Goal: Feedback & Contribution: Leave review/rating

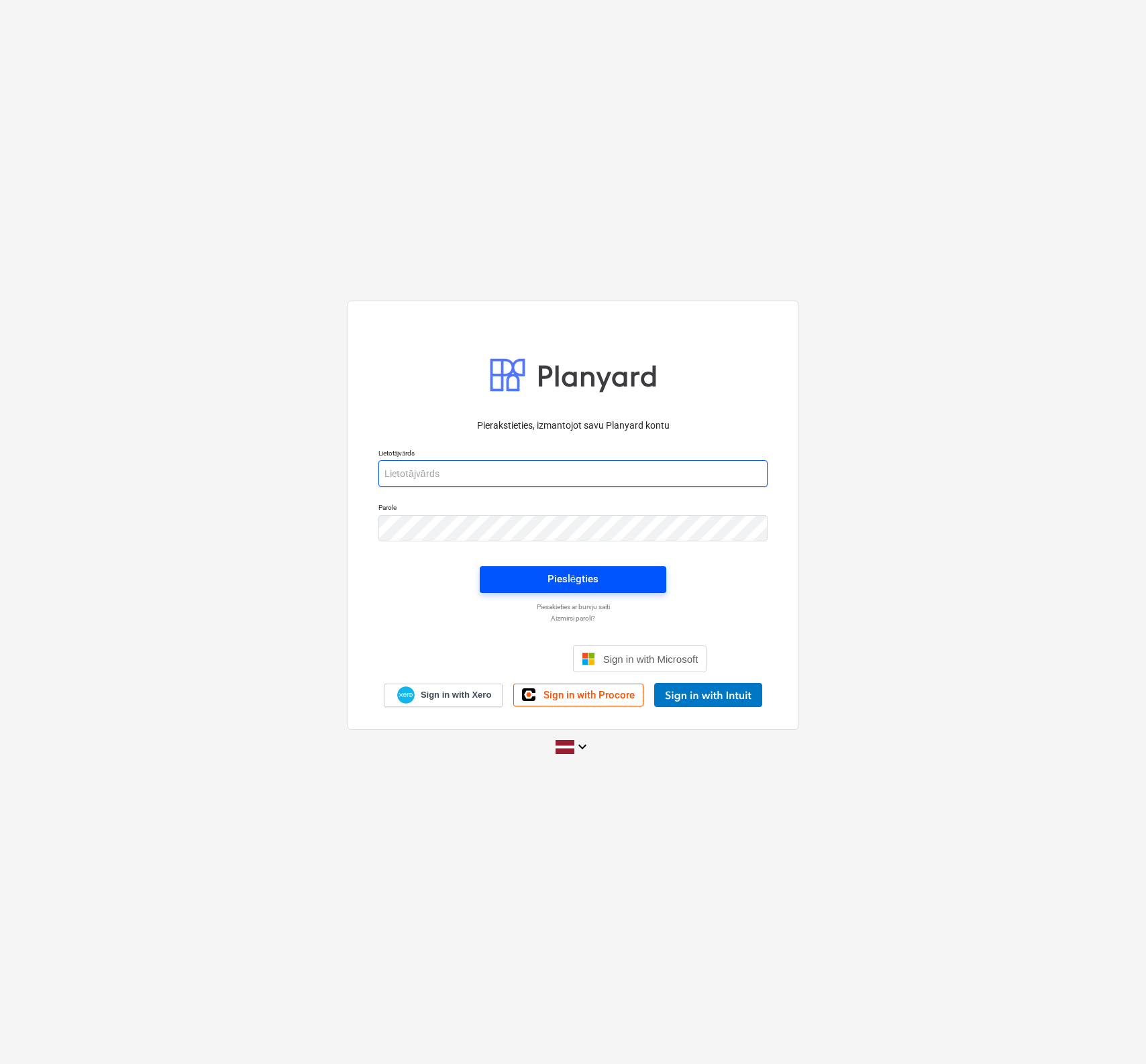
type input "[PERSON_NAME][EMAIL_ADDRESS][PERSON_NAME][DOMAIN_NAME]"
click at [586, 588] on button "Pieslēgties" at bounding box center [573, 579] width 187 height 27
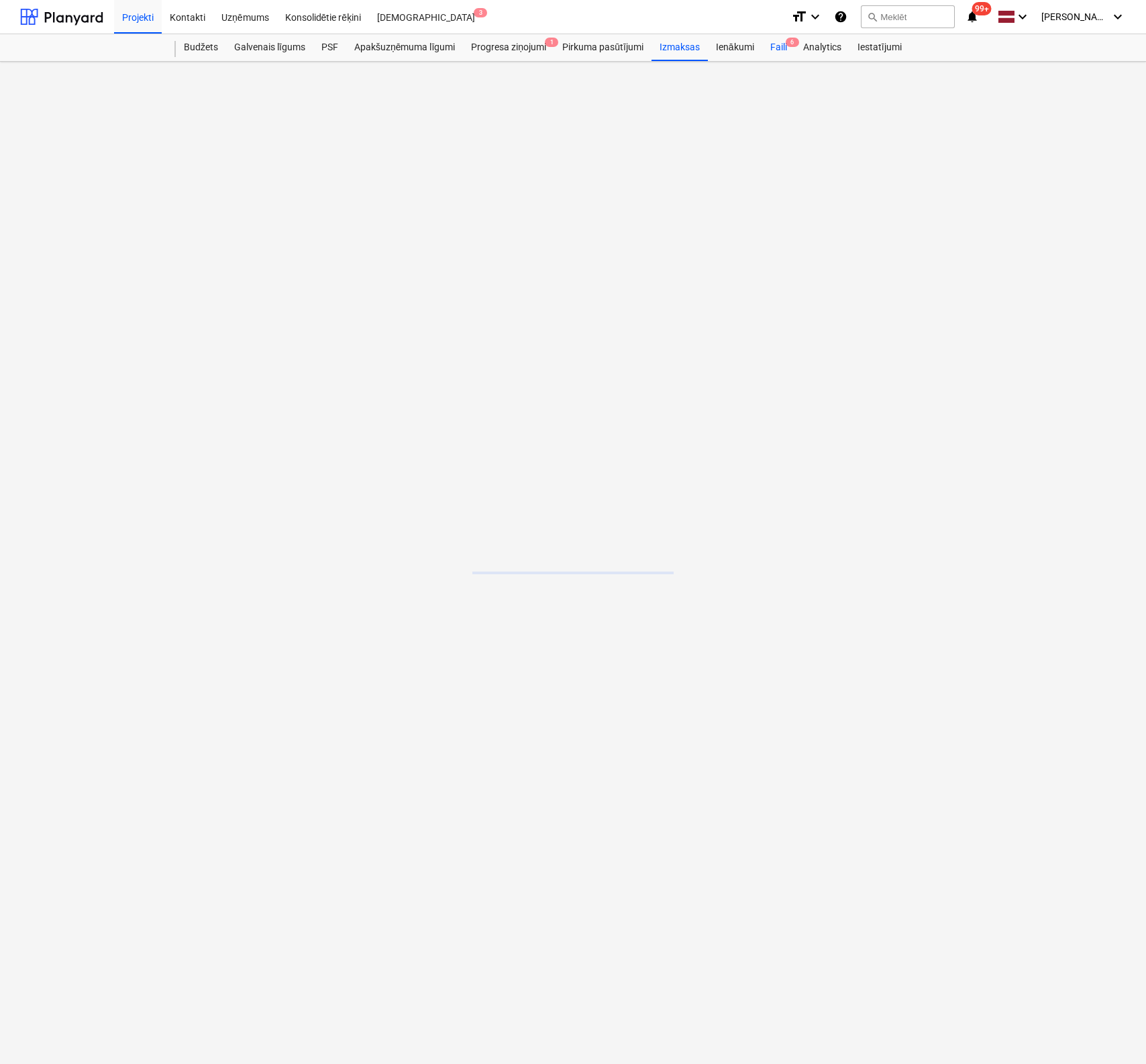
click at [782, 46] on div "Faili 6" at bounding box center [778, 47] width 32 height 27
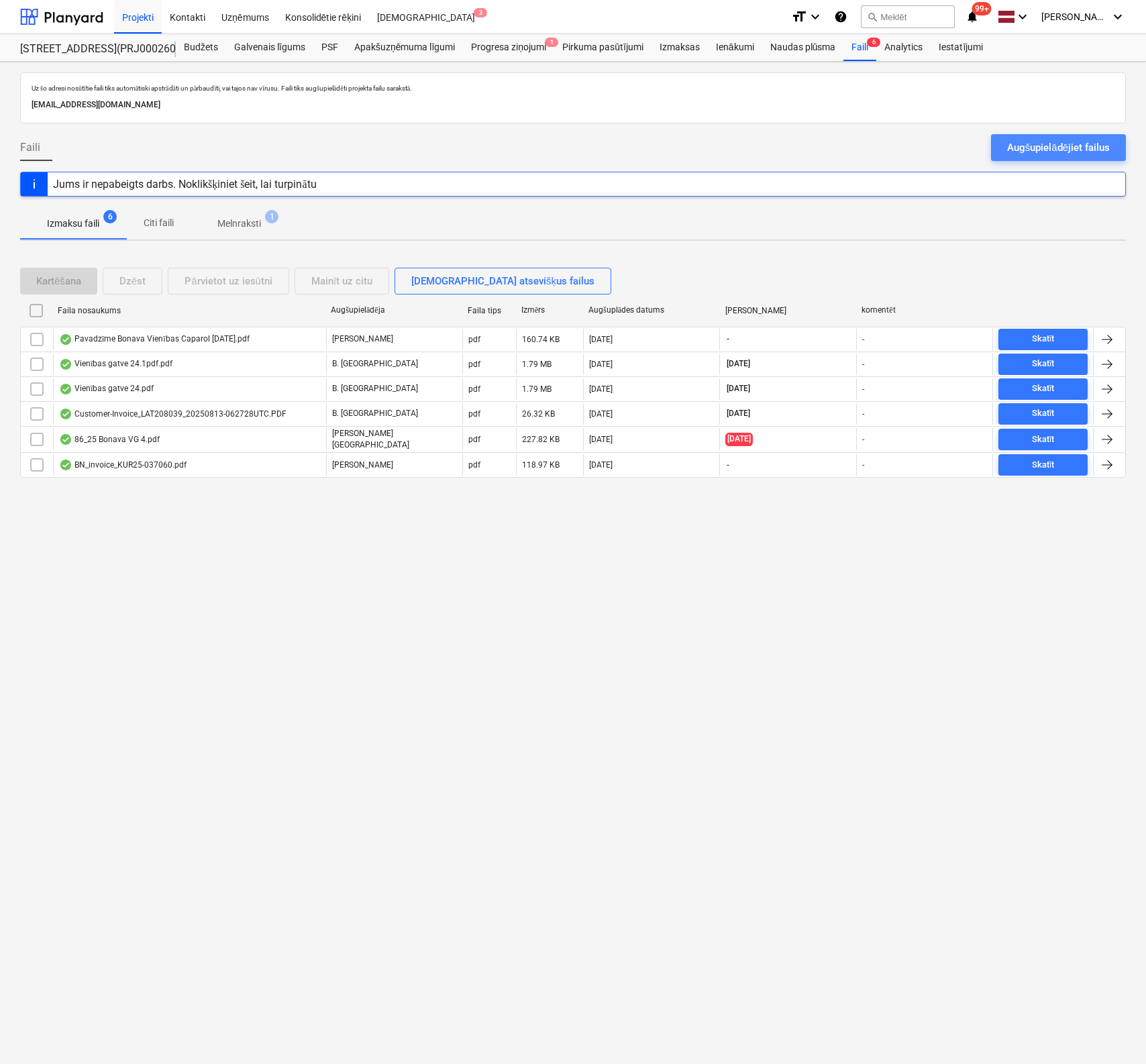
click at [1024, 145] on div "Augšupielādējiet failus" at bounding box center [1058, 147] width 103 height 18
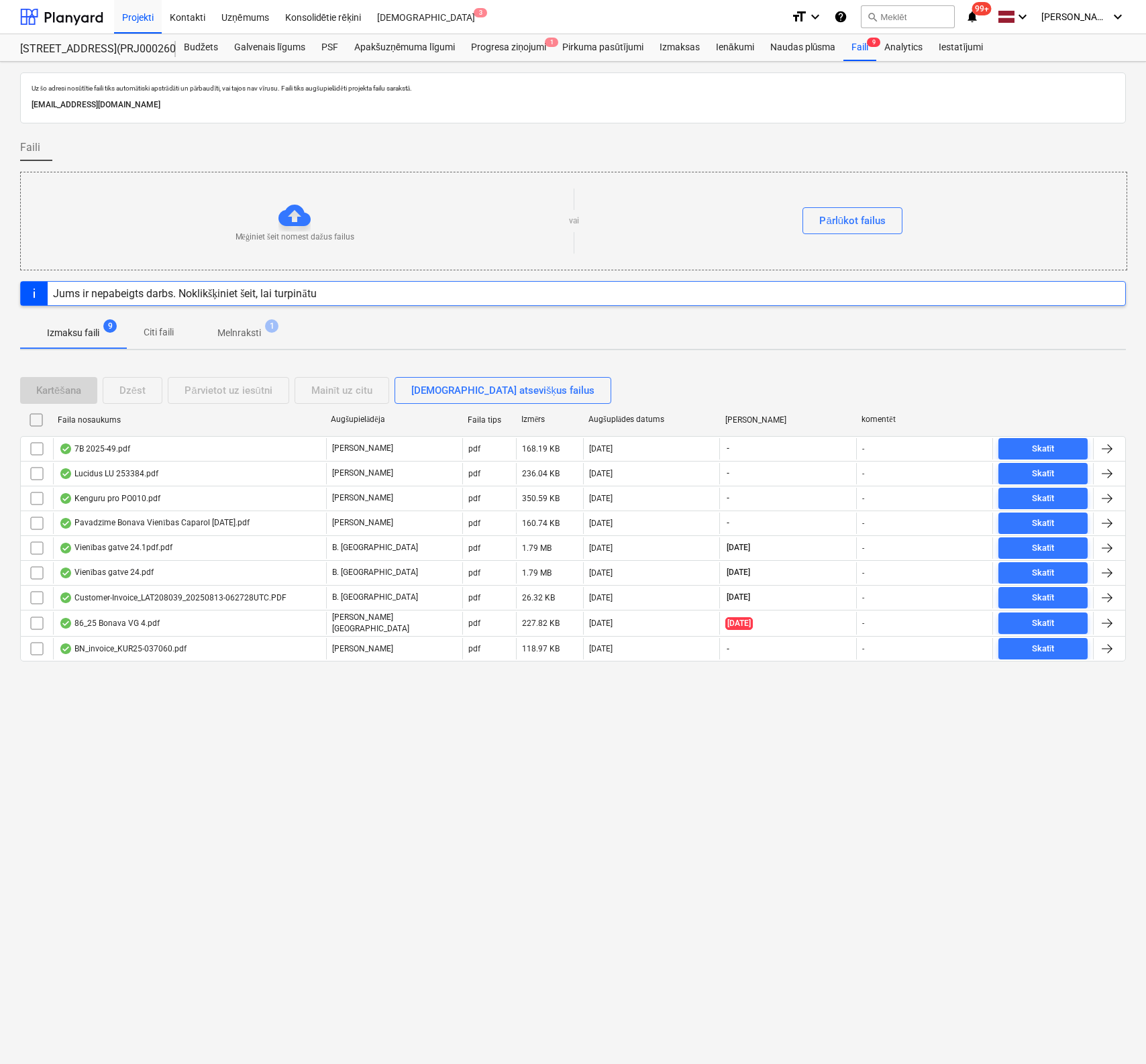
drag, startPoint x: 51, startPoint y: 797, endPoint x: 57, endPoint y: 775, distance: 22.8
click at [51, 797] on div "Uz šo adresi nosūtītie faili tiks automātiski apstrādāti un pārbaudīti, vai taj…" at bounding box center [573, 562] width 1146 height 1002
click at [403, 47] on div "Apakšuzņēmuma līgumi" at bounding box center [404, 47] width 117 height 27
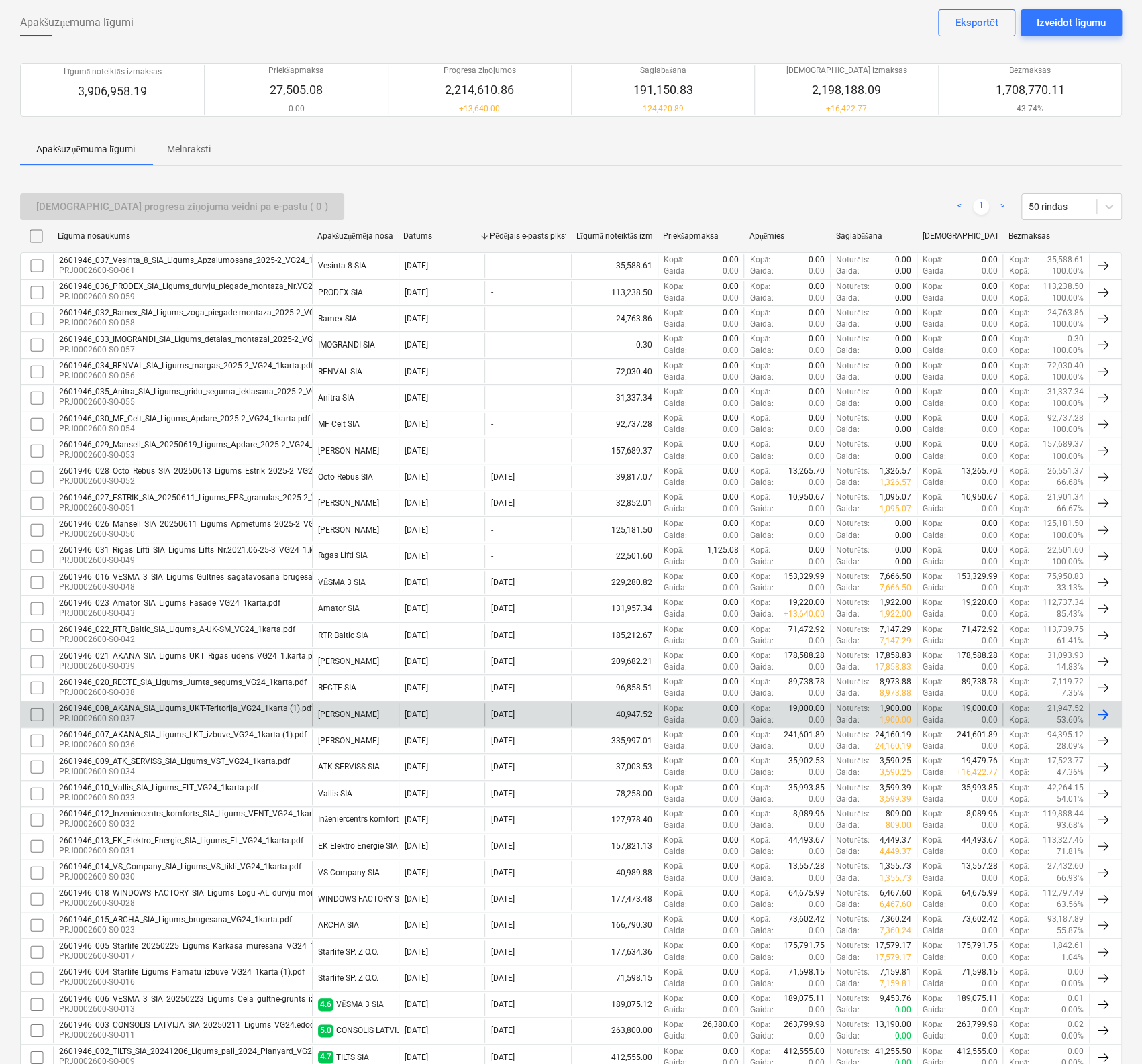
scroll to position [165, 0]
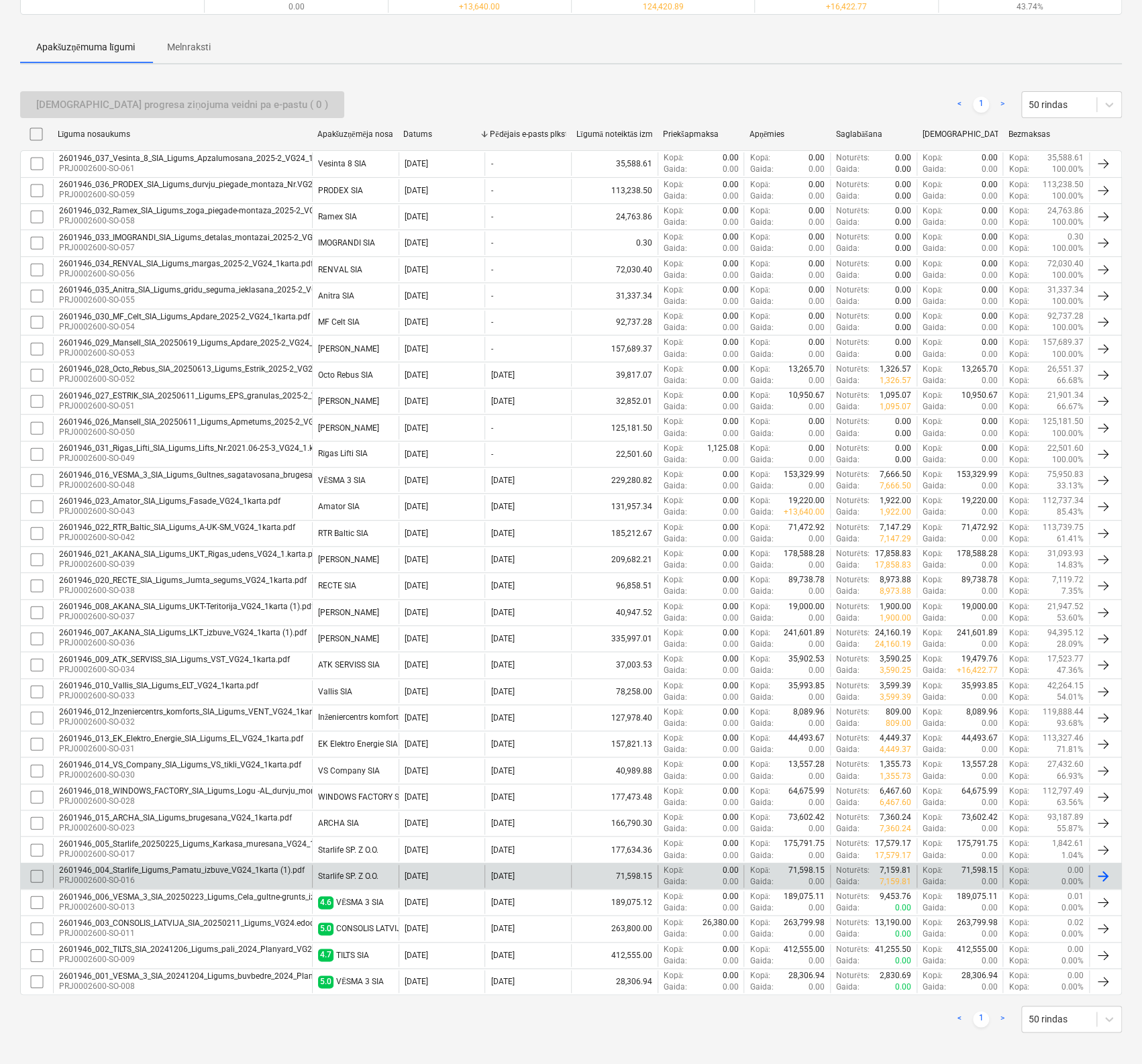
click at [215, 868] on div "2601946_004_Starlife_Ligums_Pamatu_izbuve_VG24_1karta (1).pdf" at bounding box center [181, 869] width 245 height 10
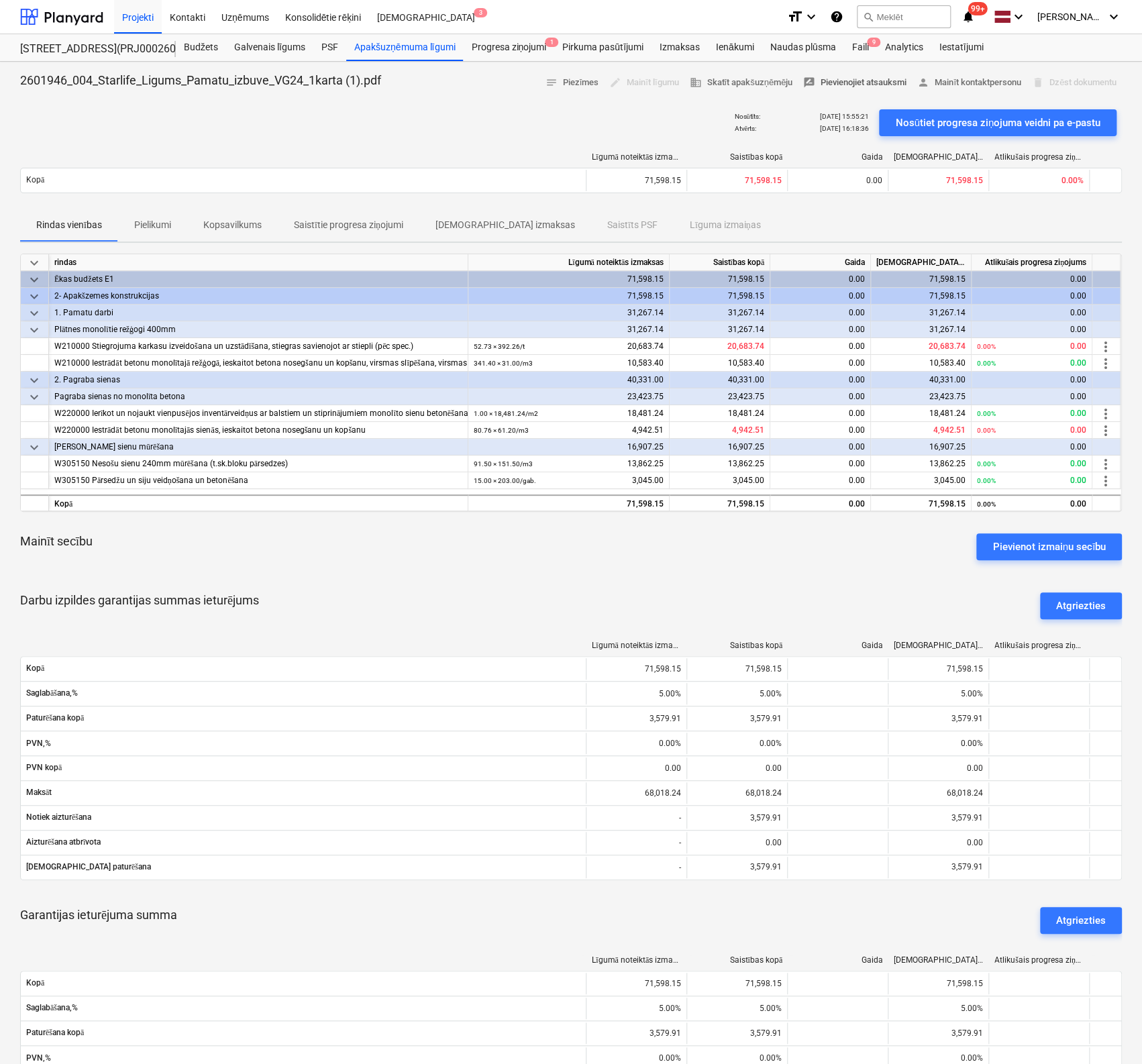
click at [873, 79] on span "rate_review Pievienojiet atsauksmi" at bounding box center [855, 83] width 103 height 16
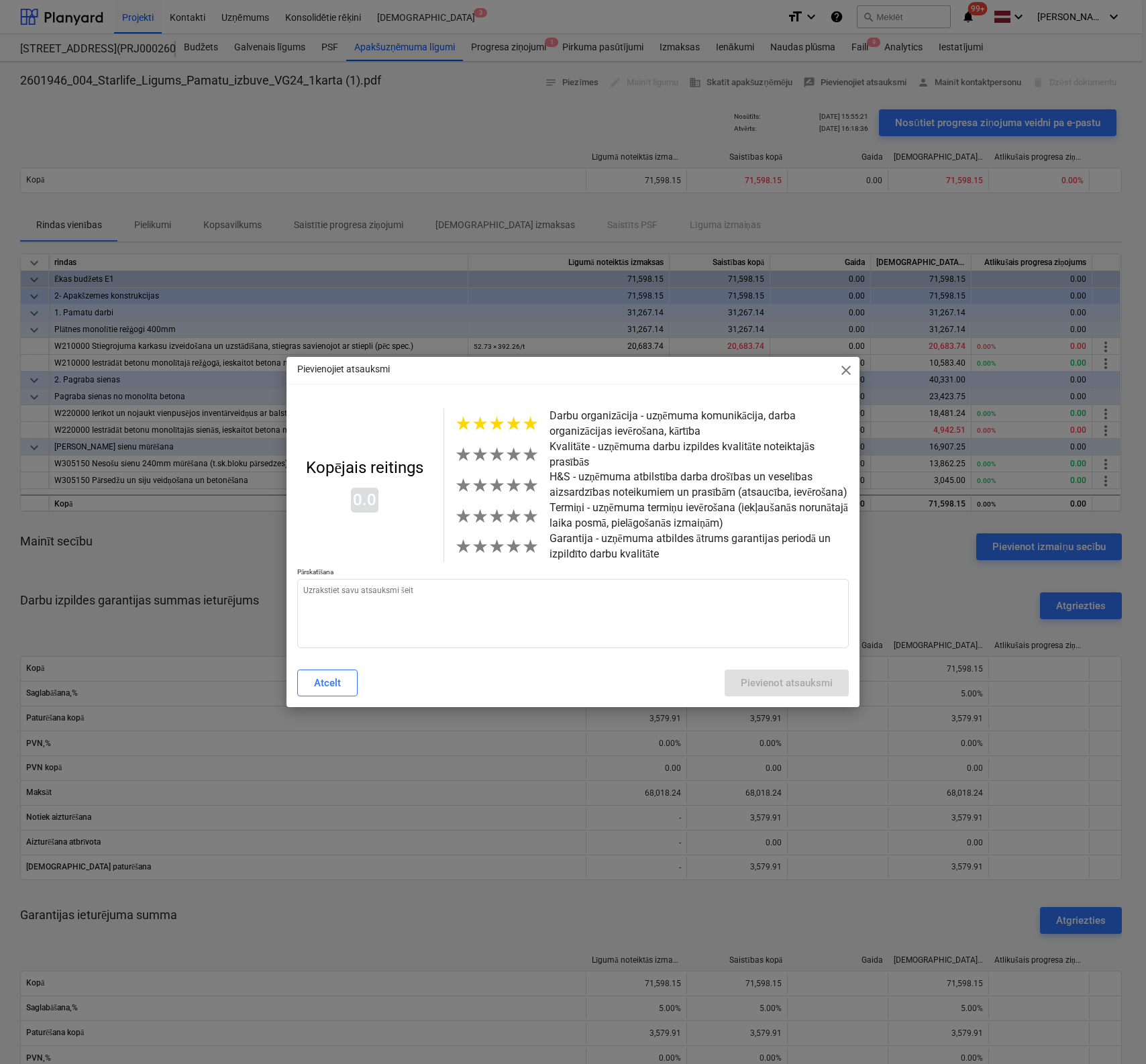
click at [529, 424] on span "★" at bounding box center [530, 423] width 17 height 22
click at [527, 458] on span "★" at bounding box center [530, 454] width 17 height 22
click at [513, 489] on span "★" at bounding box center [513, 485] width 17 height 22
click at [523, 521] on span "★" at bounding box center [530, 515] width 17 height 22
type textarea "x"
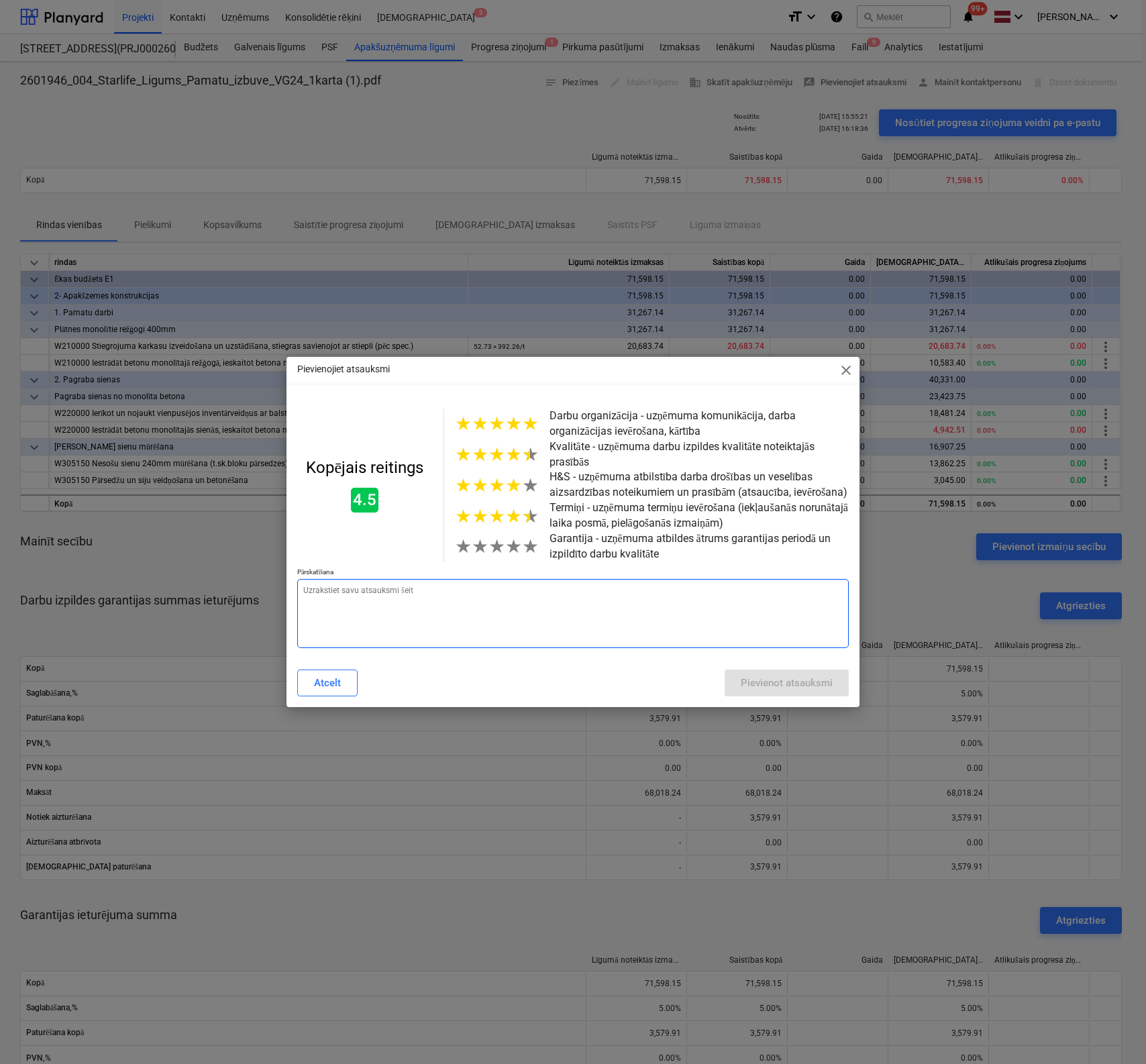
click at [472, 605] on textarea at bounding box center [573, 613] width 552 height 69
type textarea "x"
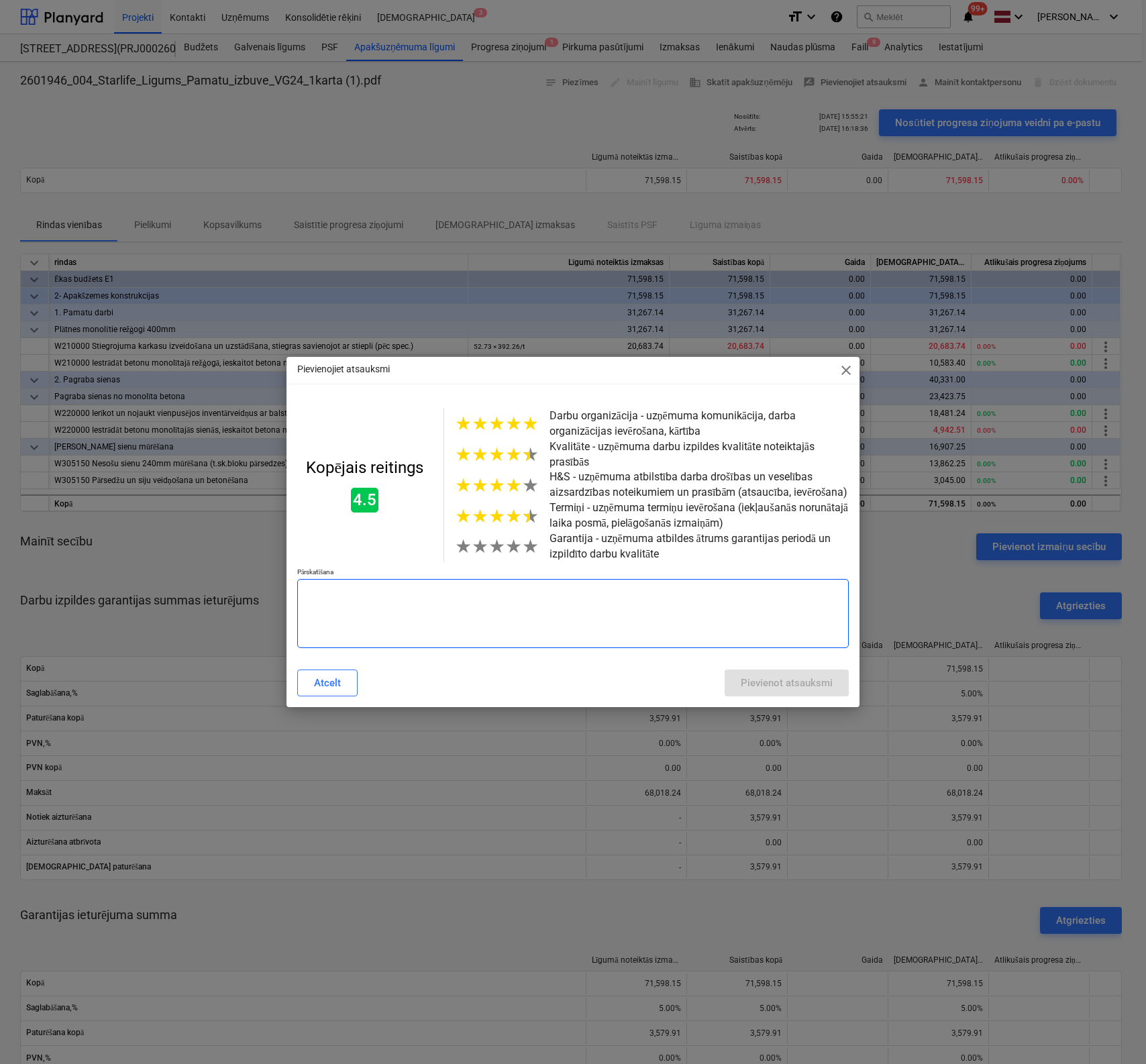
type textarea "x"
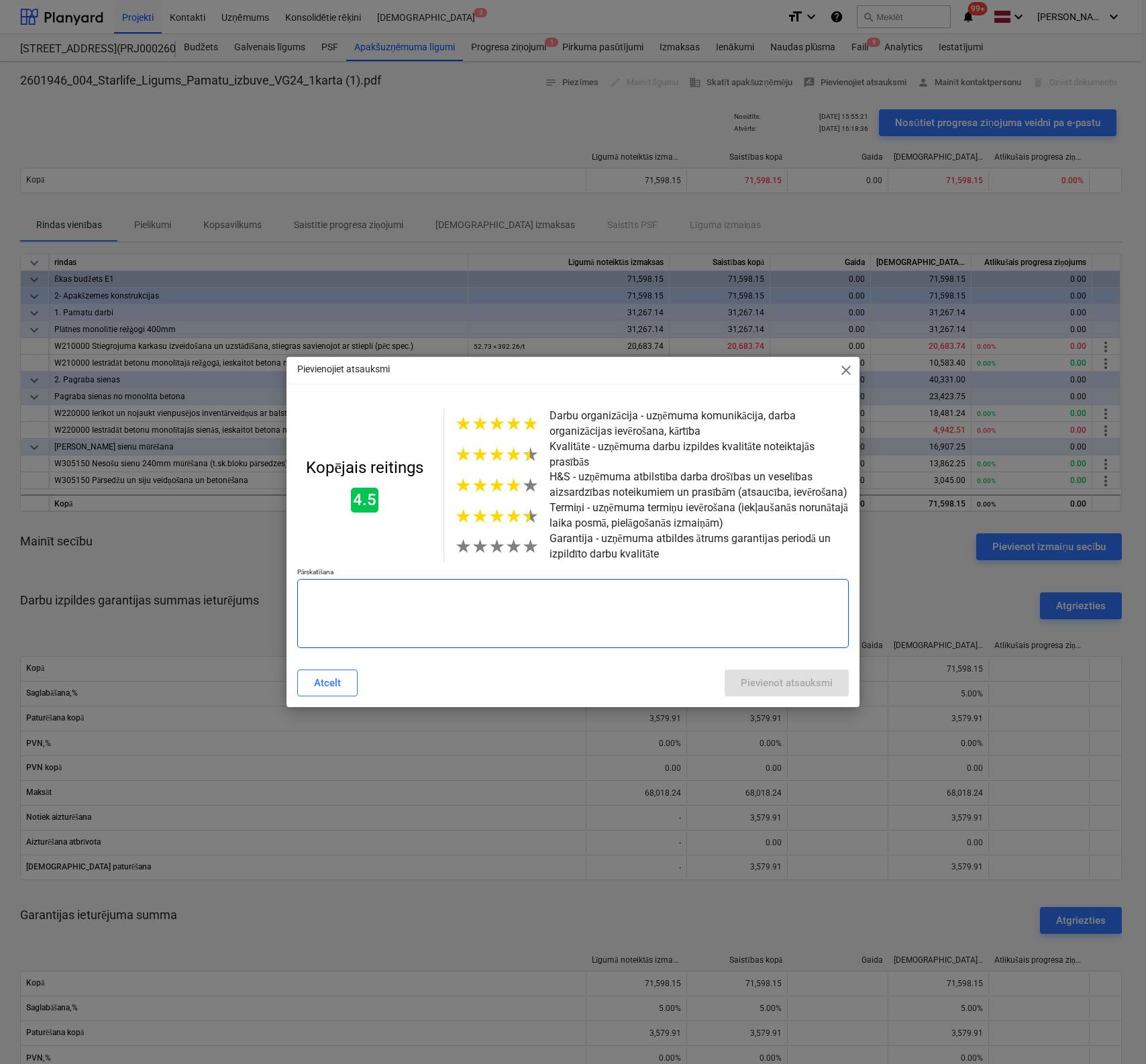
type textarea "x"
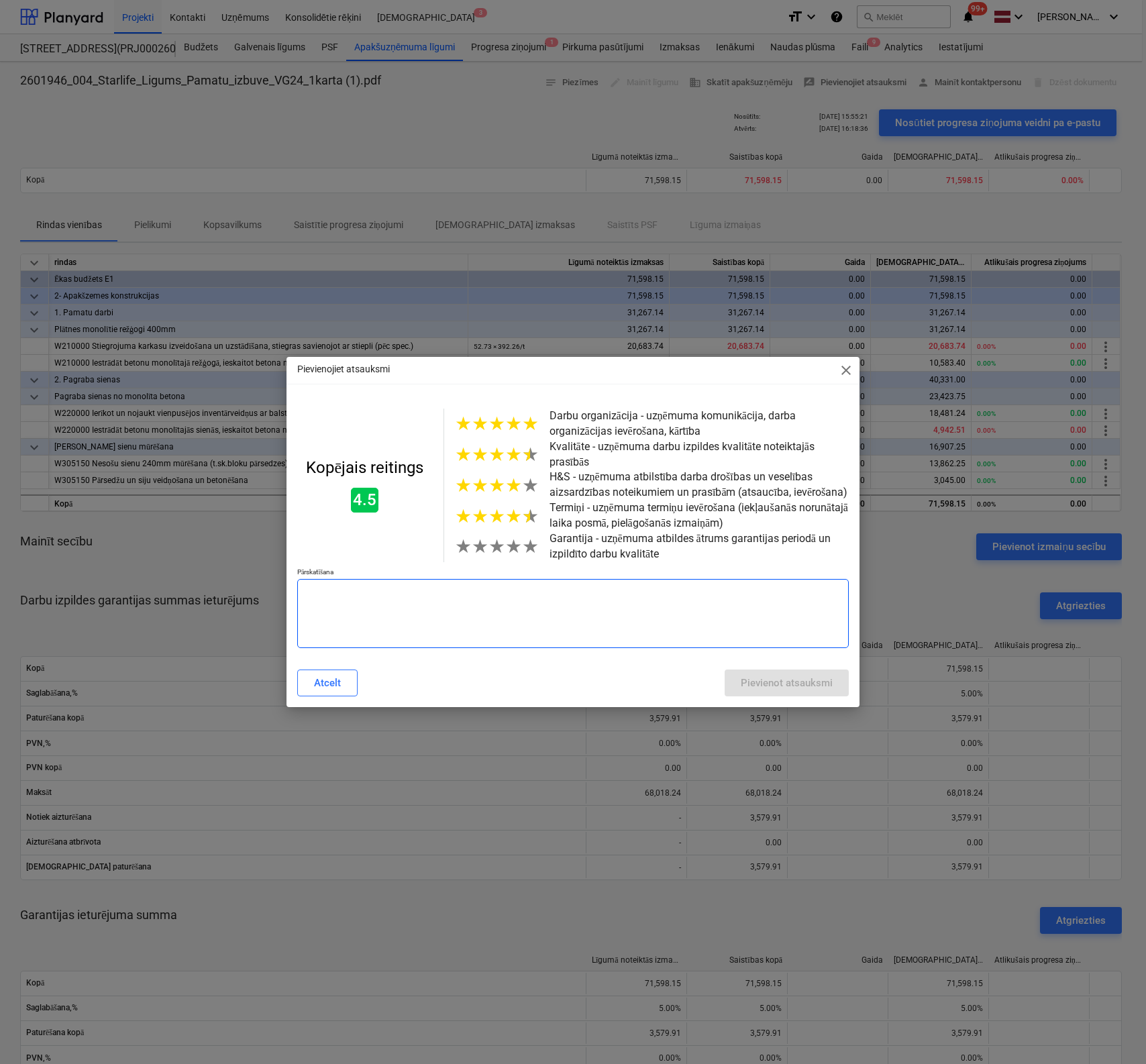
type textarea "x"
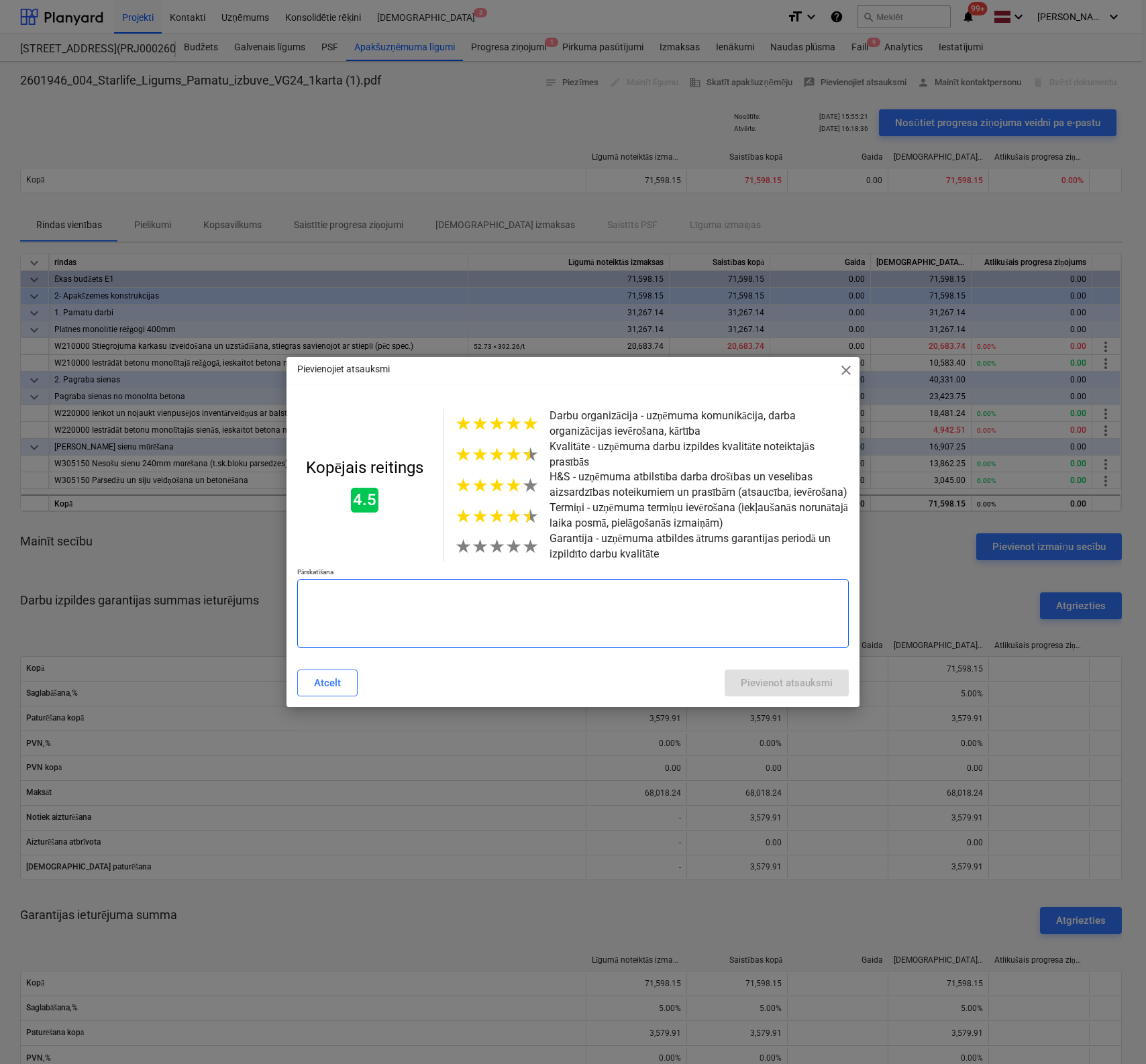
type textarea "x"
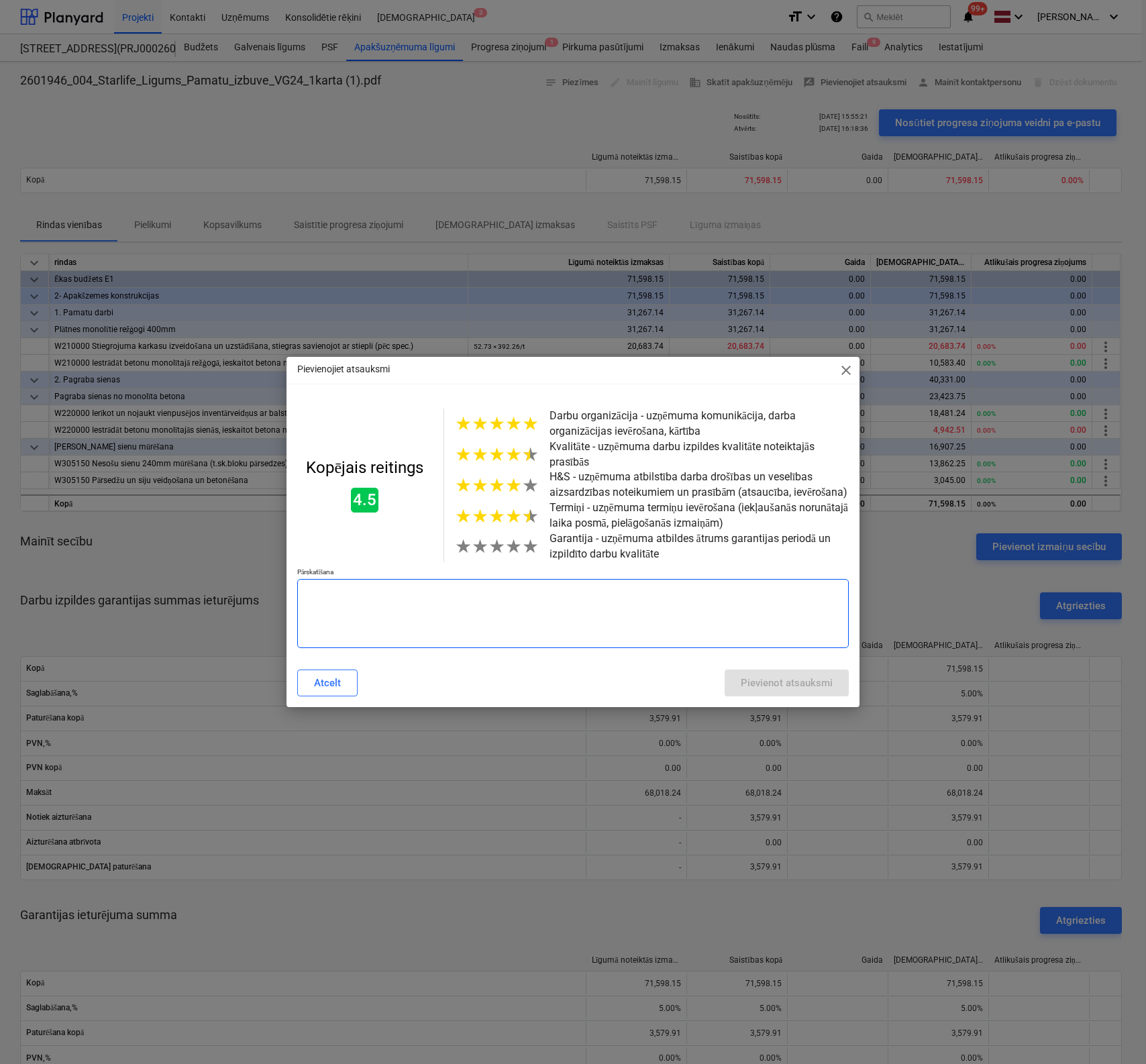
type textarea "x"
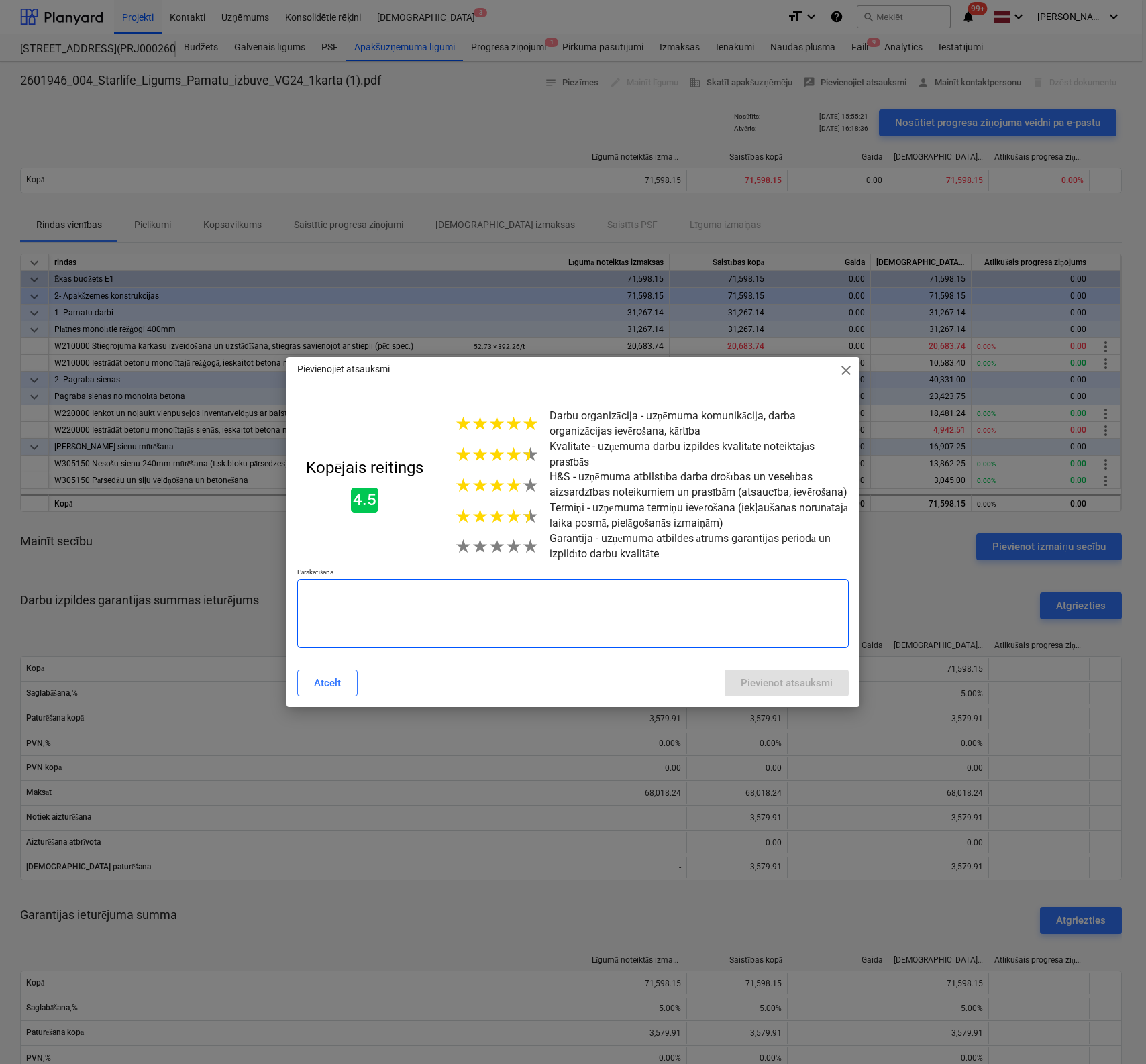
type textarea "x"
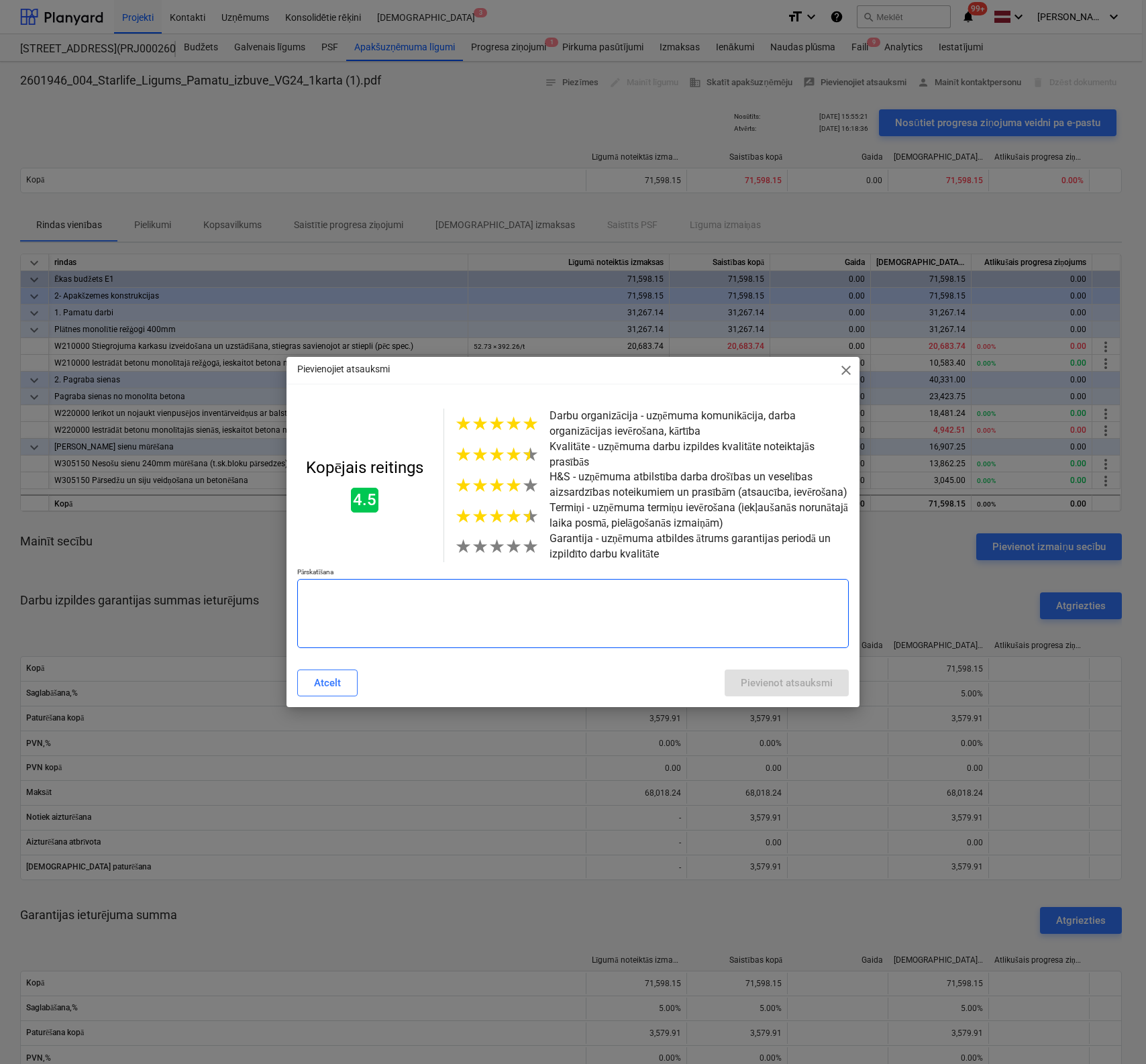
type textarea "x"
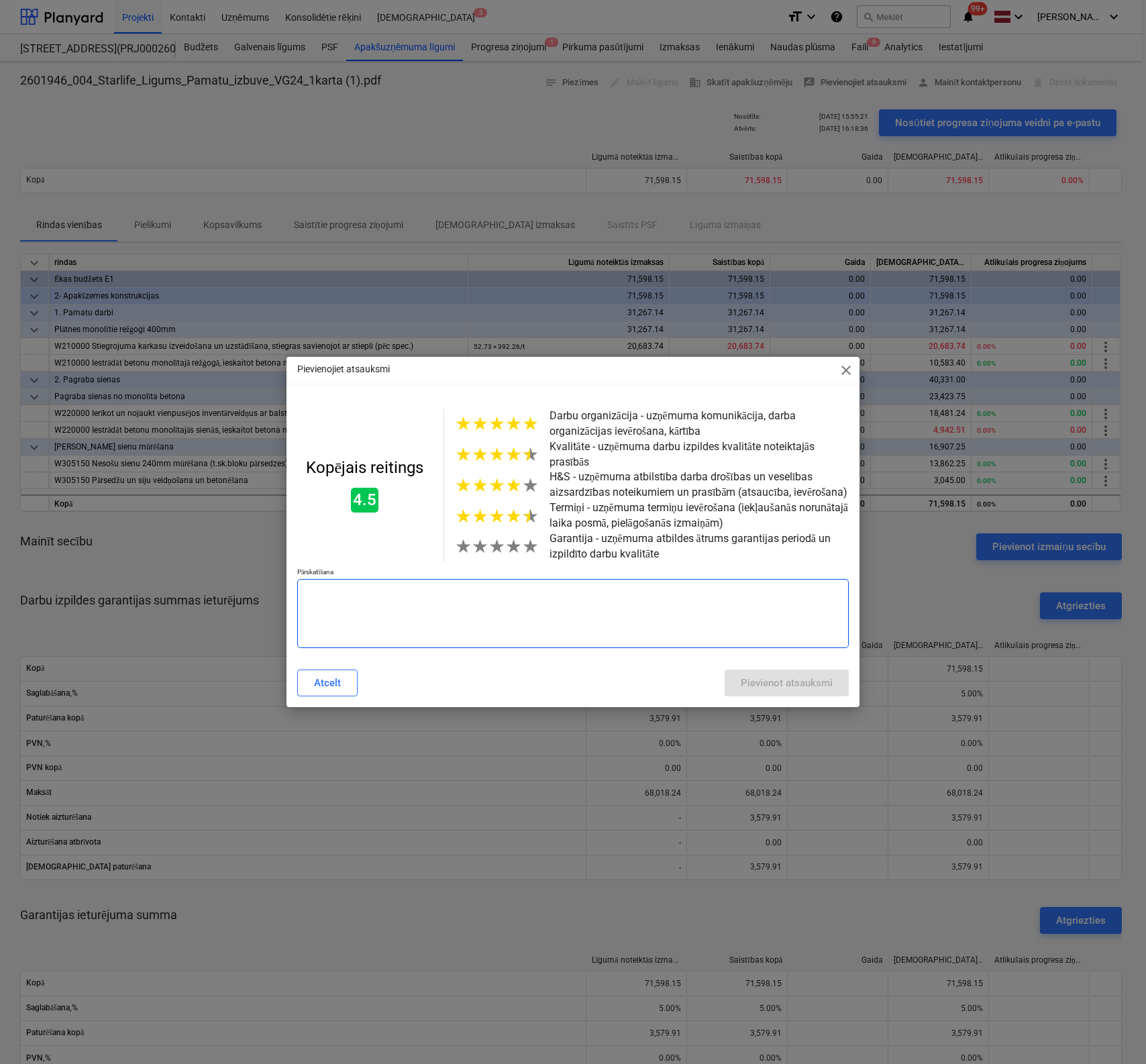
type textarea "x"
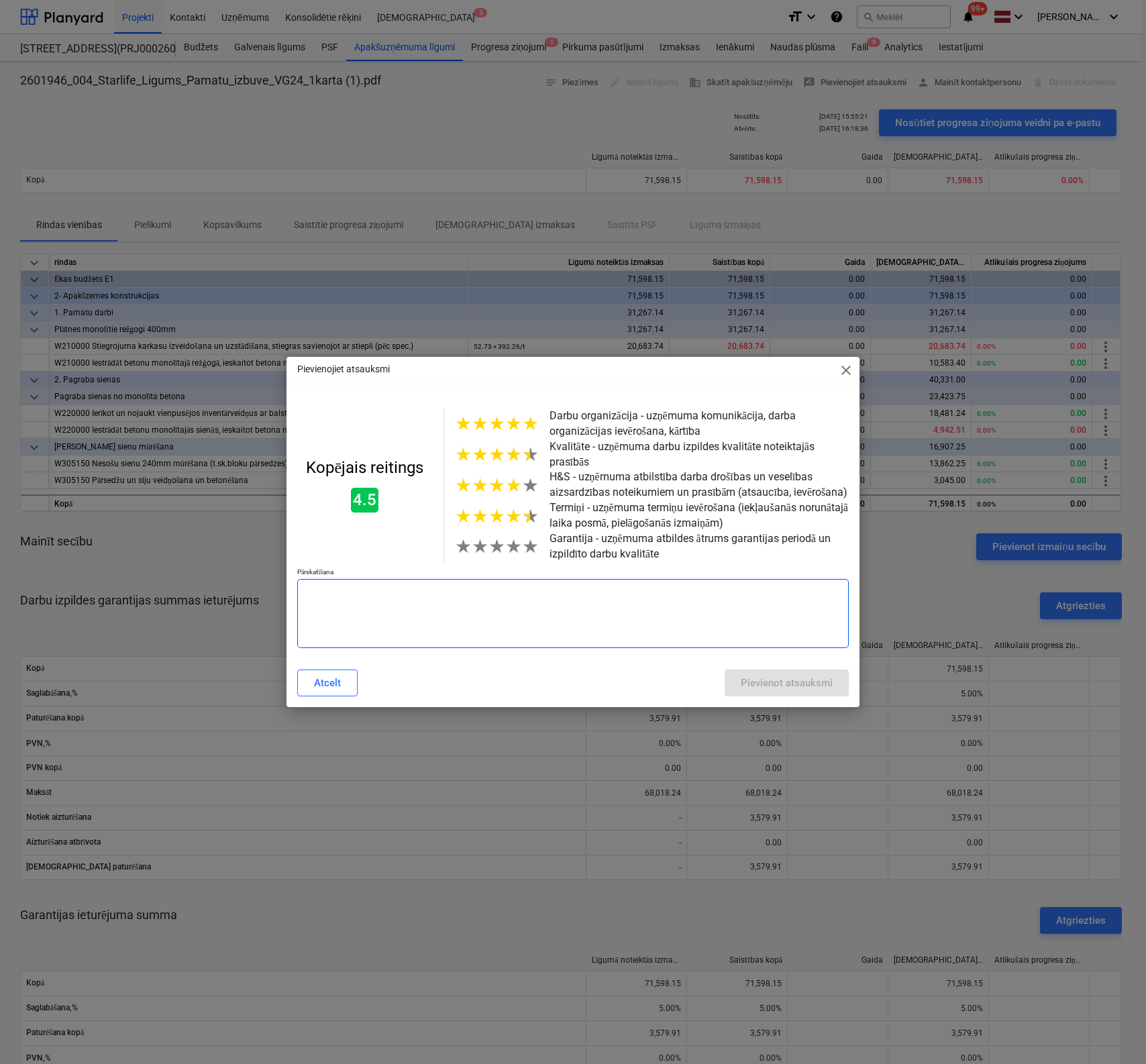
type textarea "x"
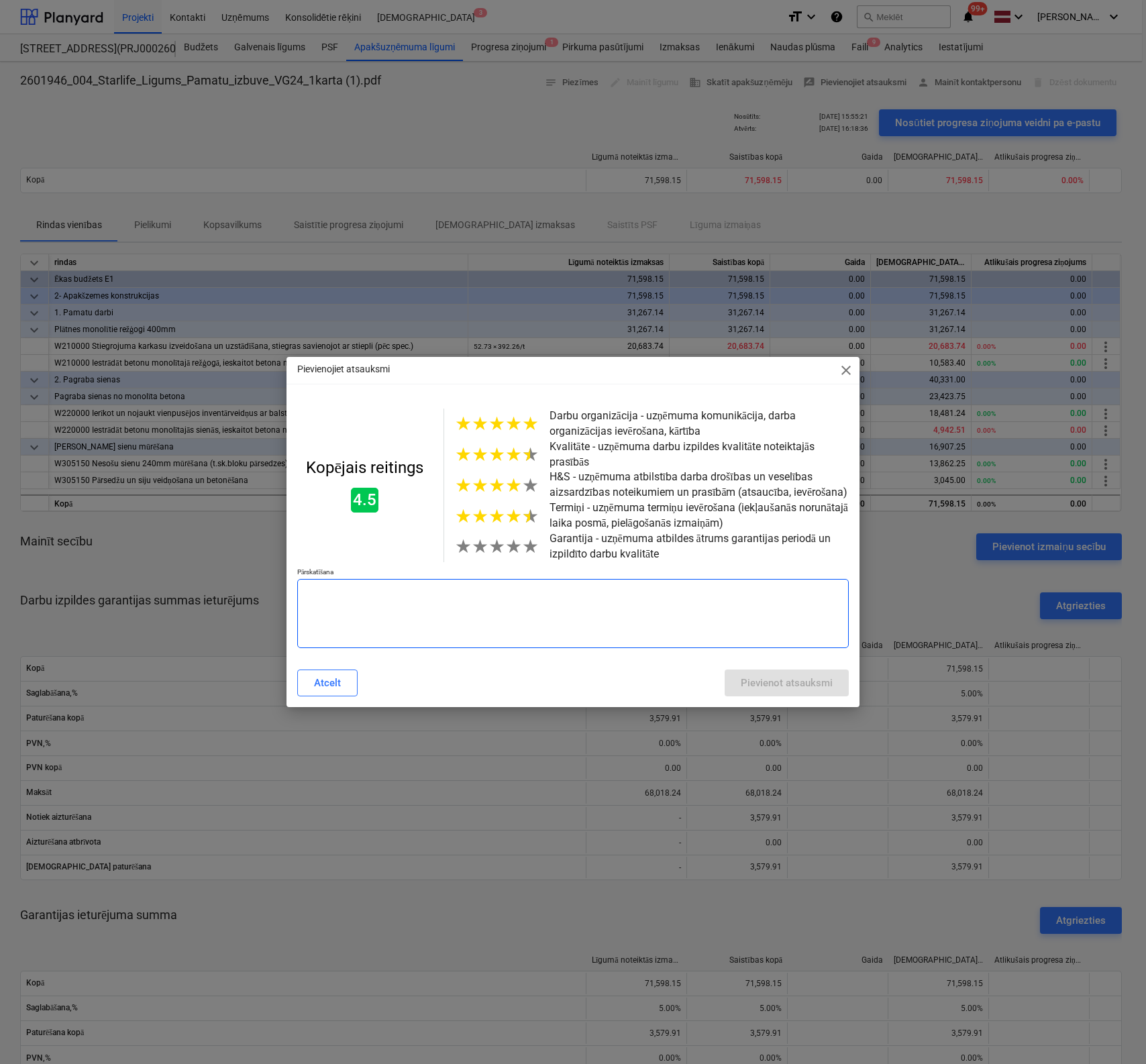
type textarea "x"
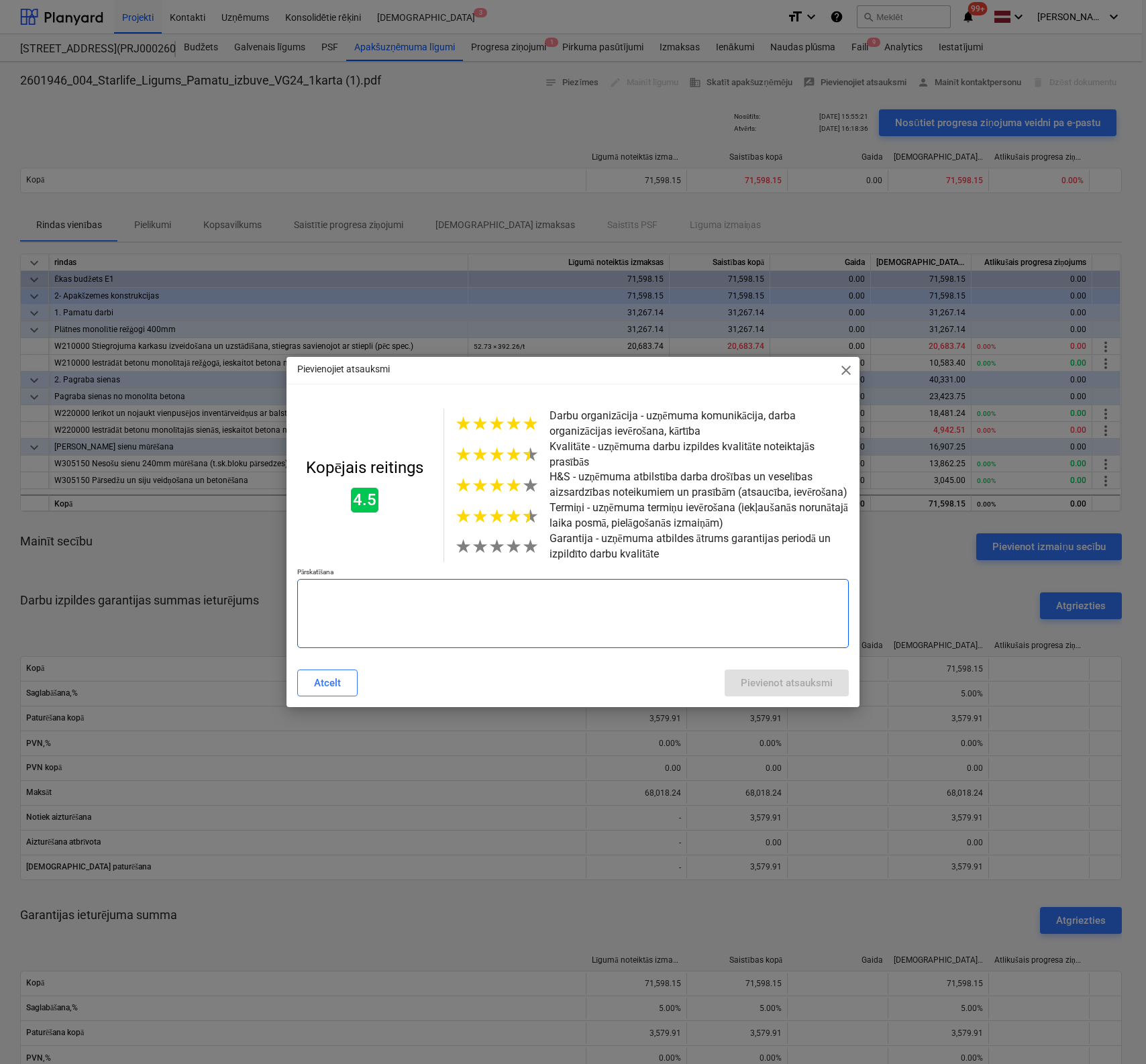
type textarea "x"
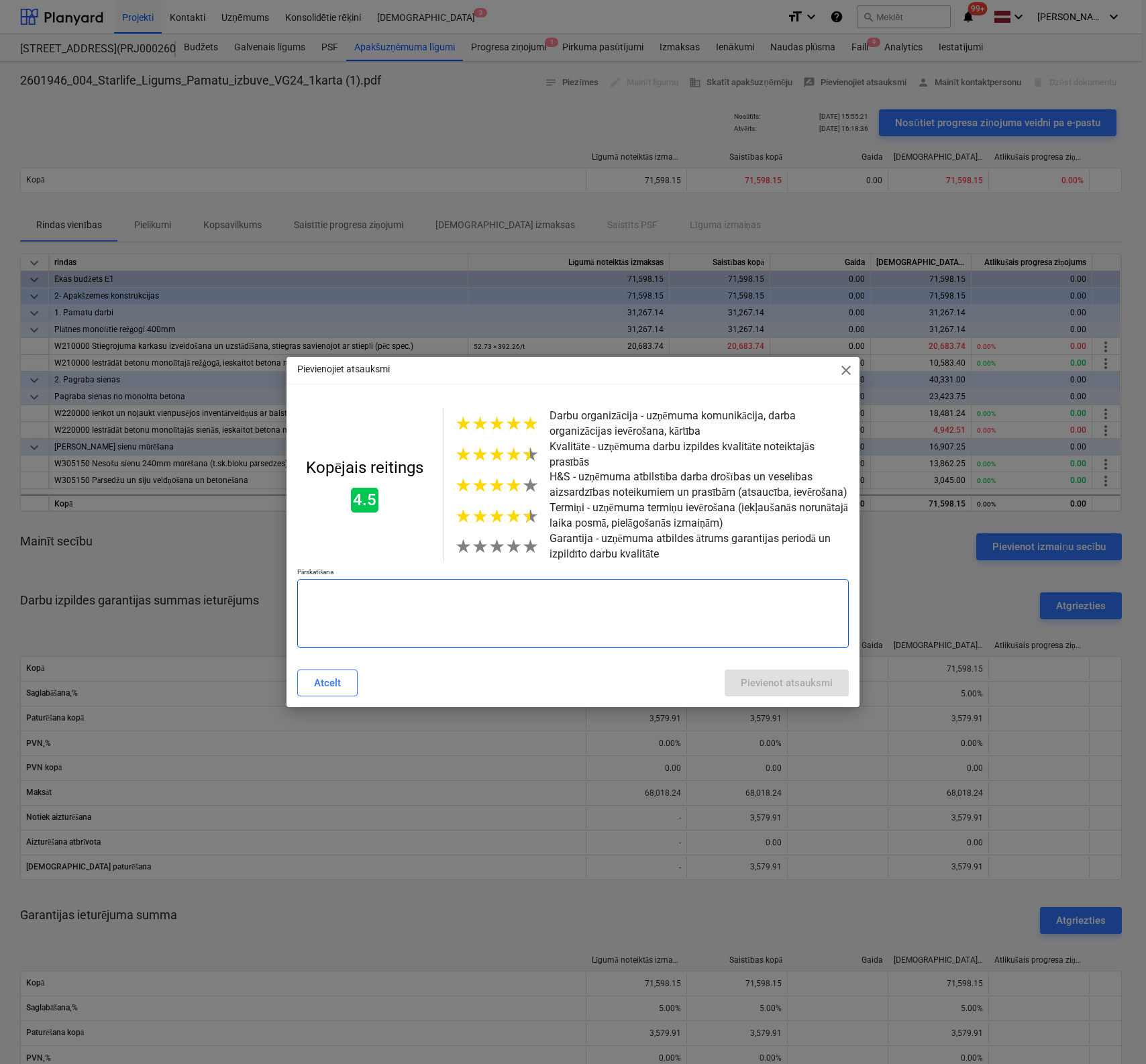
type textarea "x"
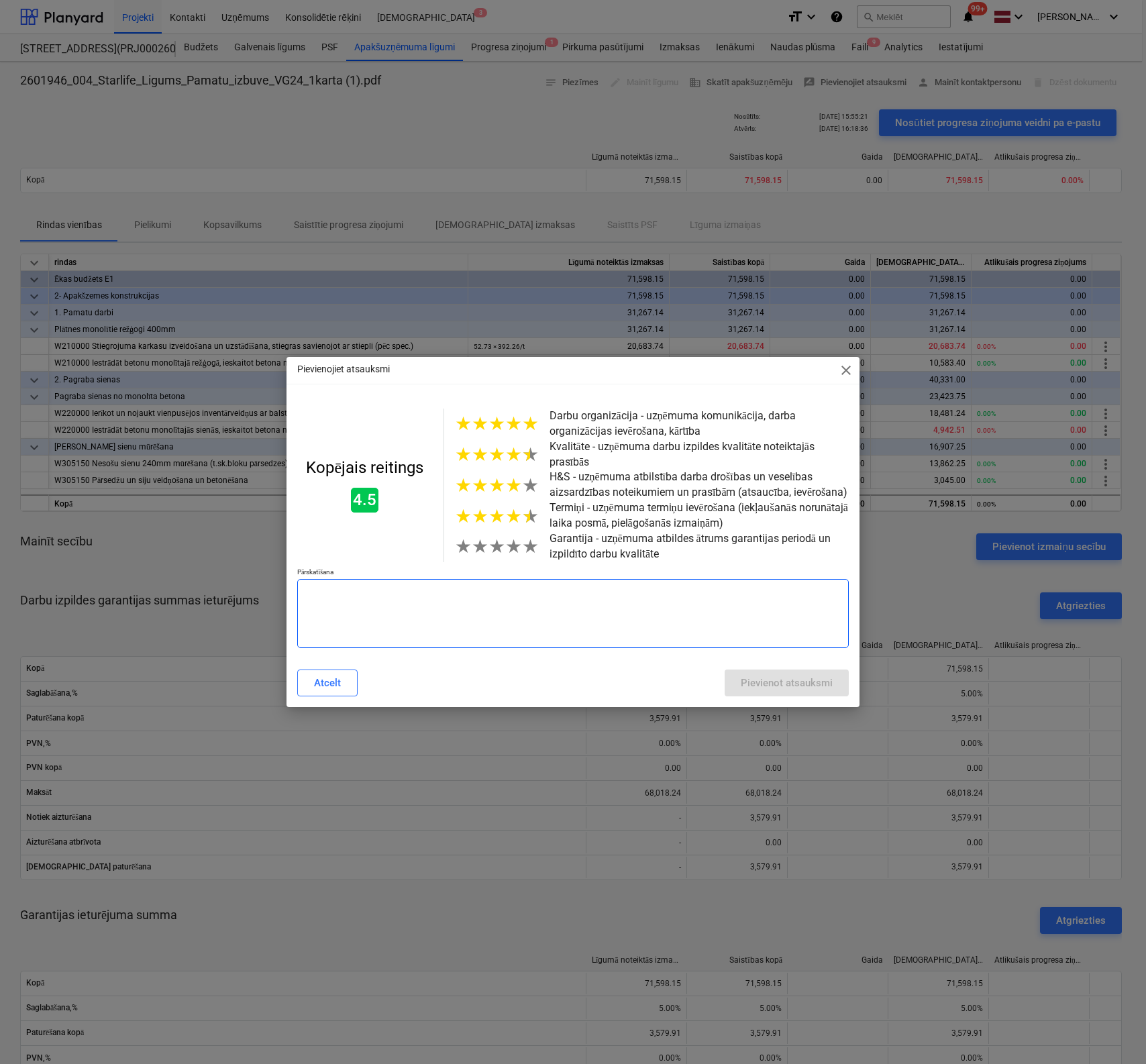
type textarea "x"
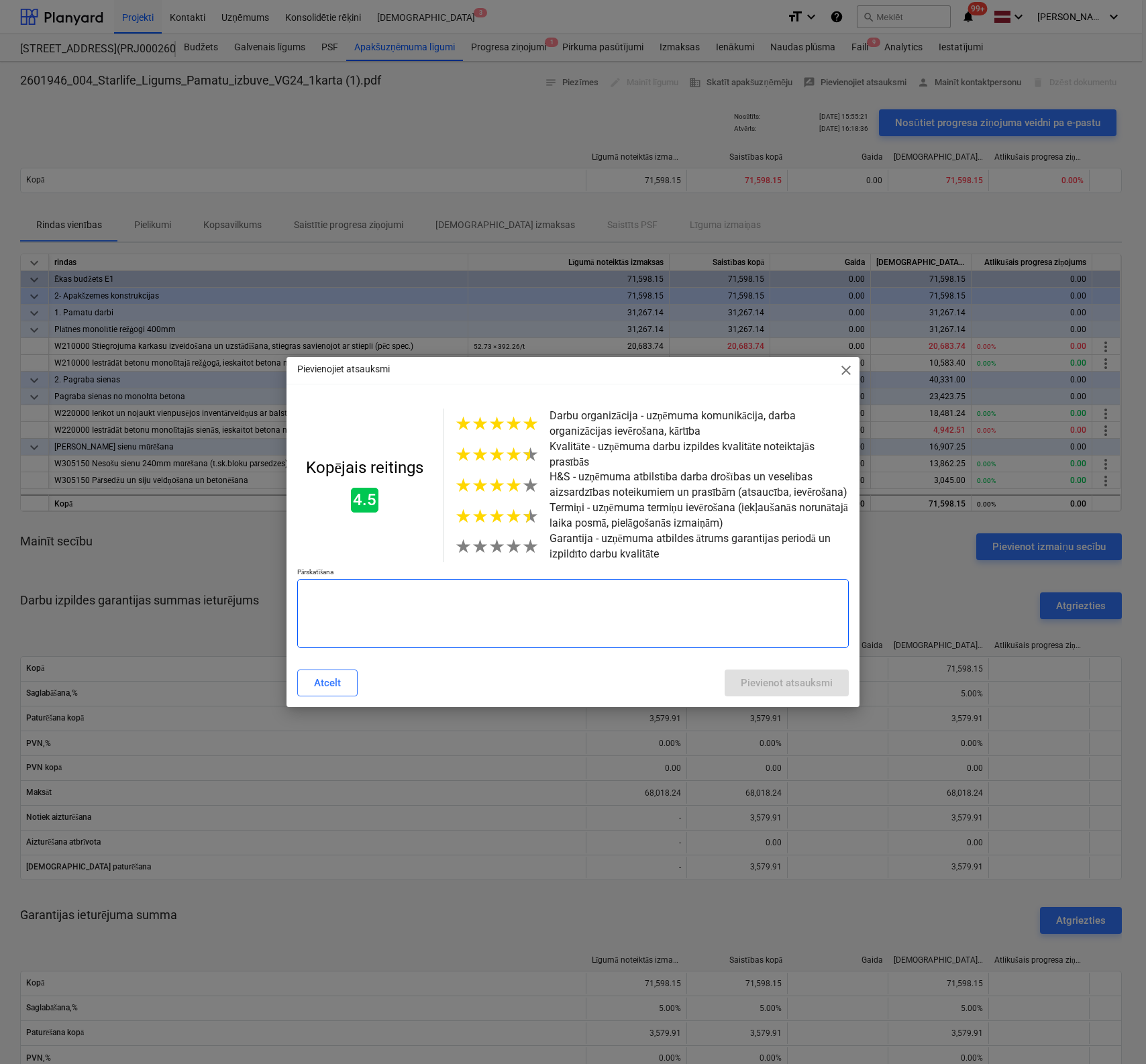
type textarea "x"
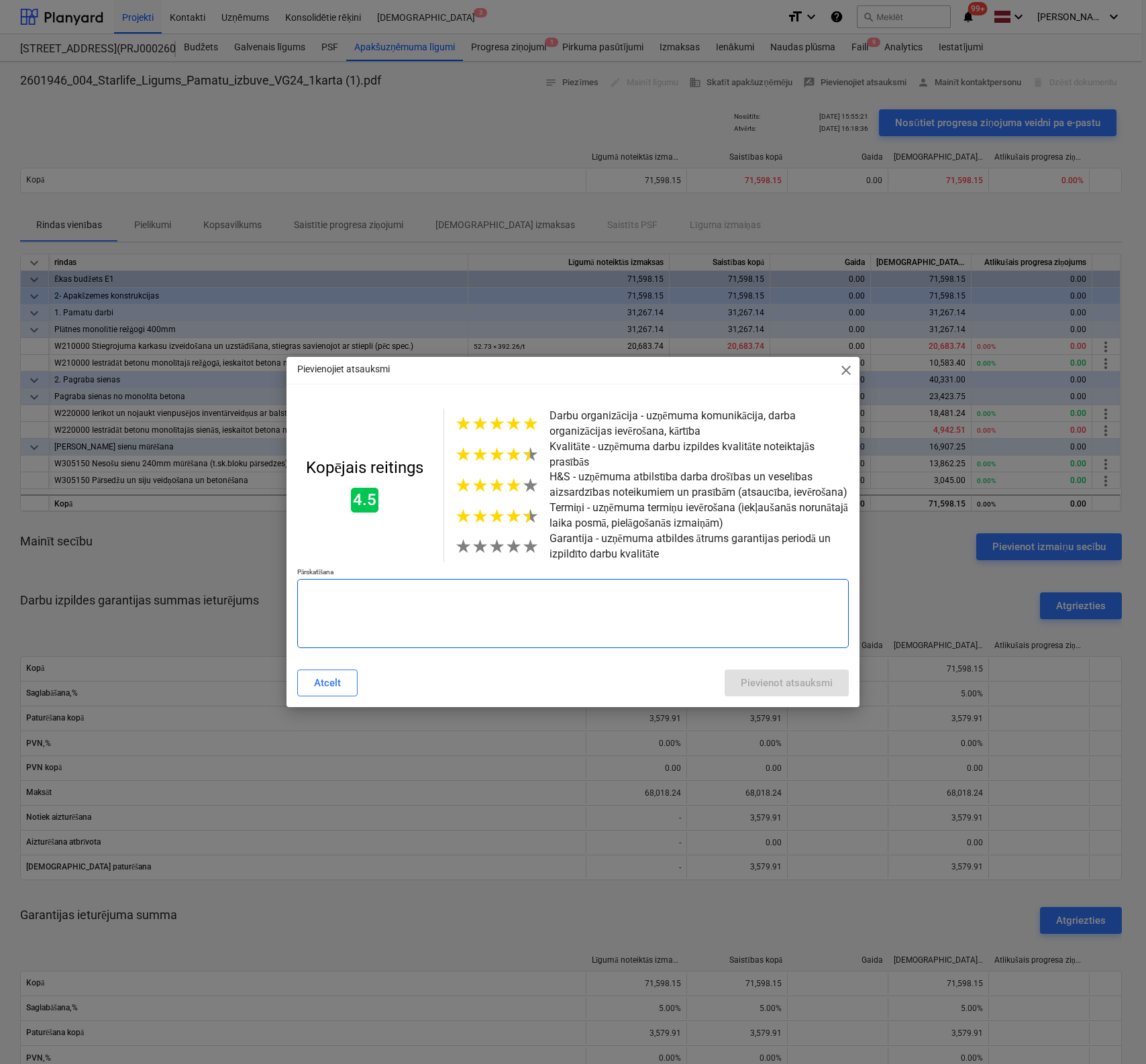
type textarea "x"
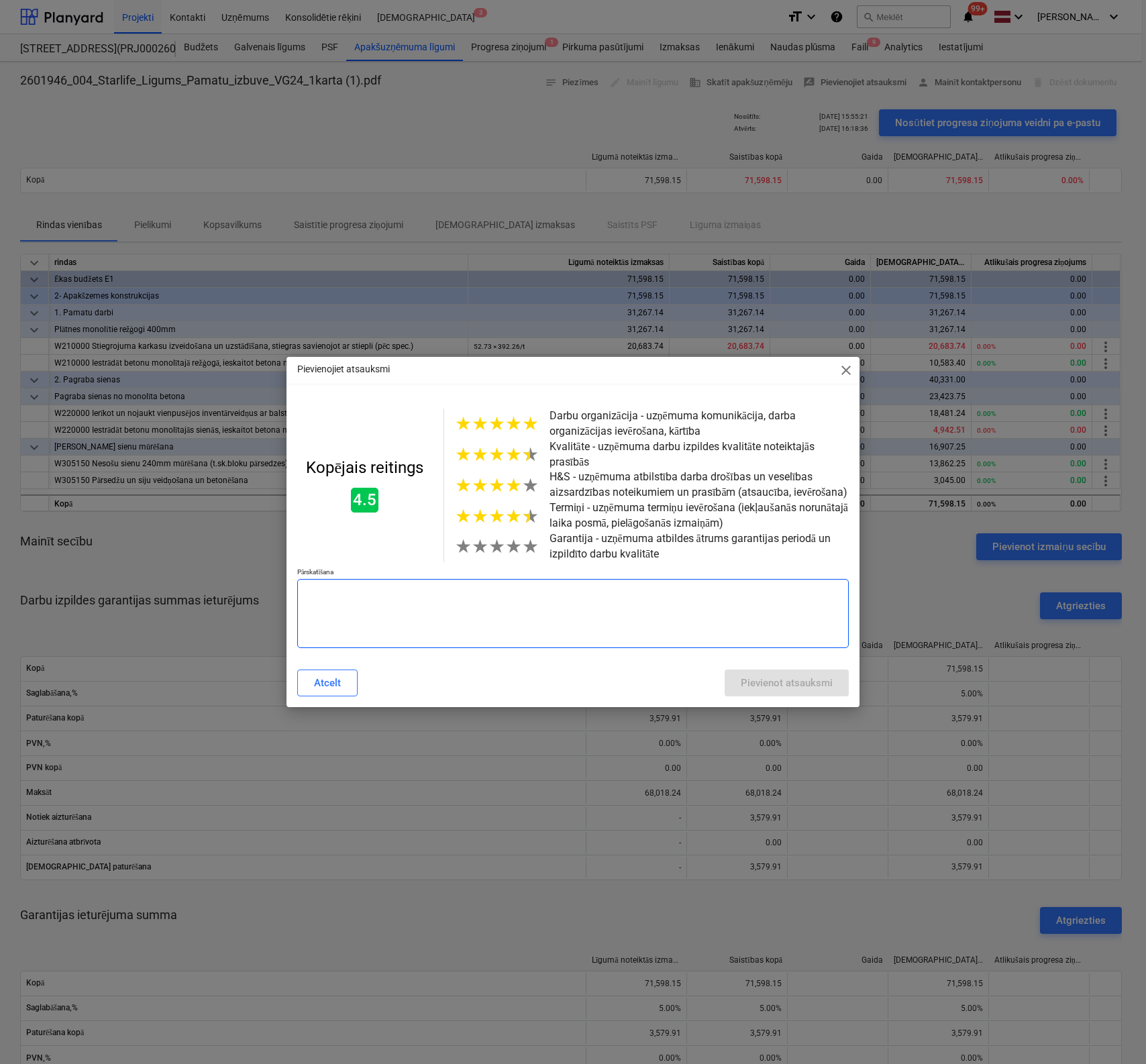
type textarea "x"
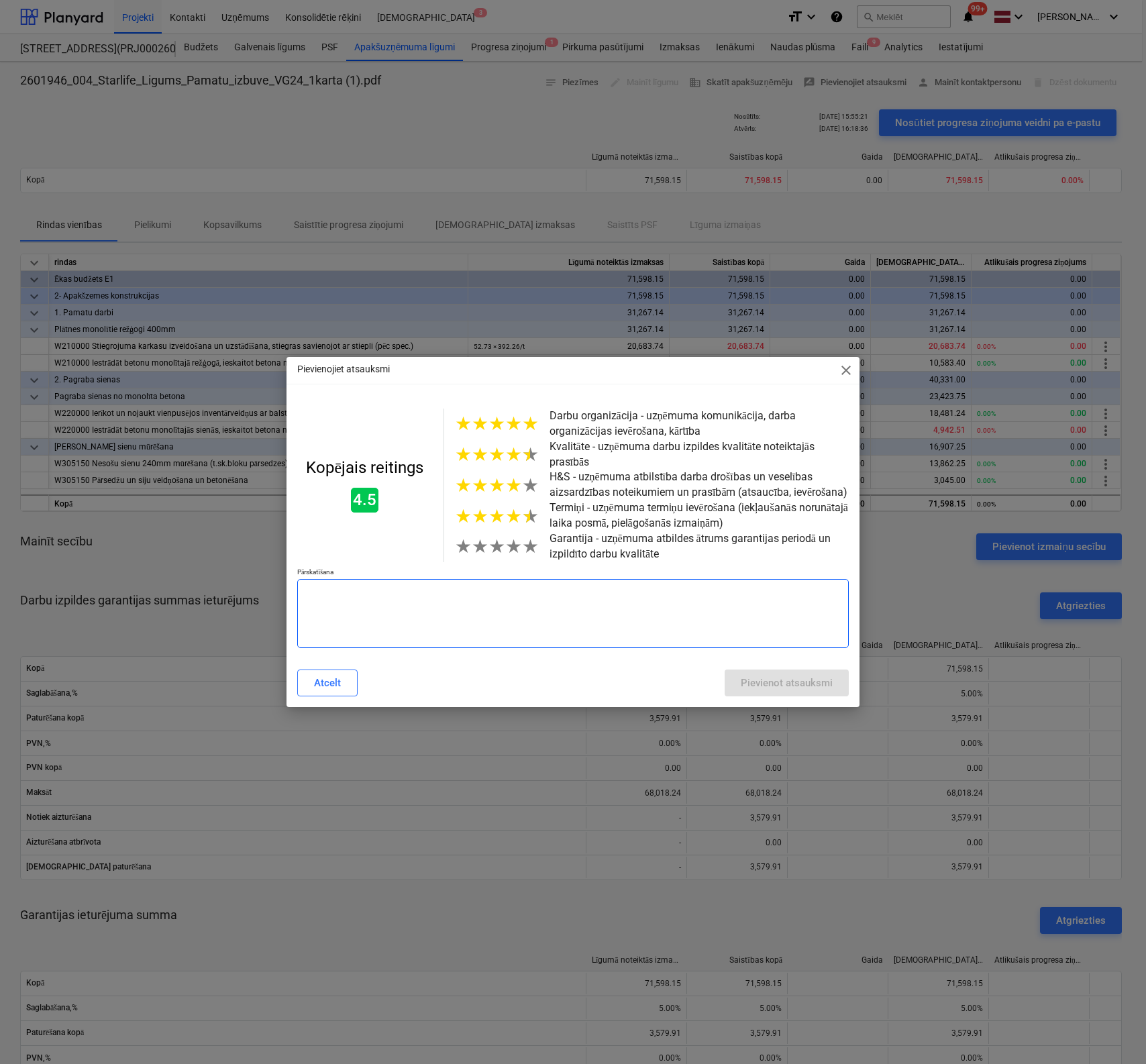
type textarea "x"
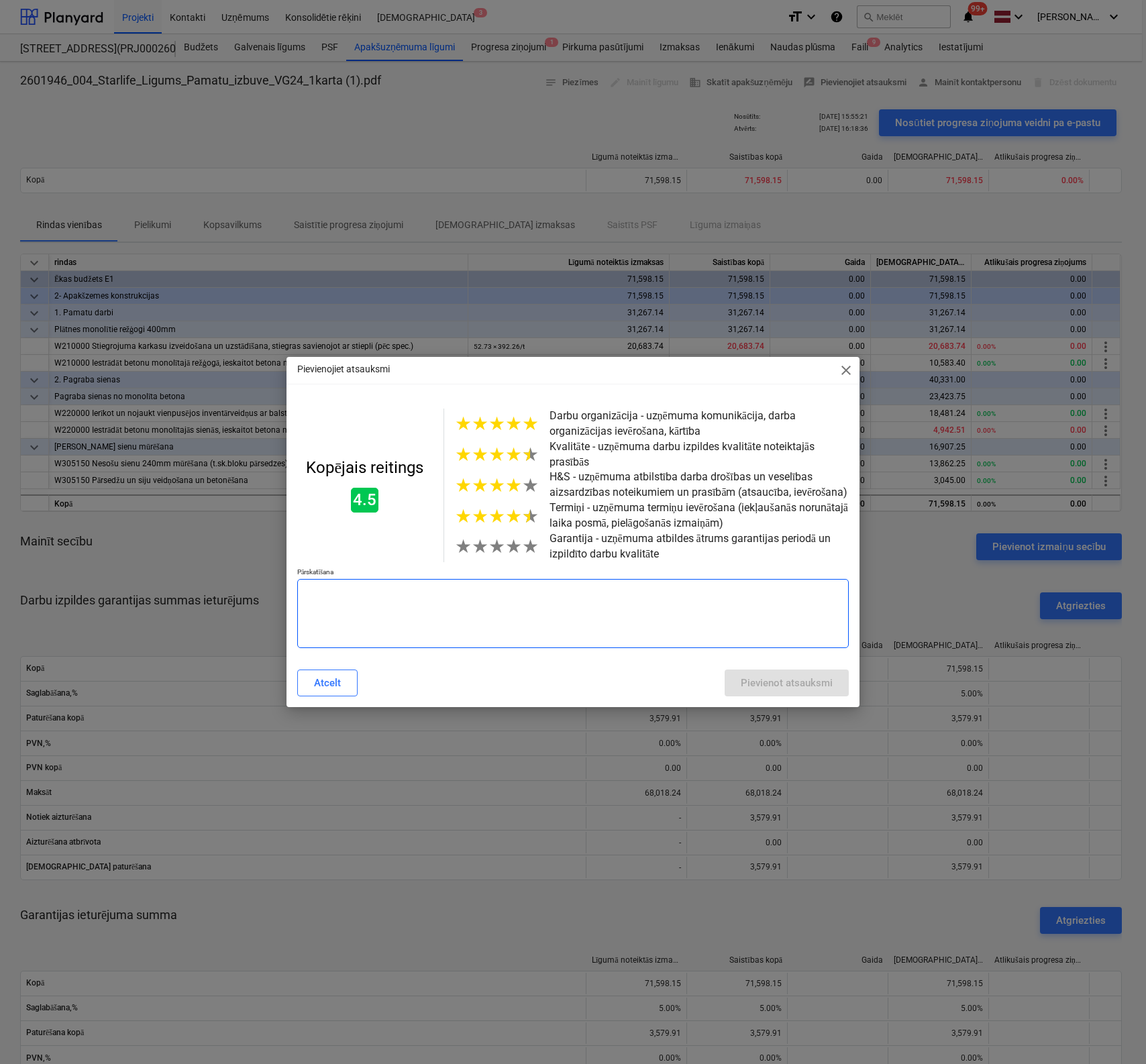
type textarea "x"
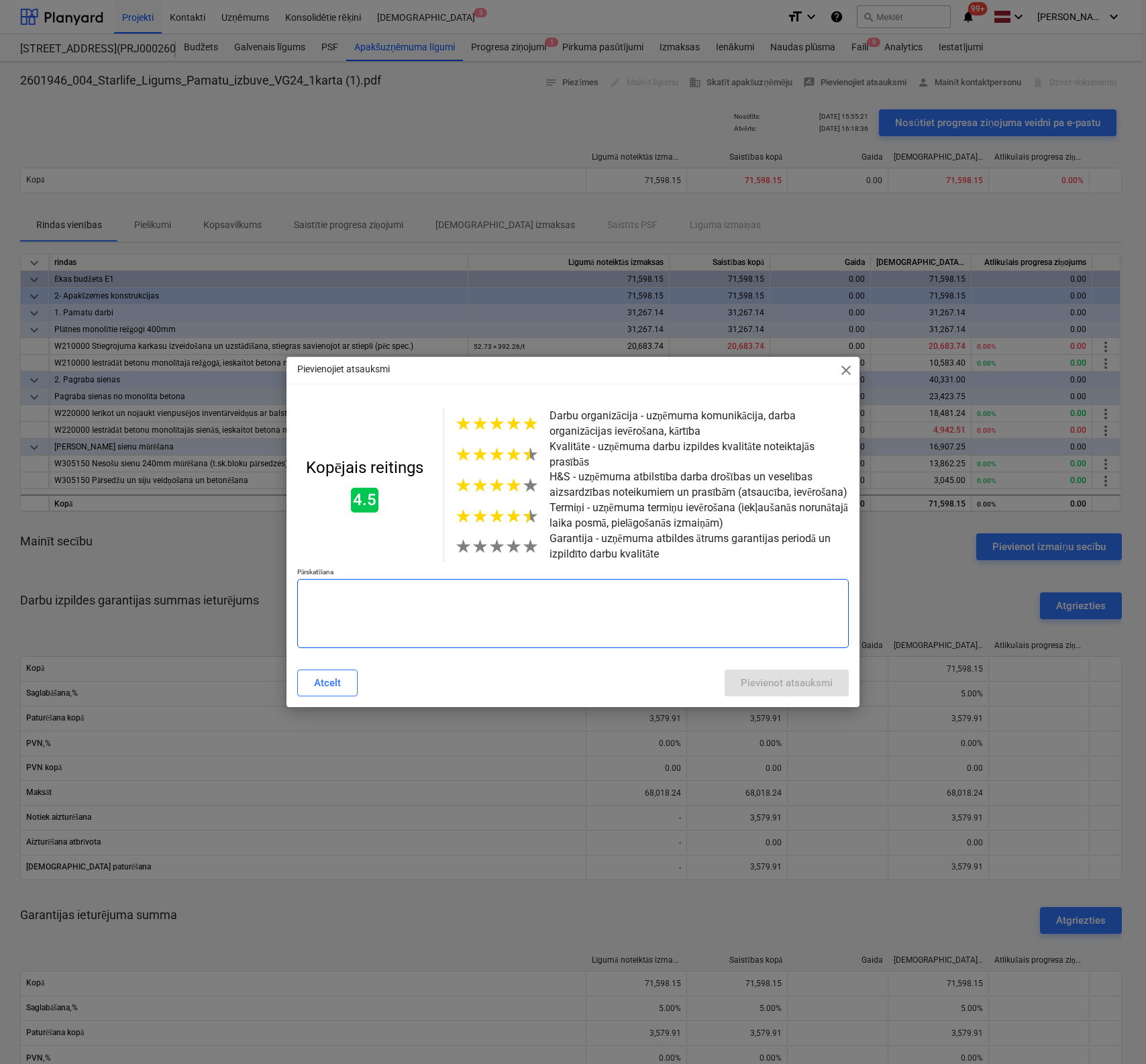
type textarea "x"
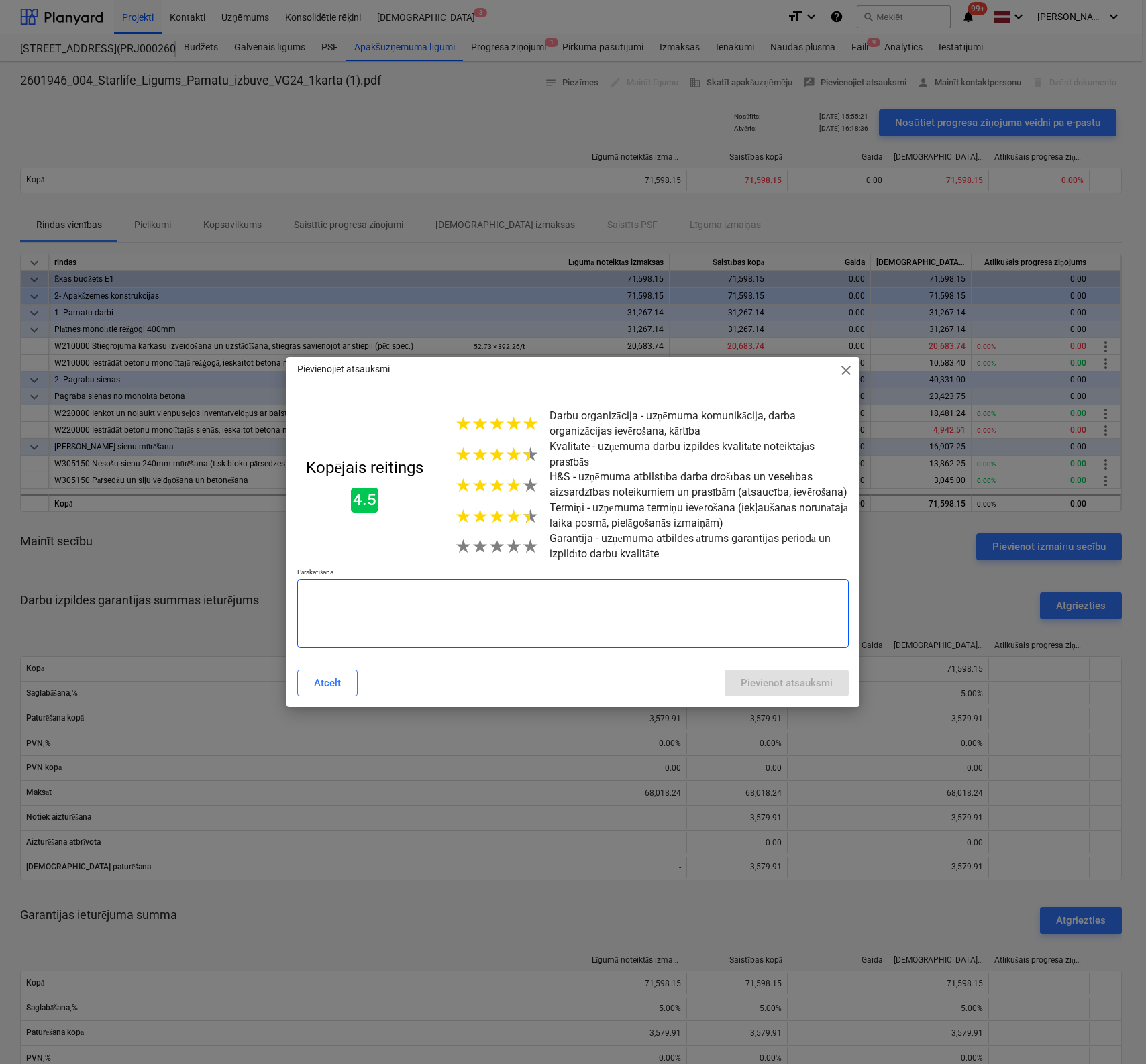
drag, startPoint x: 565, startPoint y: 620, endPoint x: 190, endPoint y: 563, distance: 379.3
click at [190, 563] on div "Pievienojiet atsauksmi close Kopējais reitings 4.5 ★ ★ ★ ★ ★ Darbu organizācija…" at bounding box center [573, 532] width 1146 height 1064
click at [301, 593] on textarea at bounding box center [573, 613] width 552 height 69
drag, startPoint x: 340, startPoint y: 570, endPoint x: 288, endPoint y: 571, distance: 52.0
click at [288, 571] on div "Kopējais reitings 4.5 ★ ★ ★ ★ ★ Darbu organizācija - uzņēmuma komunikācija, dar…" at bounding box center [573, 528] width 573 height 261
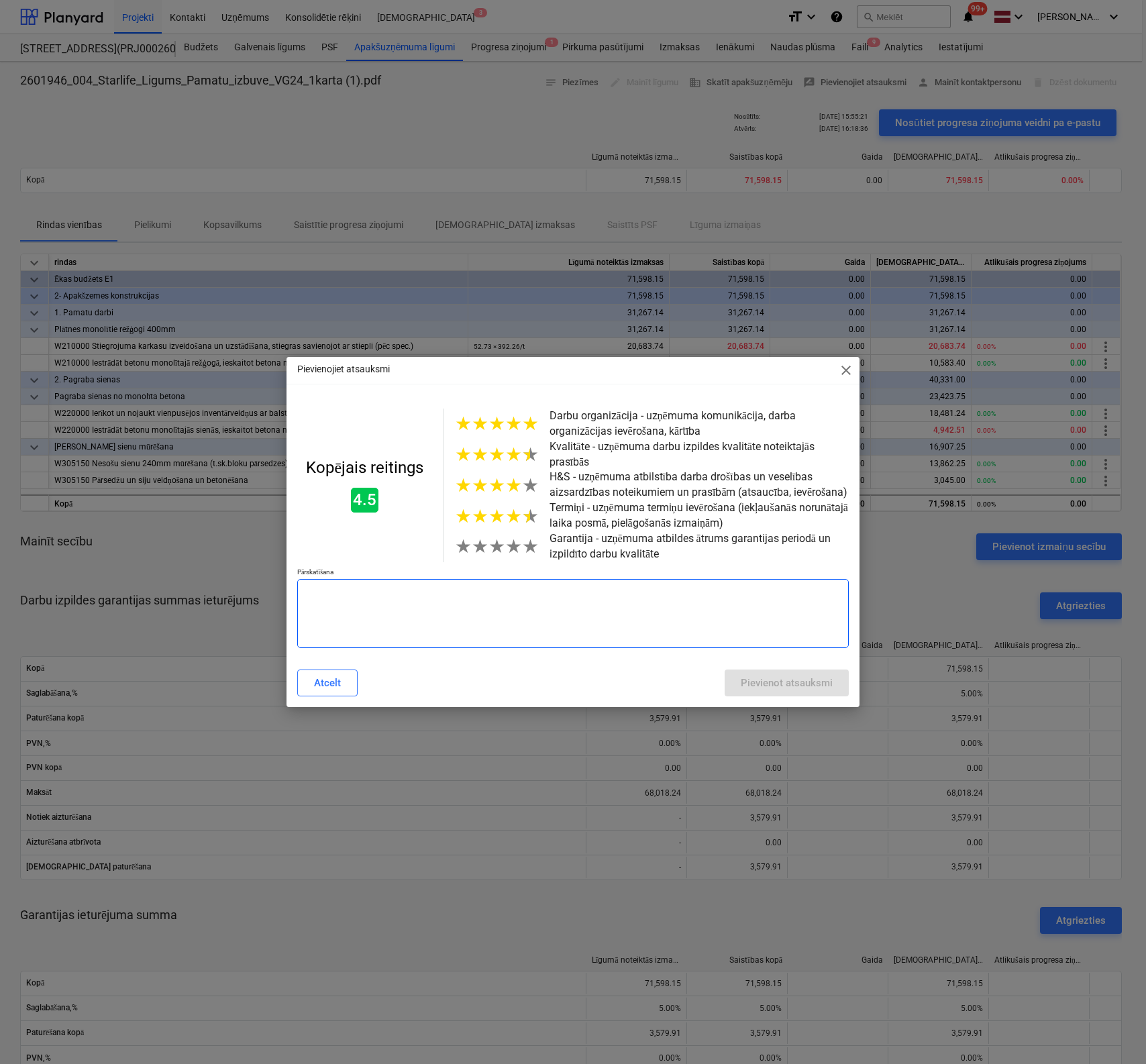
click at [307, 592] on textarea at bounding box center [573, 613] width 552 height 69
click at [320, 592] on textarea "Vis balstās uz lokalajiem brigadieriem." at bounding box center [573, 613] width 552 height 69
click at [470, 595] on textarea "Viss balstās uz lokalajiem brigadieriem." at bounding box center [573, 613] width 552 height 69
click at [459, 587] on textarea "Viss balstās uz lokalajiem brigadieriem." at bounding box center [573, 613] width 552 height 69
click at [450, 590] on textarea "Viss balstās uz lokalajiem brigadieriem." at bounding box center [573, 613] width 552 height 69
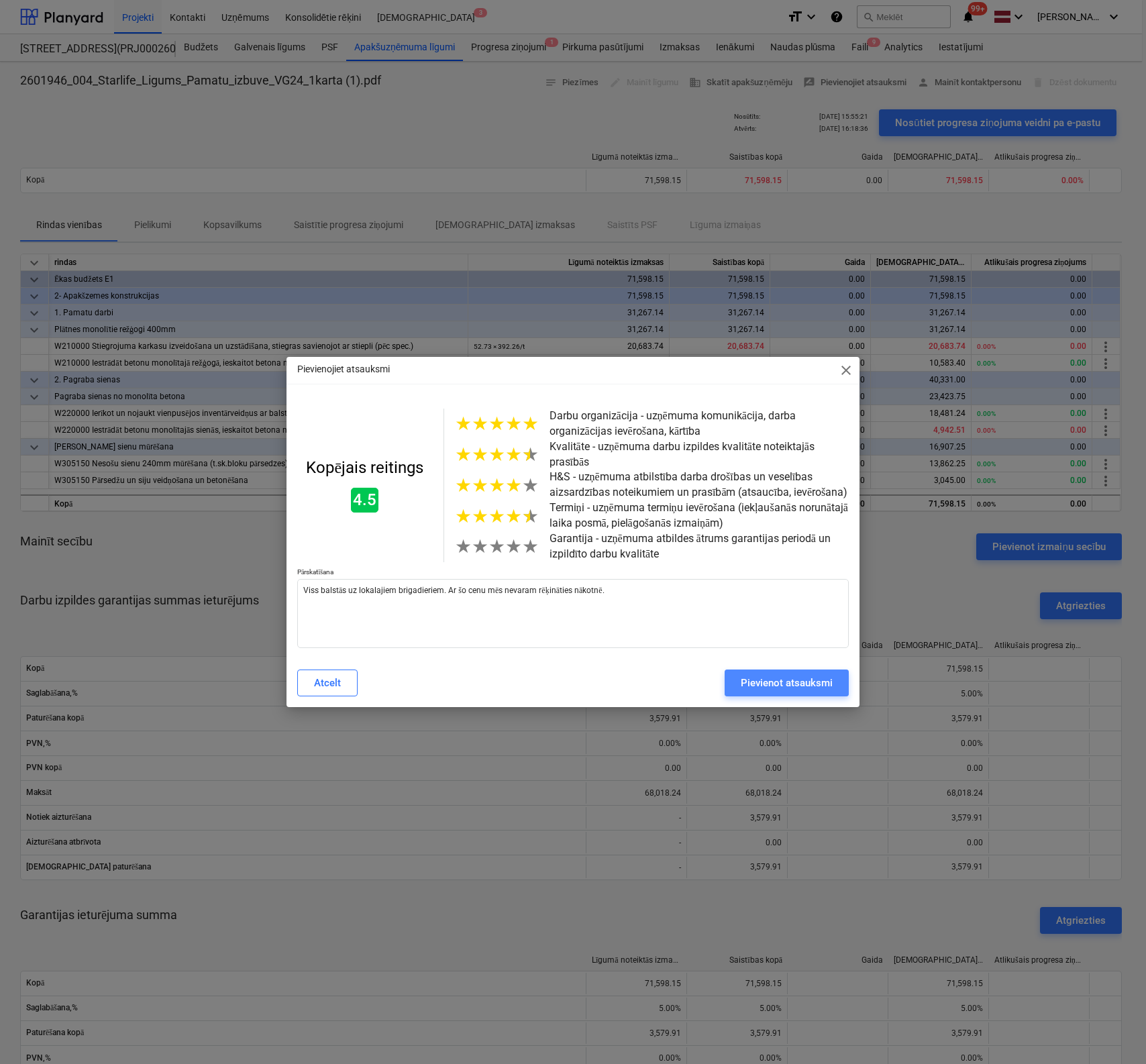
click at [759, 687] on div "Pievienot atsauksmi" at bounding box center [787, 683] width 92 height 18
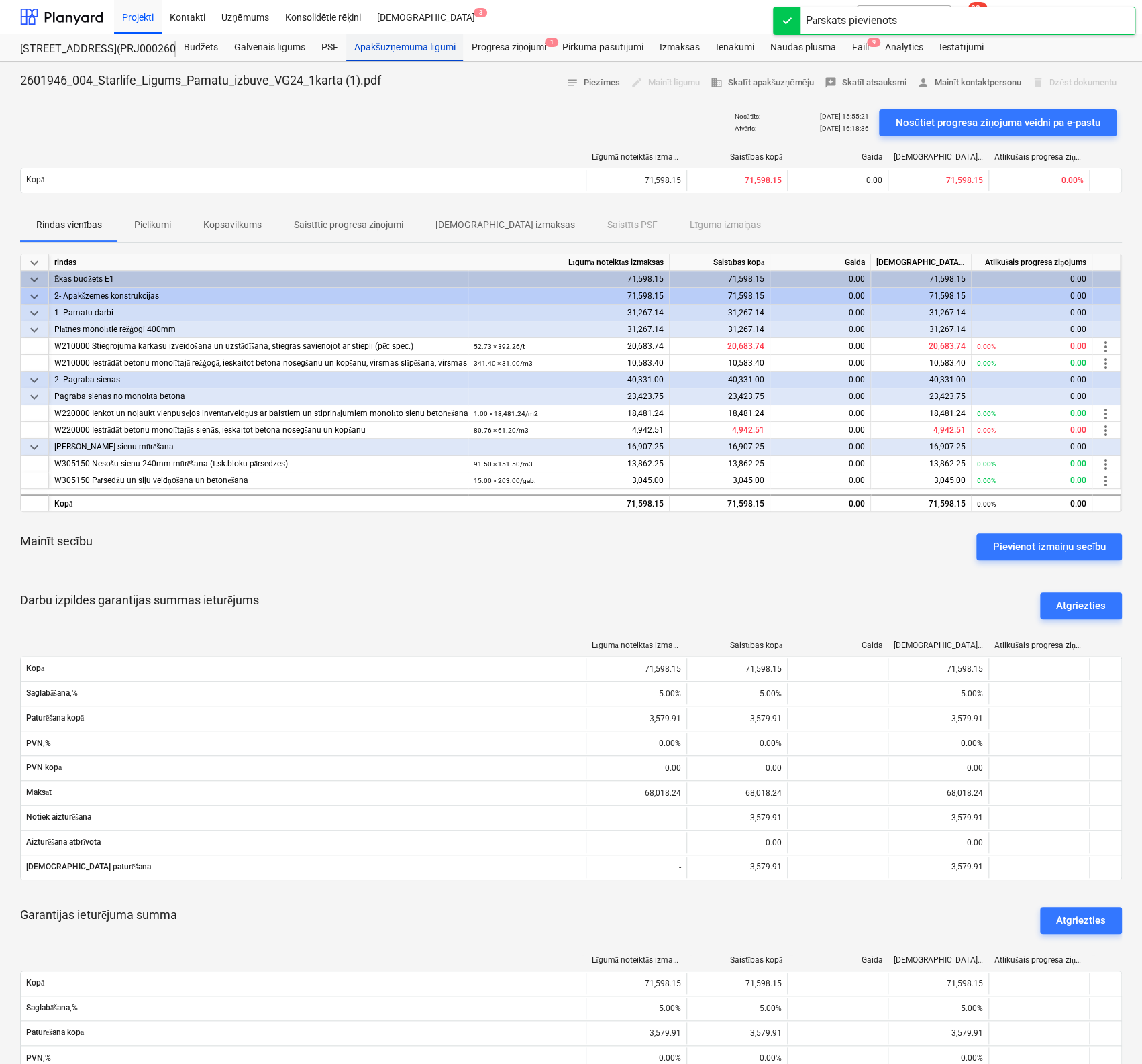
click at [422, 48] on div "Apakšuzņēmuma līgumi" at bounding box center [404, 47] width 117 height 27
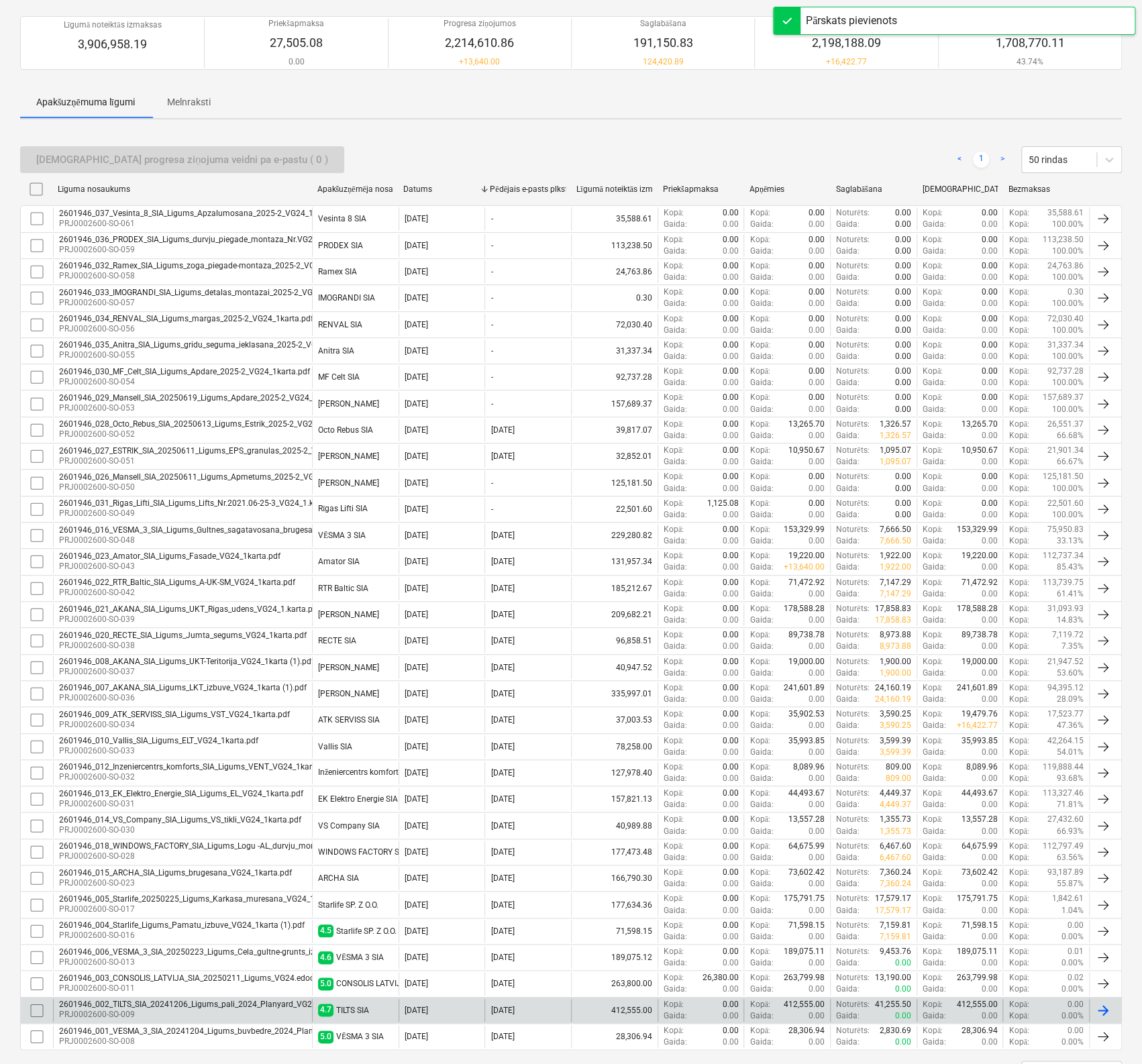
scroll to position [165, 0]
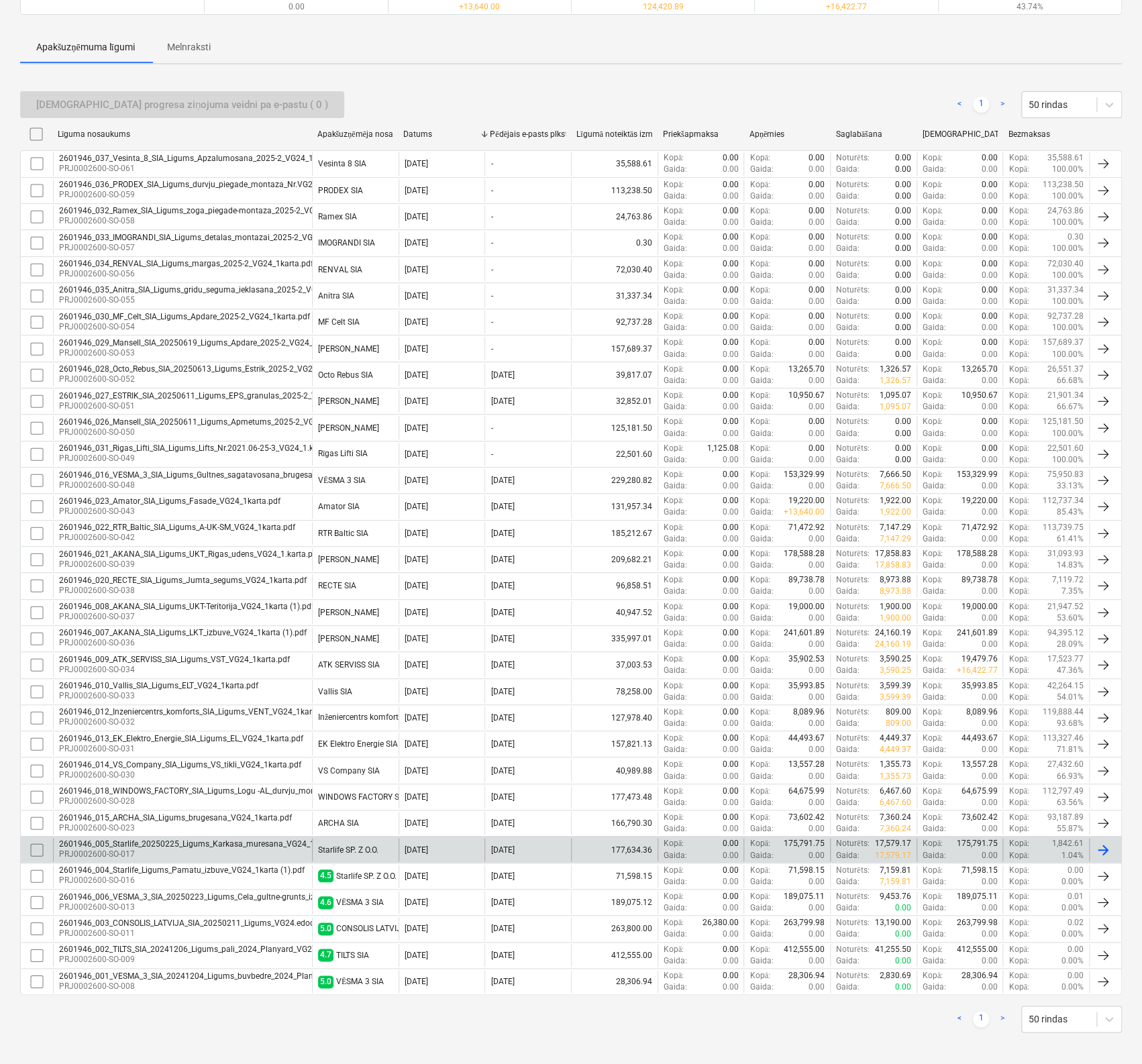
click at [190, 840] on div "2601946_005_Starlife_20250225_Ligums_Karkasa_muresana_VG24_1karta (1).pdf" at bounding box center [209, 843] width 301 height 10
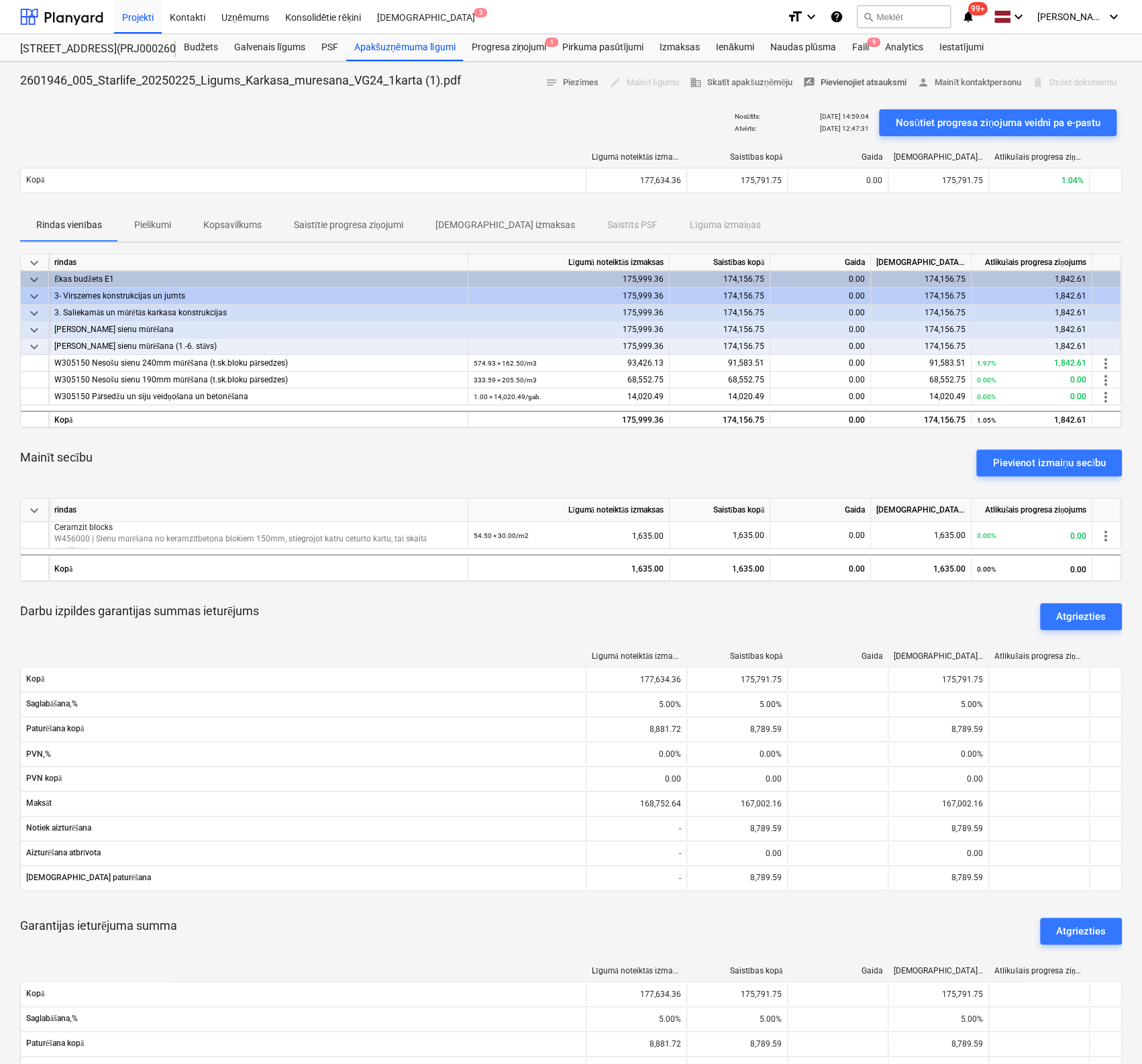
click at [835, 79] on span "rate_review Pievienojiet atsauksmi" at bounding box center [855, 83] width 103 height 16
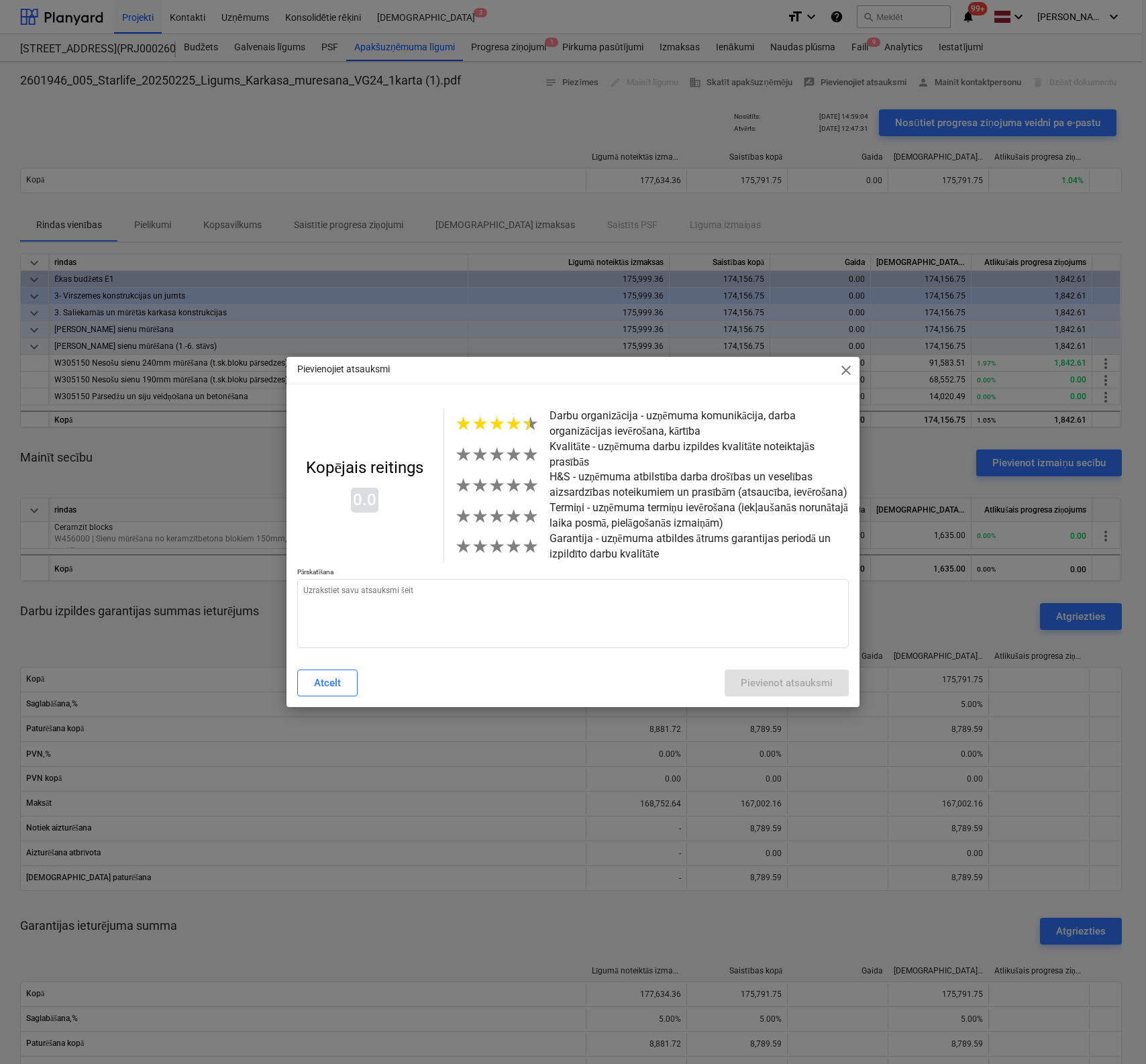
click at [522, 429] on span "★" at bounding box center [530, 423] width 17 height 22
click at [522, 458] on span "★" at bounding box center [530, 454] width 17 height 22
click at [513, 489] on span "★" at bounding box center [513, 485] width 17 height 22
click at [522, 521] on span "★" at bounding box center [530, 515] width 17 height 22
click at [449, 593] on textarea at bounding box center [573, 613] width 552 height 69
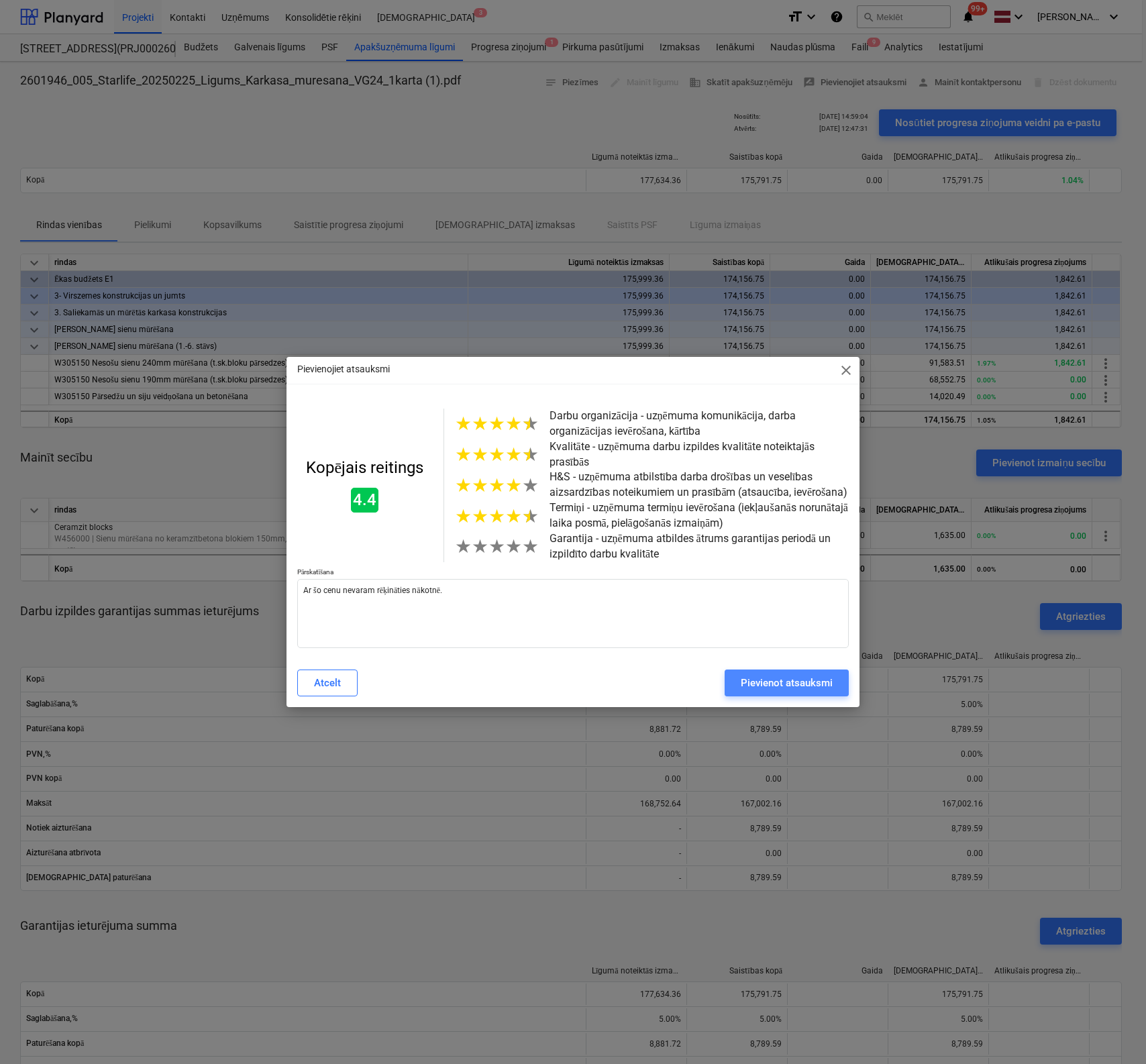
click at [745, 683] on div "Pievienot atsauksmi" at bounding box center [787, 683] width 92 height 18
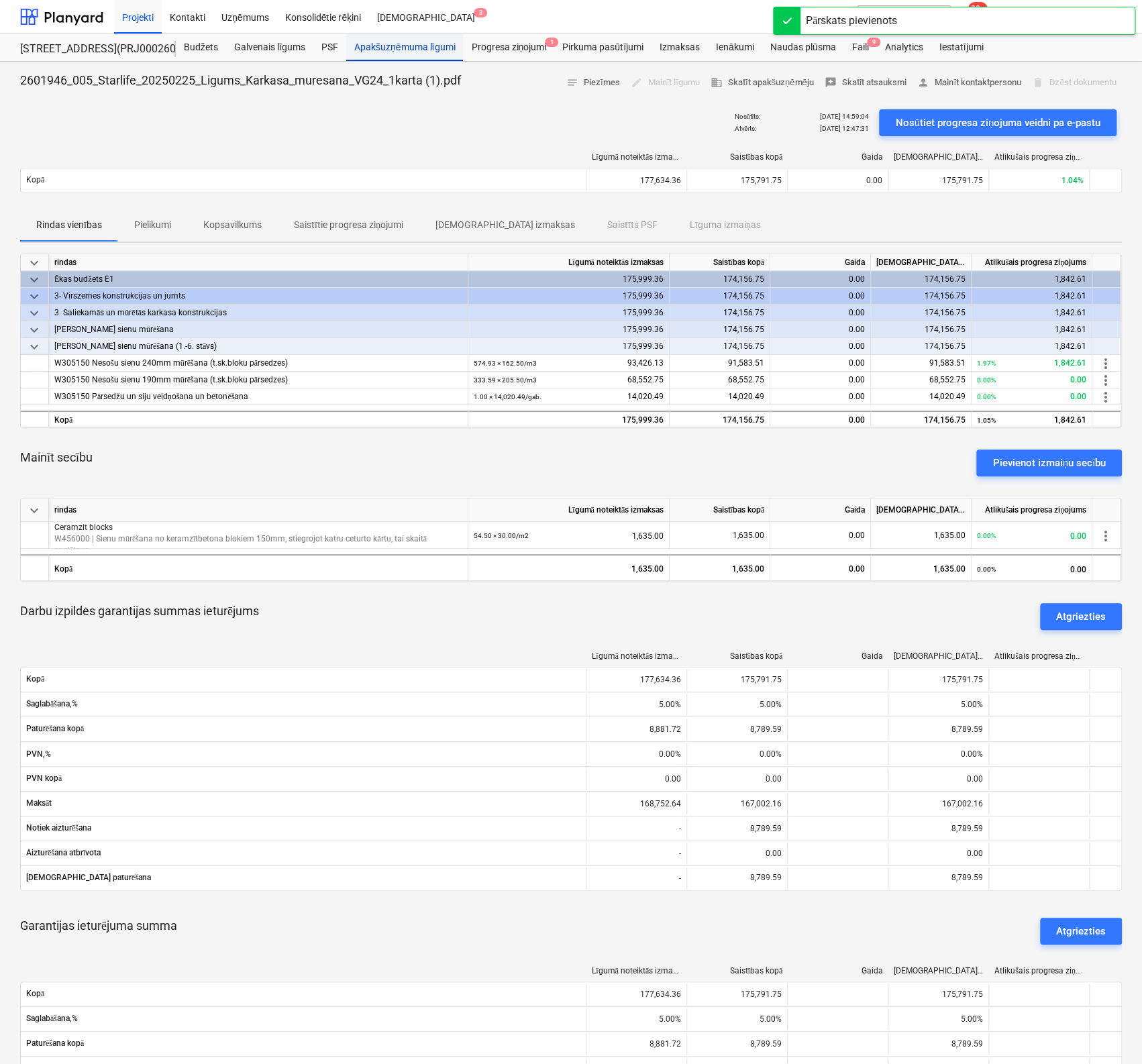
click at [437, 47] on div "Apakšuzņēmuma līgumi" at bounding box center [404, 47] width 117 height 27
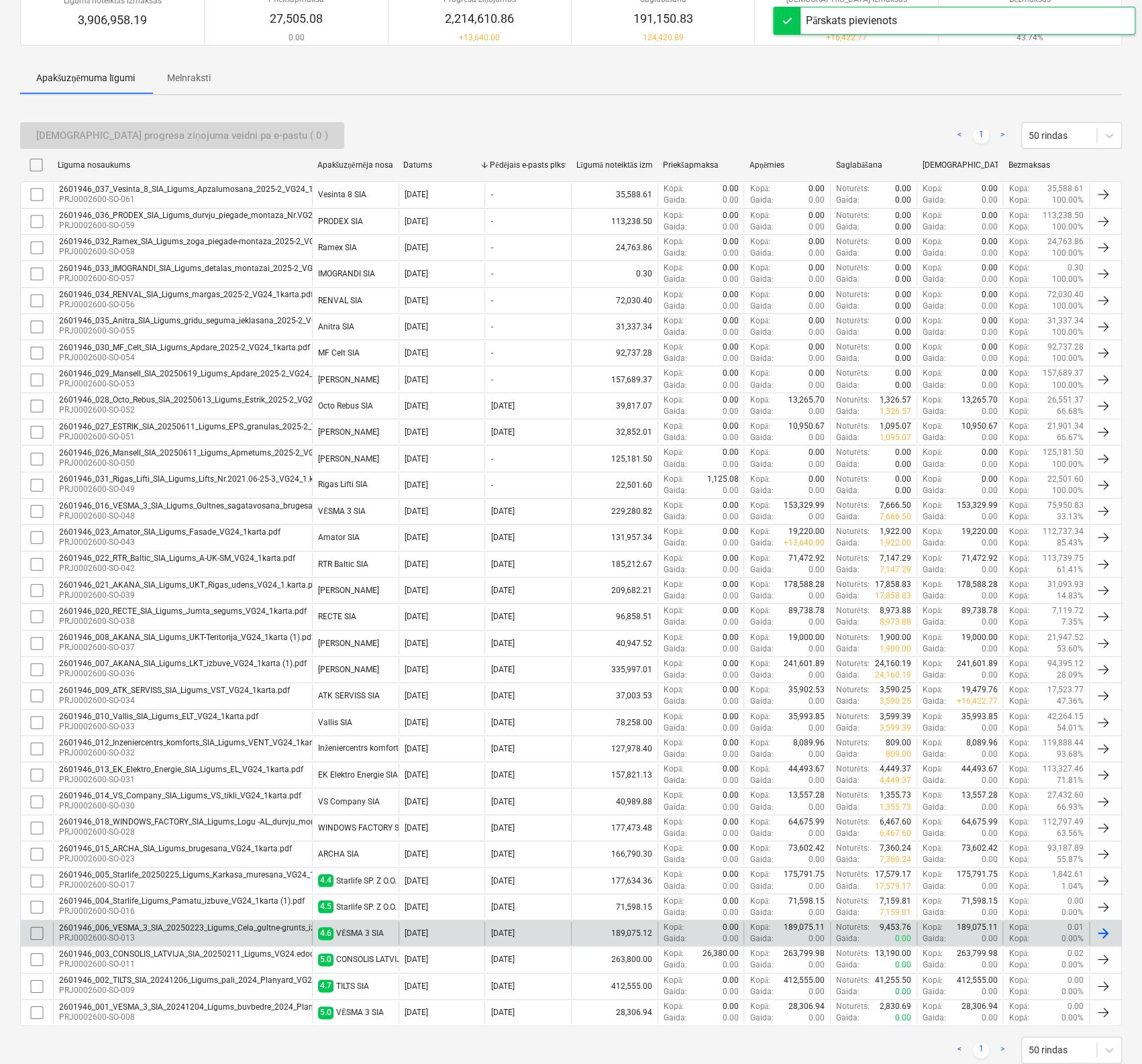
scroll to position [165, 0]
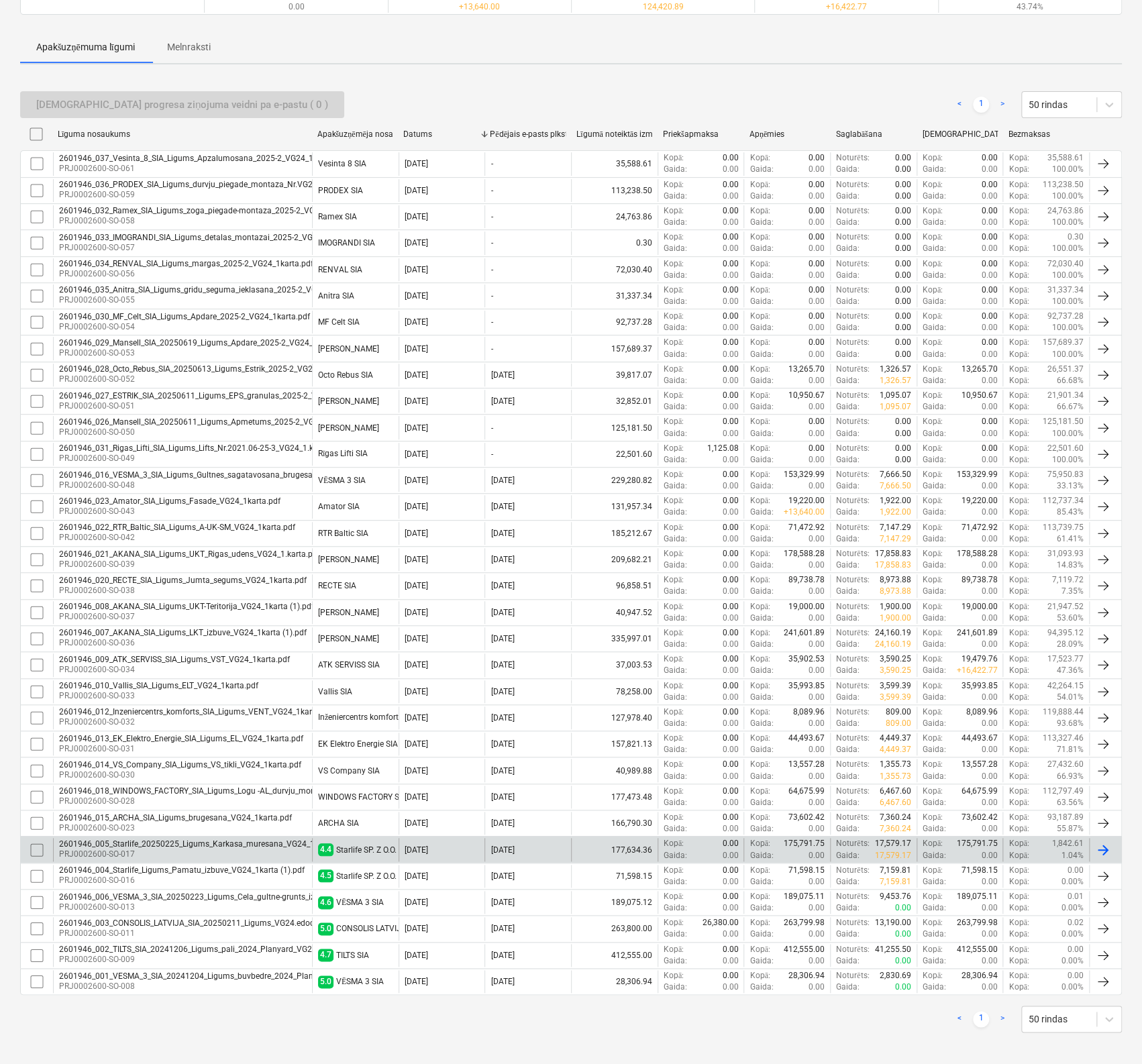
click at [254, 840] on div "2601946_005_Starlife_20250225_Ligums_Karkasa_muresana_VG24_1karta (1).pdf" at bounding box center [209, 843] width 301 height 10
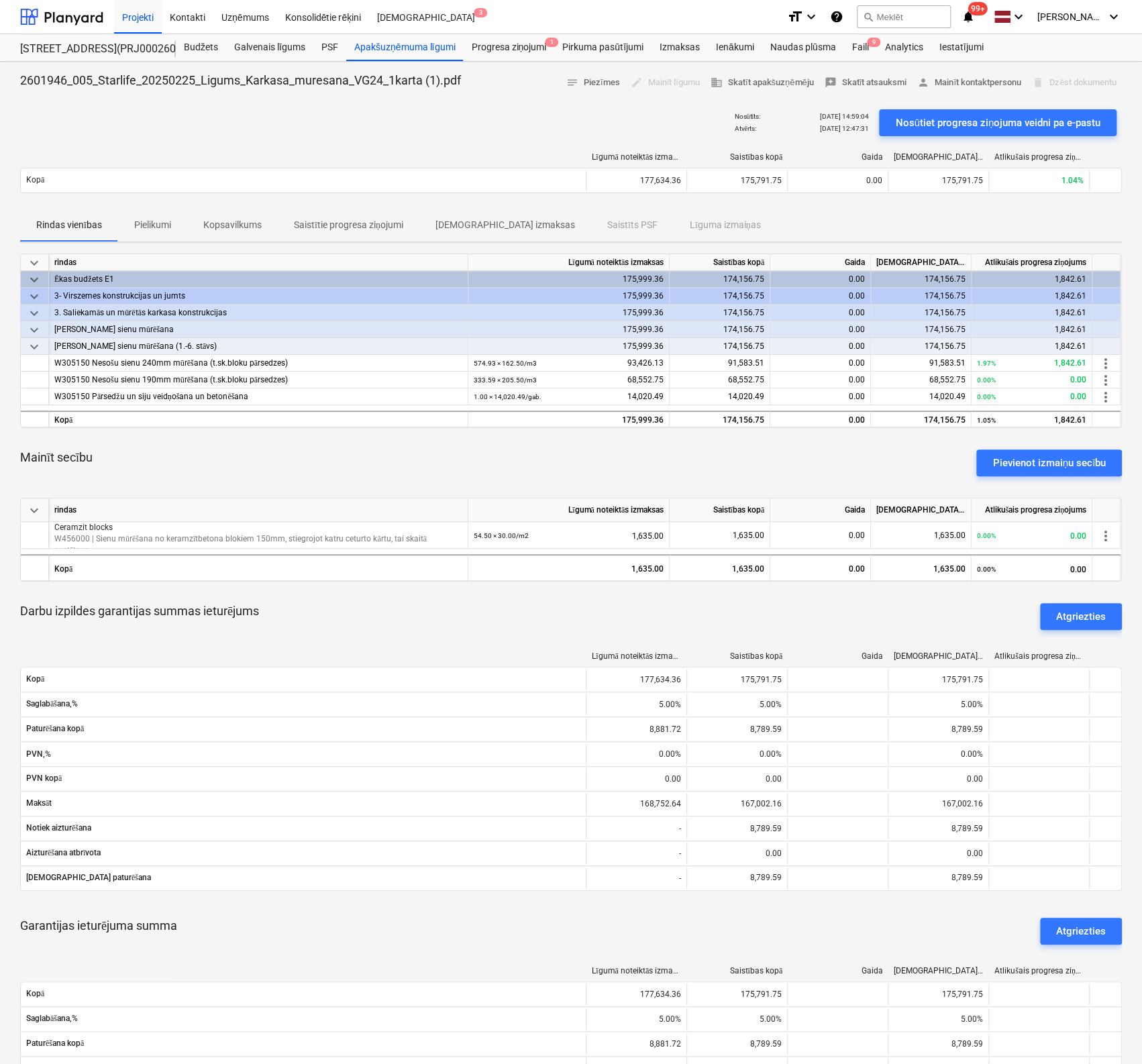
click at [147, 221] on p "Pielikumi" at bounding box center [153, 225] width 37 height 14
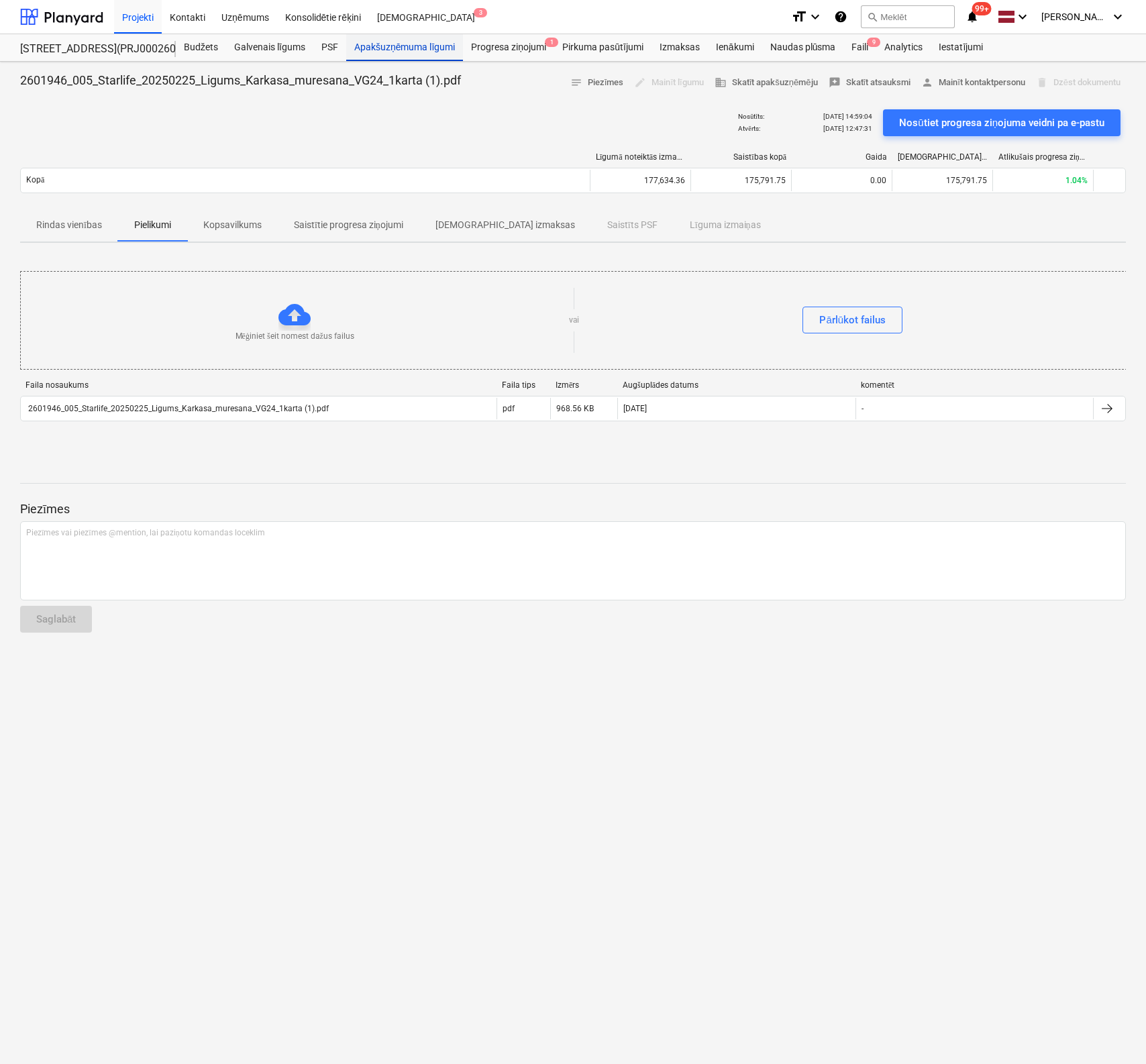
click at [382, 43] on div "Apakšuzņēmuma līgumi" at bounding box center [404, 47] width 117 height 27
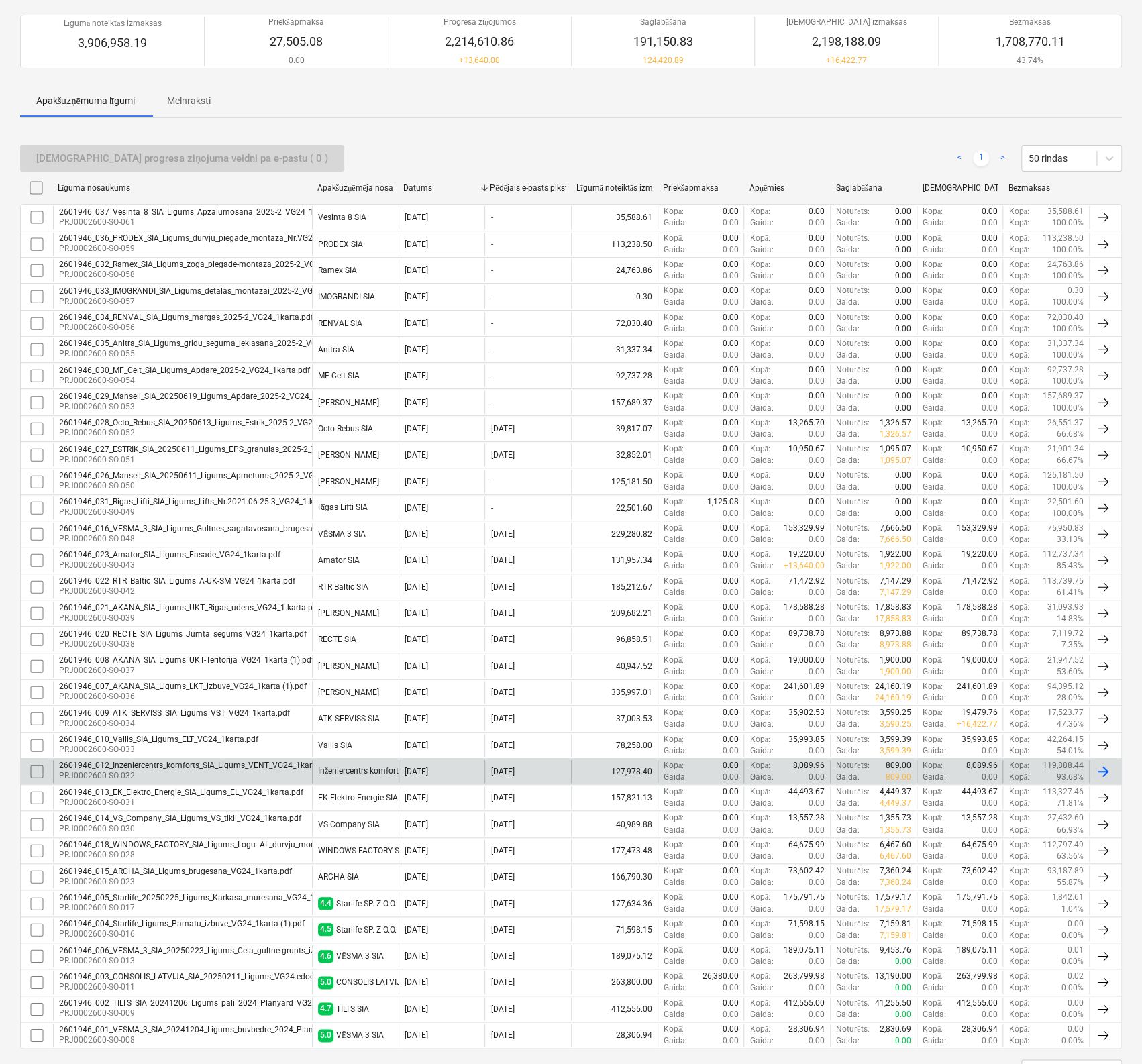
scroll to position [165, 0]
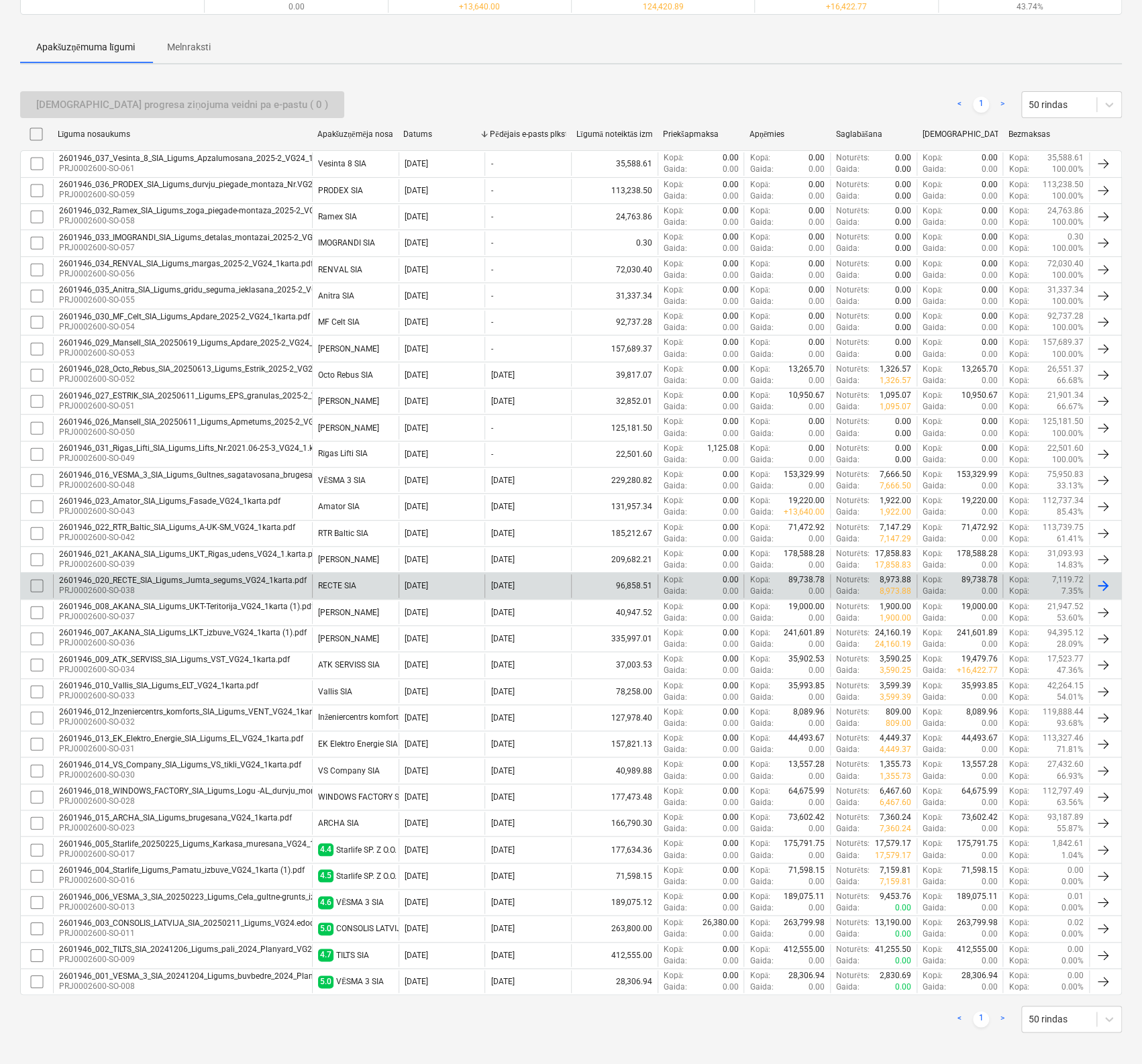
click at [159, 576] on div "2601946_020_RECTE_SIA_Ligums_Jumta_segums_VG24_1karta.pdf" at bounding box center [182, 580] width 247 height 10
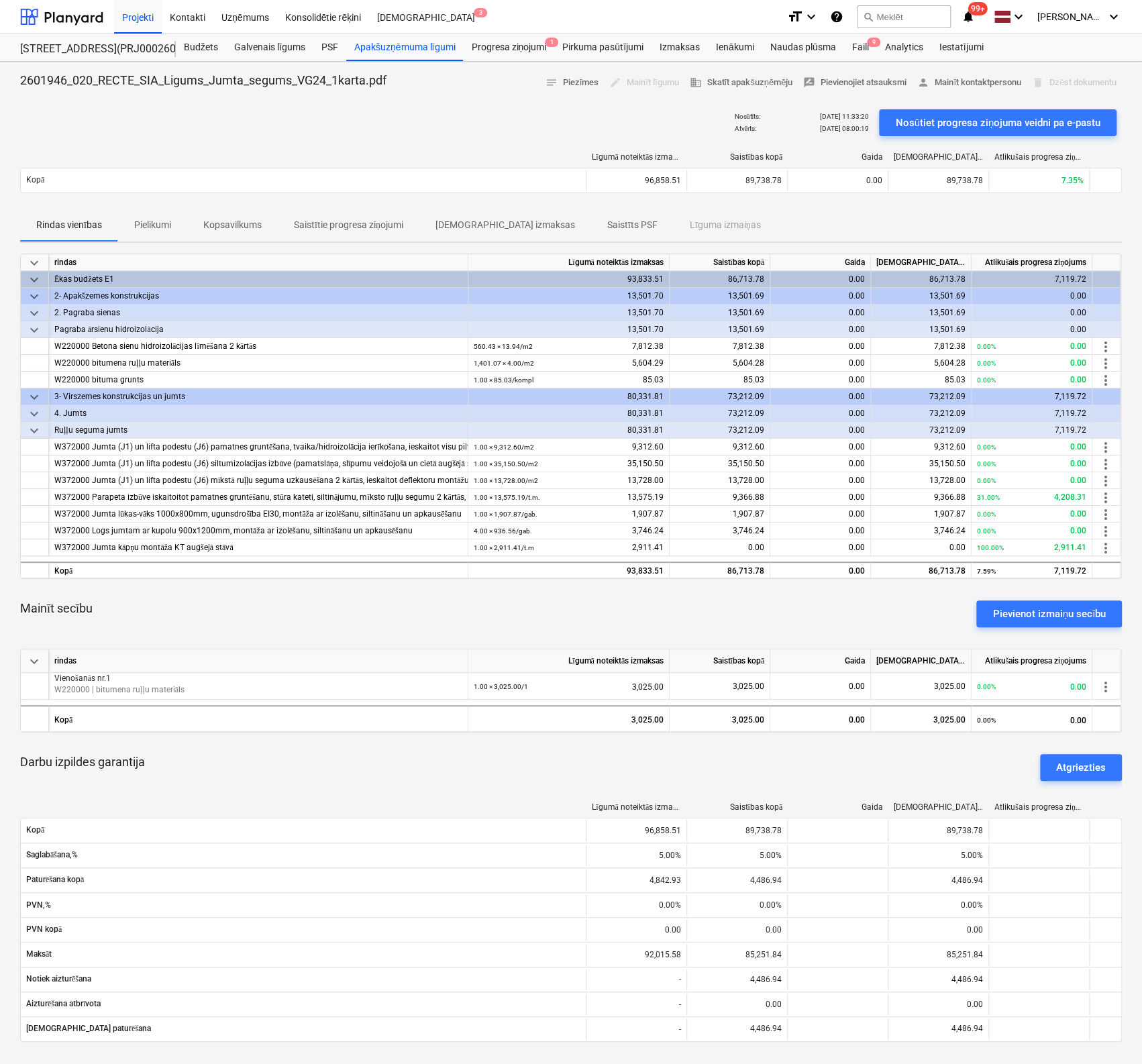
click at [153, 224] on p "Pielikumi" at bounding box center [153, 225] width 37 height 14
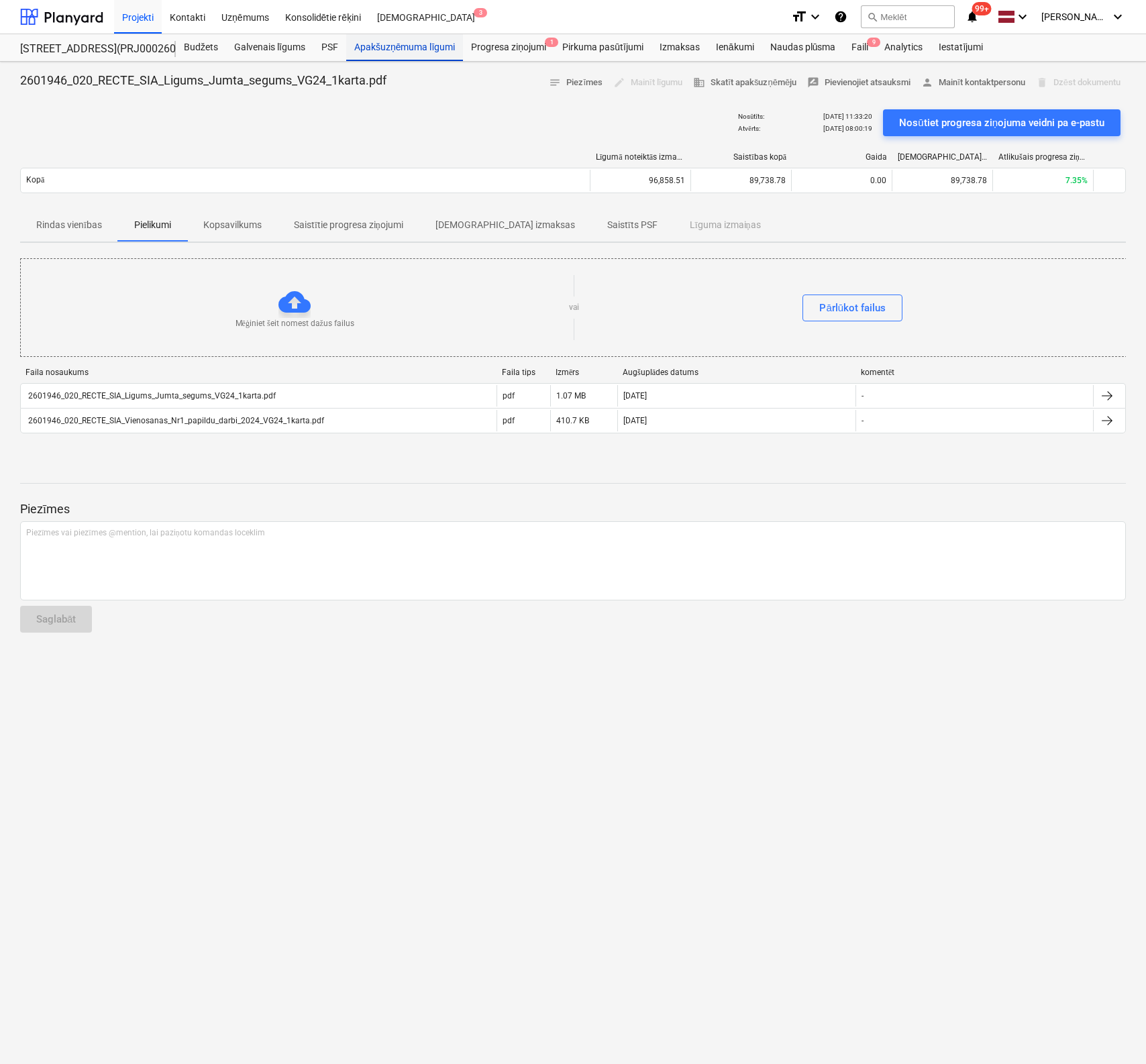
click at [405, 46] on div "Apakšuzņēmuma līgumi" at bounding box center [404, 47] width 117 height 27
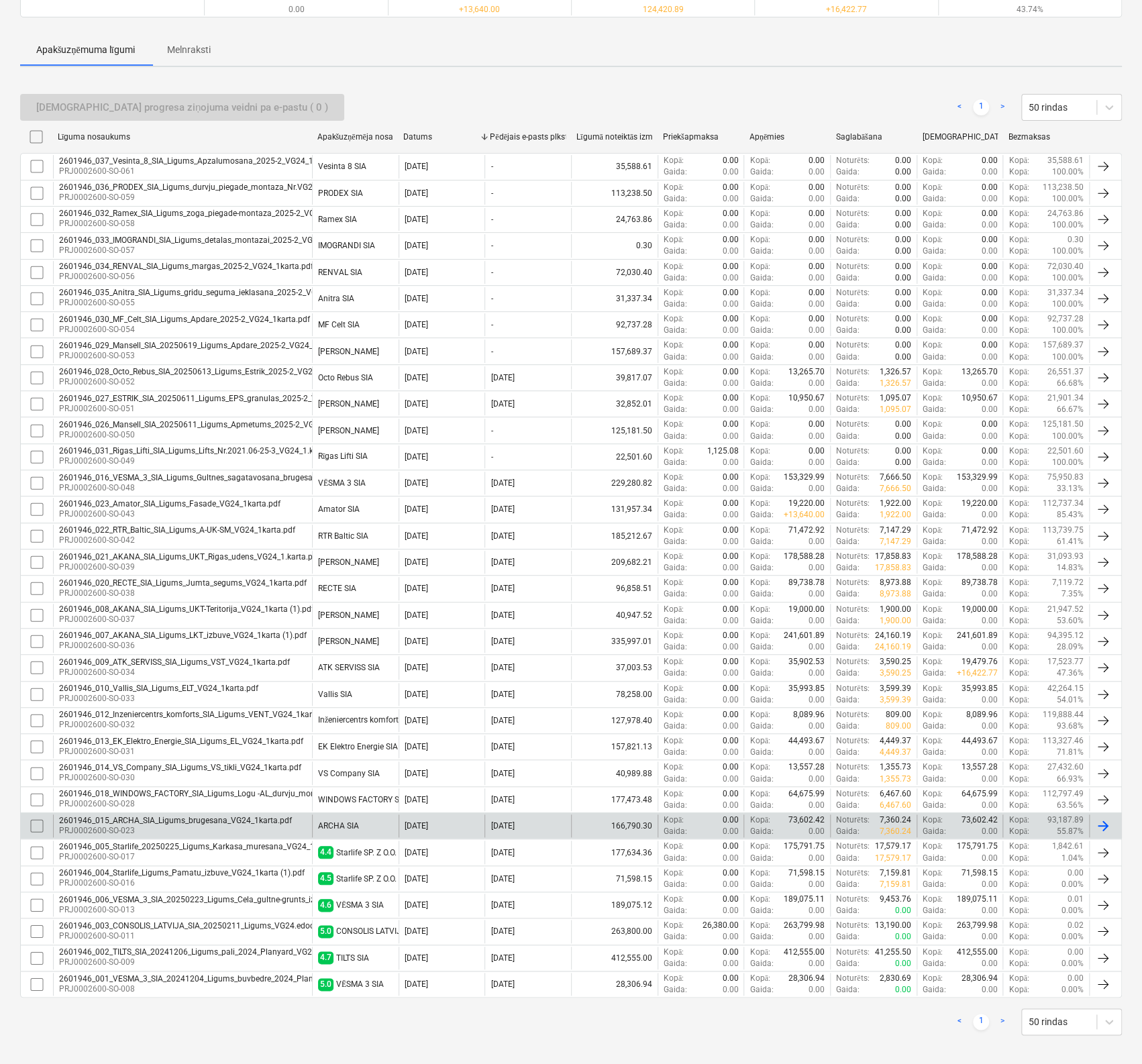
scroll to position [165, 0]
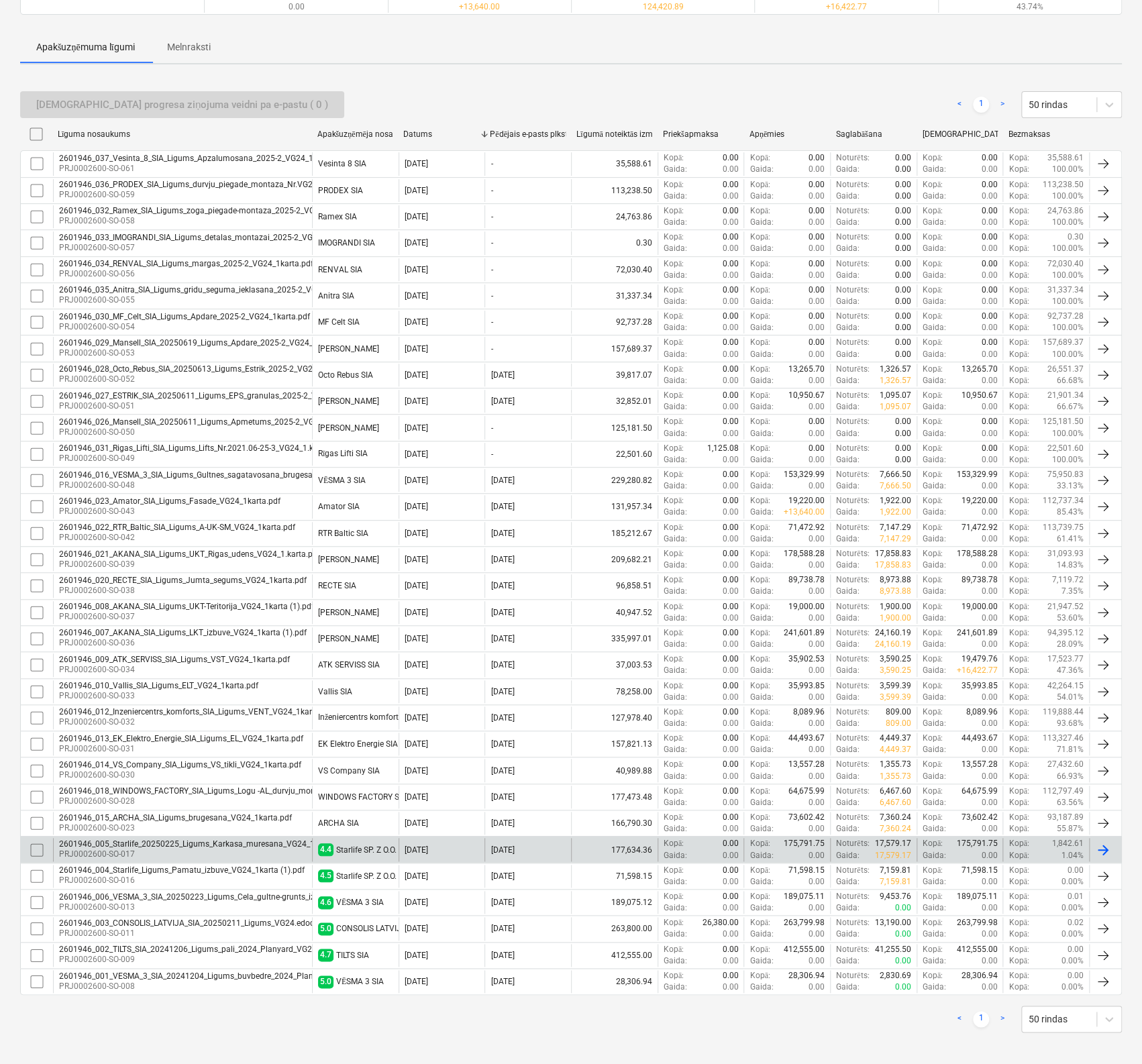
click at [153, 839] on div "2601946_005_Starlife_20250225_Ligums_Karkasa_muresana_VG24_1karta (1).pdf" at bounding box center [209, 843] width 301 height 10
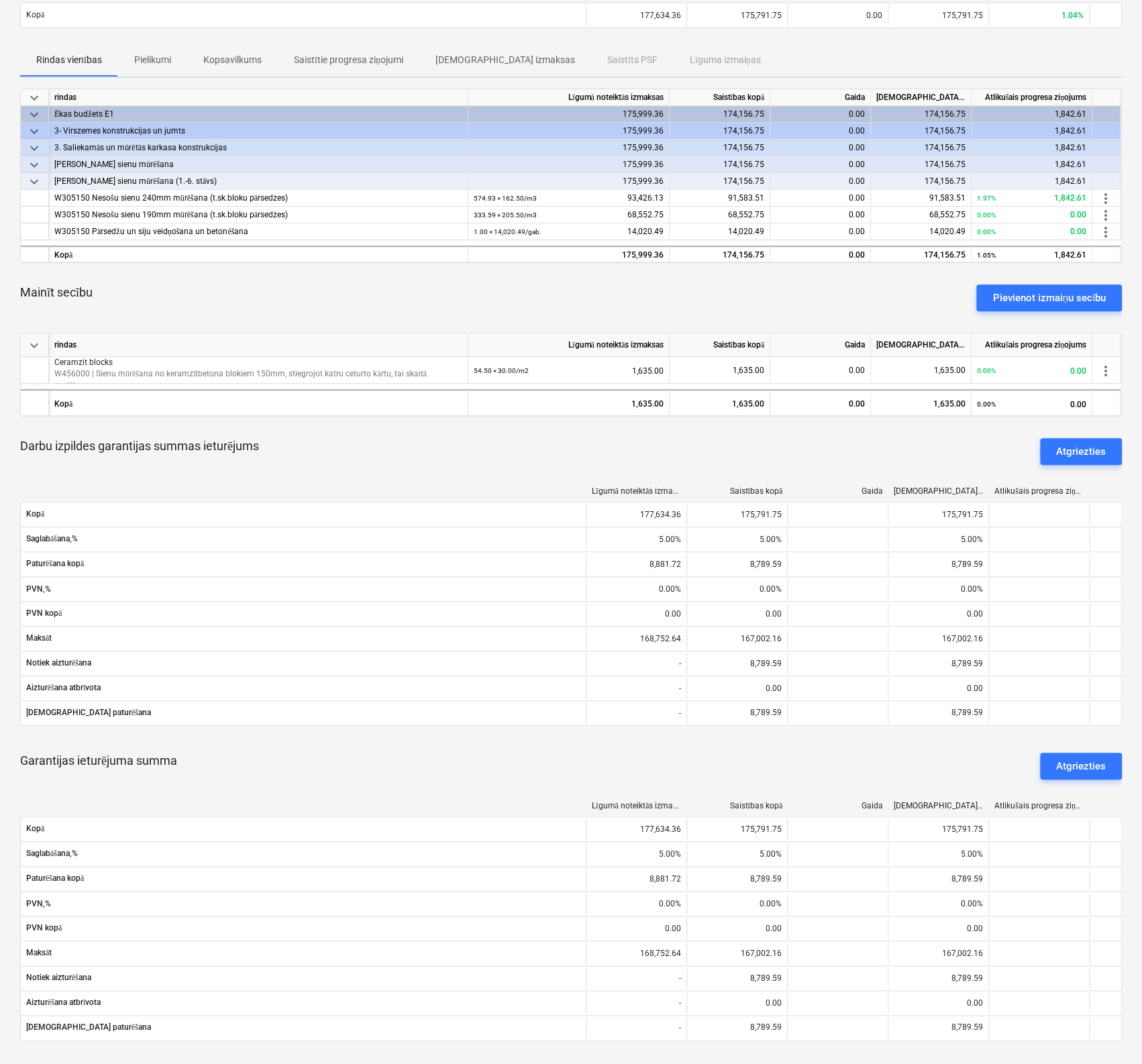
click at [161, 57] on p "Pielikumi" at bounding box center [153, 60] width 37 height 14
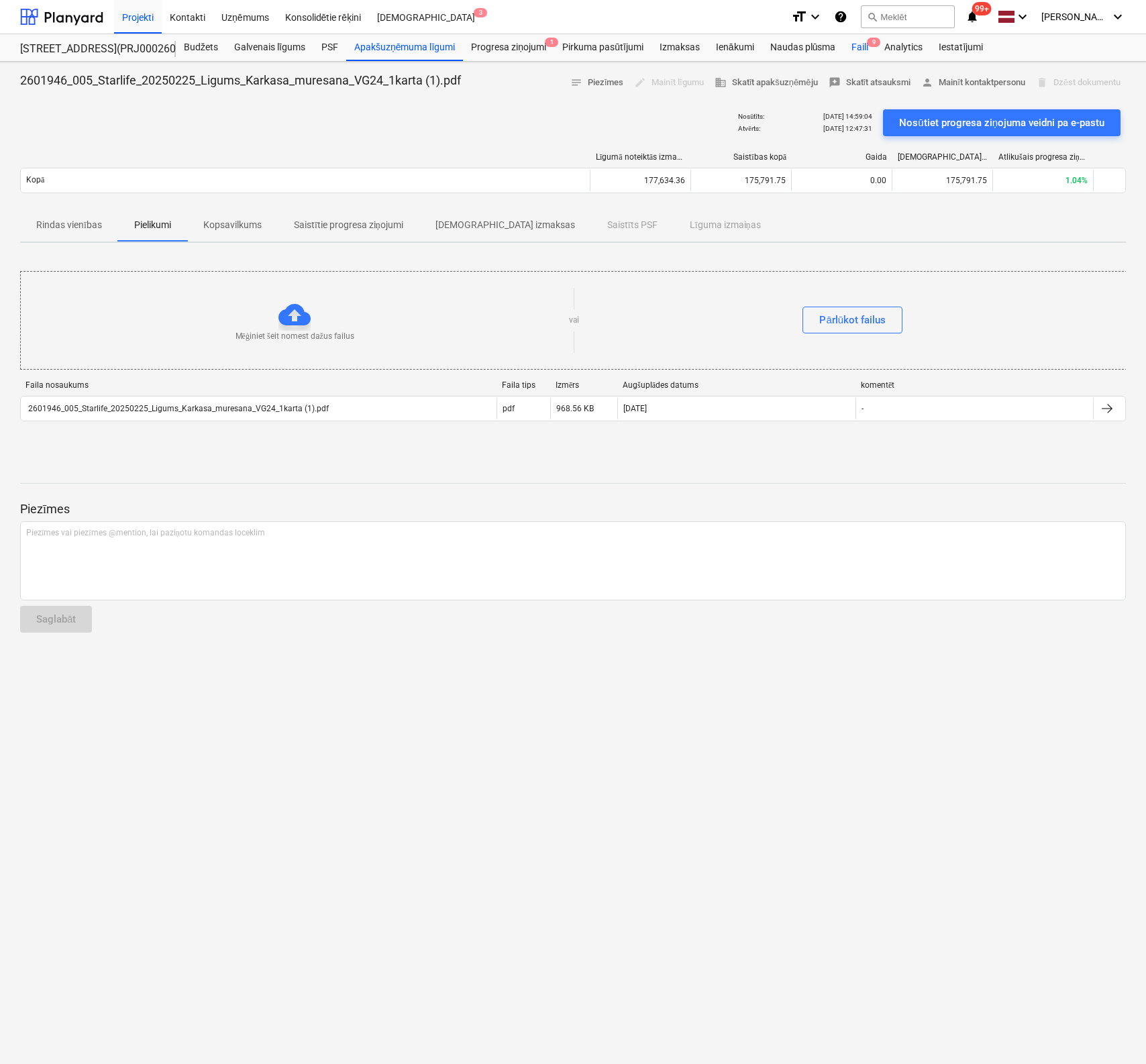
click at [862, 47] on div "Faili 9" at bounding box center [859, 47] width 32 height 27
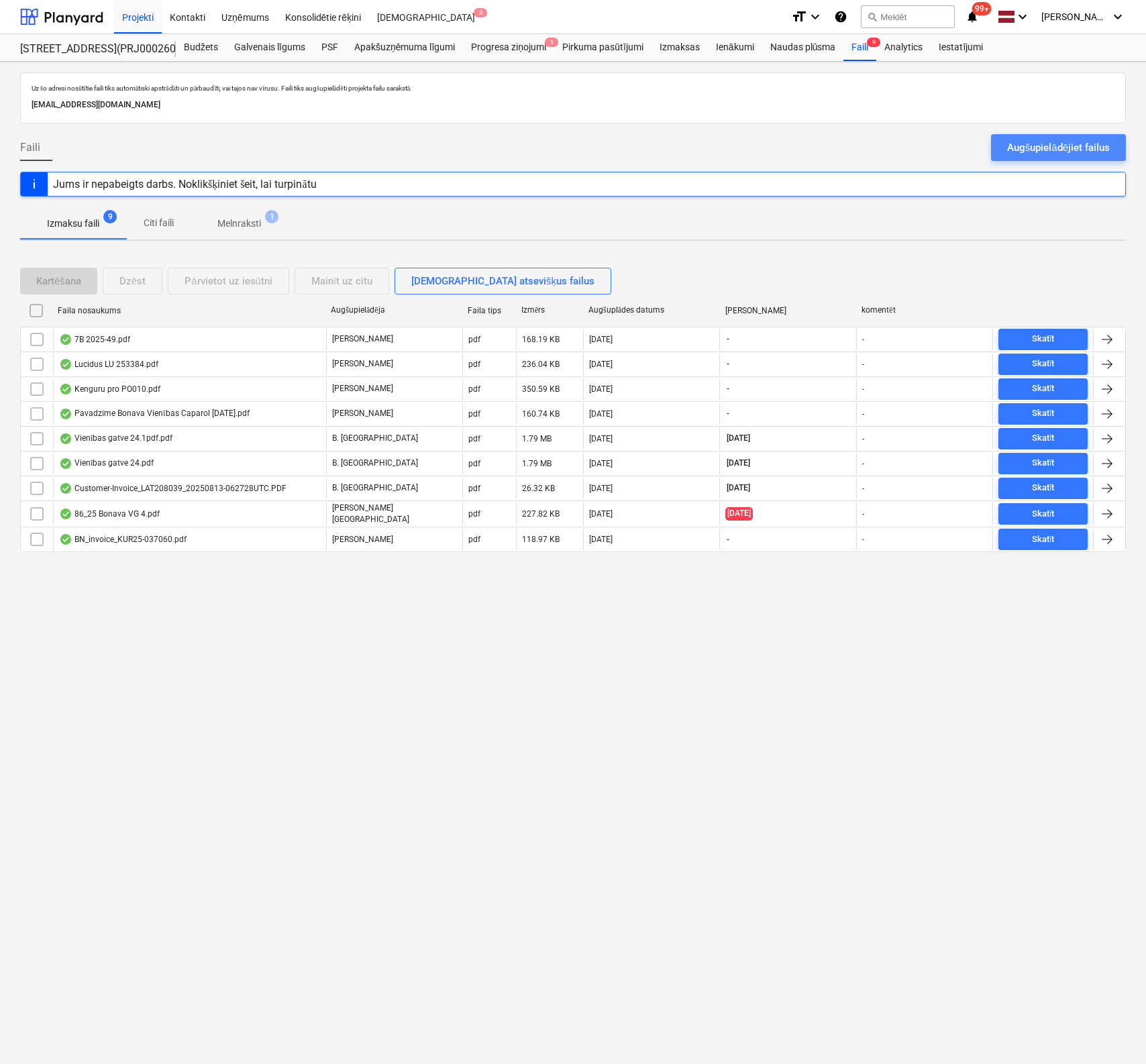
click at [1046, 153] on div "Augšupielādējiet failus" at bounding box center [1058, 147] width 103 height 18
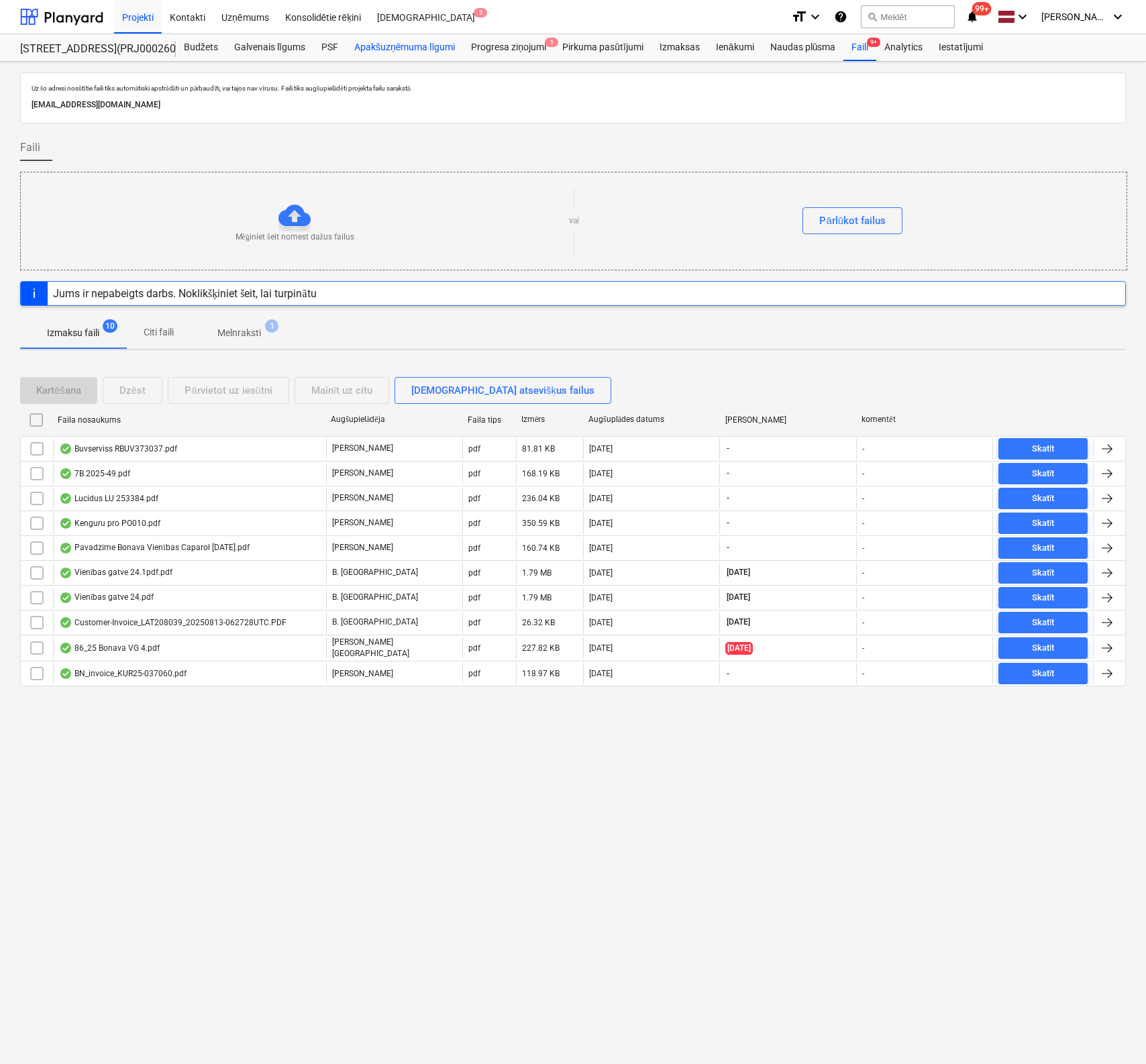
click at [424, 50] on div "Apakšuzņēmuma līgumi" at bounding box center [404, 47] width 117 height 27
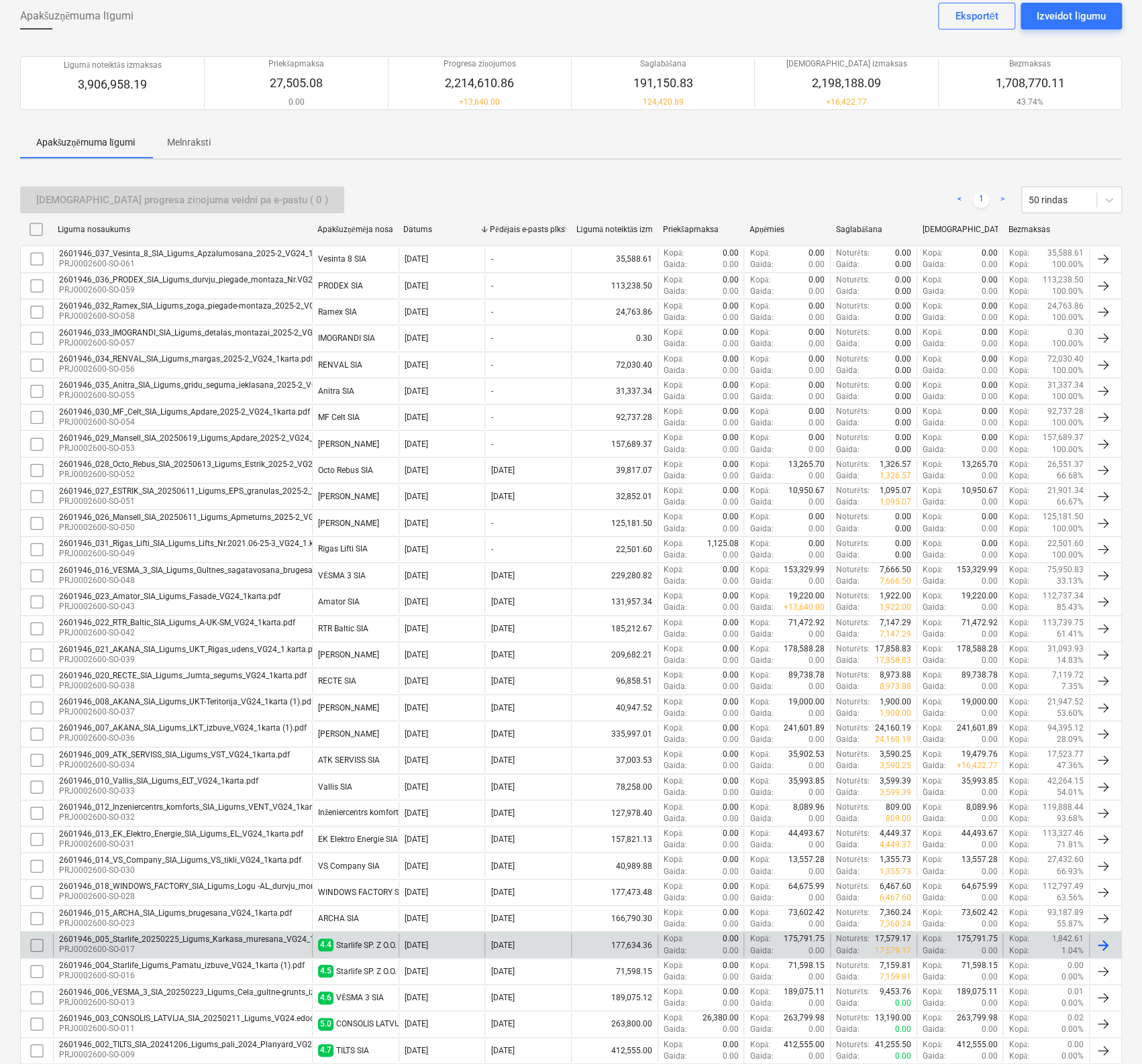
scroll to position [165, 0]
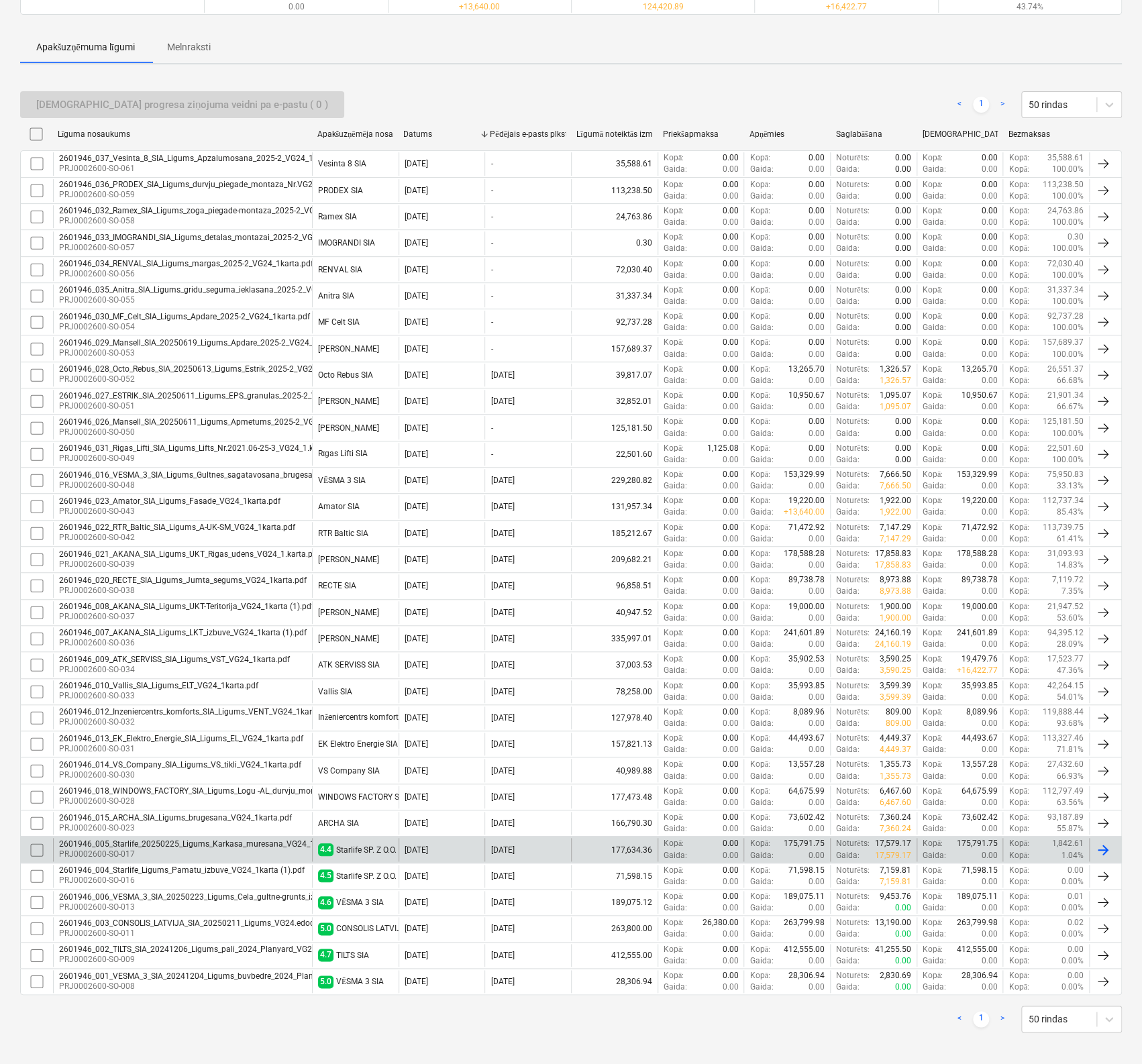
click at [180, 841] on div "2601946_005_Starlife_20250225_Ligums_Karkasa_muresana_VG24_1karta (1).pdf" at bounding box center [209, 843] width 301 height 10
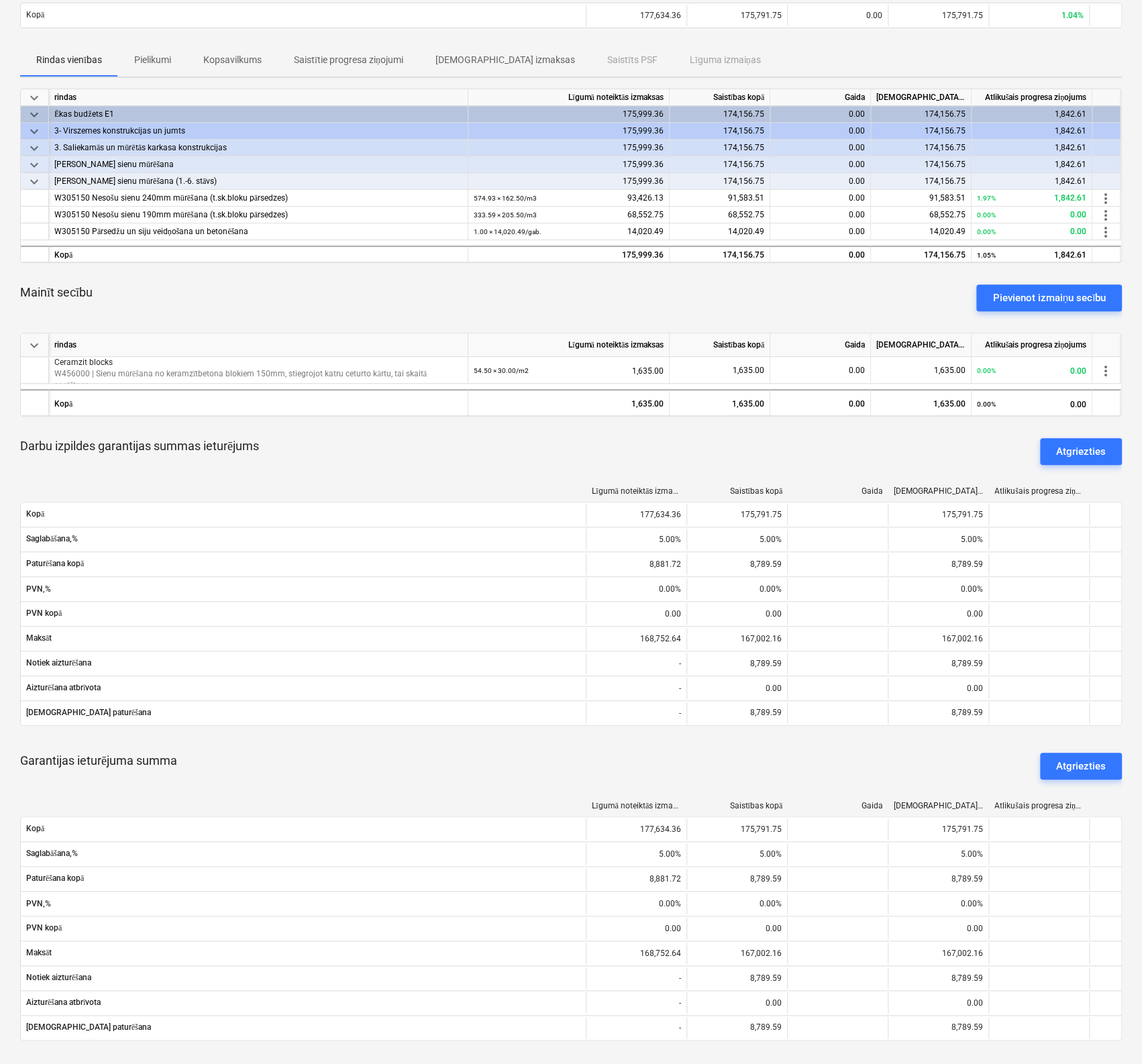
click at [151, 60] on p "Pielikumi" at bounding box center [153, 60] width 37 height 14
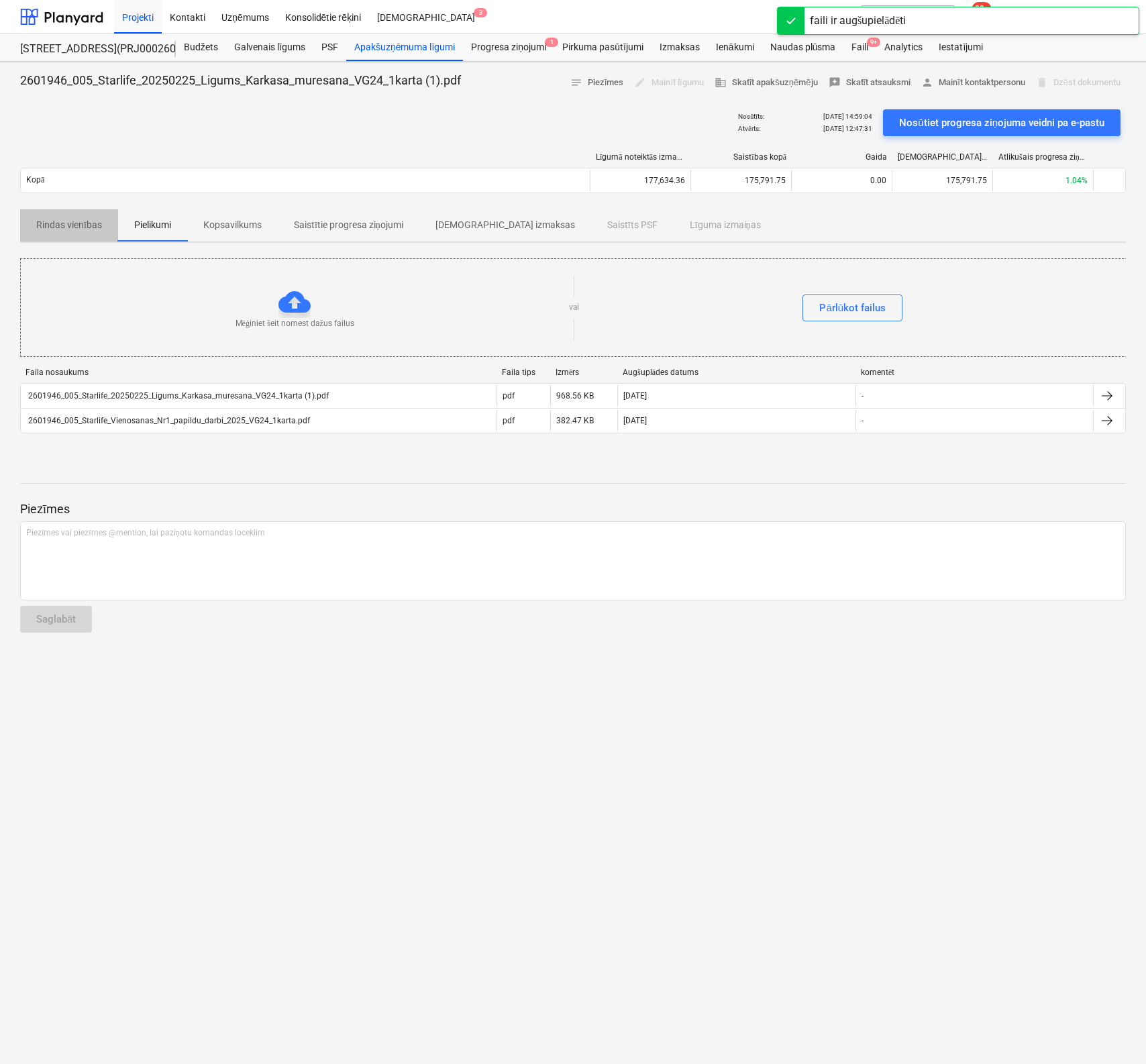
click at [68, 223] on p "Rindas vienības" at bounding box center [68, 225] width 66 height 14
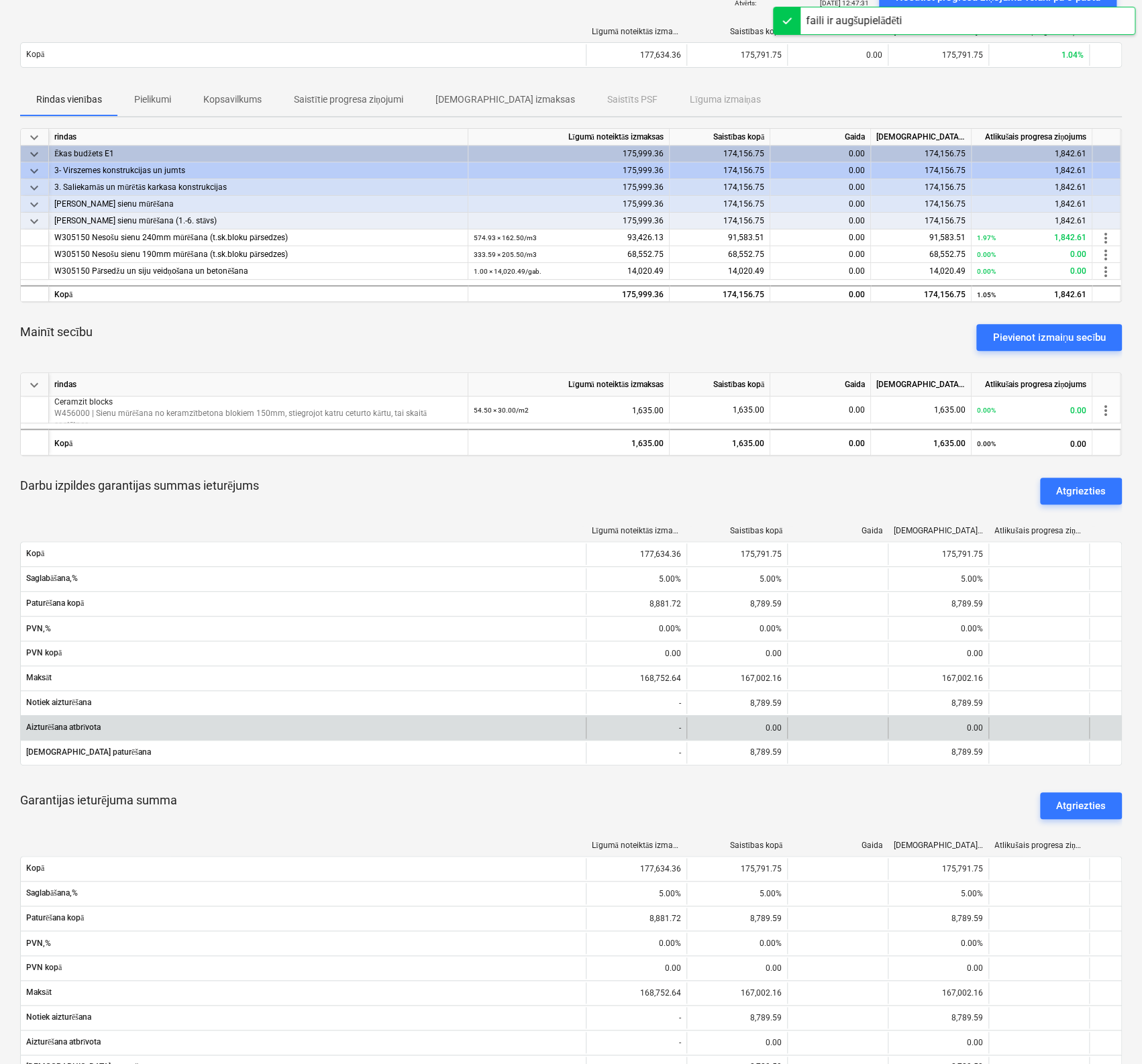
scroll to position [134, 0]
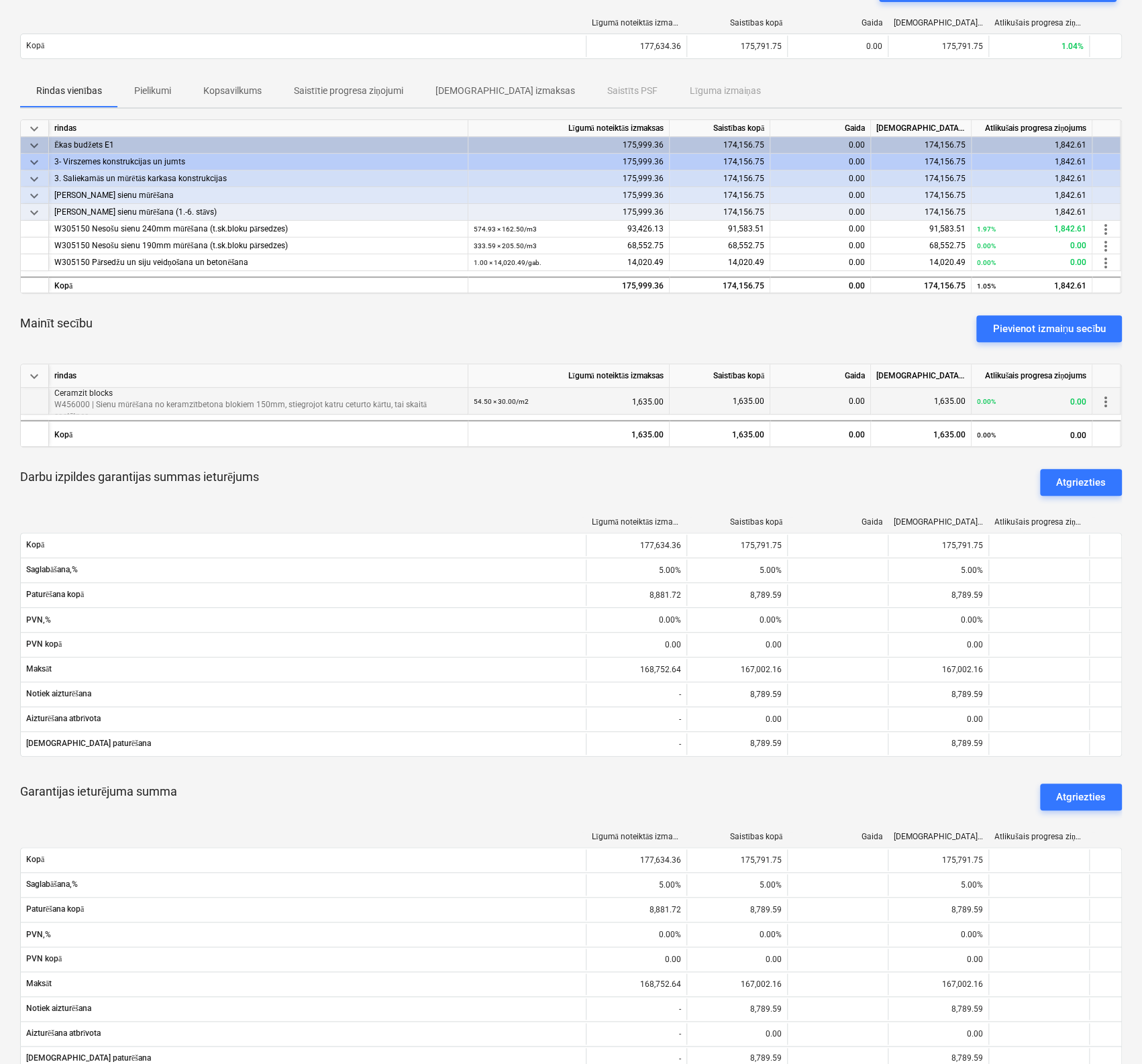
click at [486, 398] on small "54.50 × 30.00 / m2" at bounding box center [500, 401] width 55 height 7
click at [485, 401] on small "54.50 × 30.00 / m2" at bounding box center [500, 401] width 55 height 7
click at [494, 402] on small "54.50 × 30.00 / m2" at bounding box center [500, 401] width 55 height 7
click at [593, 398] on div "54.50 × 30.00 / m2 1,635.00" at bounding box center [568, 401] width 190 height 27
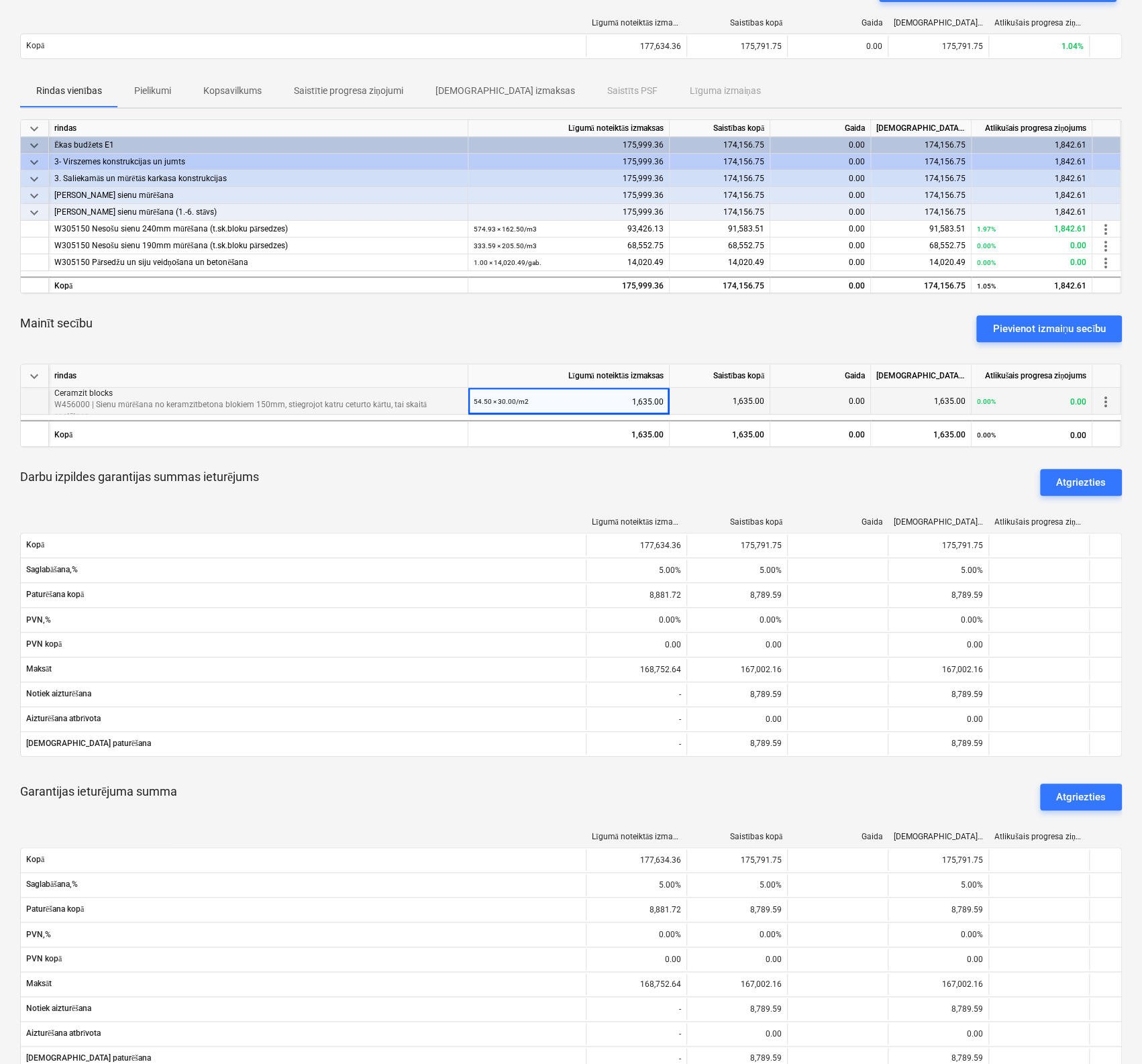
click at [662, 399] on div "54.50 × 30.00 / m2 1,635.00" at bounding box center [568, 401] width 190 height 27
click at [1046, 328] on div "Pievienot izmaiņu secību" at bounding box center [1048, 329] width 113 height 18
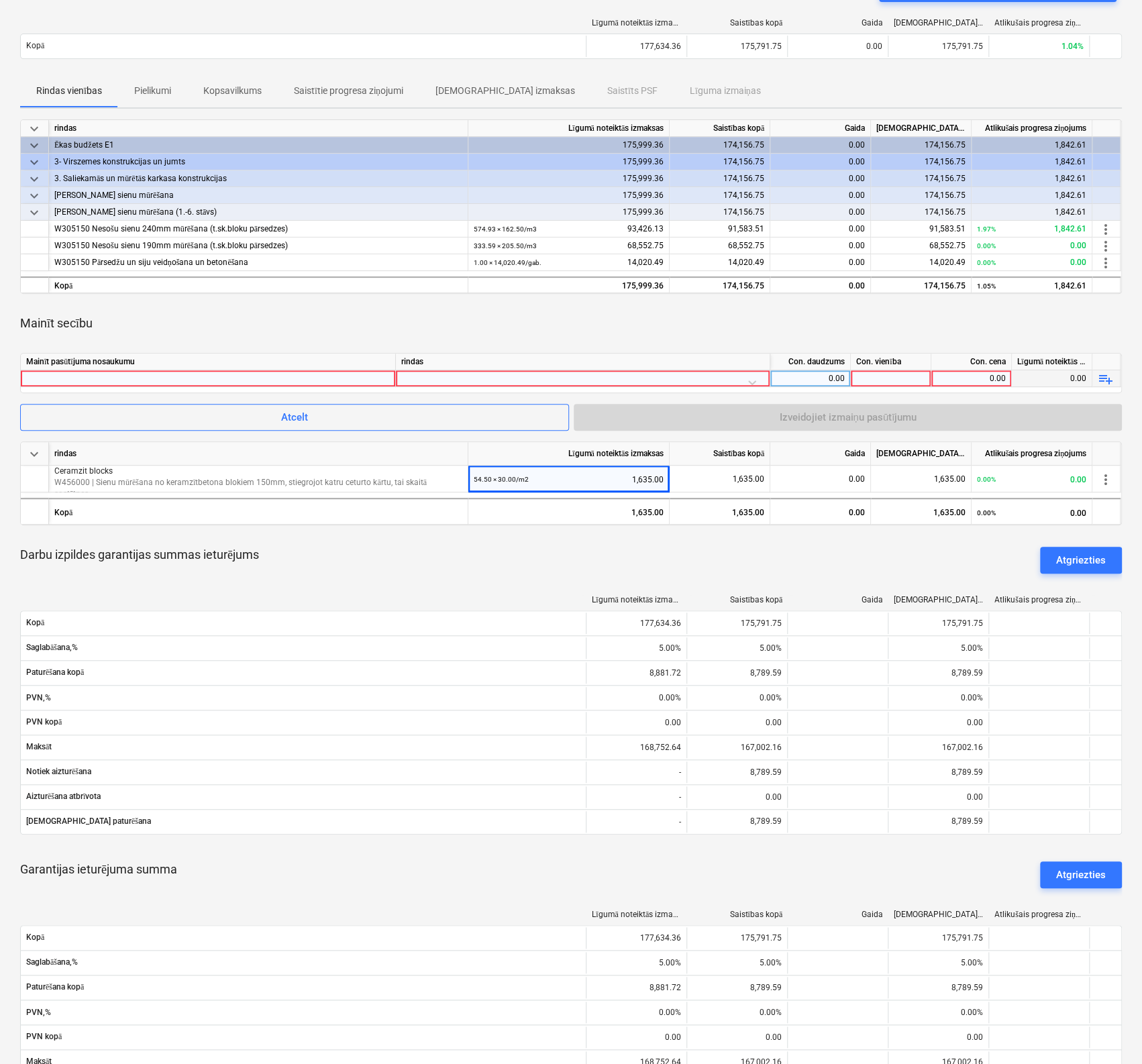
click at [433, 378] on div at bounding box center [583, 381] width 363 height 24
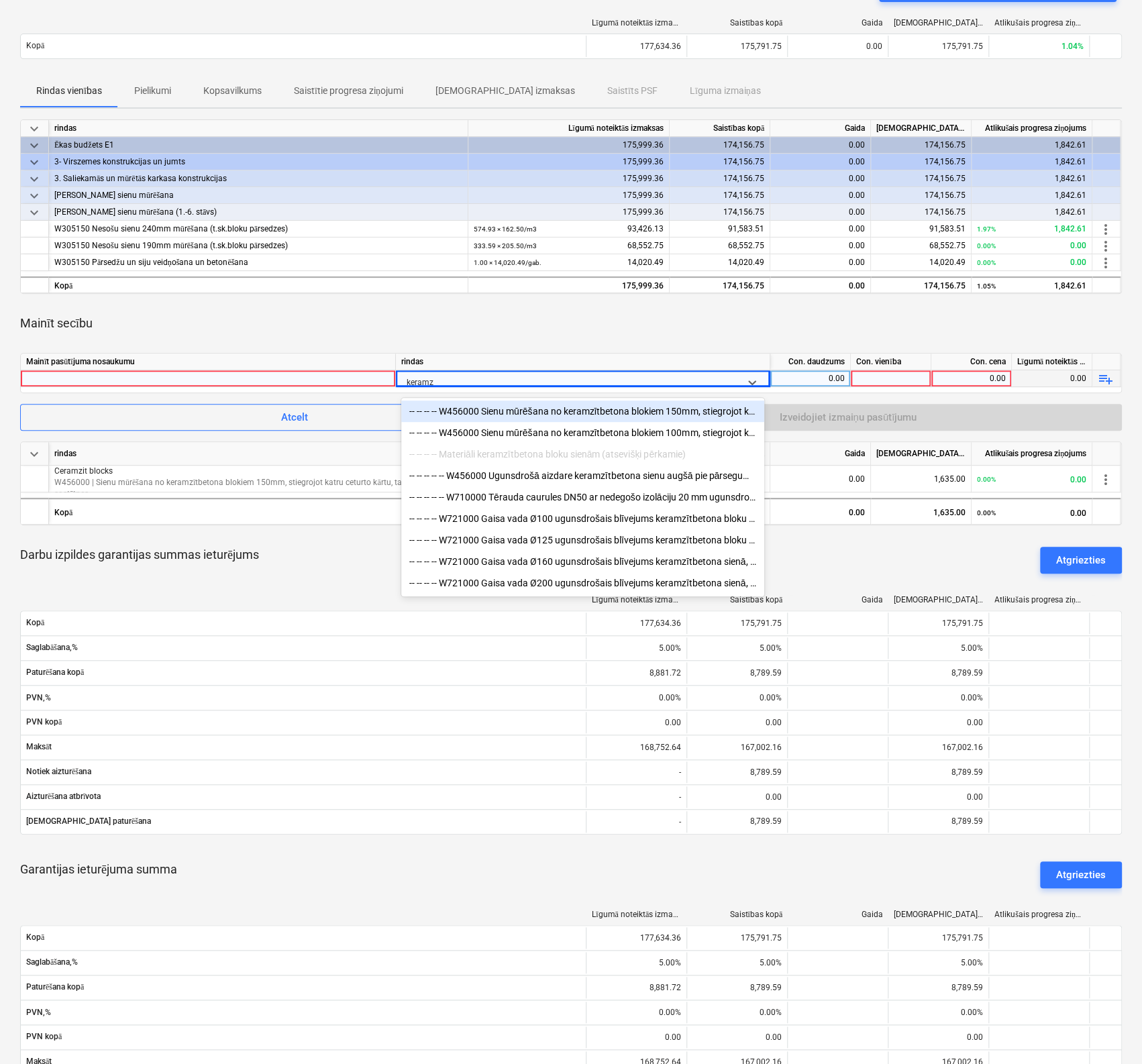
click at [483, 414] on div "-- -- -- -- W456000 Sienu mūrēšana no keramzītbetona blokiem 150mm, stiegrojot …" at bounding box center [583, 411] width 363 height 21
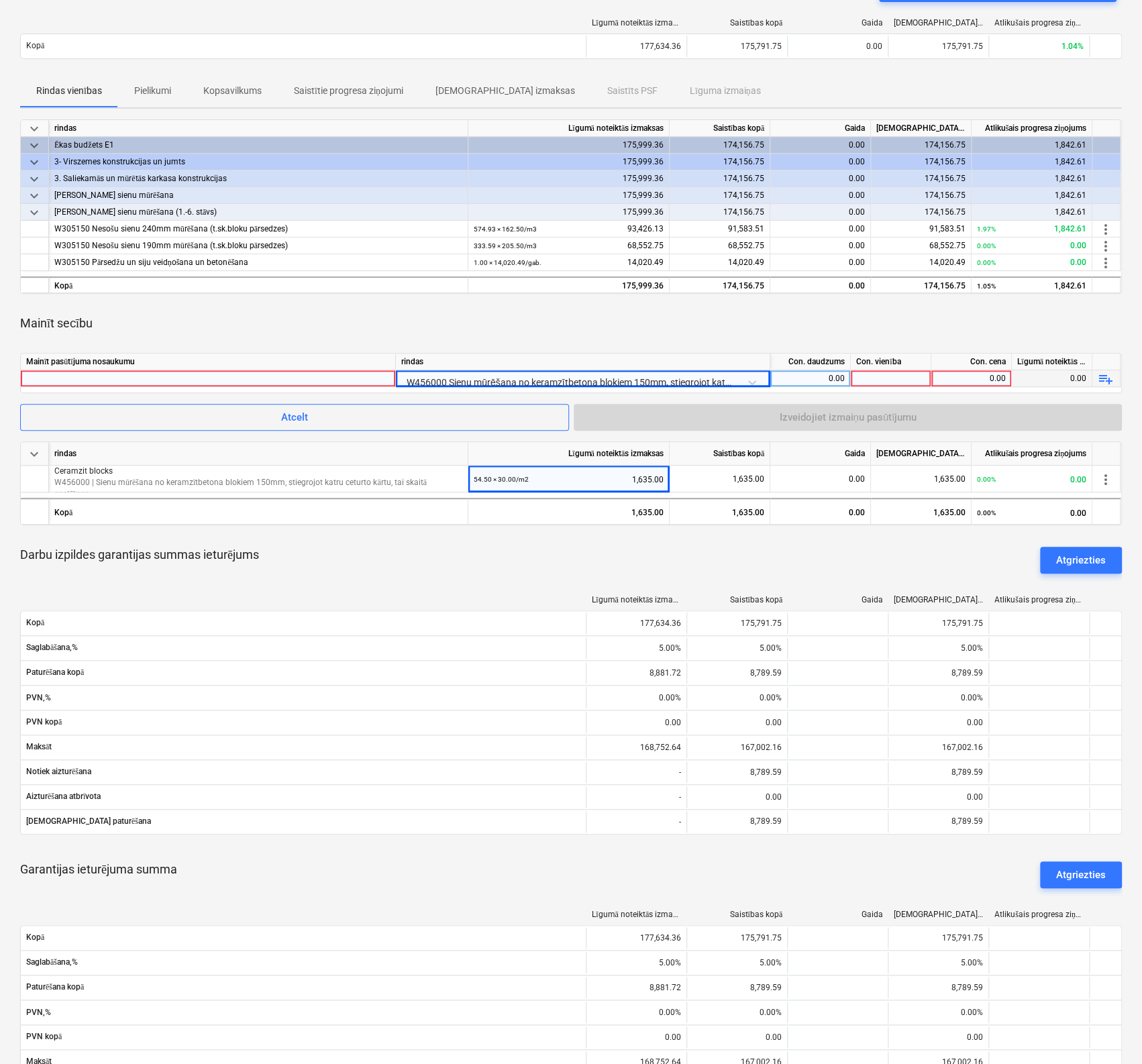
click at [358, 372] on div at bounding box center [208, 378] width 364 height 16
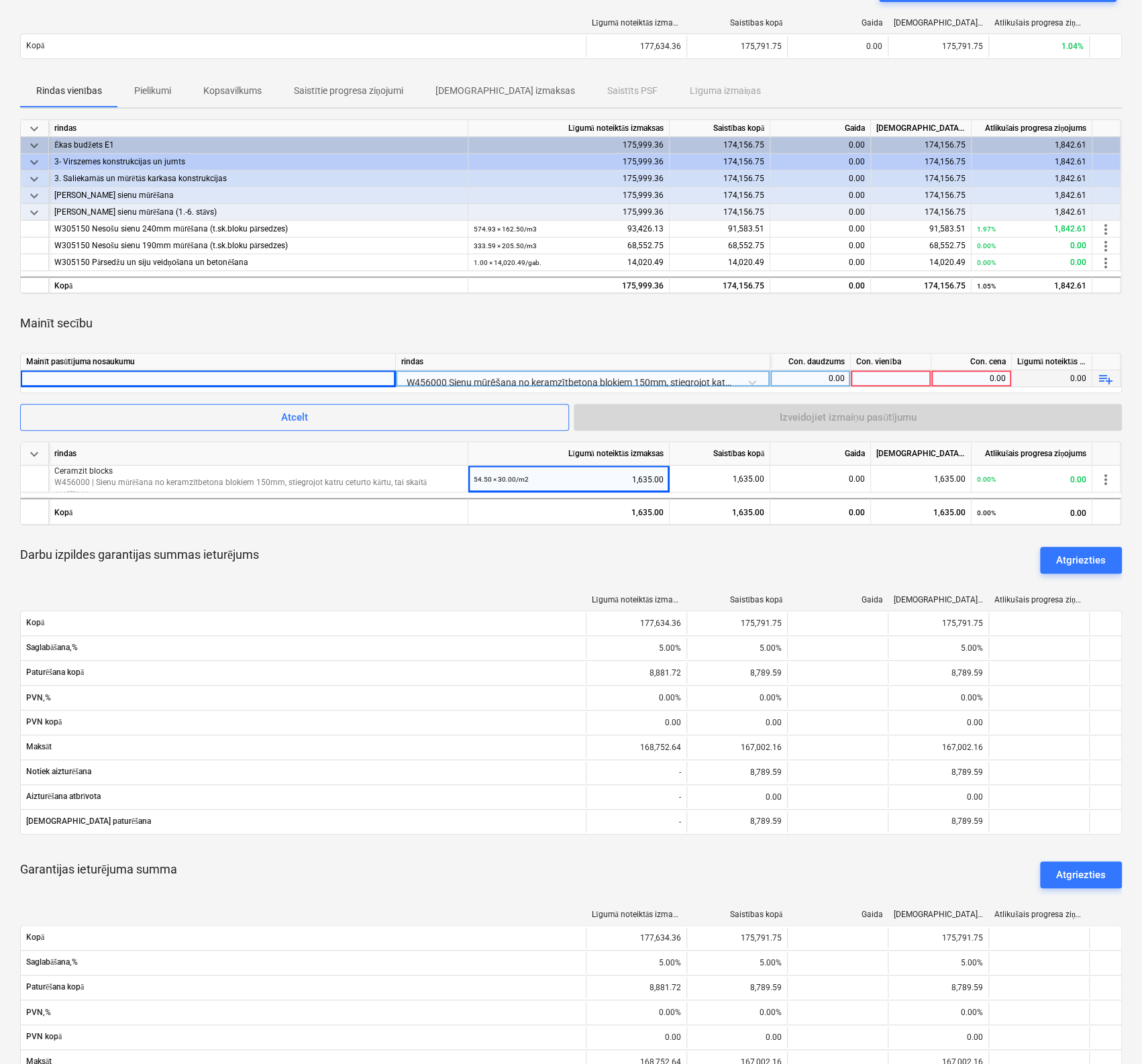
click at [885, 372] on div at bounding box center [890, 378] width 81 height 17
click at [285, 374] on div at bounding box center [208, 378] width 364 height 16
click at [898, 377] on div at bounding box center [890, 378] width 81 height 17
click at [996, 372] on div "0.00" at bounding box center [970, 378] width 69 height 17
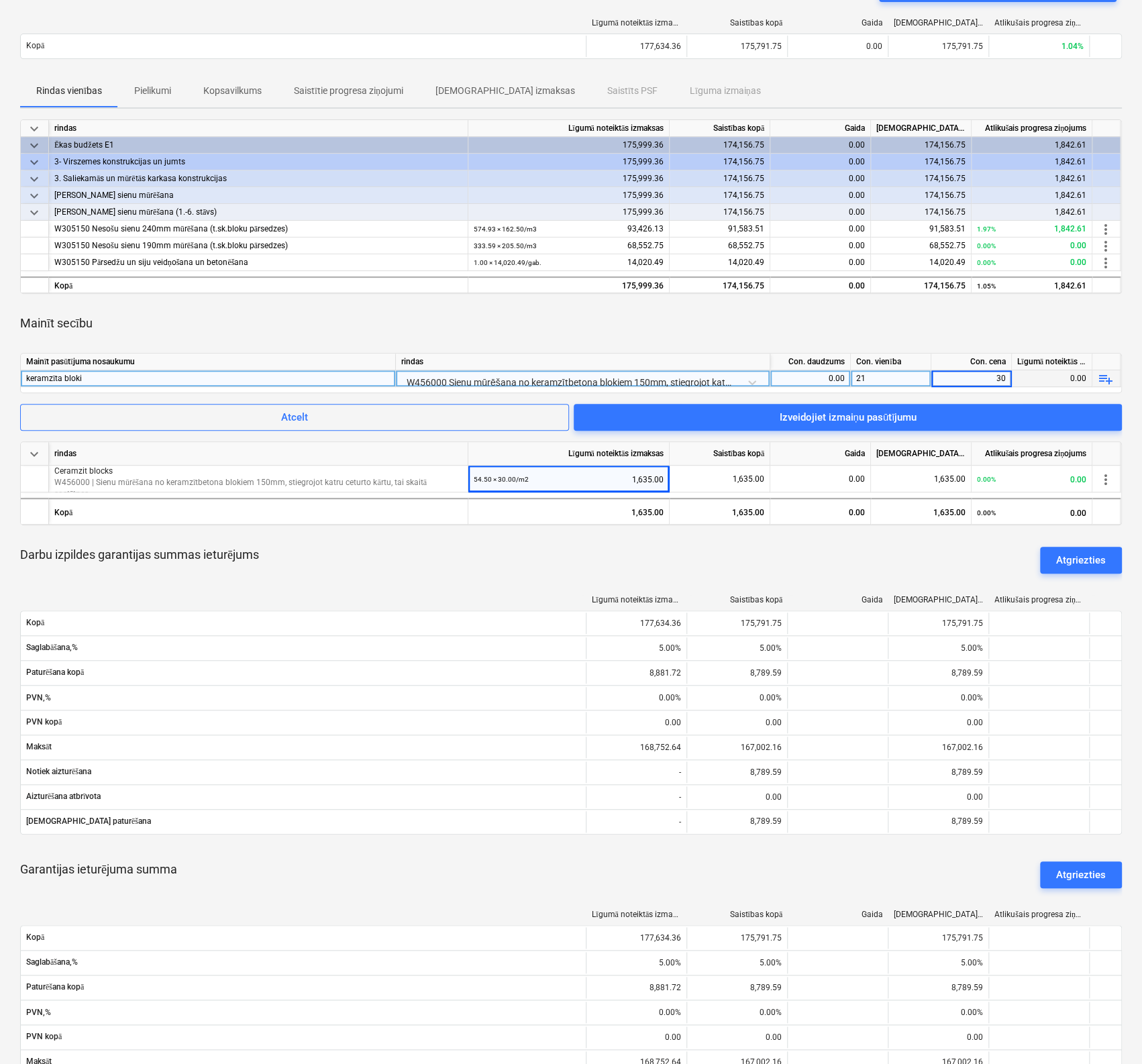
click at [884, 327] on div "Mainīt secību" at bounding box center [571, 323] width 1102 height 38
click at [834, 376] on div "0.00" at bounding box center [810, 378] width 69 height 17
click at [872, 322] on div "Mainīt secību" at bounding box center [571, 323] width 1102 height 38
click at [1077, 377] on div "0.00" at bounding box center [1052, 378] width 81 height 17
click at [1072, 376] on div "0.00" at bounding box center [1052, 378] width 81 height 17
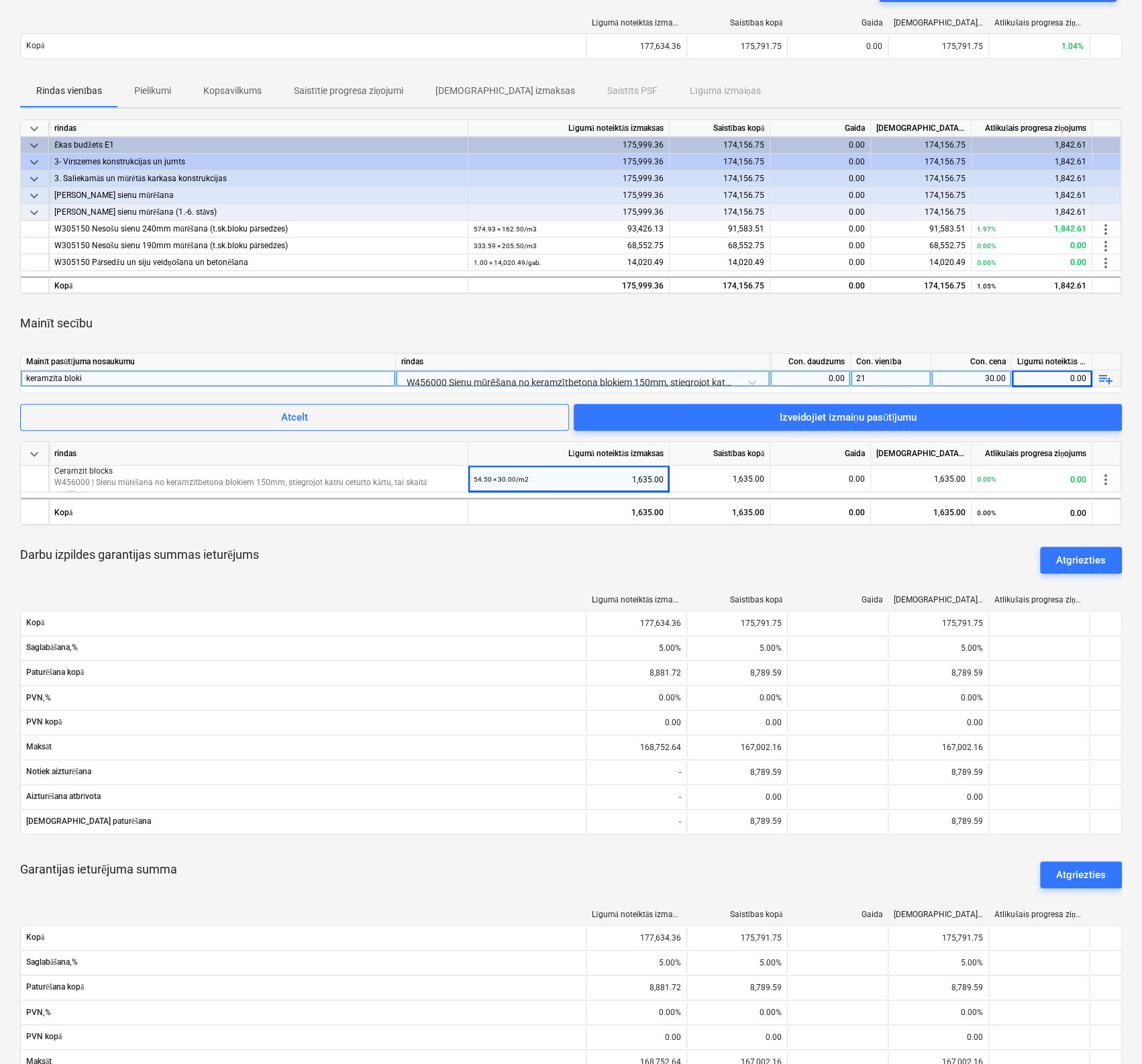
click at [824, 372] on div "0.00" at bounding box center [810, 378] width 69 height 17
drag, startPoint x: 867, startPoint y: 374, endPoint x: 847, endPoint y: 374, distance: 20.0
click at [0, 0] on div "keramzīta bloki W456000 Sienu mūrēšana no keramzītbetona blokiem 150mm, stiegro…" at bounding box center [0, 0] width 0 height 0
drag, startPoint x: 870, startPoint y: 376, endPoint x: 848, endPoint y: 376, distance: 22.0
click at [0, 0] on div "keramzīta bloki W456000 Sienu mūrēšana no keramzītbetona blokiem 150mm, stiegro…" at bounding box center [0, 0] width 0 height 0
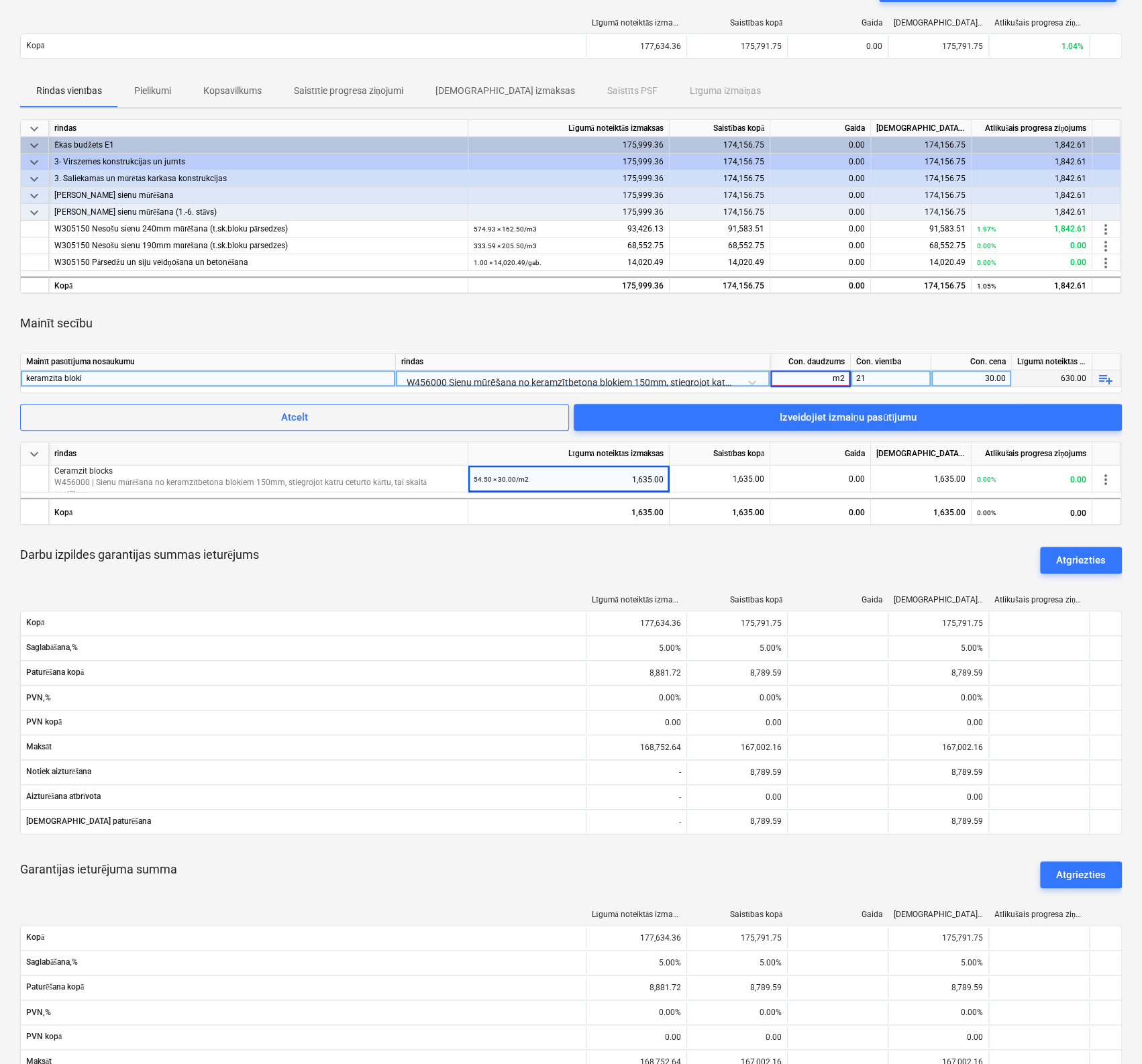
click at [840, 377] on input "m2" at bounding box center [810, 378] width 80 height 16
drag, startPoint x: 845, startPoint y: 379, endPoint x: 792, endPoint y: 373, distance: 53.3
click at [792, 376] on input "m2" at bounding box center [810, 378] width 80 height 16
click at [899, 376] on div "21" at bounding box center [890, 378] width 81 height 17
click at [904, 330] on div "Mainīt secību" at bounding box center [571, 323] width 1102 height 38
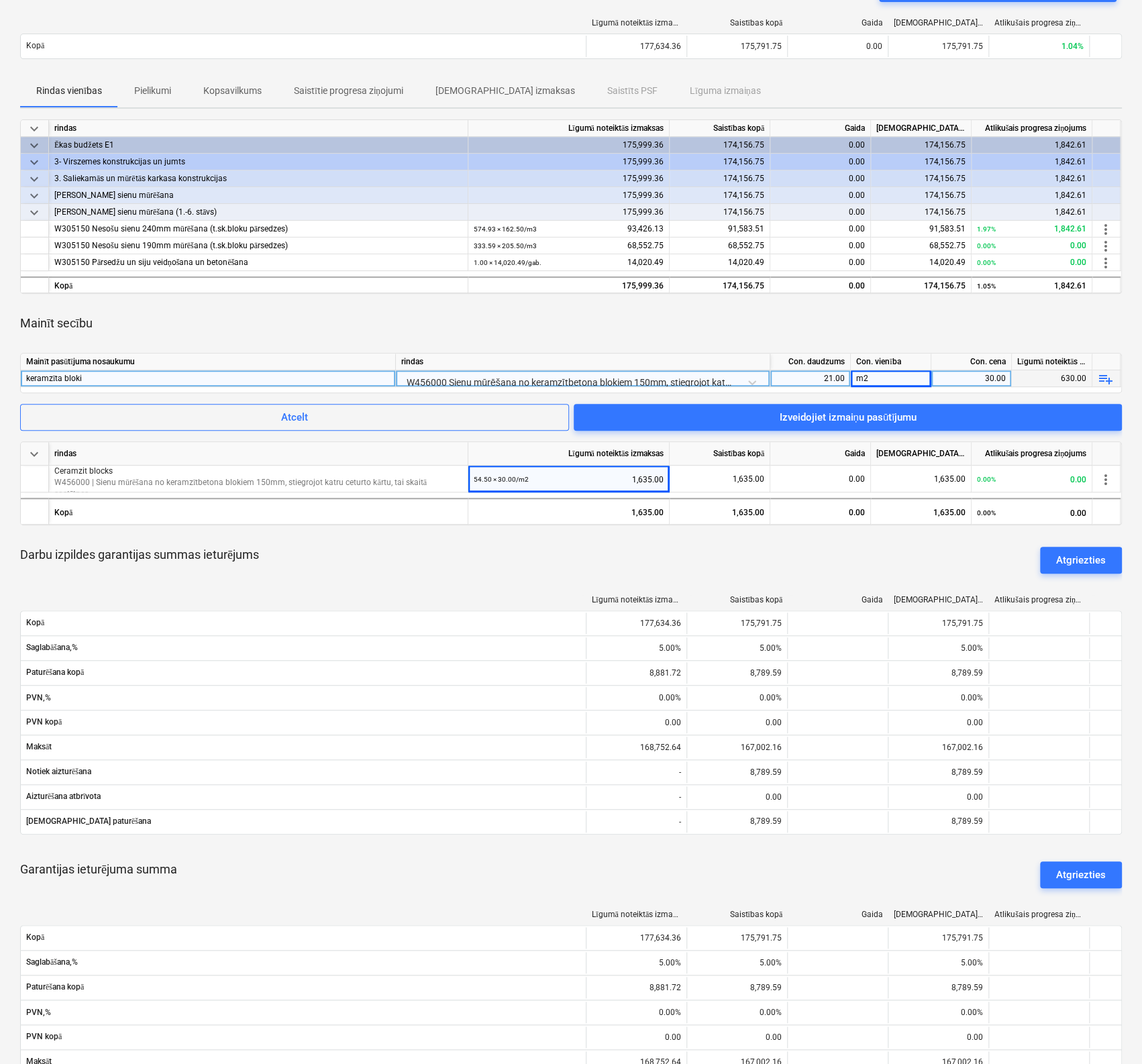
click at [504, 378] on div "W456000 Sienu mūrēšana no keramzītbetona blokiem 150mm, stiegrojot katru ceturt…" at bounding box center [583, 381] width 363 height 24
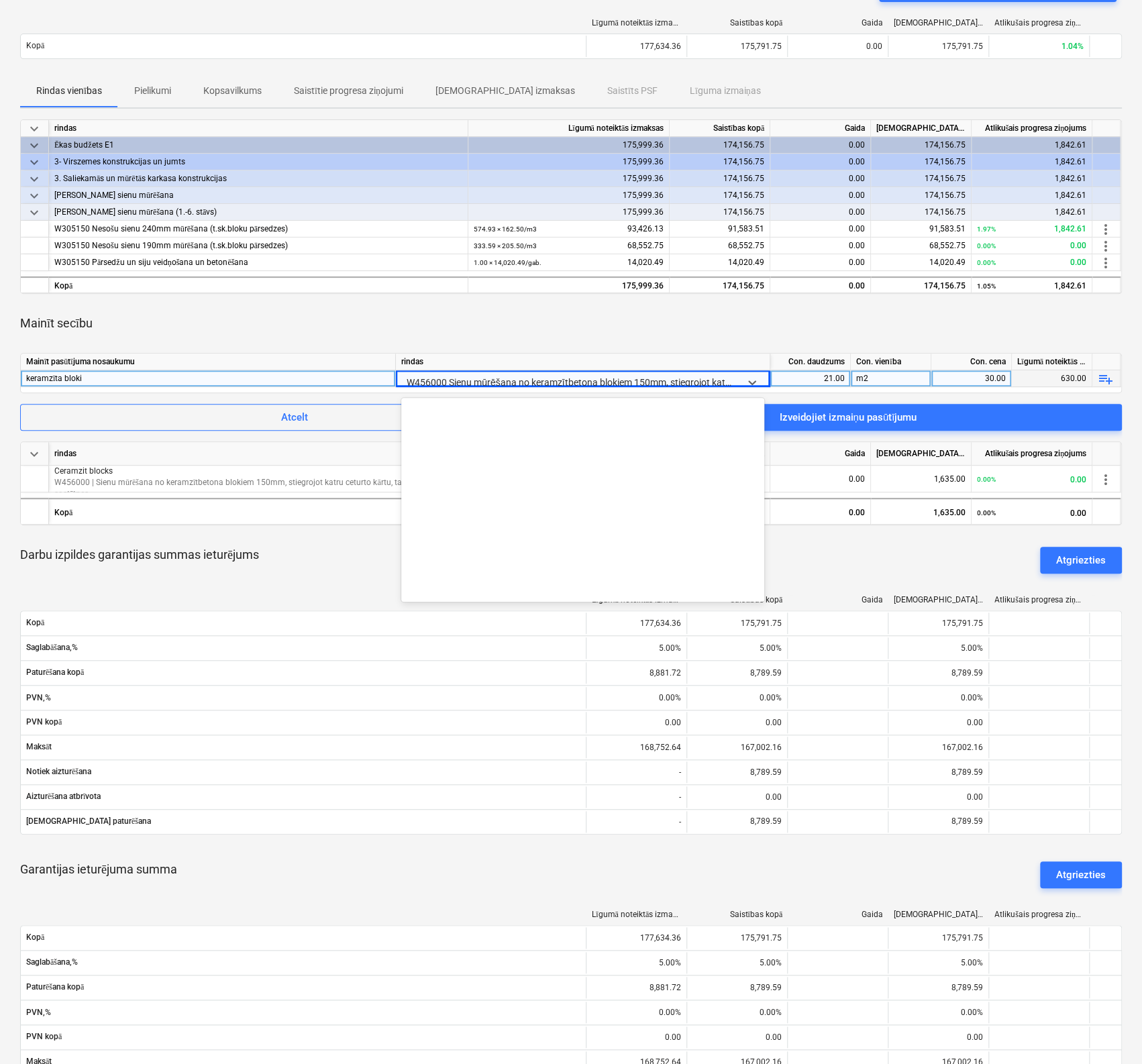
scroll to position [6104, 0]
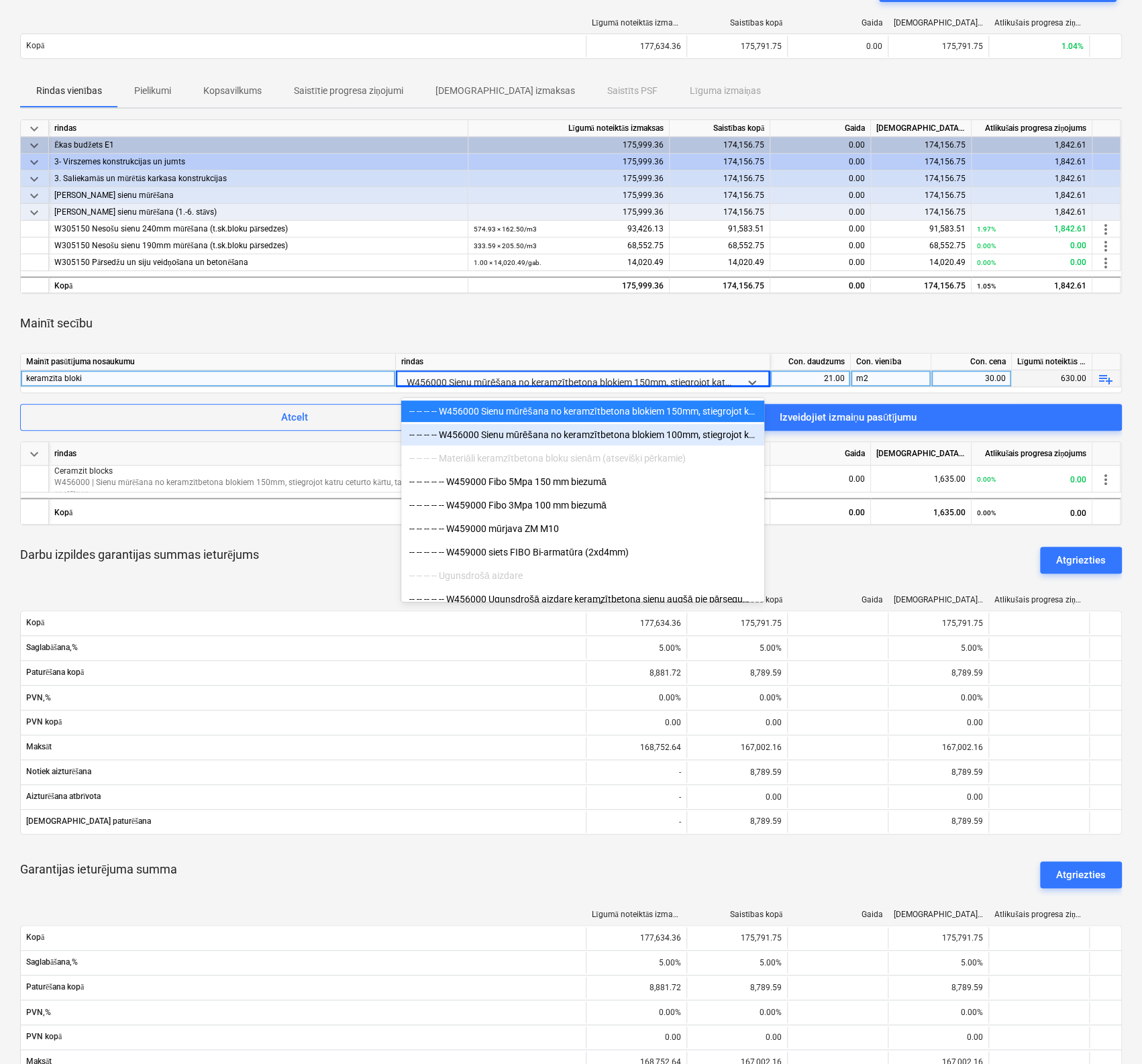
click at [680, 436] on div "-- -- -- -- W456000 Sienu mūrēšana no keramzītbetona blokiem 100mm, stiegrojot …" at bounding box center [583, 435] width 363 height 21
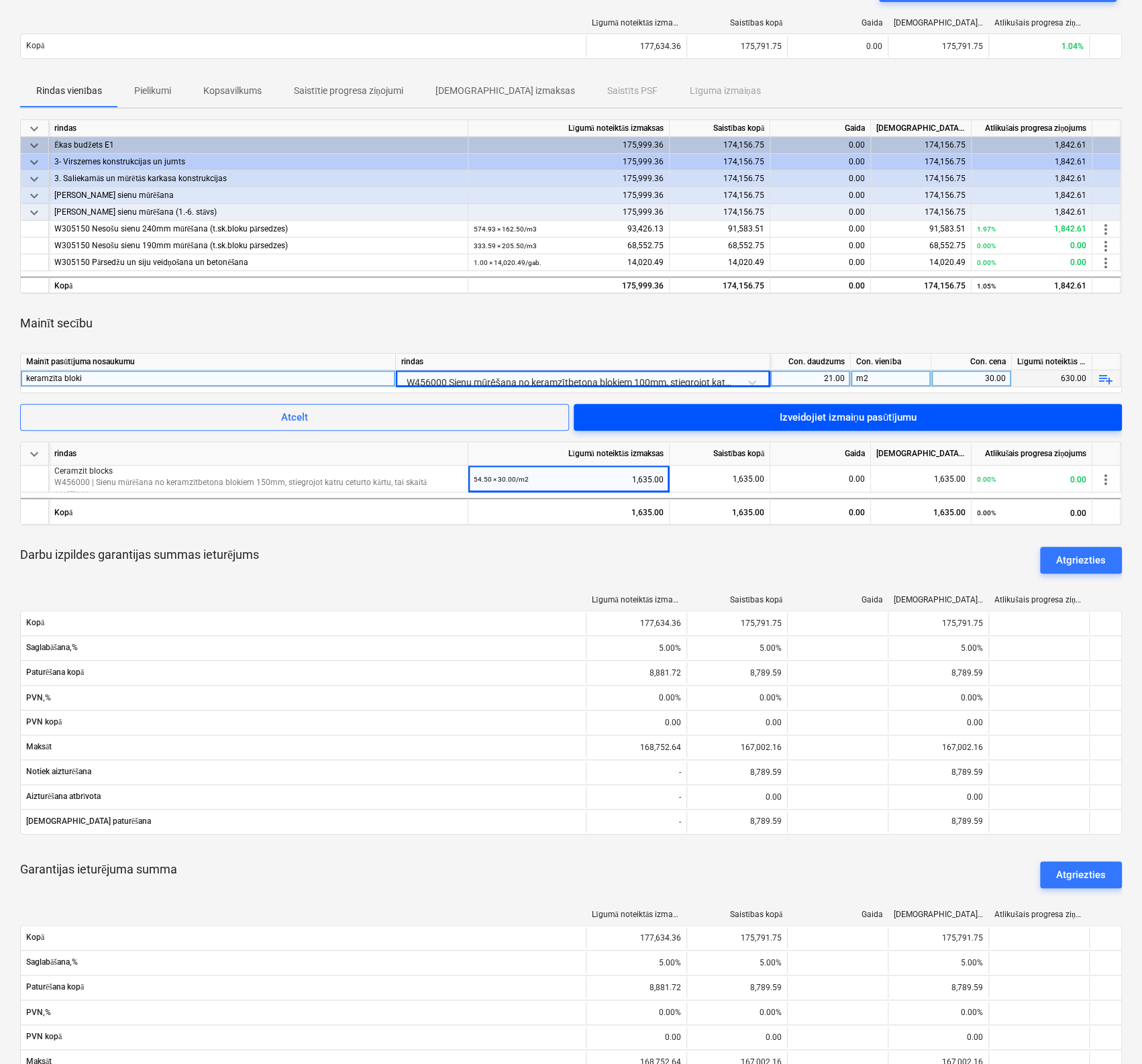
click at [882, 413] on div "Izveidojiet izmaiņu pasūtījumu" at bounding box center [847, 417] width 138 height 18
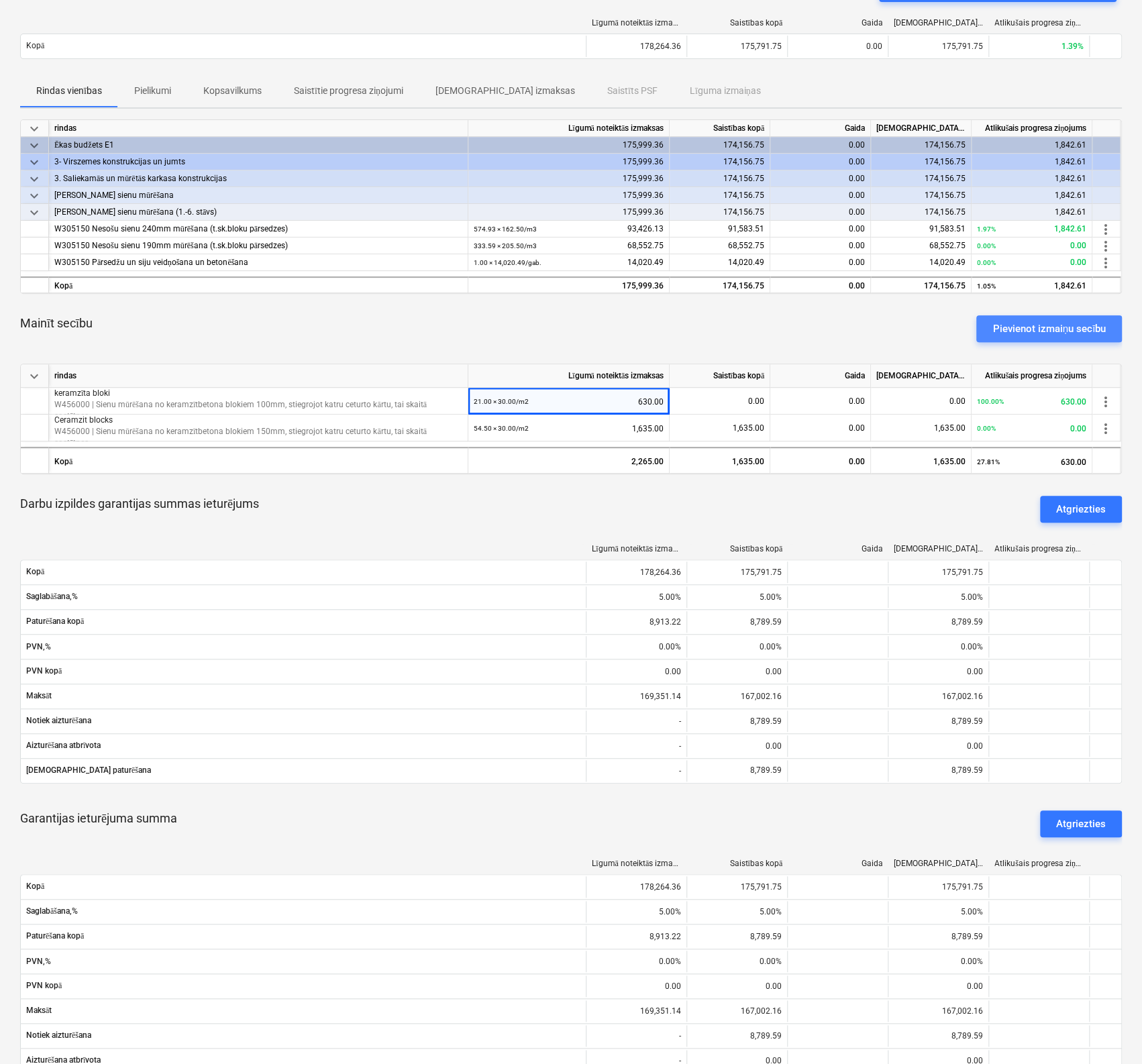
click at [1027, 328] on div "Pievienot izmaiņu secību" at bounding box center [1048, 329] width 113 height 18
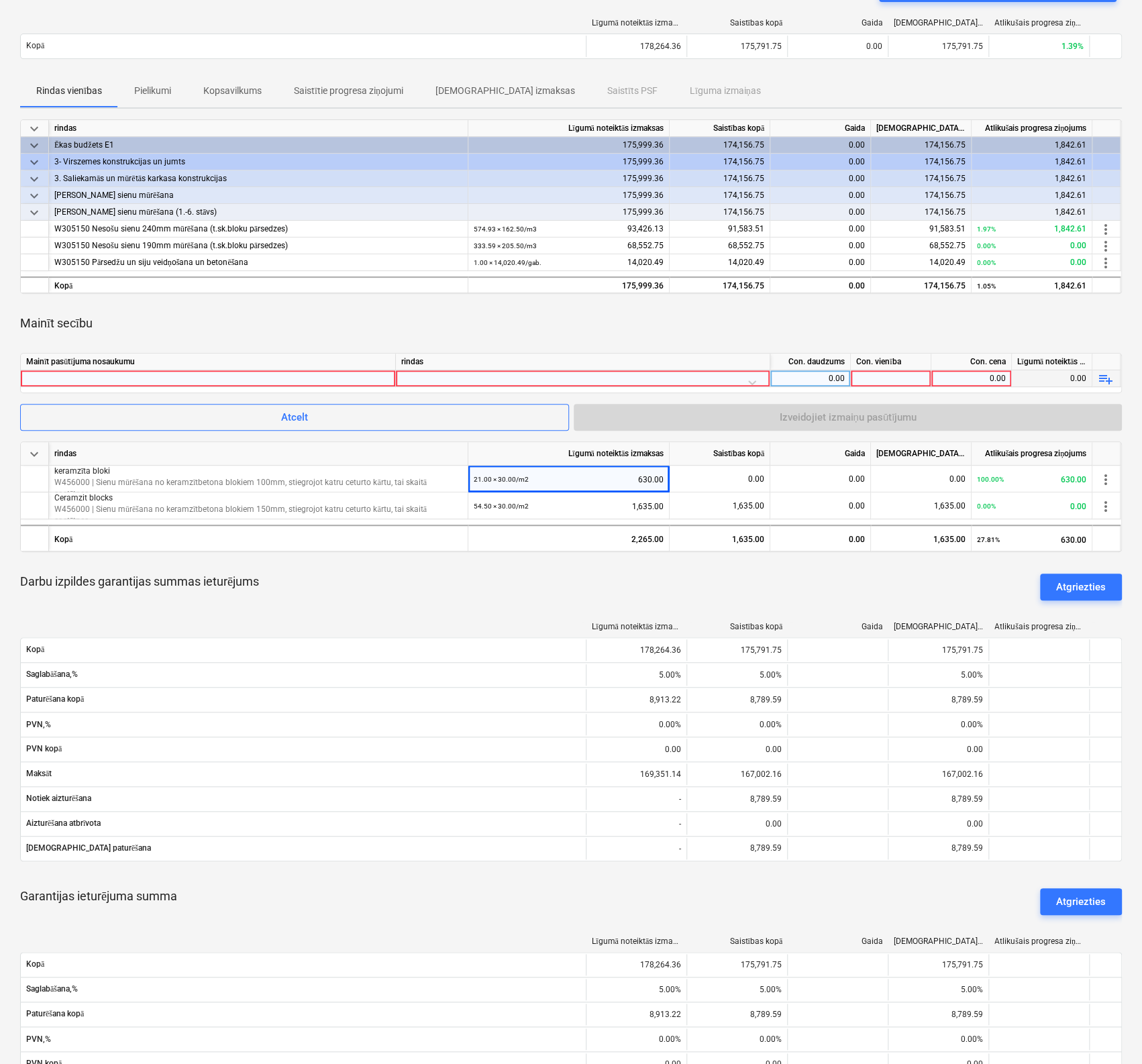
click at [209, 376] on div at bounding box center [208, 378] width 364 height 16
click at [427, 373] on div at bounding box center [583, 381] width 363 height 24
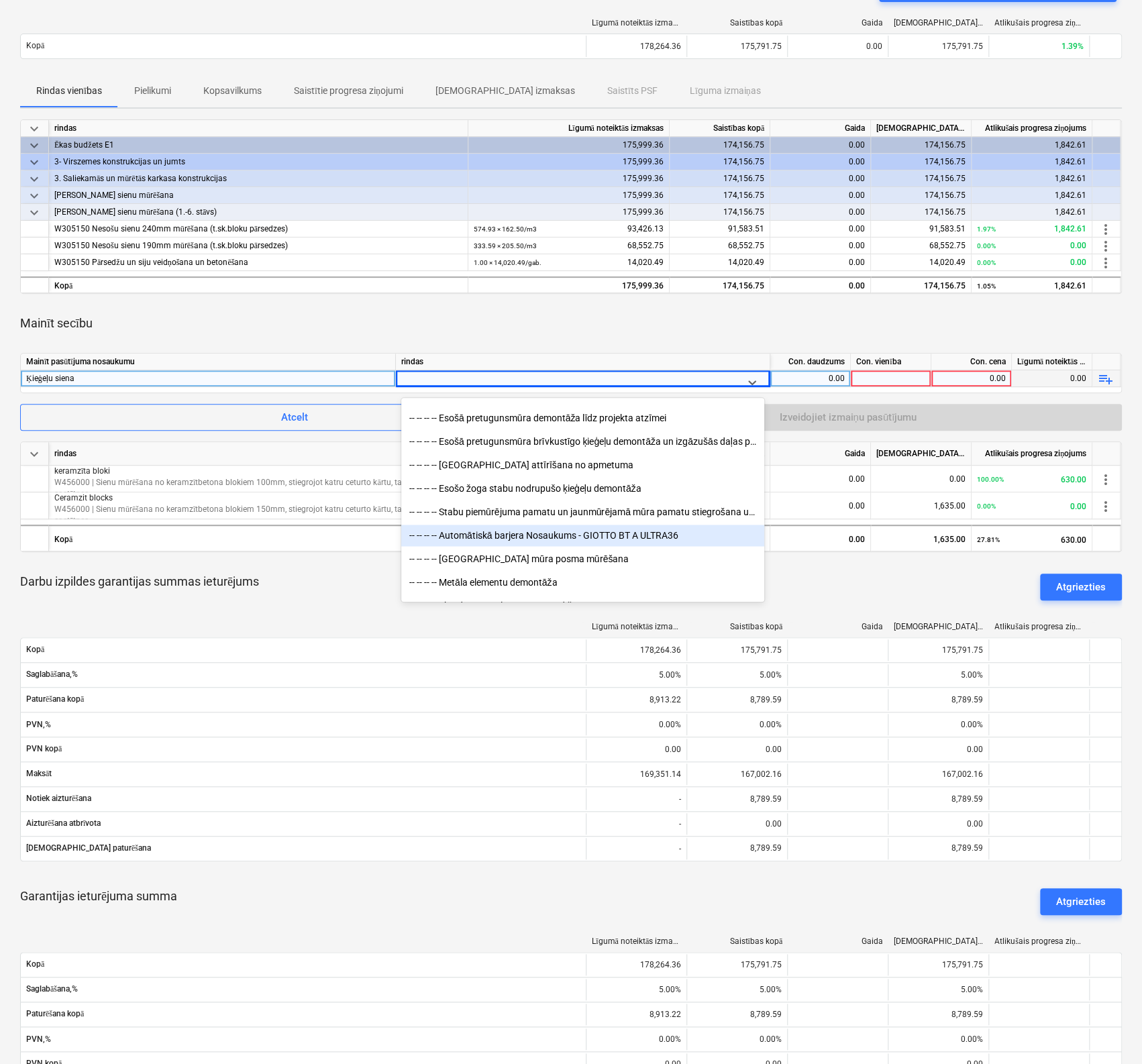
scroll to position [24100, 0]
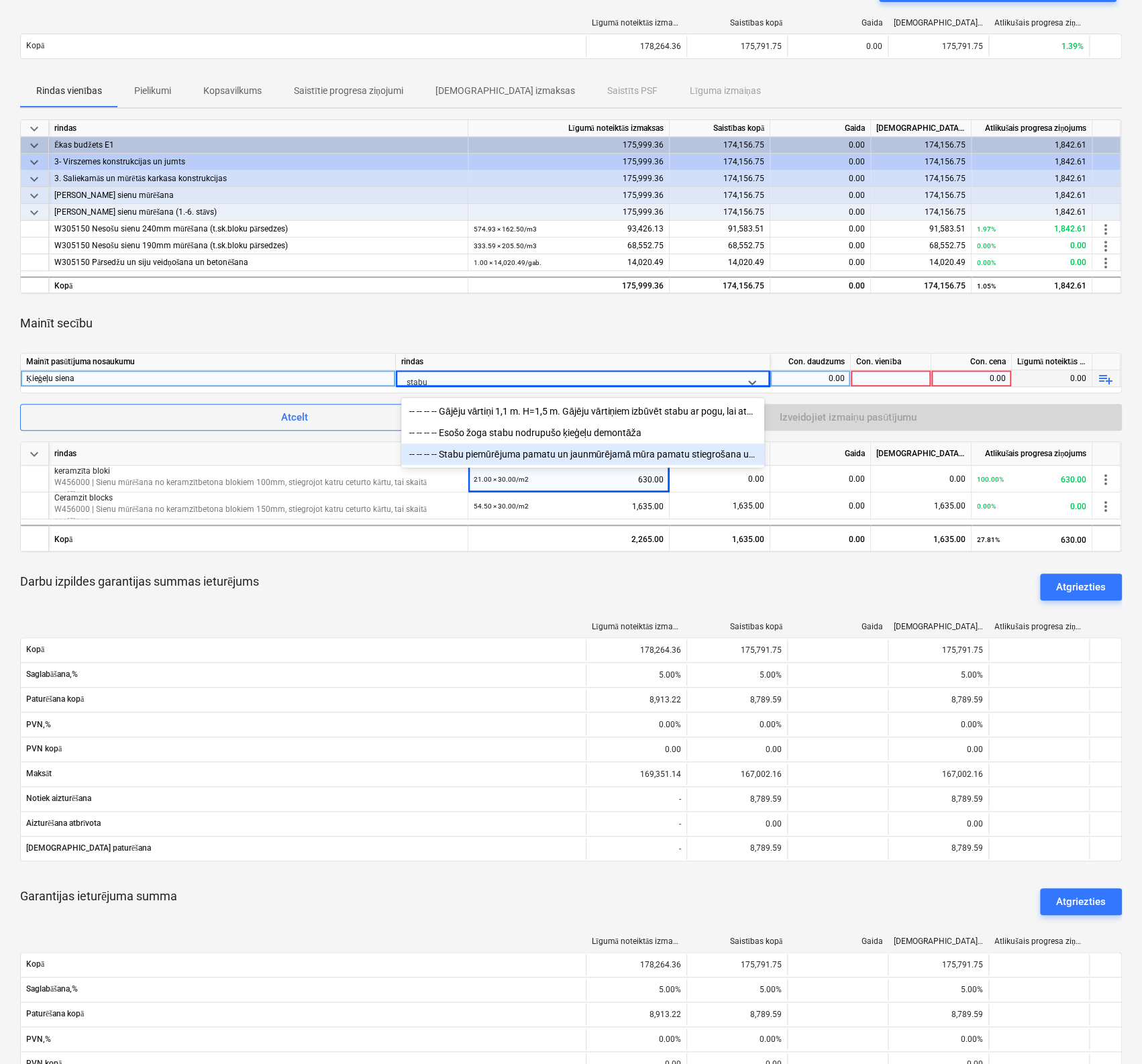
click at [538, 457] on div "-- -- -- -- Stabu piemūrējuma pamatu un jaunmūrējamā mūra pamatu stiegrošana un…" at bounding box center [583, 454] width 363 height 21
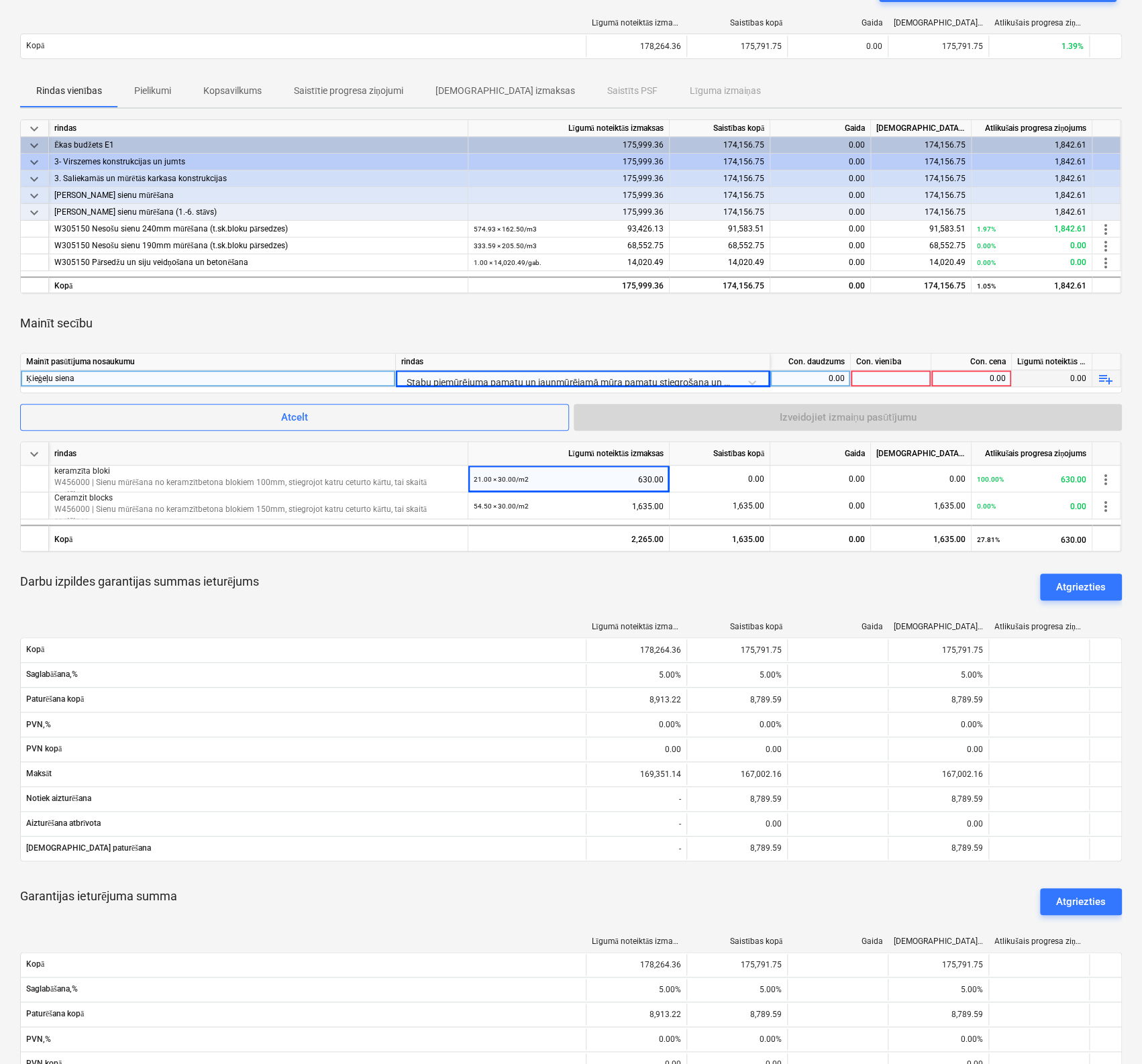
click at [832, 379] on div "0.00" at bounding box center [810, 378] width 69 height 17
click at [904, 370] on div at bounding box center [890, 378] width 81 height 17
click at [907, 375] on input at bounding box center [890, 378] width 80 height 16
click at [977, 379] on div "0.00" at bounding box center [970, 378] width 69 height 17
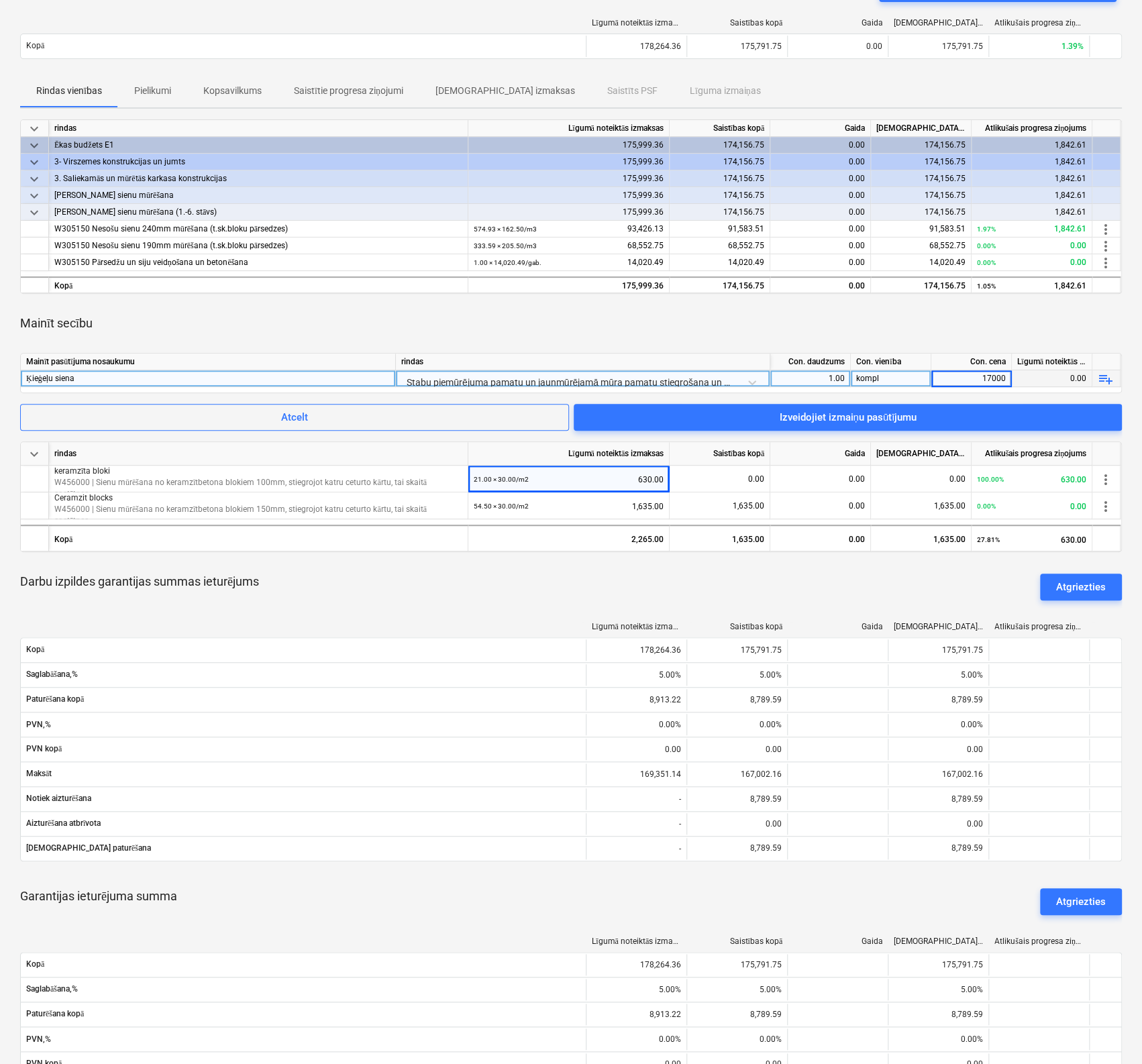
click at [954, 324] on div "Mainīt secību" at bounding box center [571, 323] width 1102 height 38
click at [848, 411] on div "Izveidojiet izmaiņu pasūtījumu" at bounding box center [847, 417] width 138 height 18
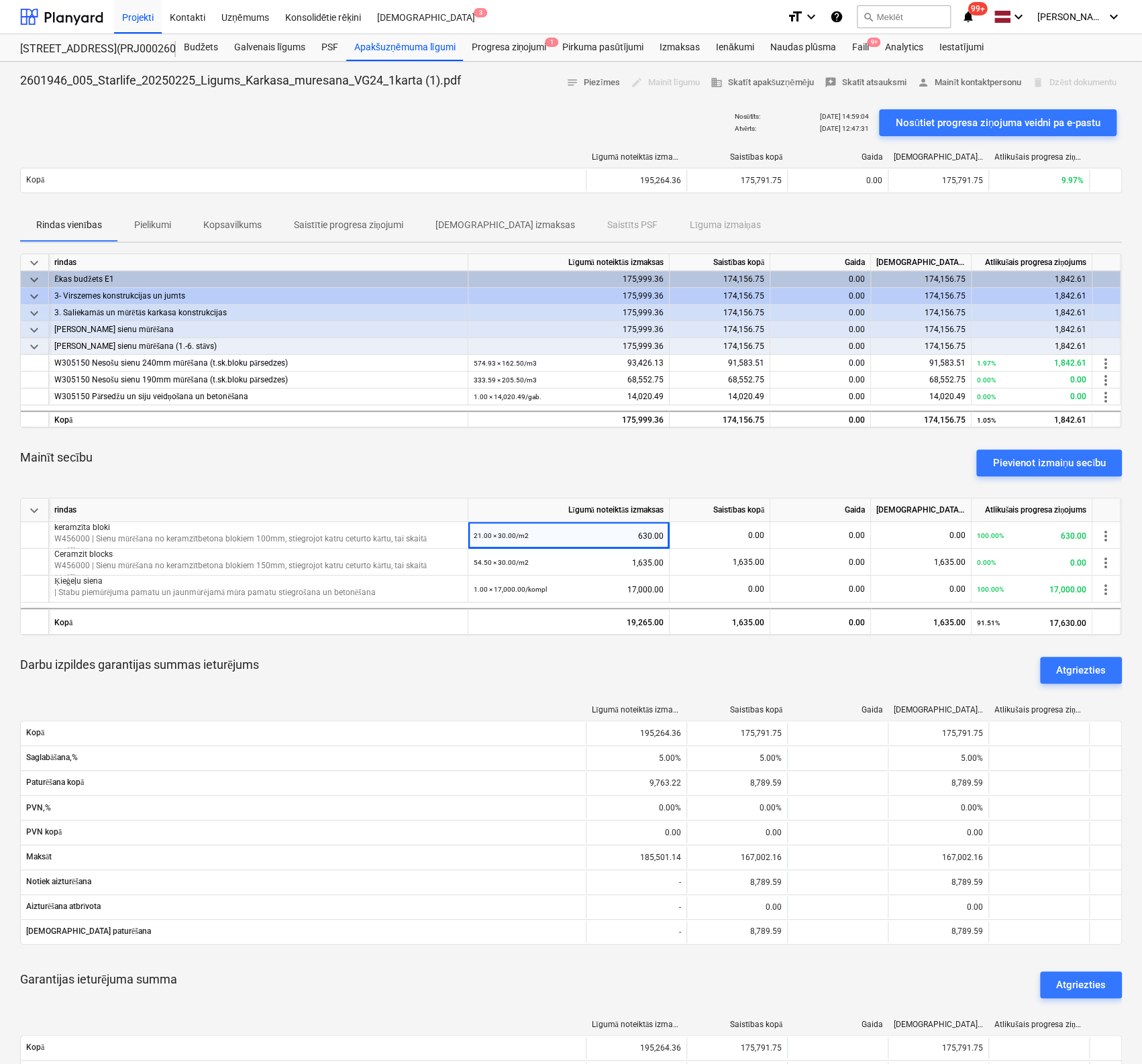
click at [748, 216] on div "Rindas vienības Pielikumi Kopsavilkums Saistītie progresa ziņojumi Saistītās iz…" at bounding box center [571, 225] width 1102 height 32
click at [670, 226] on div "Rindas vienības Pielikumi Kopsavilkums Saistītie progresa ziņojumi Saistītās iz…" at bounding box center [571, 225] width 1102 height 32
click at [562, 467] on div "Mainīt secību Pievienot izmaiņu secību" at bounding box center [571, 462] width 1102 height 48
click at [231, 590] on p "| Stabu piemūrējuma pamatu un jaunmūrējamā mūra pamatu stiegrošana un betonēšana" at bounding box center [258, 592] width 408 height 11
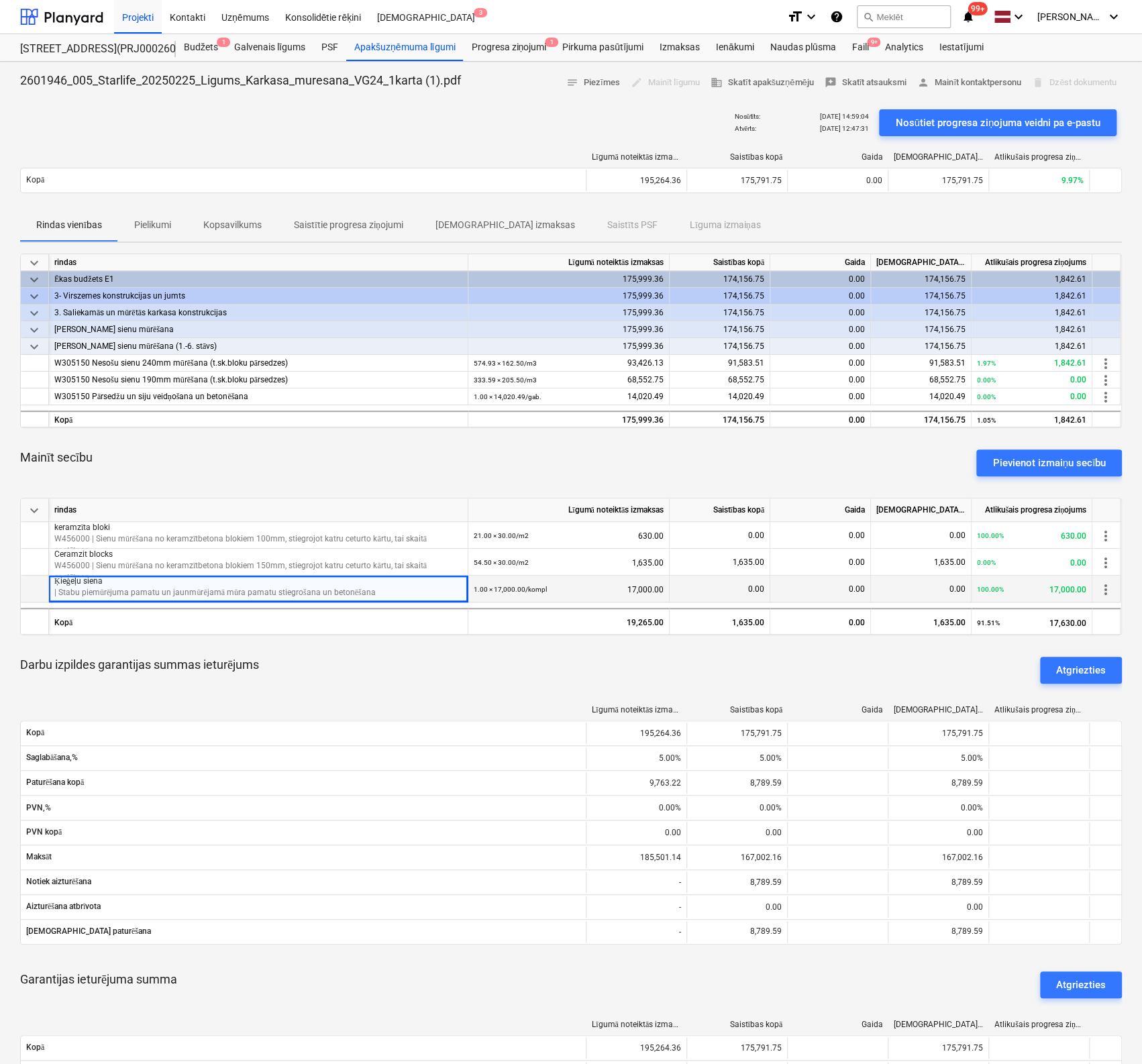
click at [1107, 589] on span "more_vert" at bounding box center [1105, 589] width 16 height 16
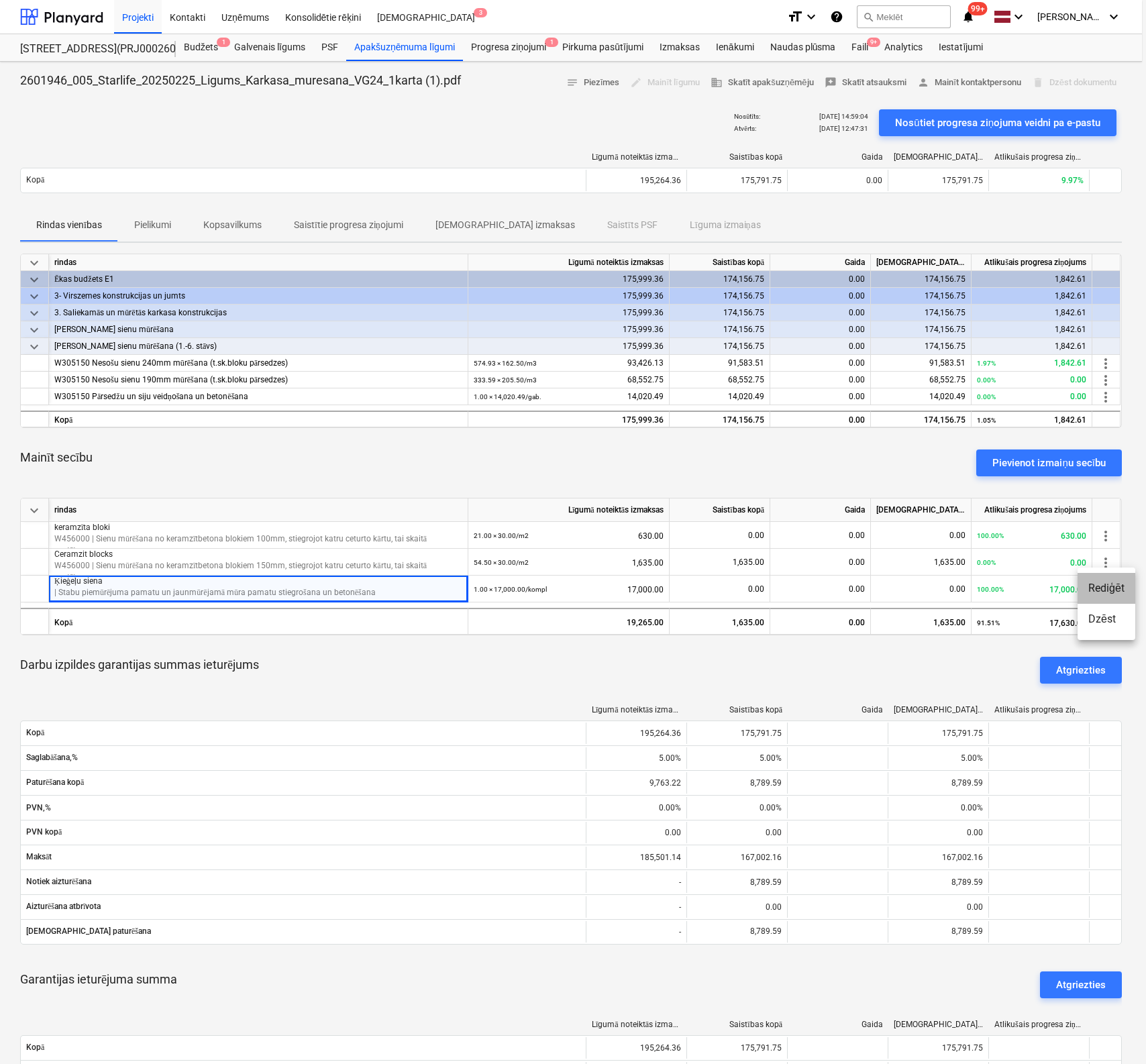
click at [1104, 587] on li "Rediģēt" at bounding box center [1107, 588] width 58 height 31
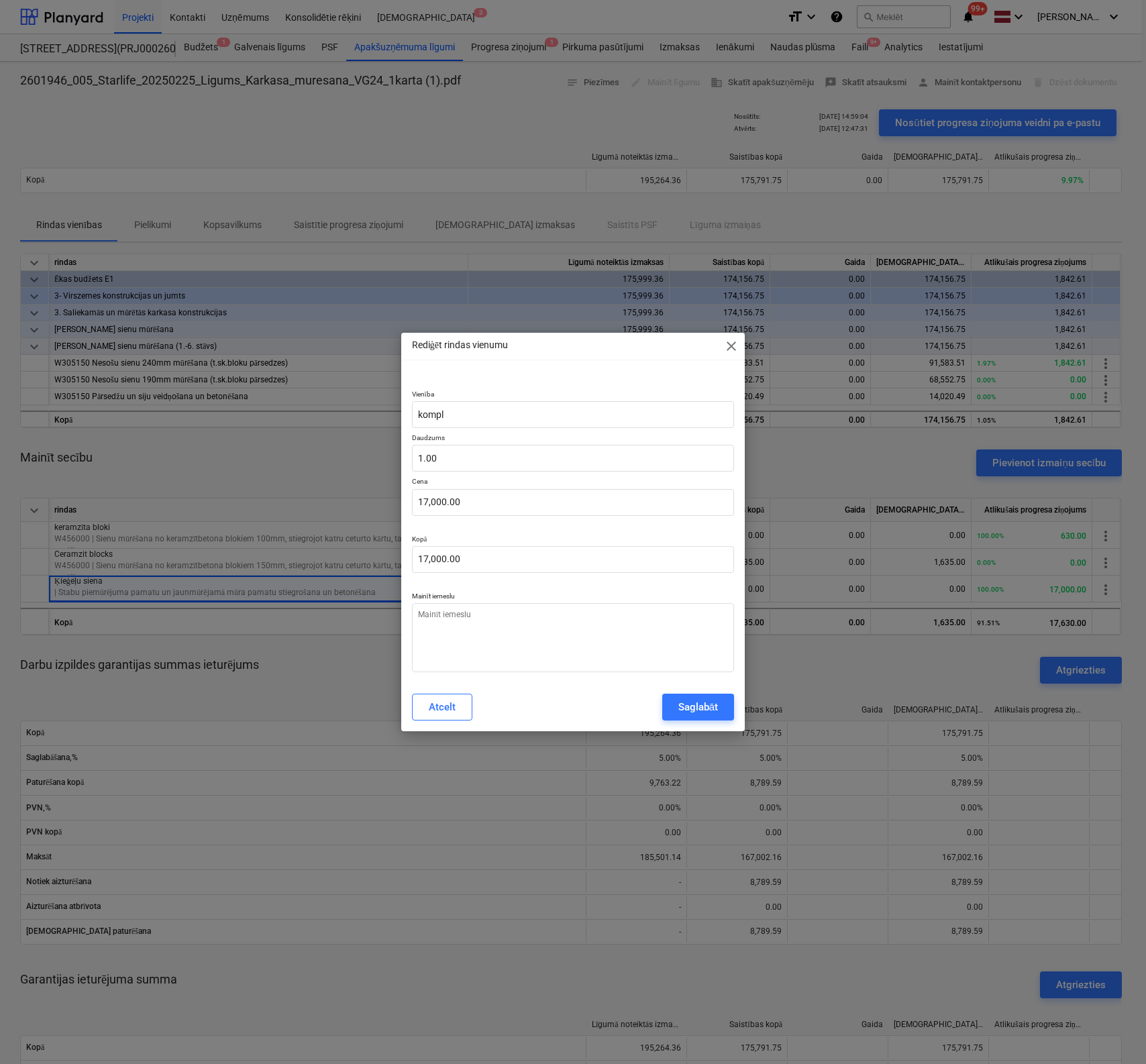
click at [729, 348] on span "close" at bounding box center [731, 346] width 16 height 16
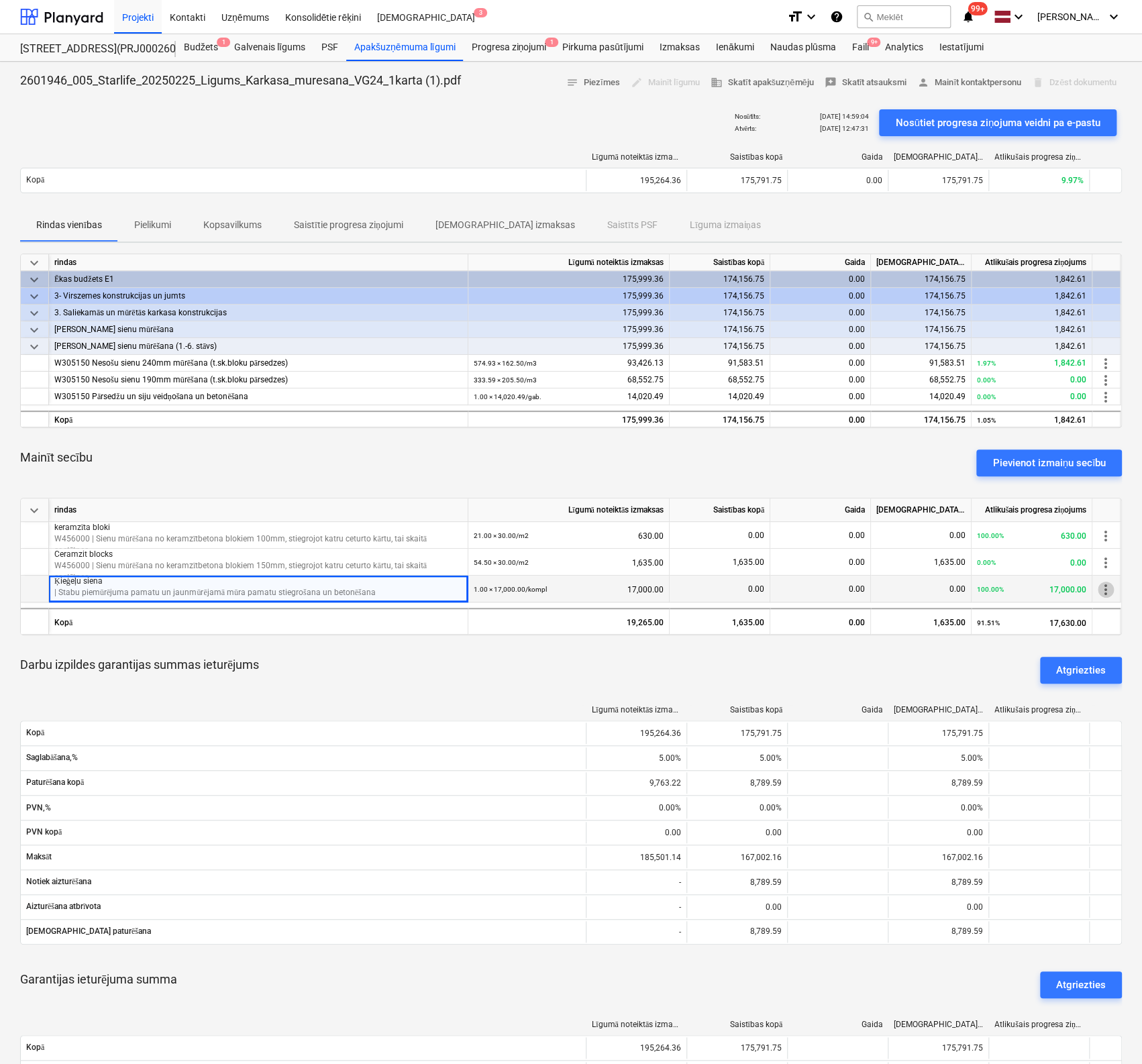
click at [1110, 585] on span "more_vert" at bounding box center [1105, 589] width 16 height 16
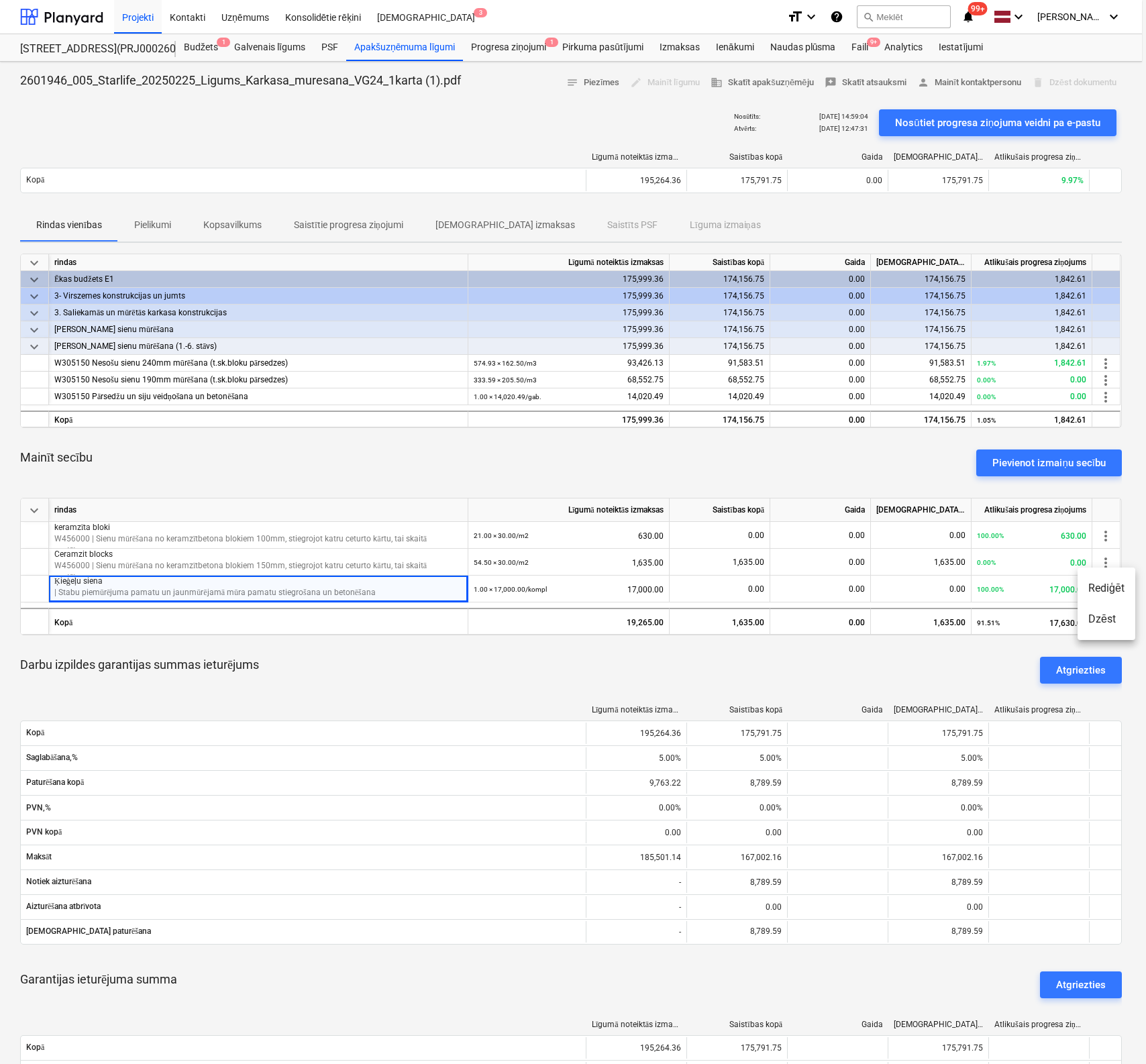
click at [1100, 619] on li "Dzēst" at bounding box center [1107, 619] width 58 height 31
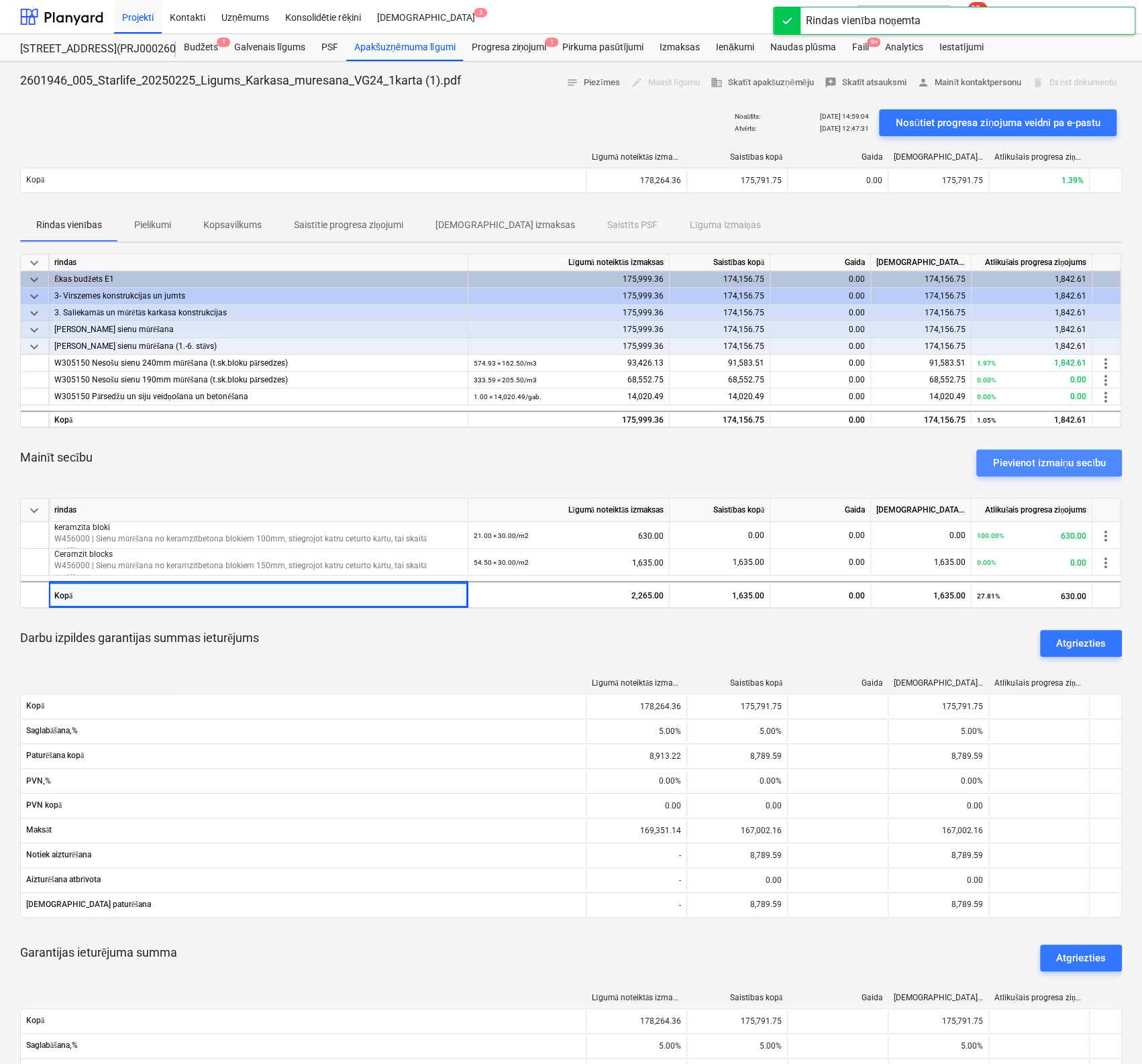
click at [1030, 462] on div "Pievienot izmaiņu secību" at bounding box center [1048, 463] width 113 height 18
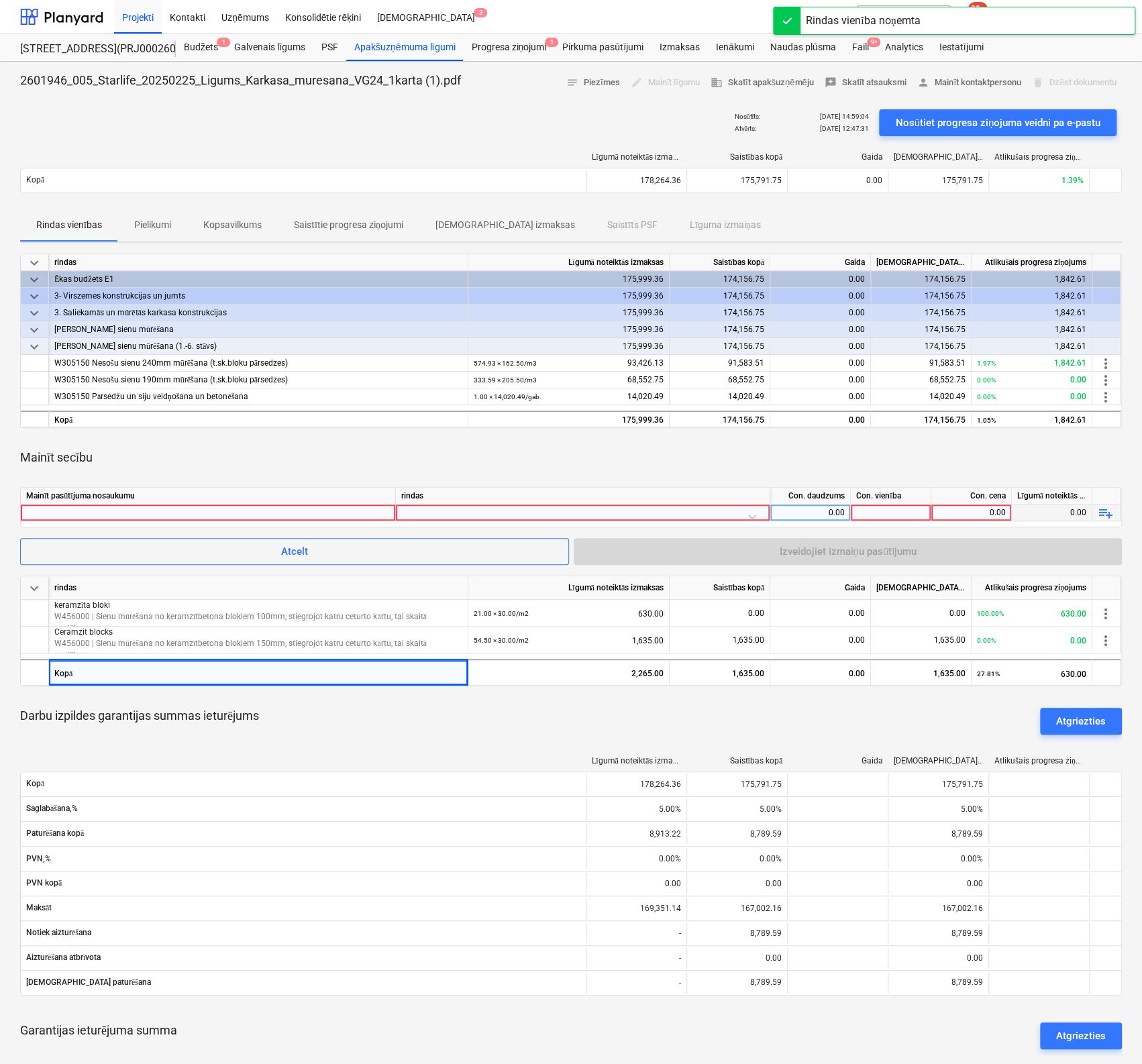
click at [352, 511] on div at bounding box center [208, 512] width 364 height 16
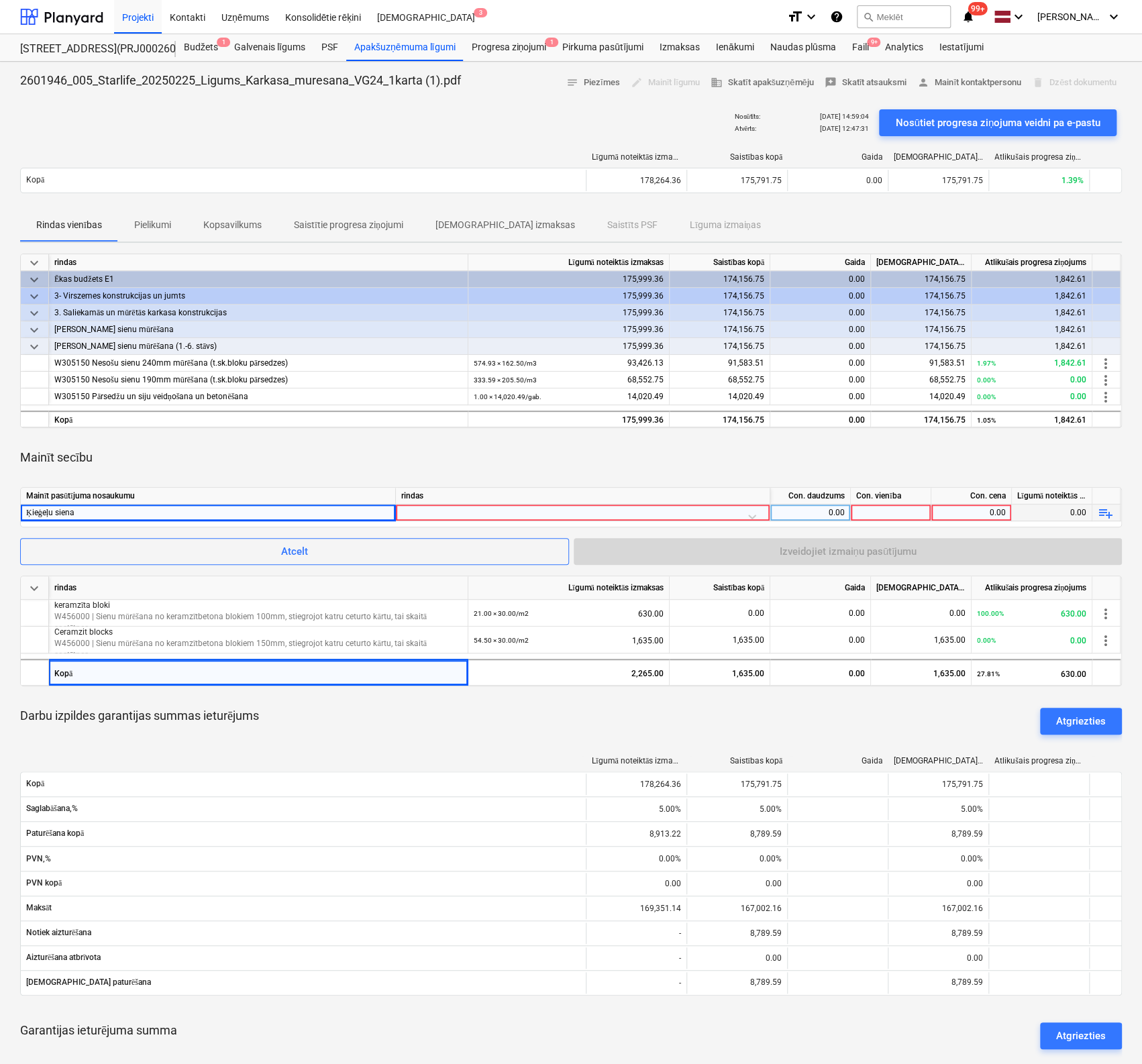
click at [578, 506] on div at bounding box center [583, 515] width 363 height 24
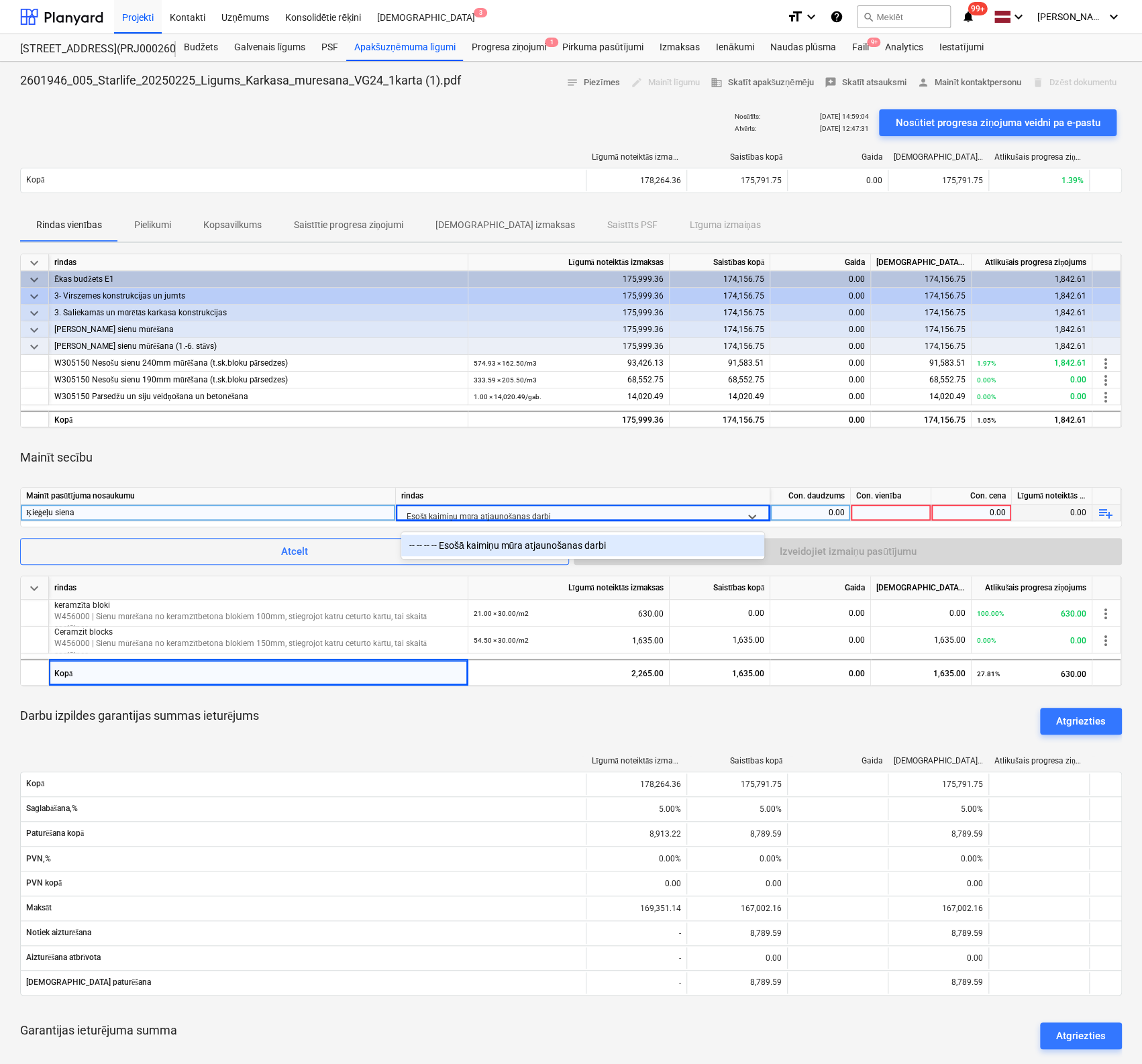
click at [528, 542] on div "-- -- -- -- Esošā kaimiņu mūra atjaunošanas darbi" at bounding box center [583, 545] width 363 height 21
click at [830, 510] on div "0.00" at bounding box center [810, 512] width 69 height 17
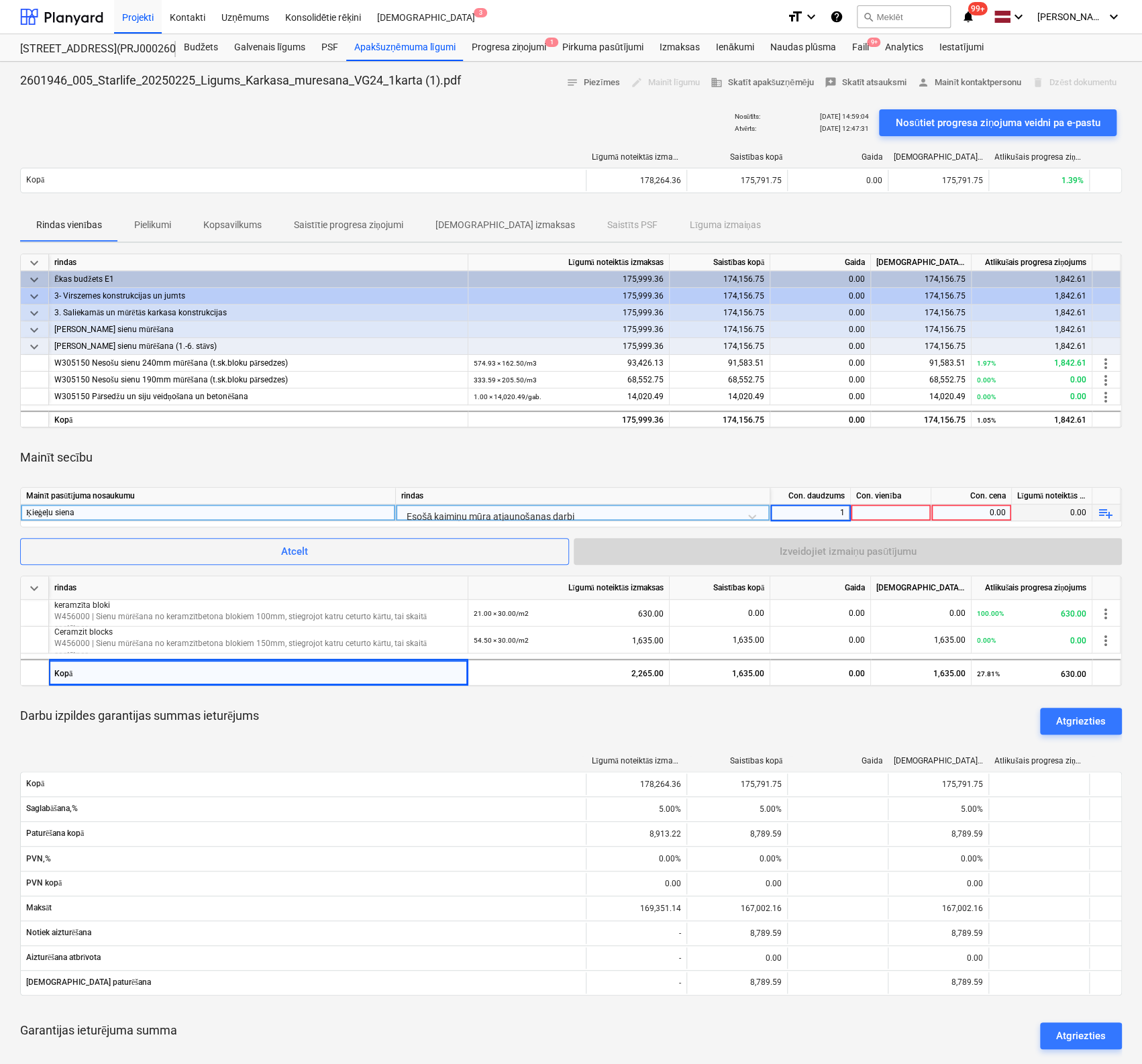
click at [900, 507] on div at bounding box center [890, 512] width 81 height 17
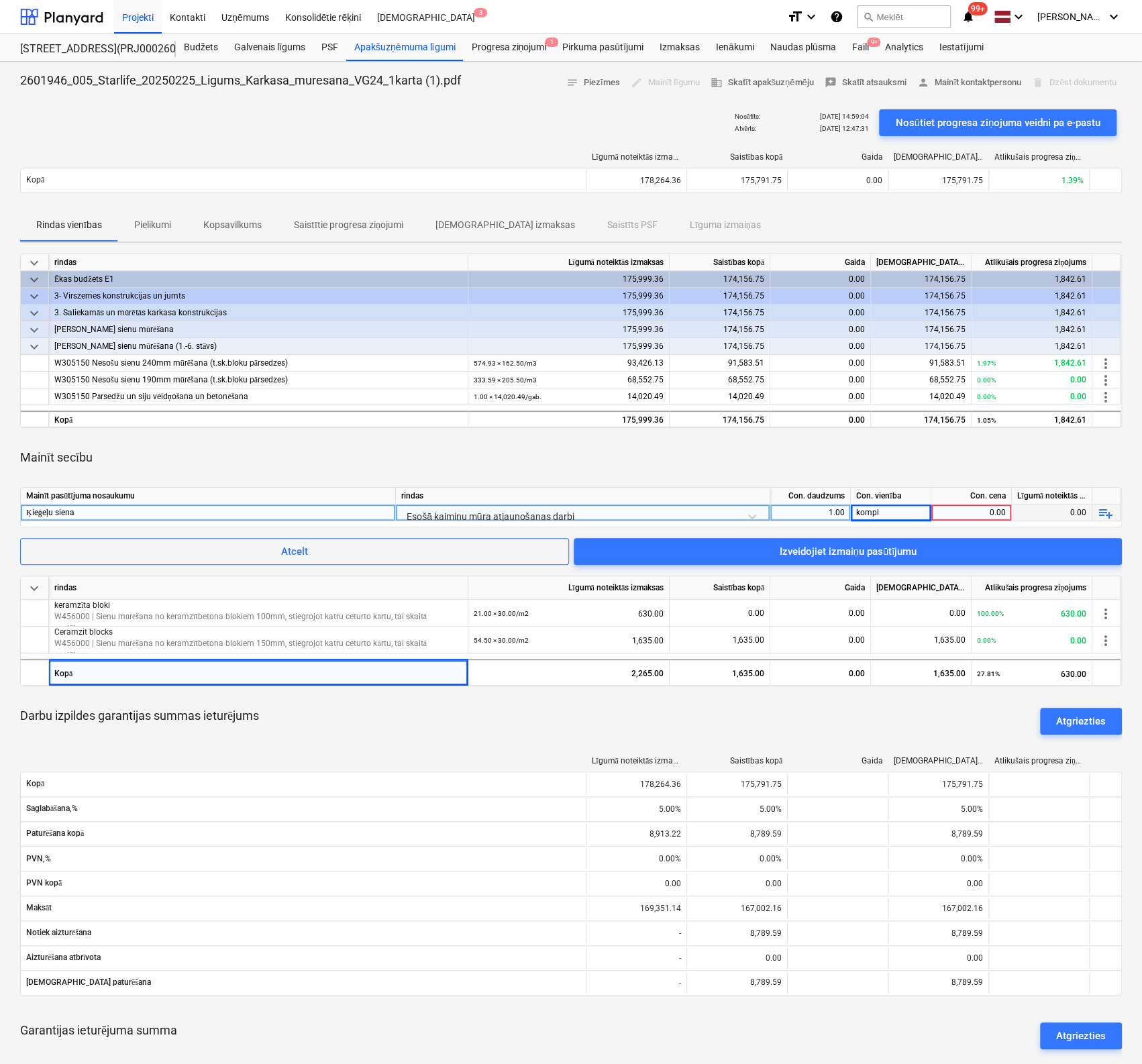
click at [973, 515] on div "0.00" at bounding box center [970, 512] width 69 height 17
click at [1046, 459] on div "Mainīt secību" at bounding box center [571, 457] width 1102 height 38
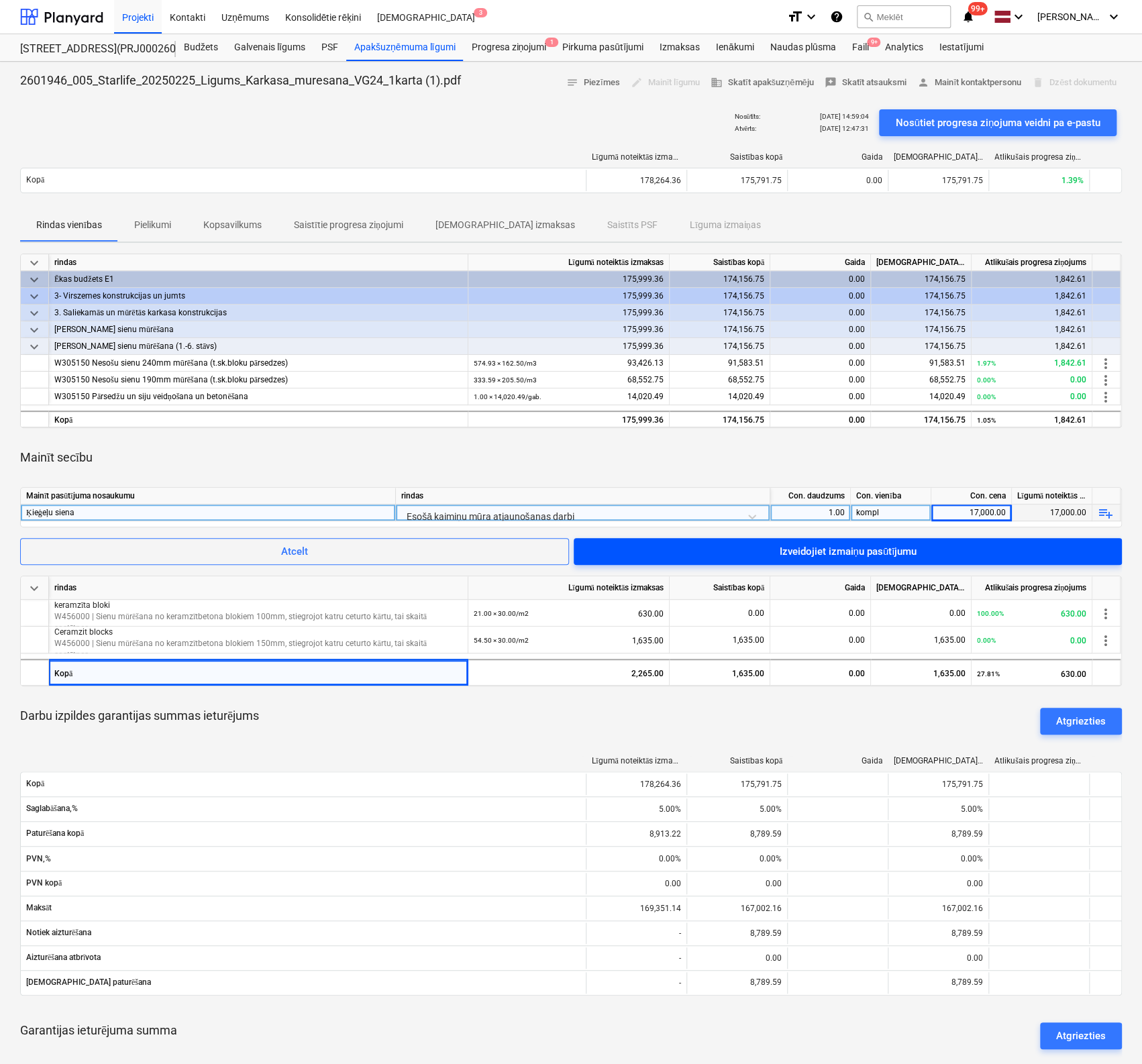
click at [902, 547] on div "Izveidojiet izmaiņu pasūtījumu" at bounding box center [847, 551] width 138 height 18
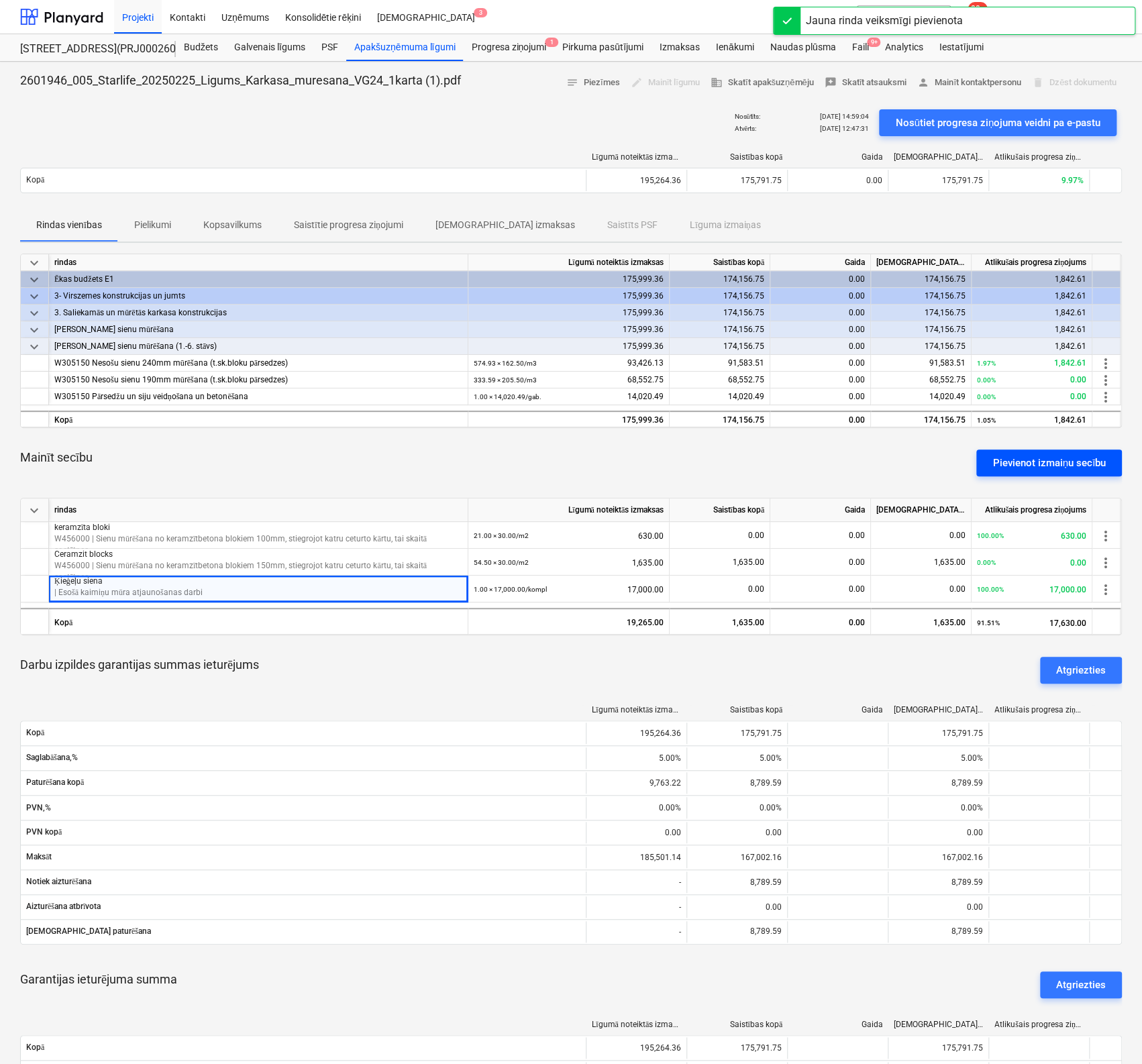
click at [1051, 458] on div "Pievienot izmaiņu secību" at bounding box center [1048, 463] width 113 height 18
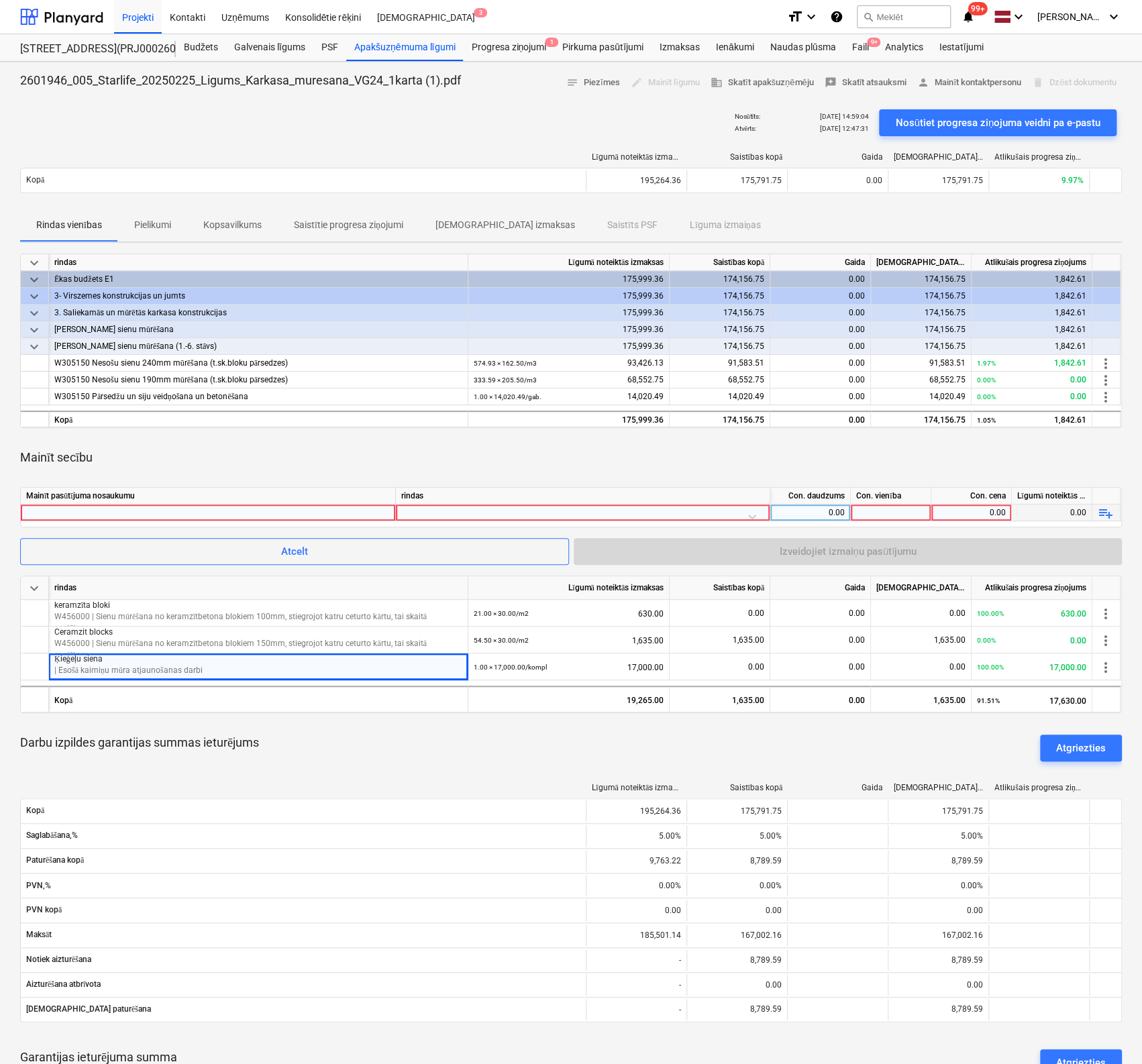
click at [526, 509] on div at bounding box center [583, 515] width 363 height 24
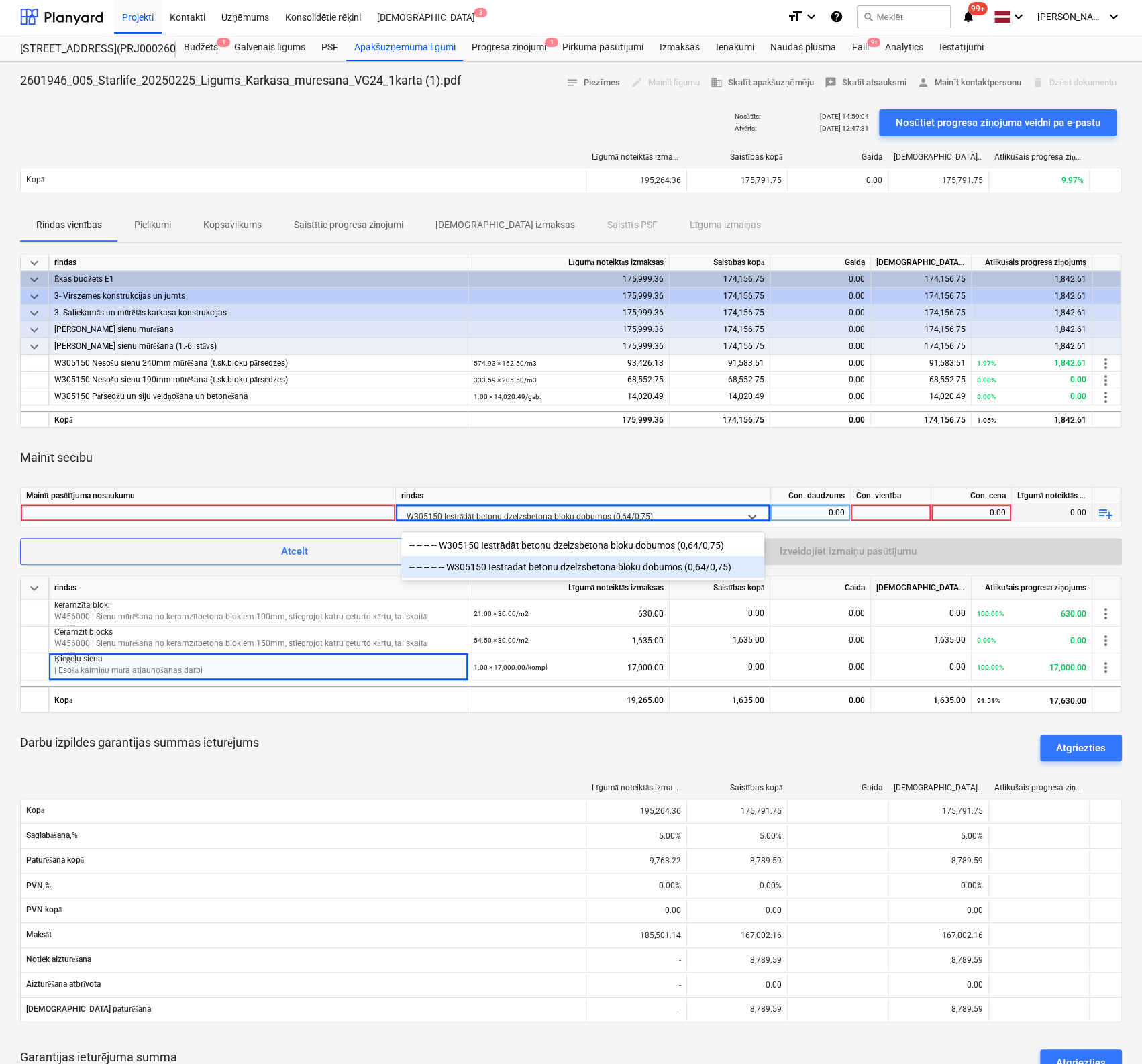
click at [519, 564] on div "-- -- -- -- -- W305150 Iestrādāt betonu dzelzsbetona bloku dobumos (0,64/0,75)" at bounding box center [583, 566] width 363 height 21
click at [826, 511] on div "0.00" at bounding box center [810, 512] width 69 height 17
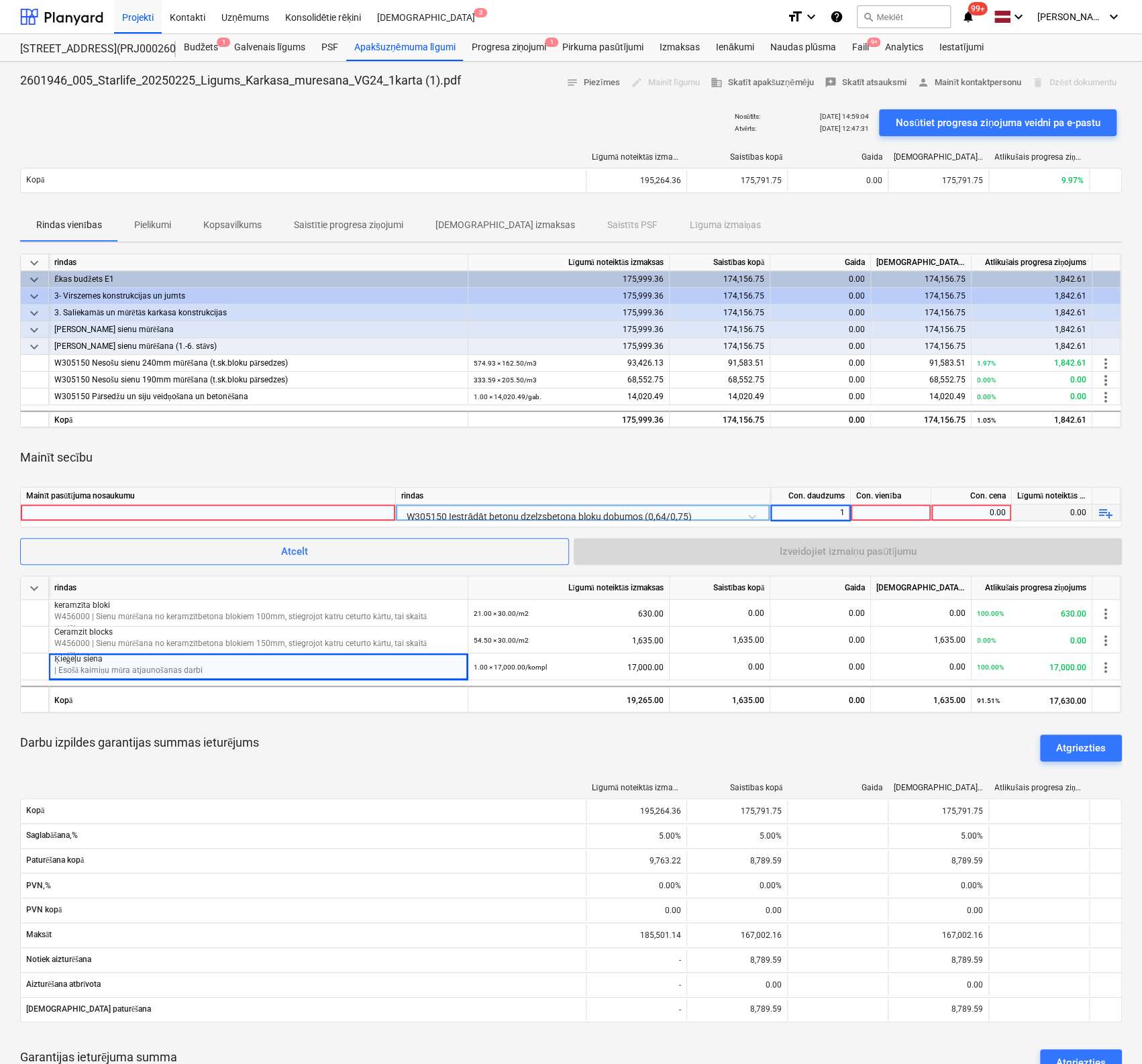
click at [883, 508] on div at bounding box center [890, 512] width 81 height 17
click at [990, 507] on div "0.00" at bounding box center [970, 512] width 69 height 17
click at [381, 509] on div at bounding box center [208, 512] width 364 height 16
click at [816, 470] on div "Mainīt secību" at bounding box center [571, 457] width 1102 height 38
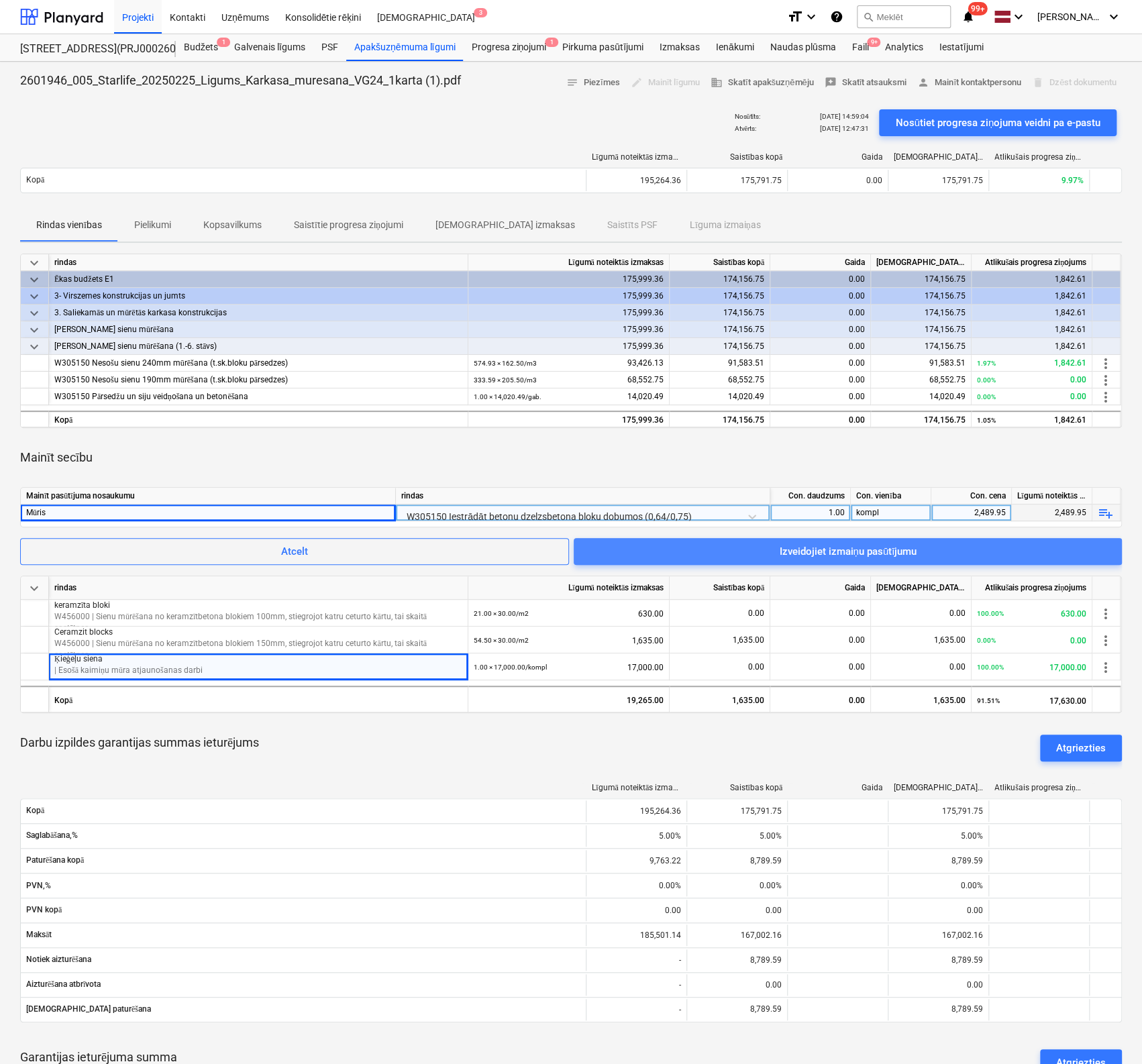
click at [869, 550] on div "Izveidojiet izmaiņu pasūtījumu" at bounding box center [847, 551] width 138 height 18
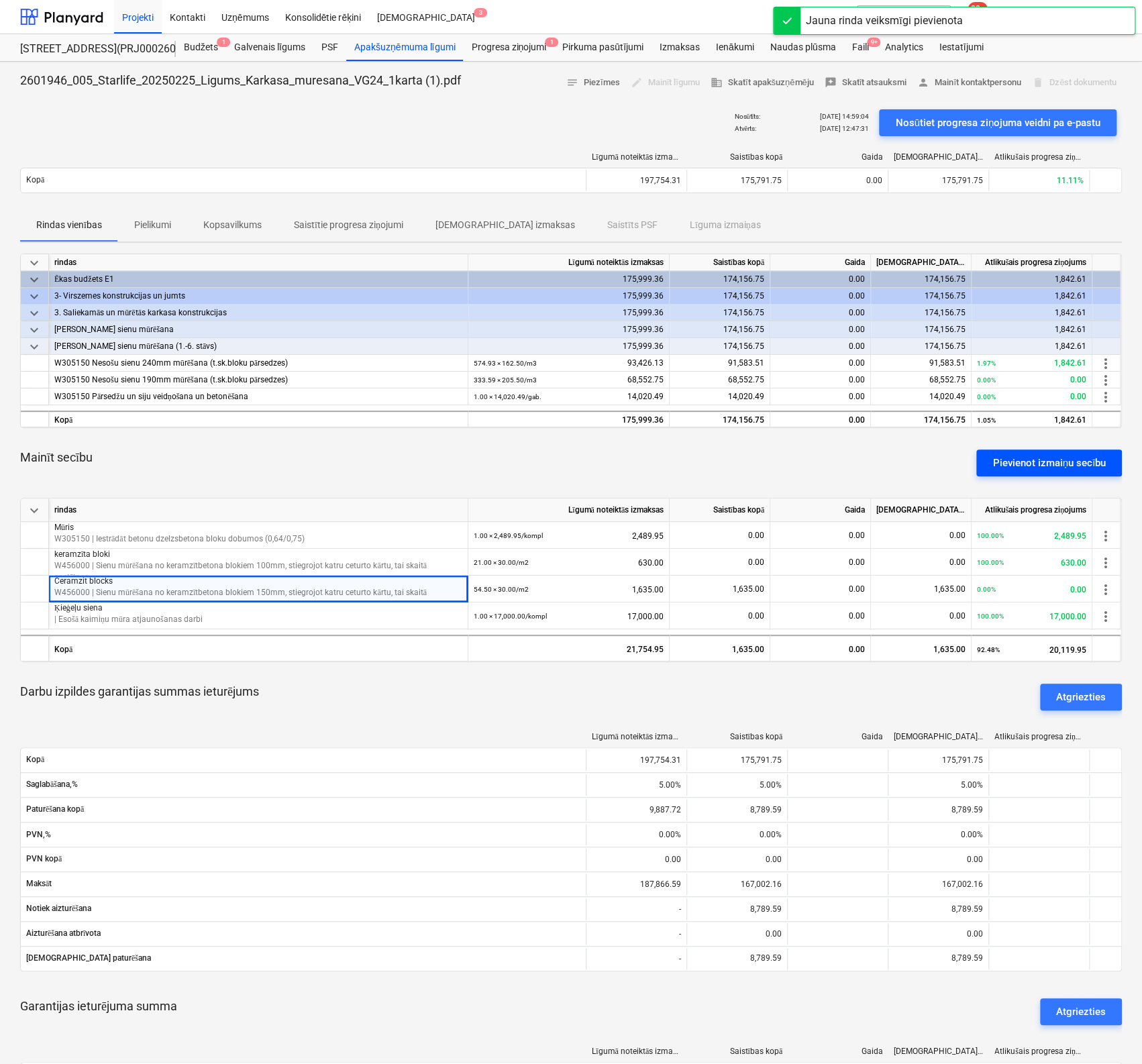
click at [1027, 459] on div "Pievienot izmaiņu secību" at bounding box center [1048, 463] width 113 height 18
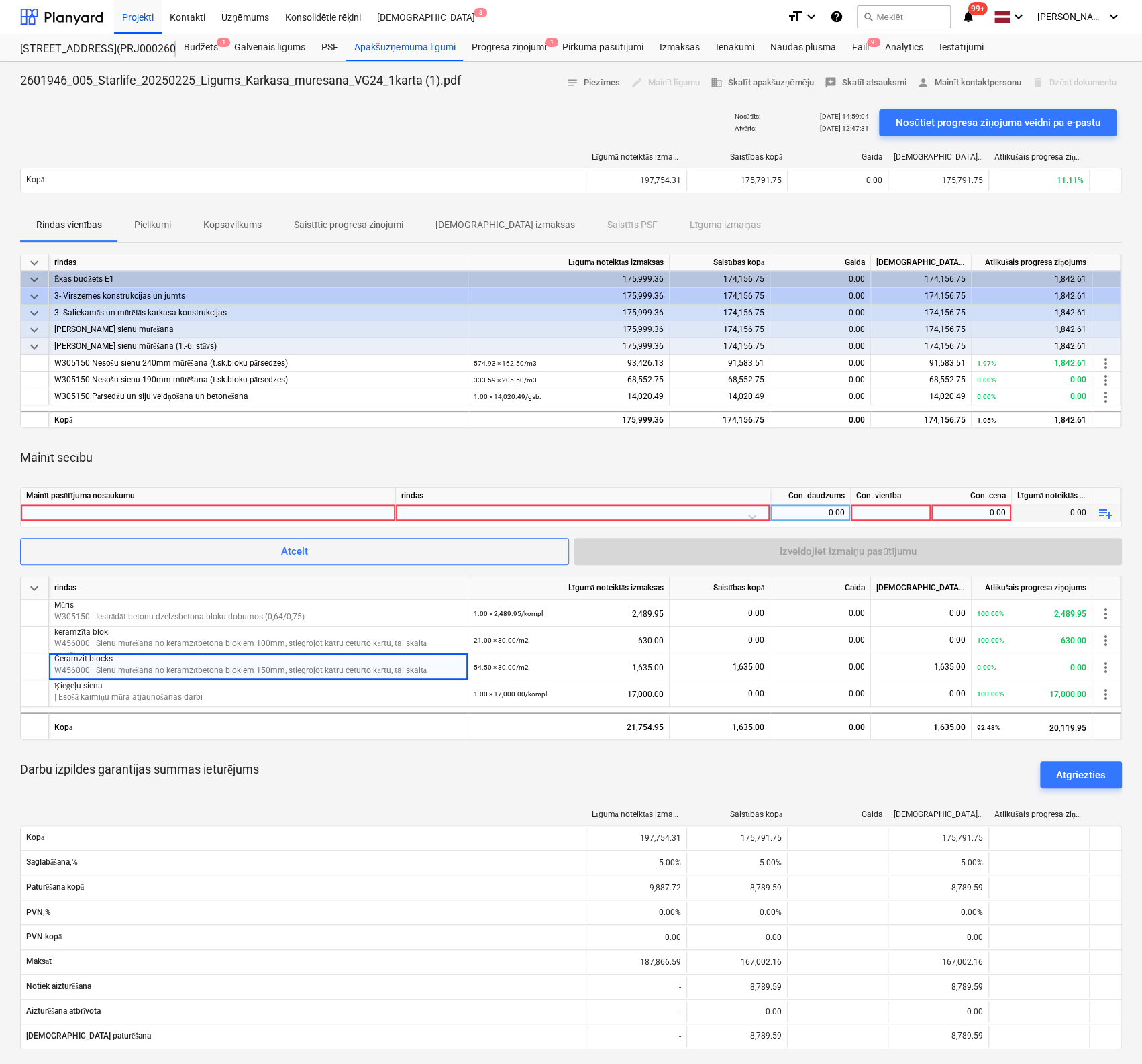
click at [207, 512] on div at bounding box center [208, 512] width 364 height 16
click at [443, 507] on div at bounding box center [583, 515] width 363 height 24
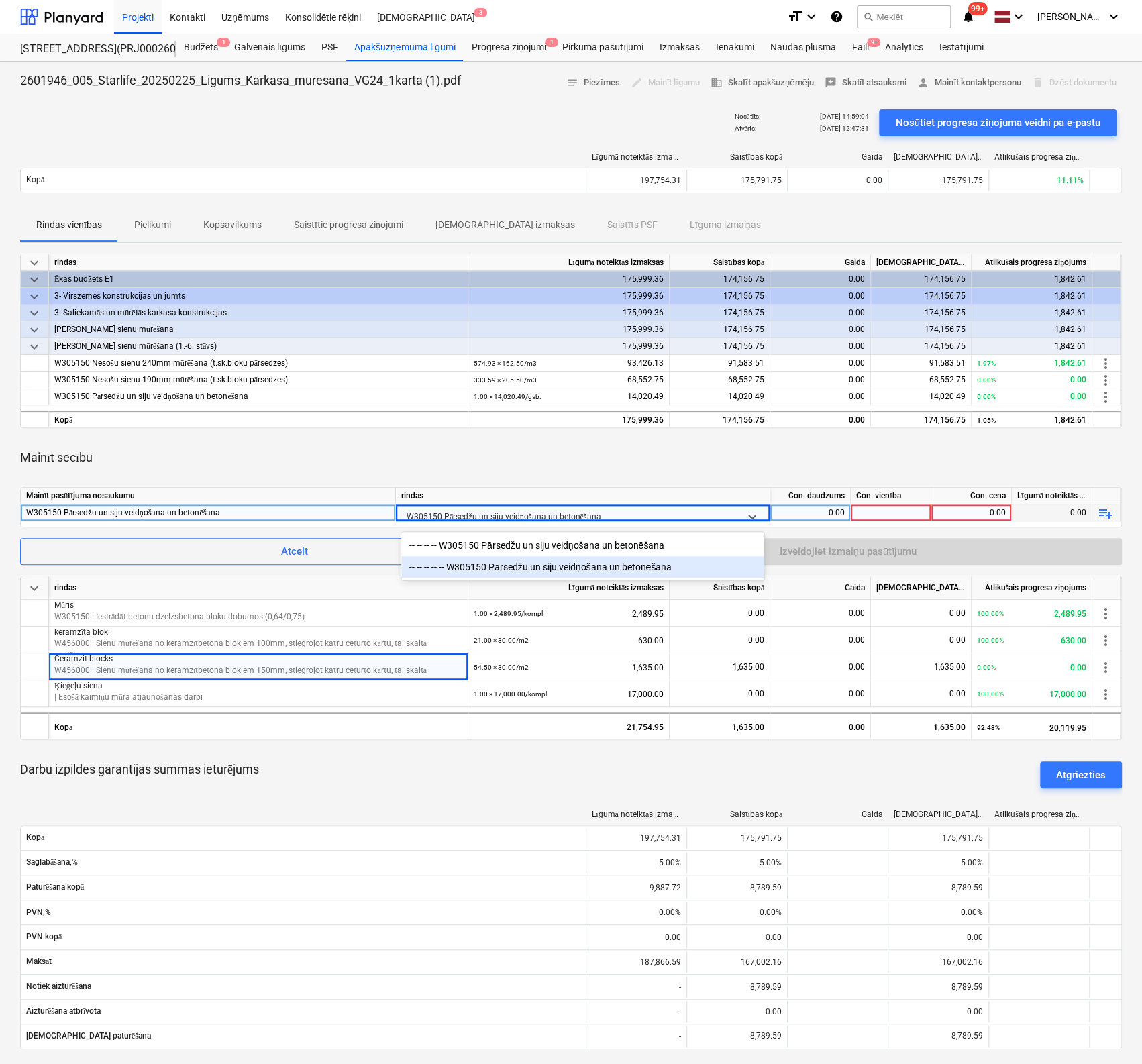
click at [532, 567] on div "-- -- -- -- -- W305150 Pārsedžu un siju veidņošana un betonēšana" at bounding box center [583, 566] width 363 height 21
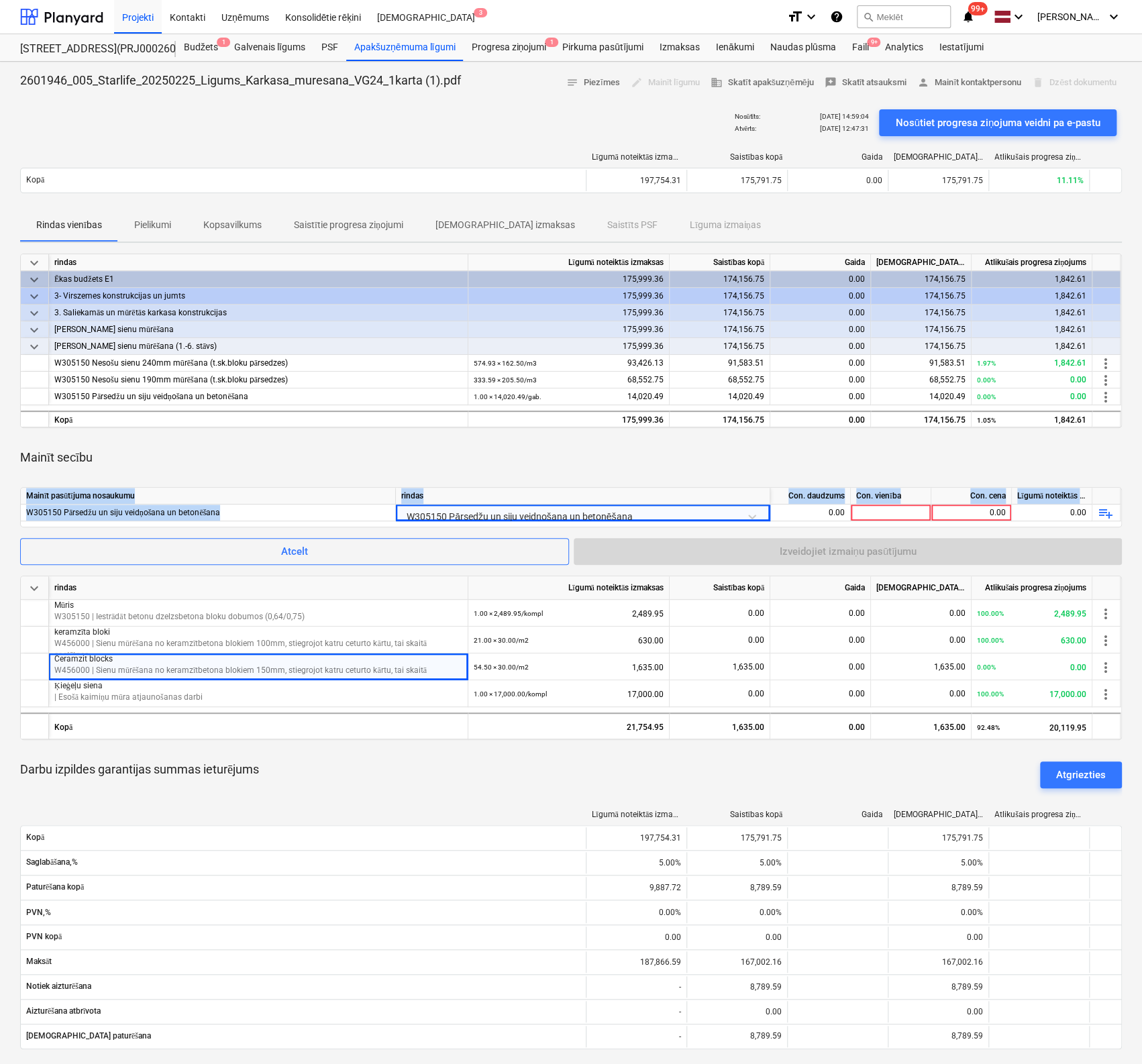
drag, startPoint x: 238, startPoint y: 513, endPoint x: -2, endPoint y: 524, distance: 240.3
click at [0, 524] on html "Projekti Kontakti Uzņēmums Konsolidētie rēķini Iesūtne 3 format_size keyboard_a…" at bounding box center [571, 532] width 1142 height 1064
click at [193, 513] on div "W305150 Pārsedžu un siju veidņošana un betonēšana" at bounding box center [208, 512] width 364 height 16
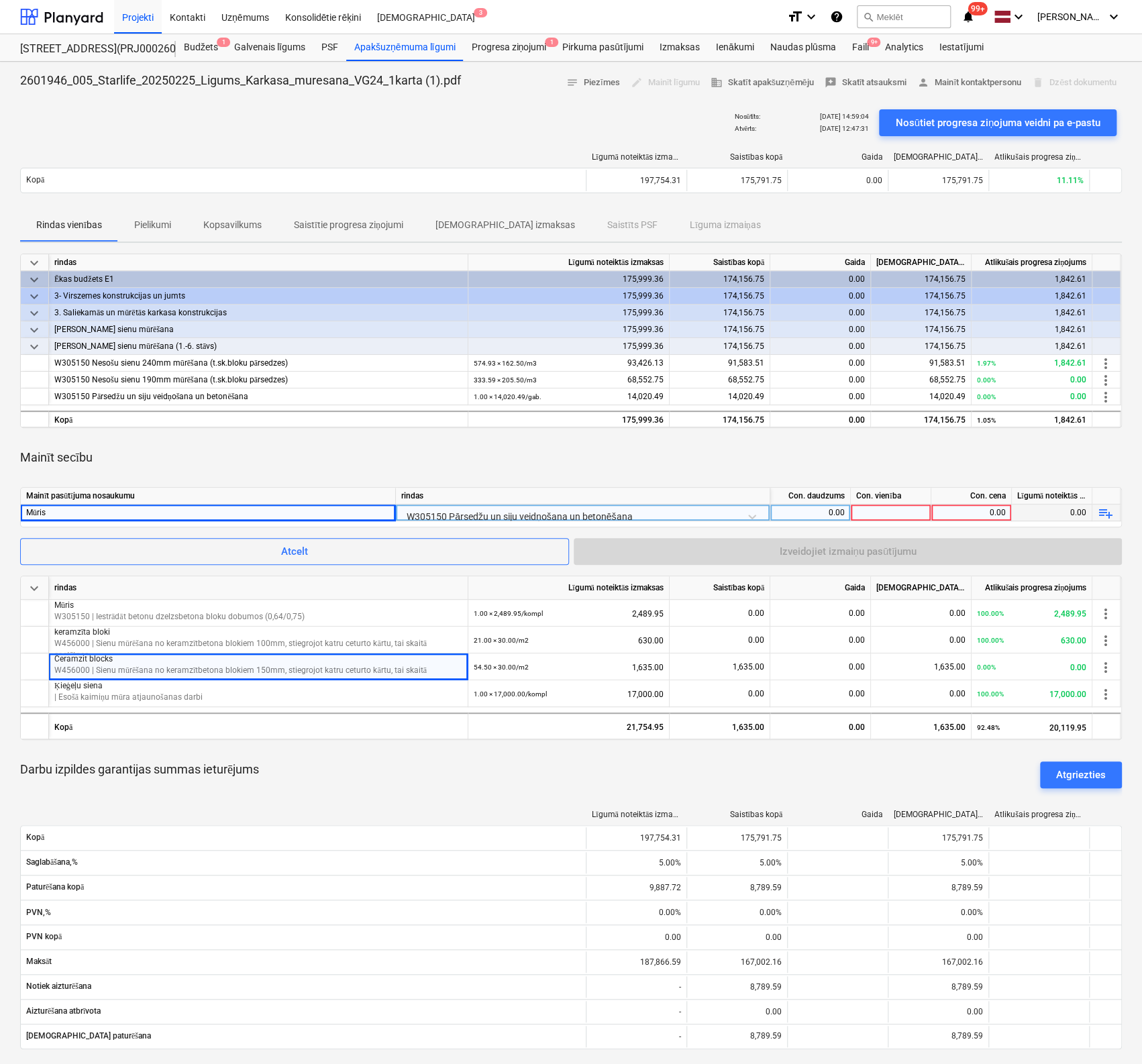
click at [821, 507] on div "0.00" at bounding box center [810, 512] width 69 height 17
click at [898, 515] on div at bounding box center [890, 512] width 81 height 17
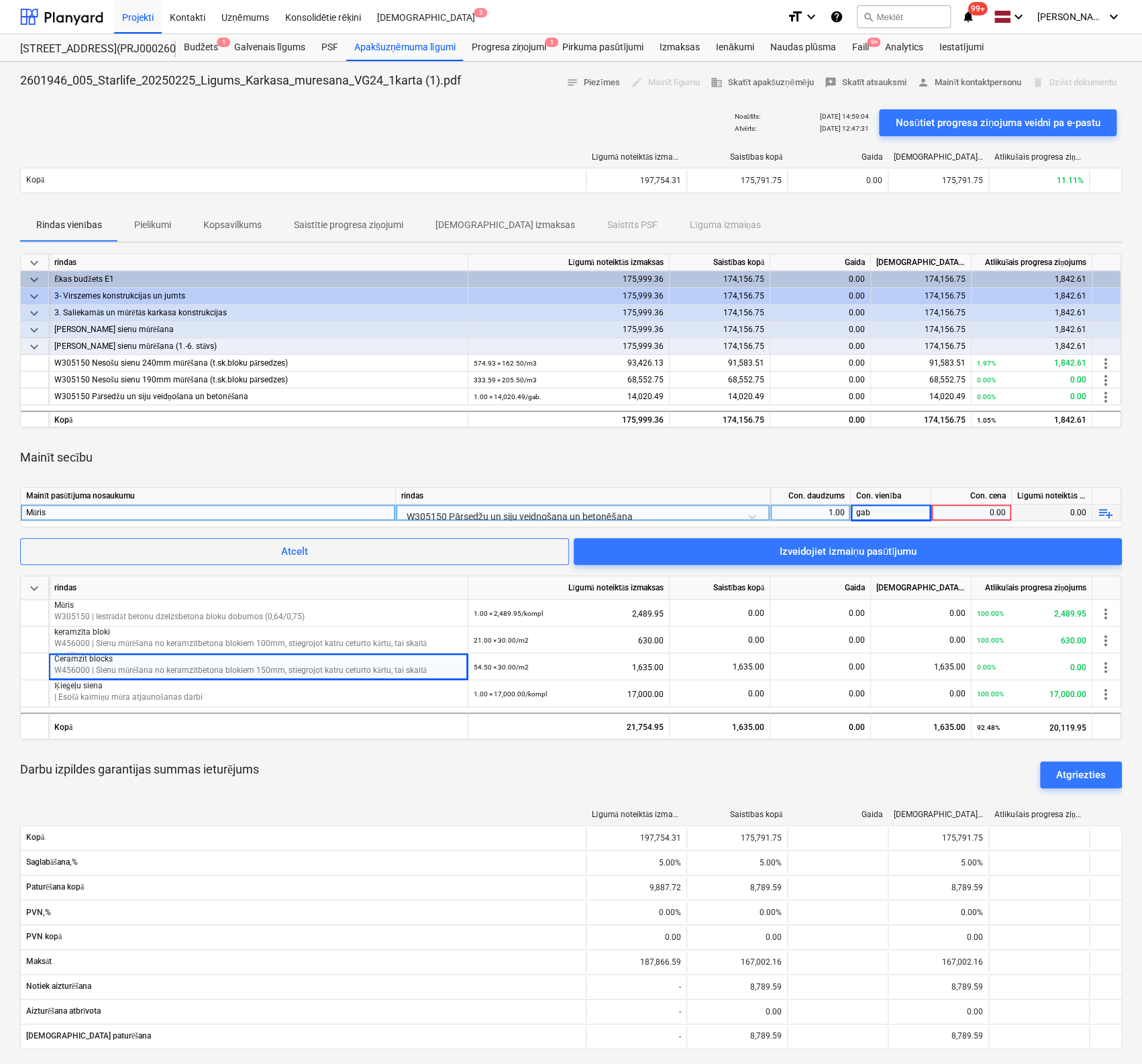
click at [970, 517] on div "0.00" at bounding box center [970, 512] width 69 height 17
click at [947, 461] on div "Mainīt secību" at bounding box center [571, 457] width 1102 height 38
click at [878, 543] on div "Izveidojiet izmaiņu pasūtījumu" at bounding box center [847, 551] width 138 height 18
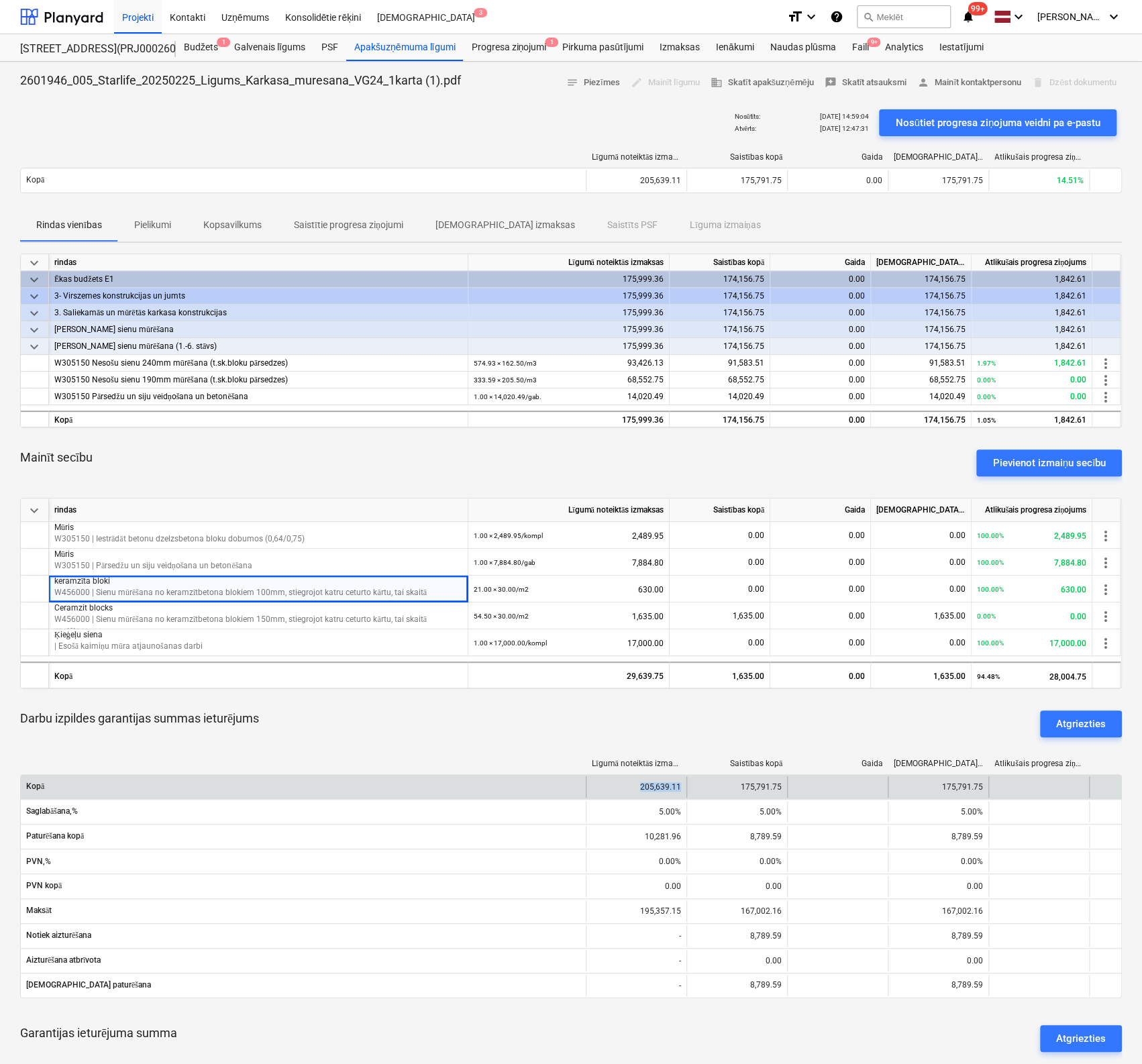
drag, startPoint x: 641, startPoint y: 787, endPoint x: 681, endPoint y: 784, distance: 40.1
click at [681, 784] on div "205,639.11" at bounding box center [635, 786] width 101 height 21
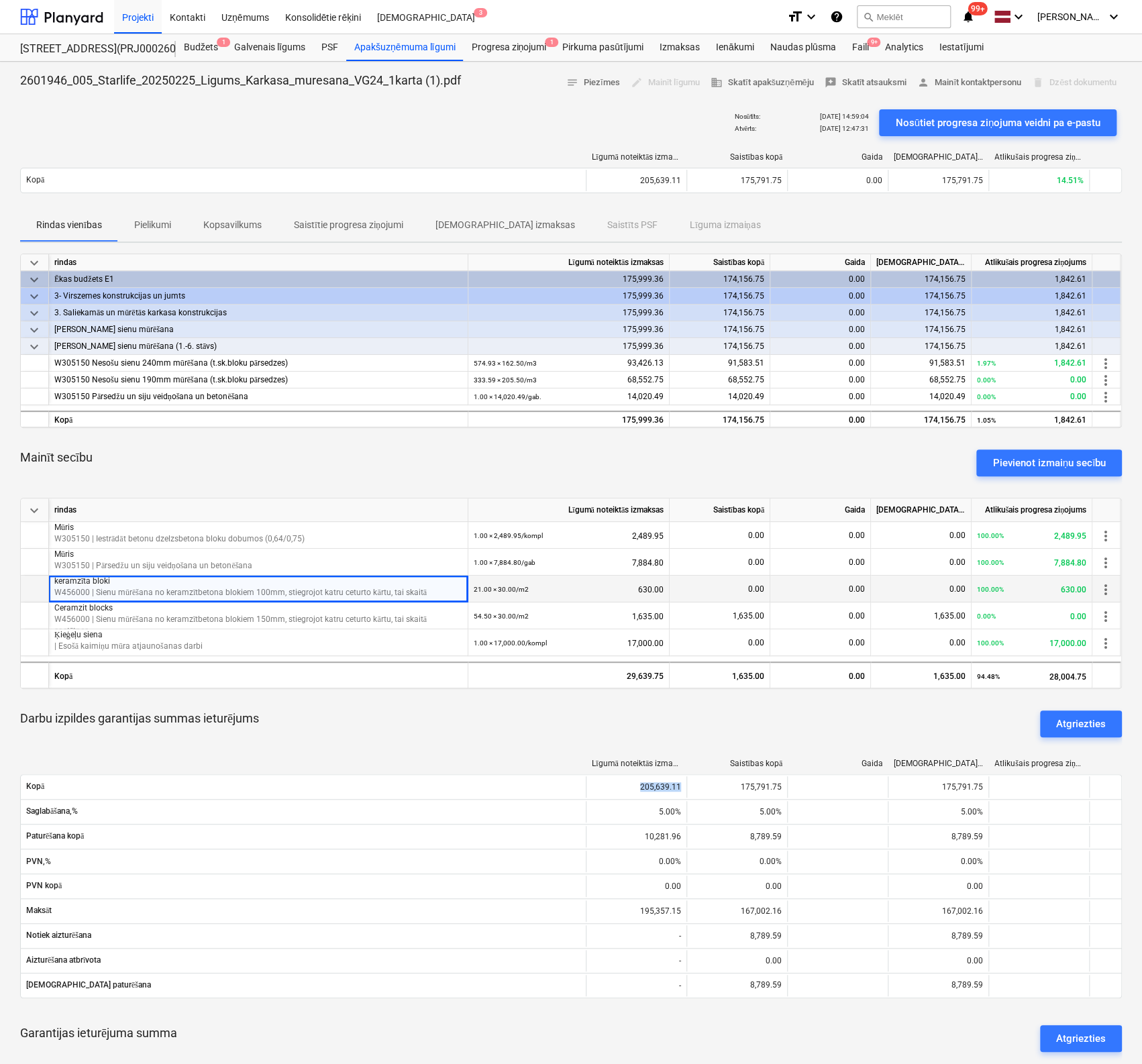
copy div "205,639.11"
click at [1027, 461] on div "Pievienot izmaiņu secību" at bounding box center [1048, 463] width 113 height 18
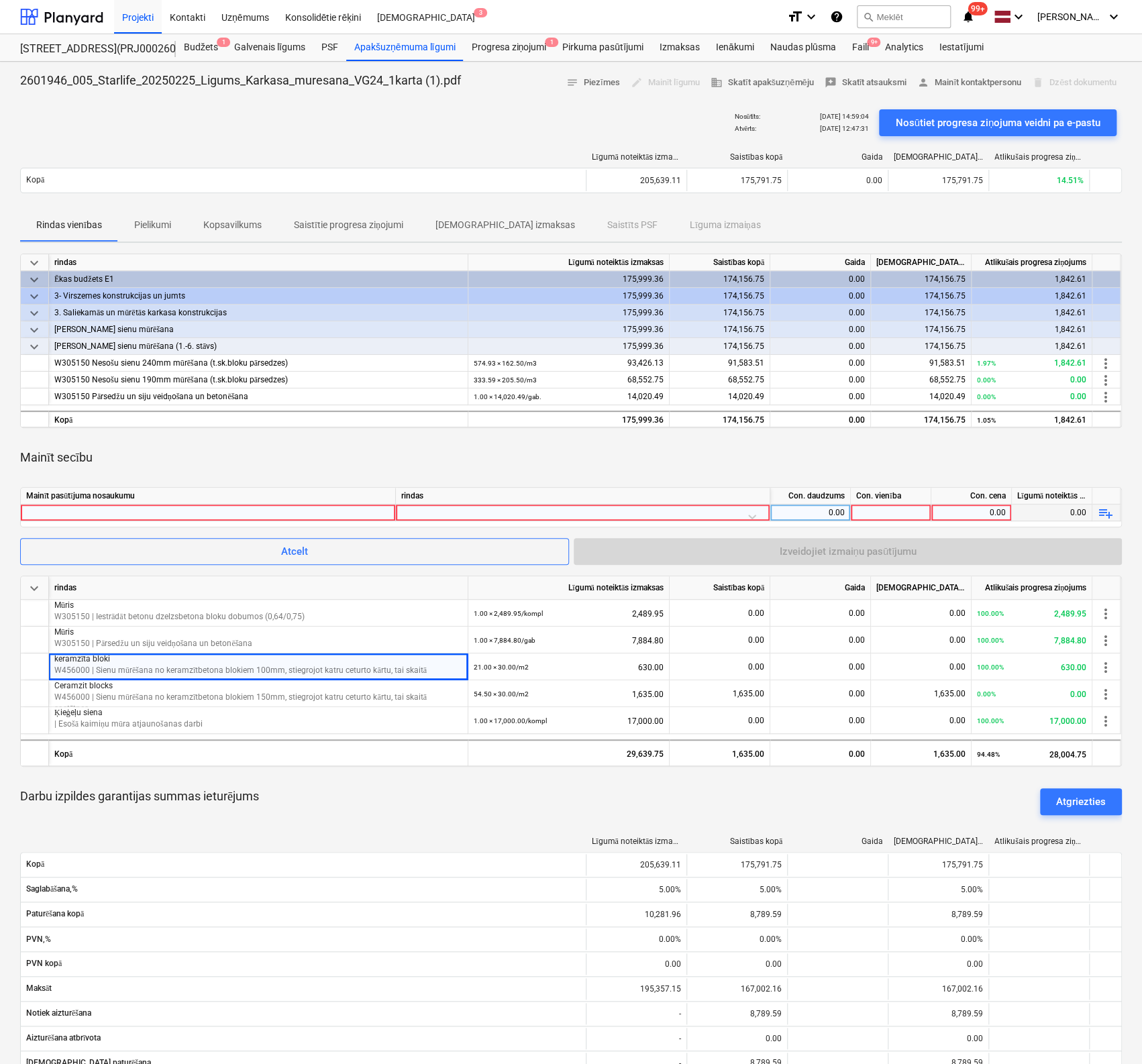
click at [579, 508] on div at bounding box center [583, 515] width 363 height 24
click at [578, 546] on div "-- -- -- -- Stabu piemūrējuma pamatu un jaunmūrējamā mūra pamatu stiegrošana un…" at bounding box center [583, 545] width 363 height 21
click at [355, 513] on div at bounding box center [208, 512] width 364 height 16
click at [839, 507] on div "0.00" at bounding box center [810, 512] width 69 height 17
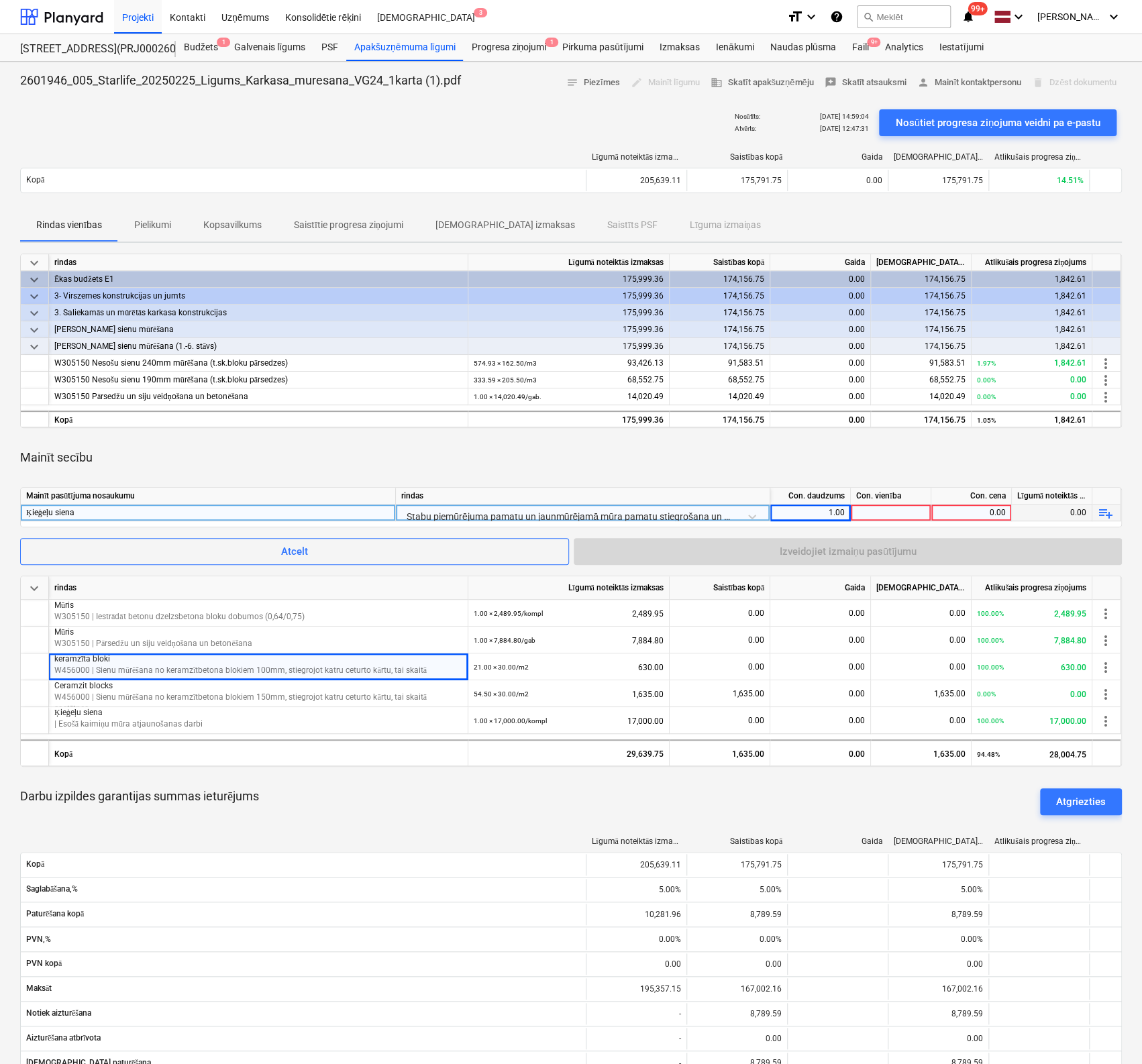
click at [896, 507] on div at bounding box center [890, 512] width 81 height 17
click at [983, 507] on div "0.00" at bounding box center [970, 512] width 69 height 17
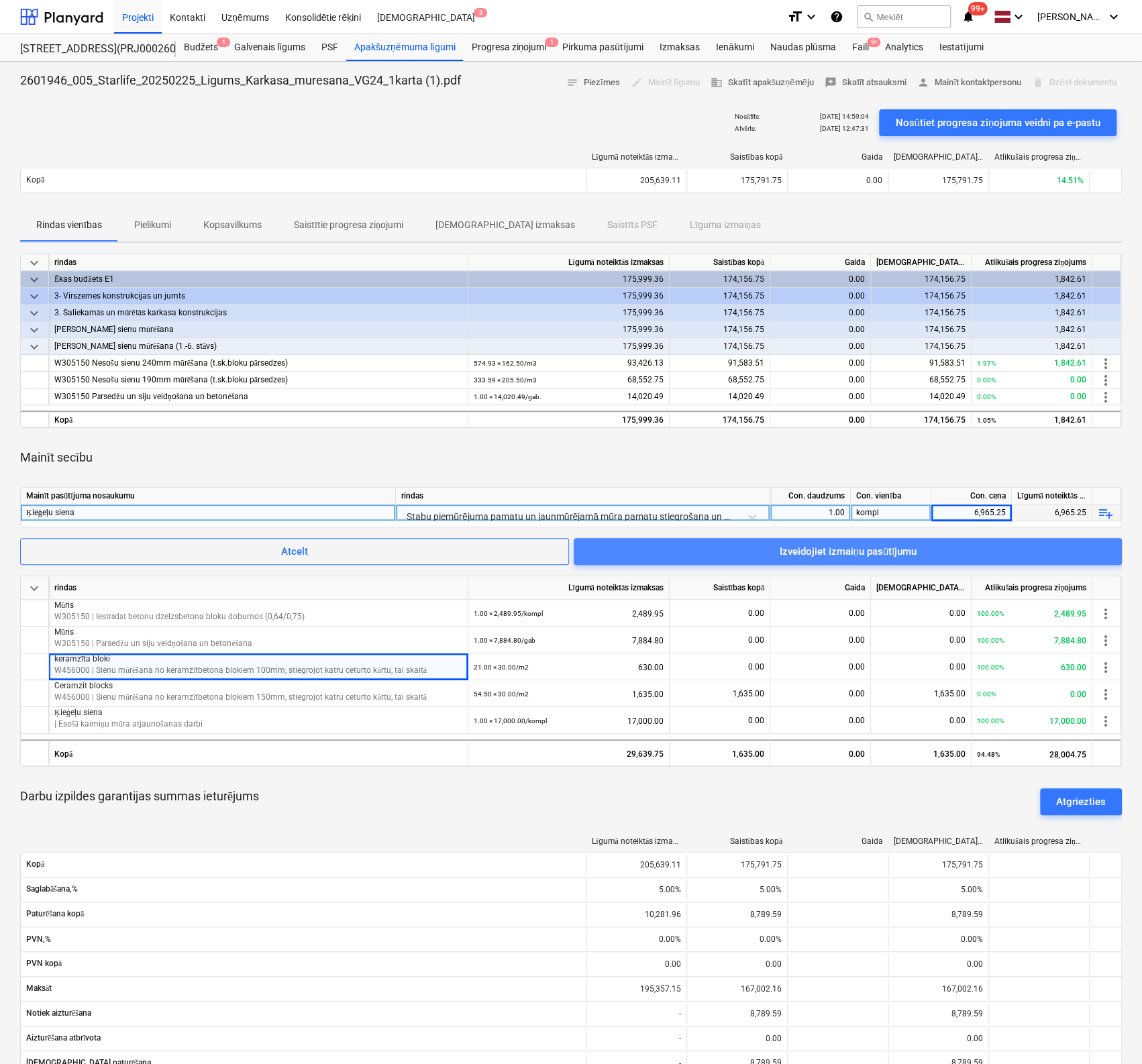
click at [875, 551] on div "Izveidojiet izmaiņu pasūtījumu" at bounding box center [847, 551] width 138 height 18
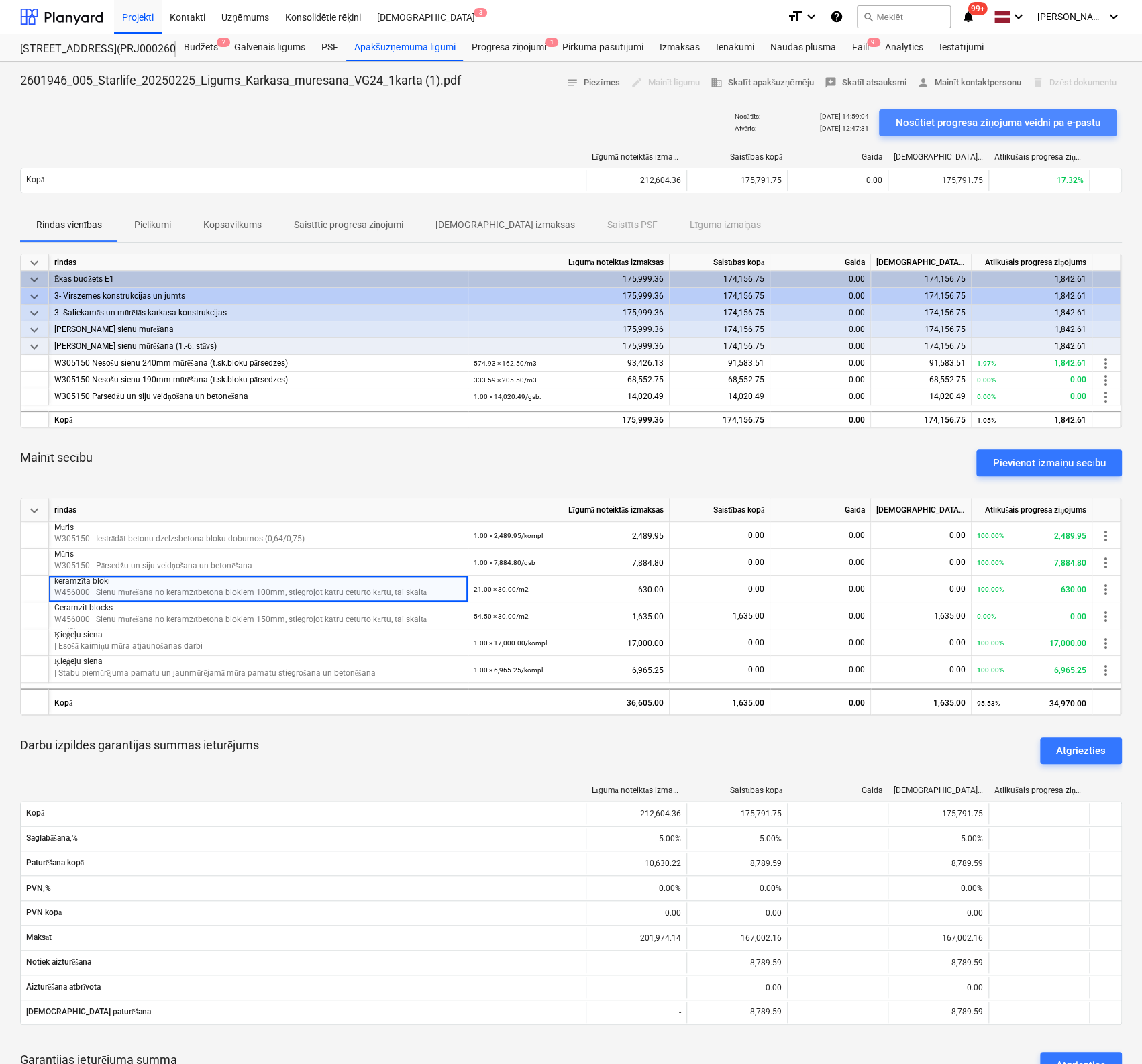
click at [1019, 124] on div "Nosūtiet progresa ziņojuma veidni pa e-pastu" at bounding box center [997, 123] width 205 height 18
click at [961, 82] on span "person Mainīt kontaktpersonu" at bounding box center [968, 83] width 104 height 16
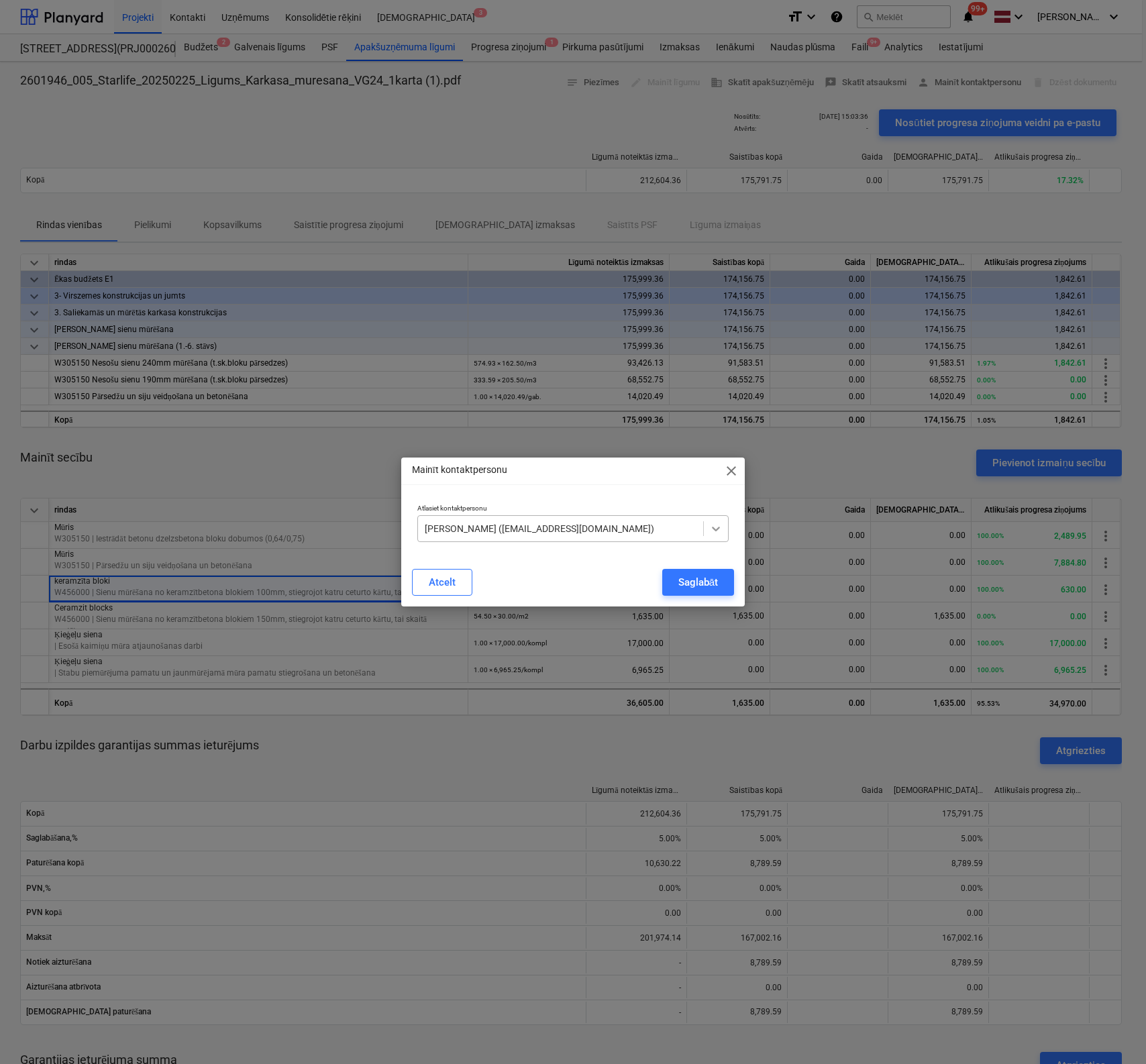
click at [716, 530] on icon at bounding box center [715, 528] width 8 height 4
click at [735, 468] on span "close" at bounding box center [731, 471] width 16 height 16
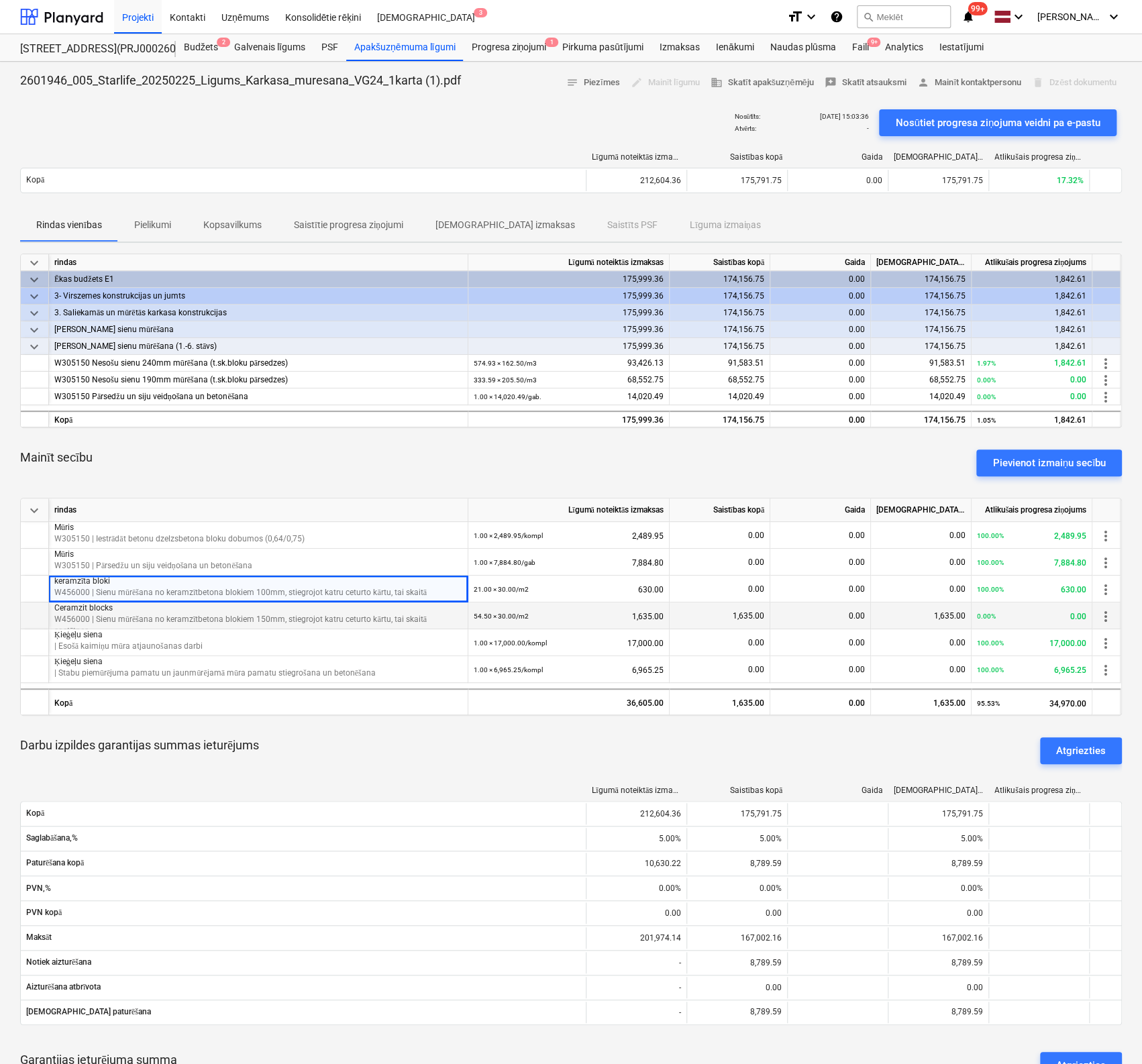
click at [321, 614] on p "W456000 | Sienu mūrēšana no keramzītbetona blokiem 150mm, stiegrojot katru cetu…" at bounding box center [258, 625] width 408 height 23
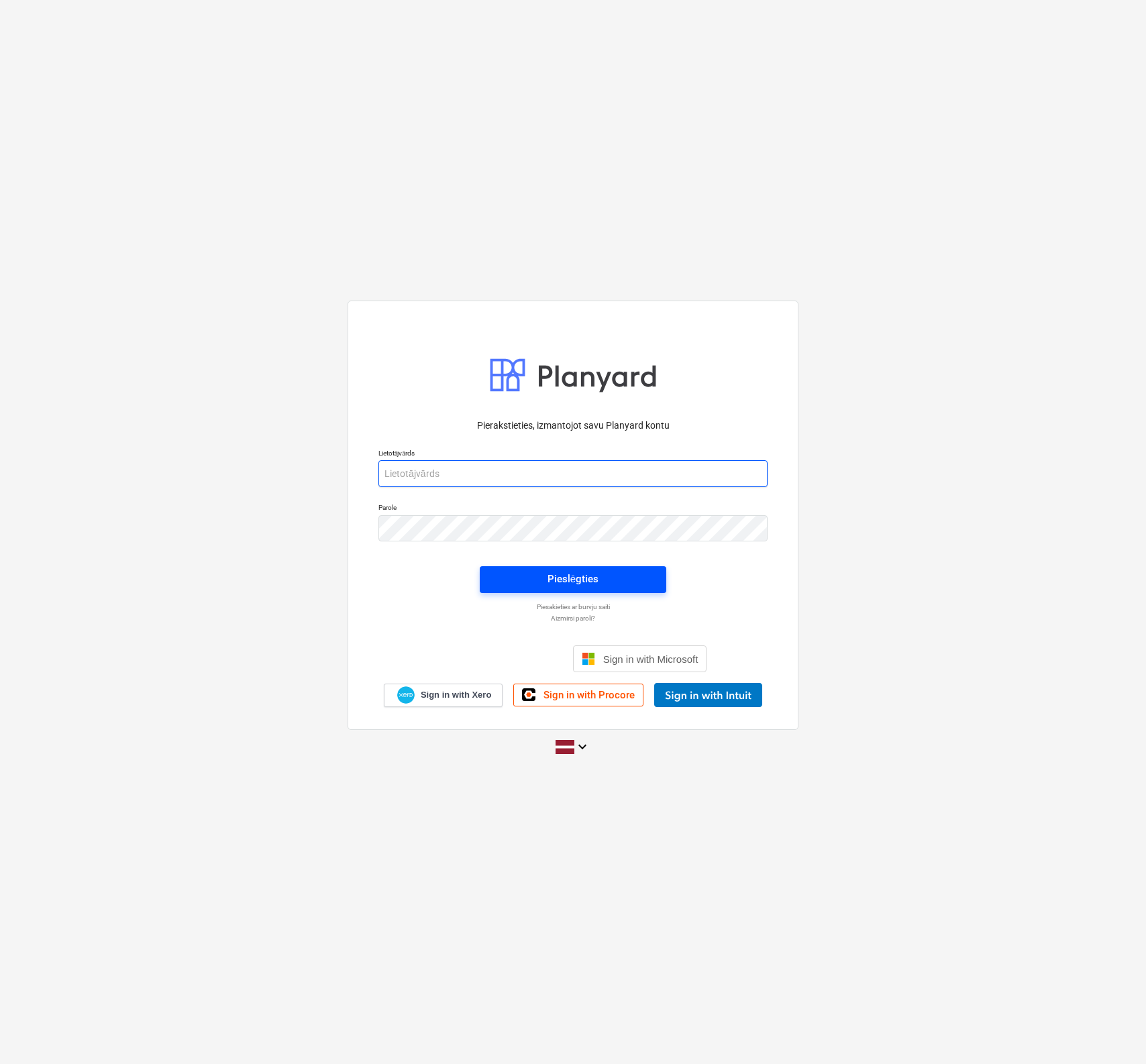
type input "[PERSON_NAME][EMAIL_ADDRESS][PERSON_NAME][DOMAIN_NAME]"
click at [559, 583] on div "Pieslēgties" at bounding box center [573, 578] width 51 height 18
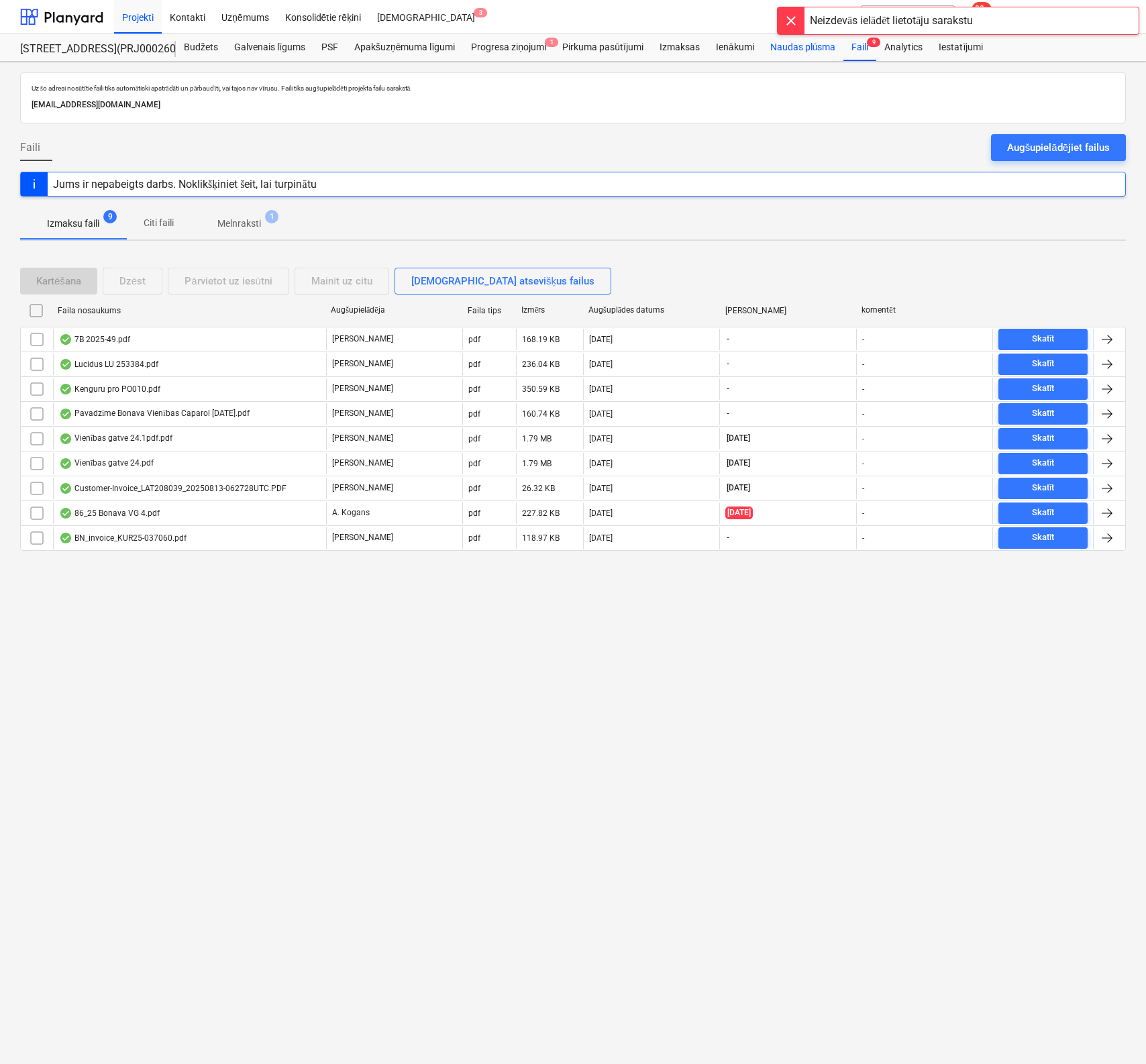
click at [820, 47] on div "Naudas plūsma" at bounding box center [802, 47] width 82 height 27
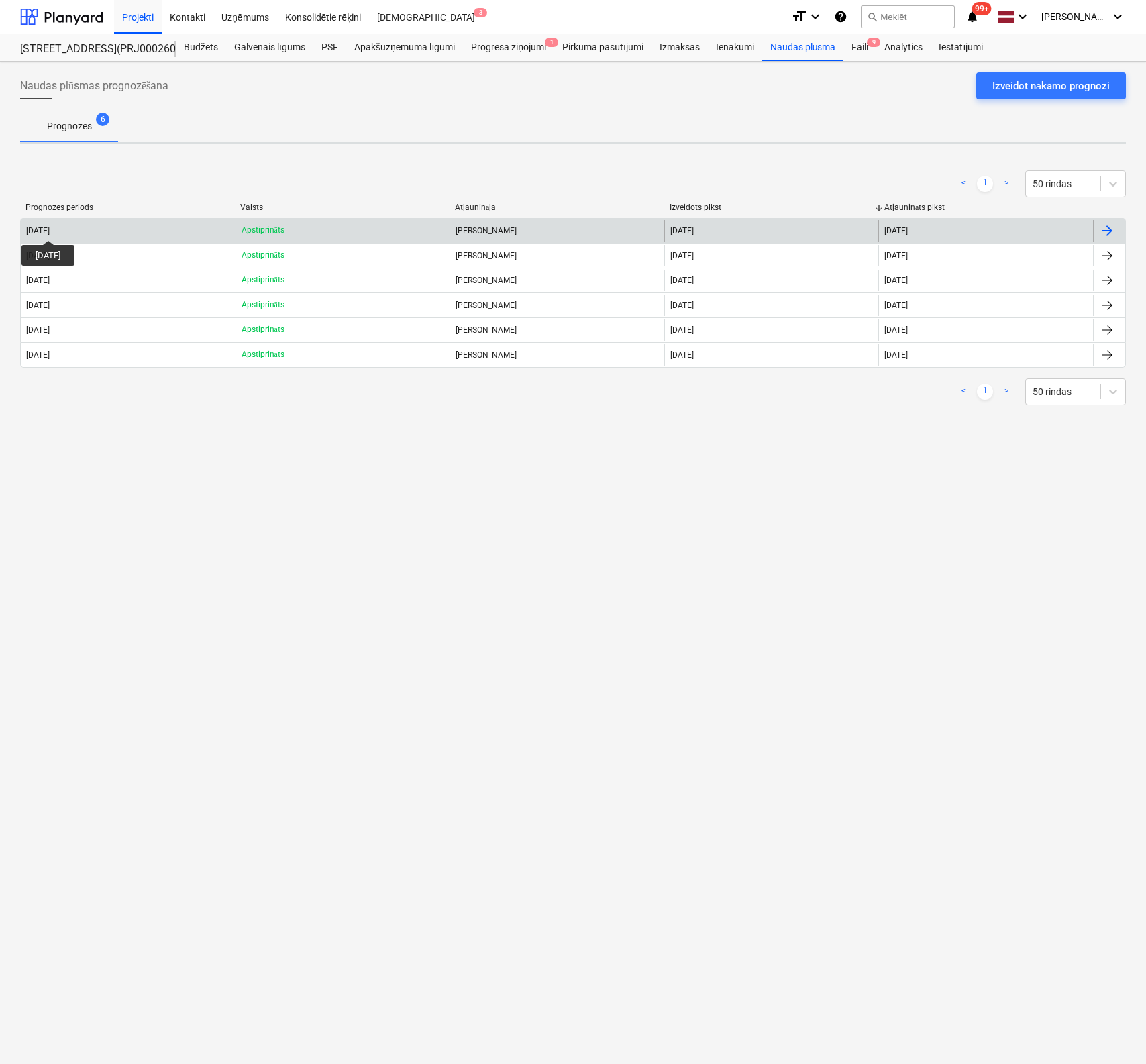
click at [50, 228] on div "2025 August" at bounding box center [38, 231] width 24 height 10
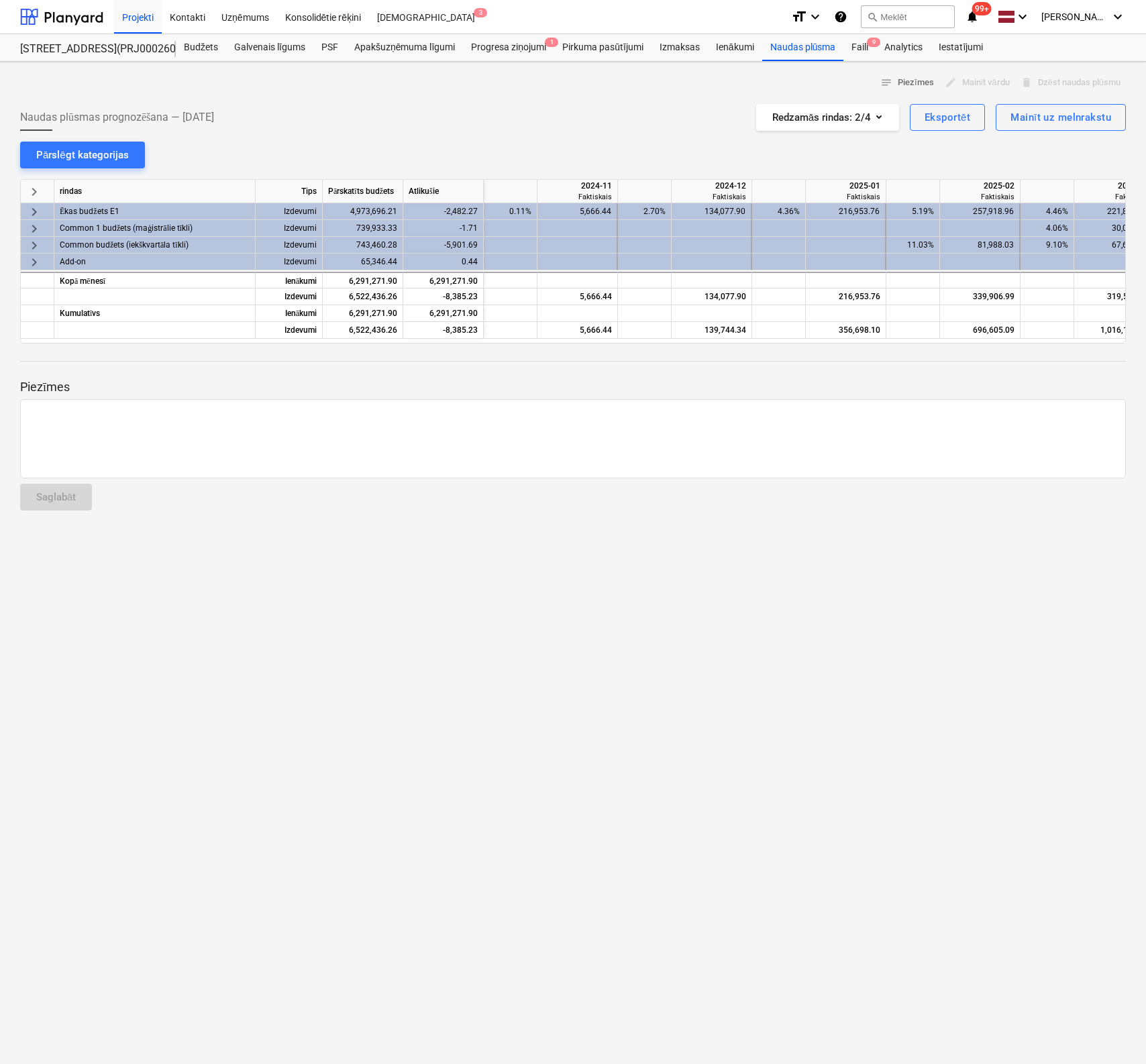
scroll to position [0, 1208]
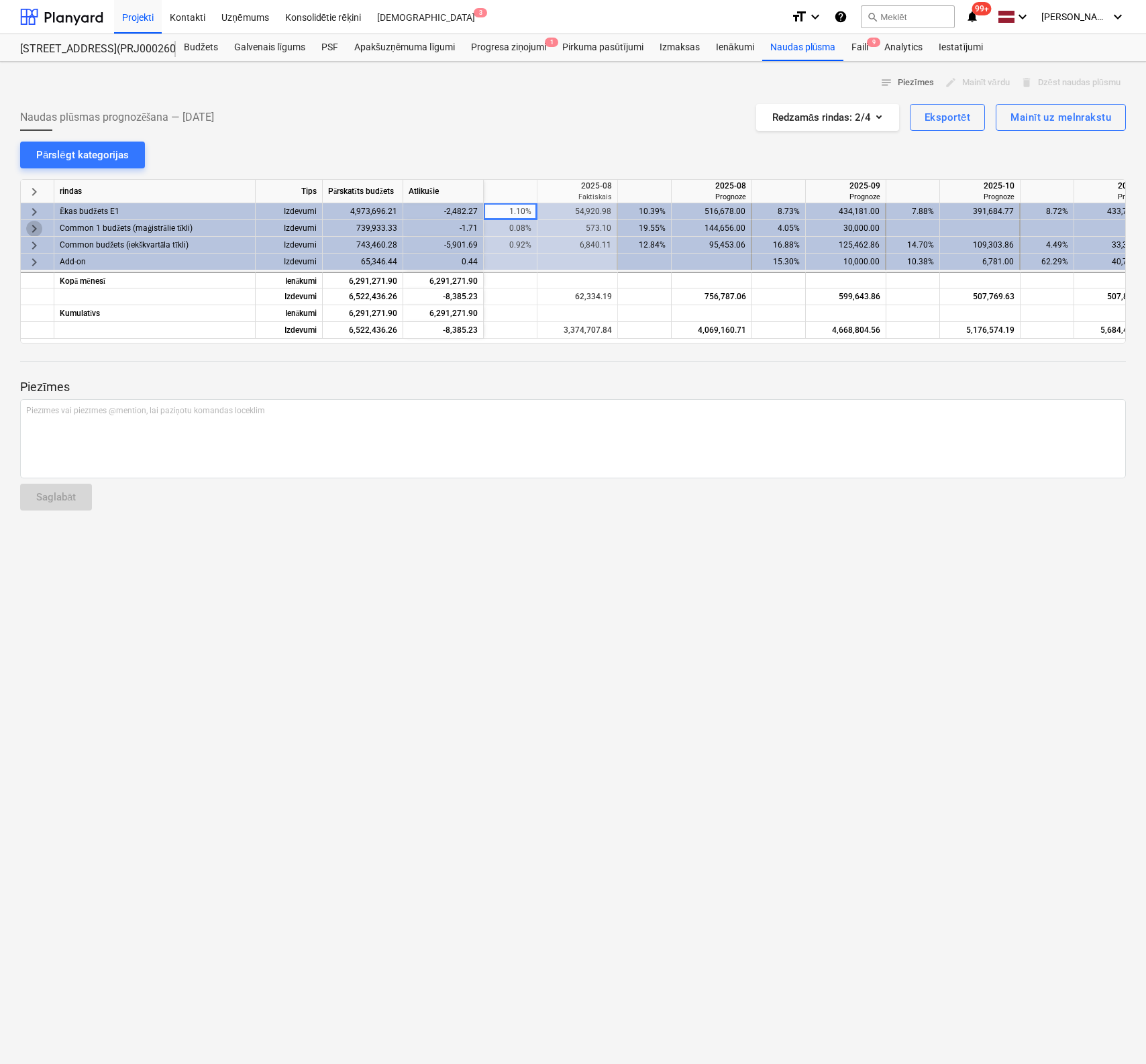
click at [32, 224] on span "keyboard_arrow_right" at bounding box center [34, 229] width 16 height 16
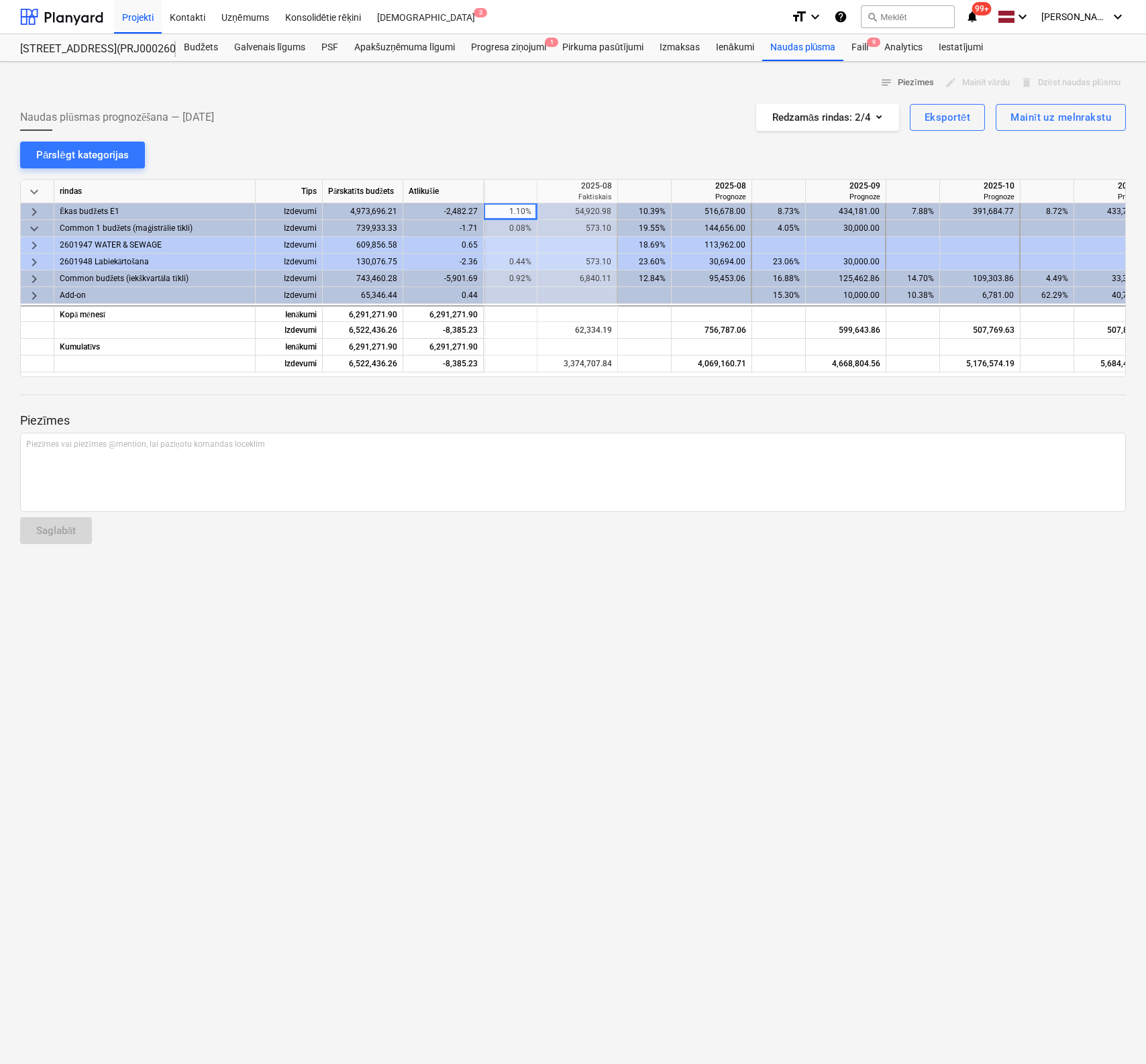
click at [32, 277] on span "keyboard_arrow_right" at bounding box center [34, 279] width 16 height 16
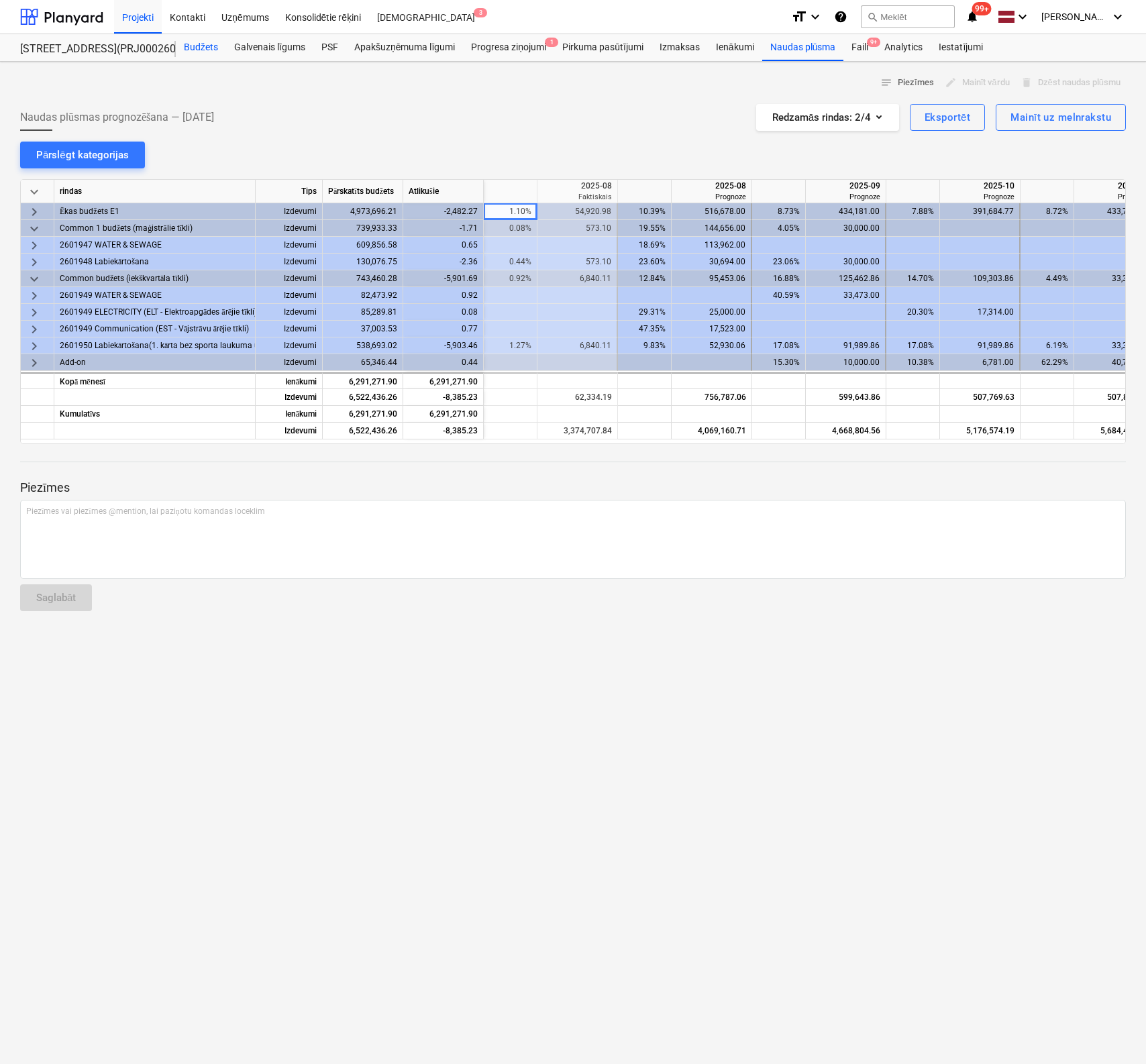
click at [202, 42] on div "Budžets" at bounding box center [201, 47] width 50 height 27
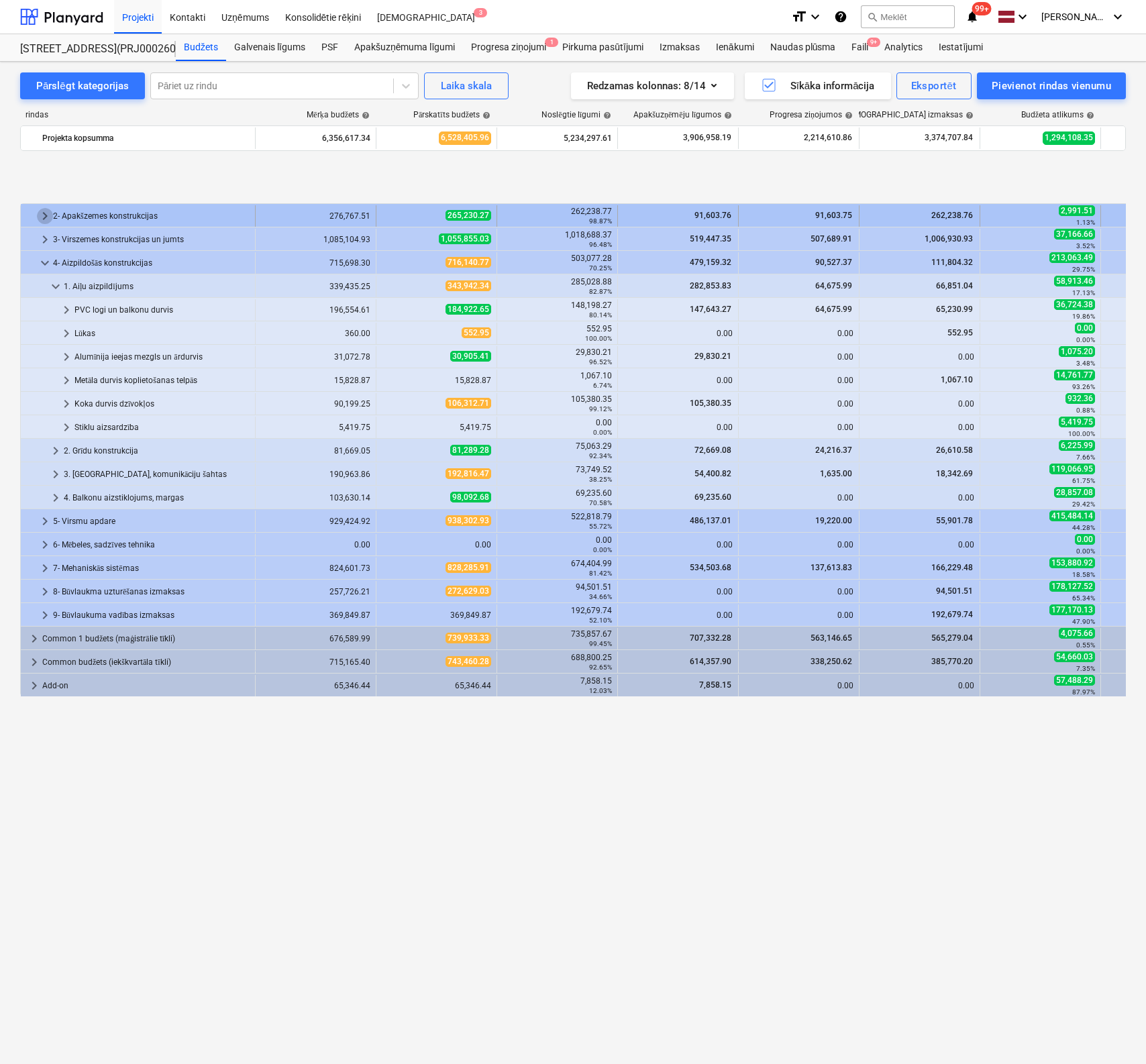
click at [46, 216] on span "keyboard_arrow_right" at bounding box center [45, 216] width 16 height 16
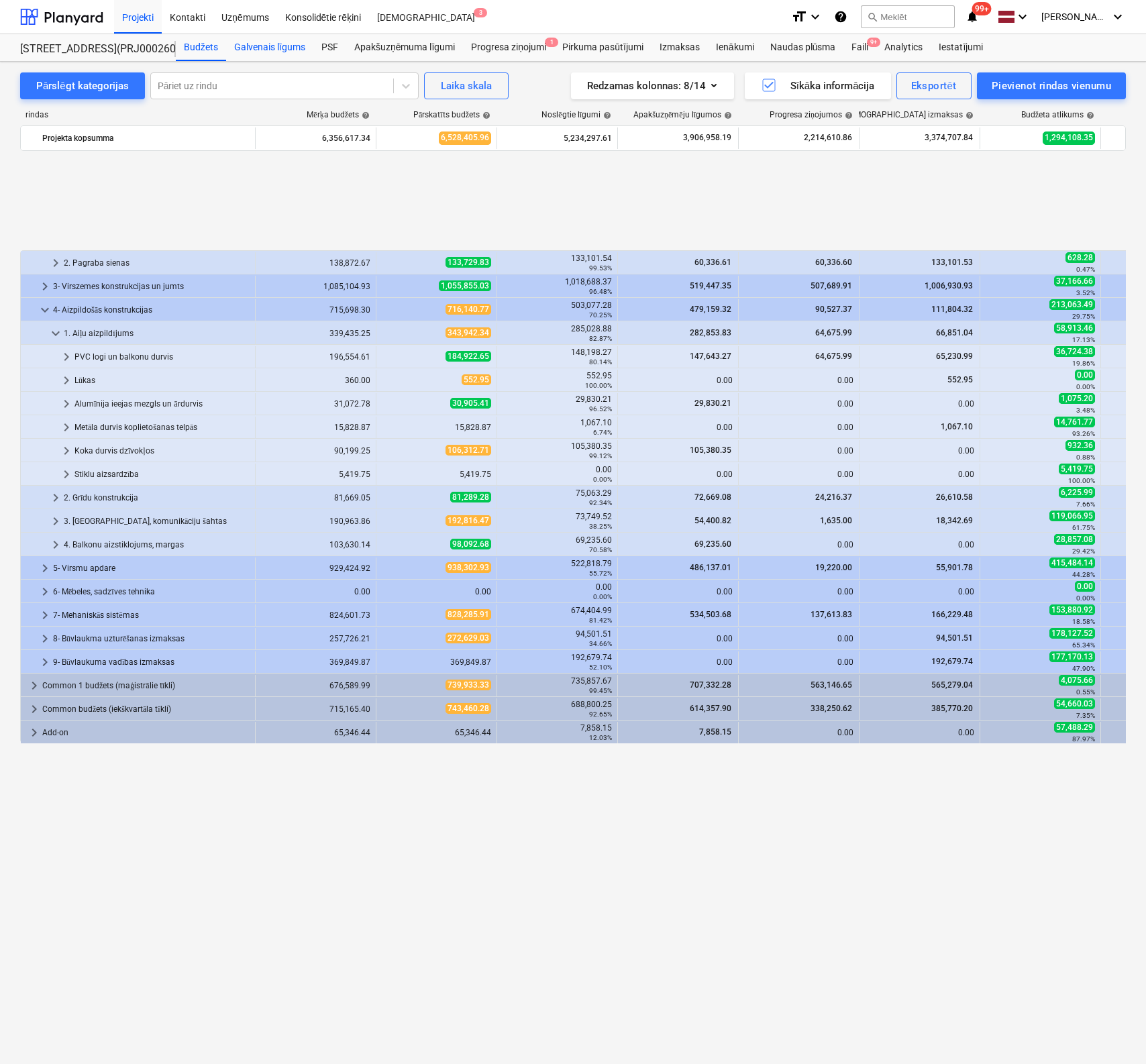
click at [270, 46] on div "Galvenais līgums" at bounding box center [269, 47] width 87 height 27
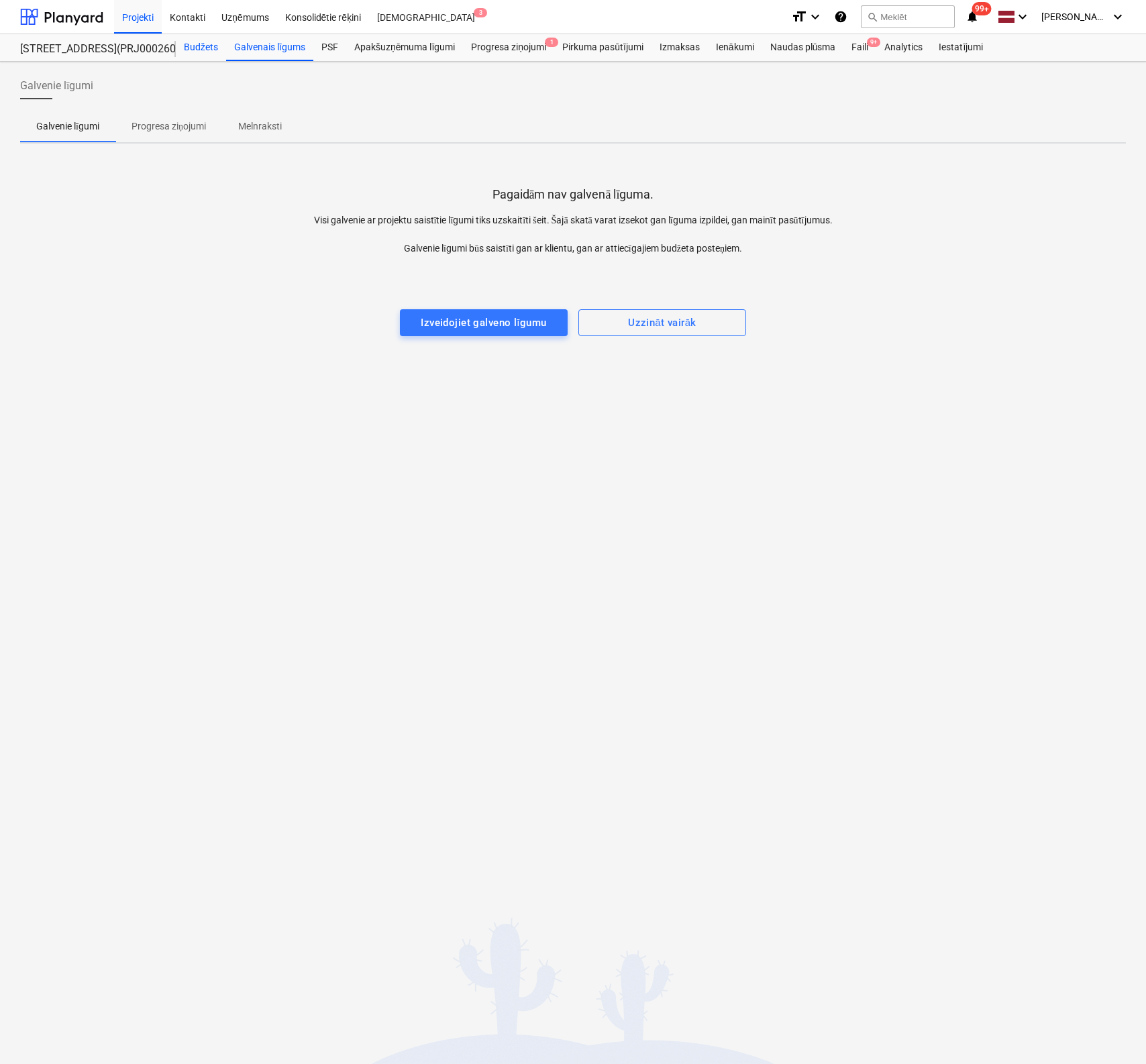
click at [203, 46] on div "Budžets" at bounding box center [201, 47] width 50 height 27
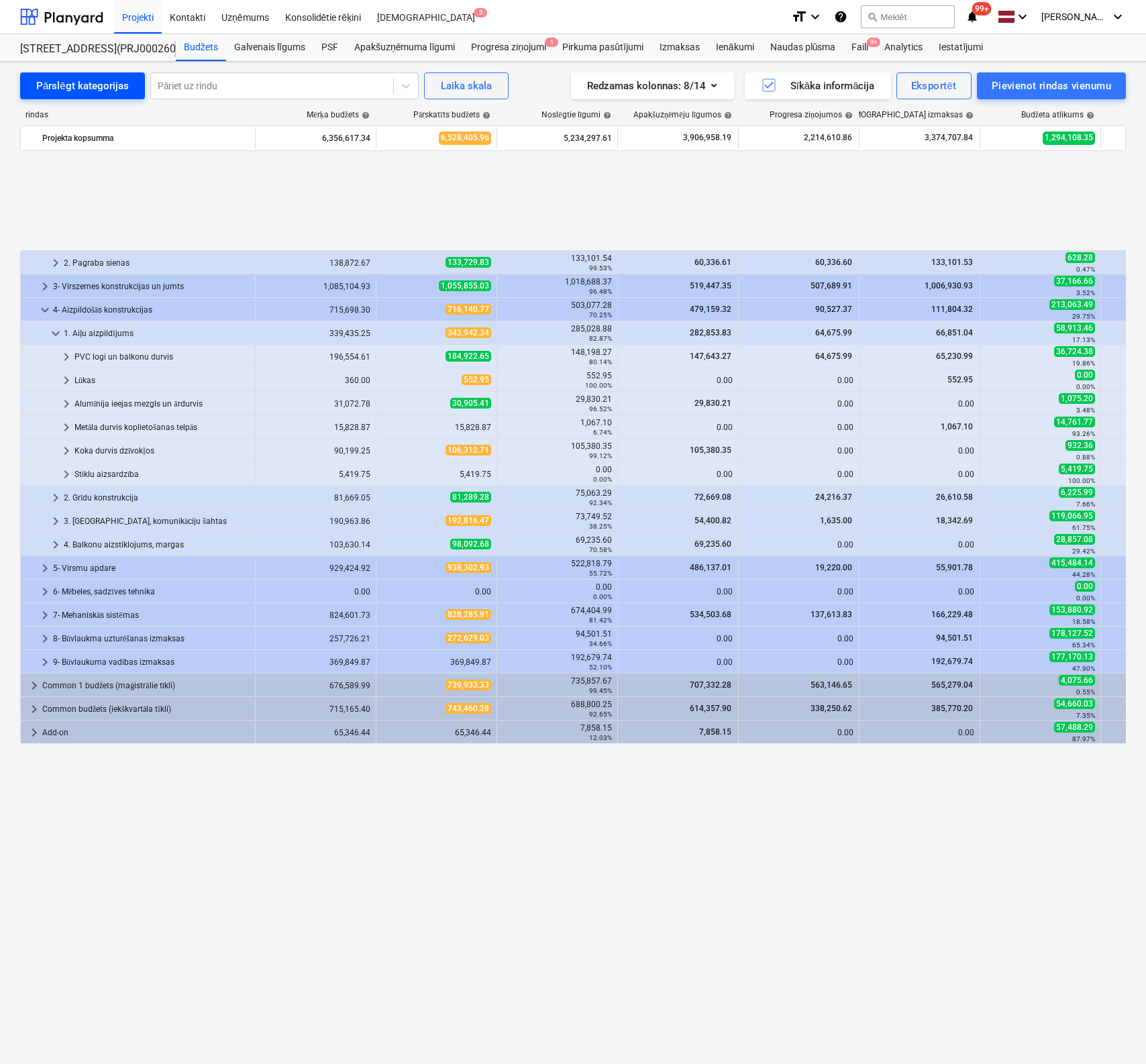
click at [101, 83] on div "Pārslēgt kategorijas" at bounding box center [82, 86] width 93 height 18
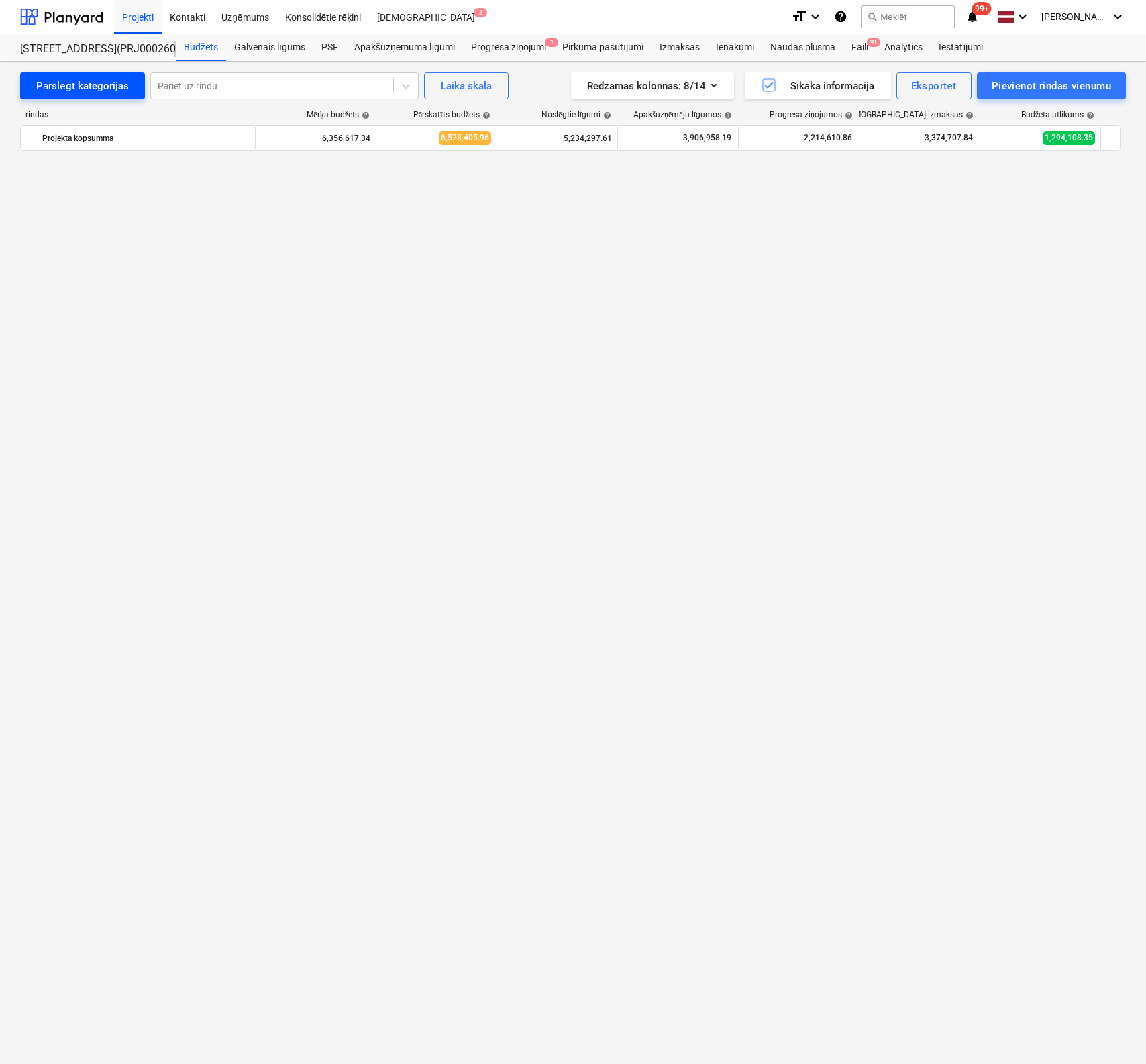
scroll to position [1671, 0]
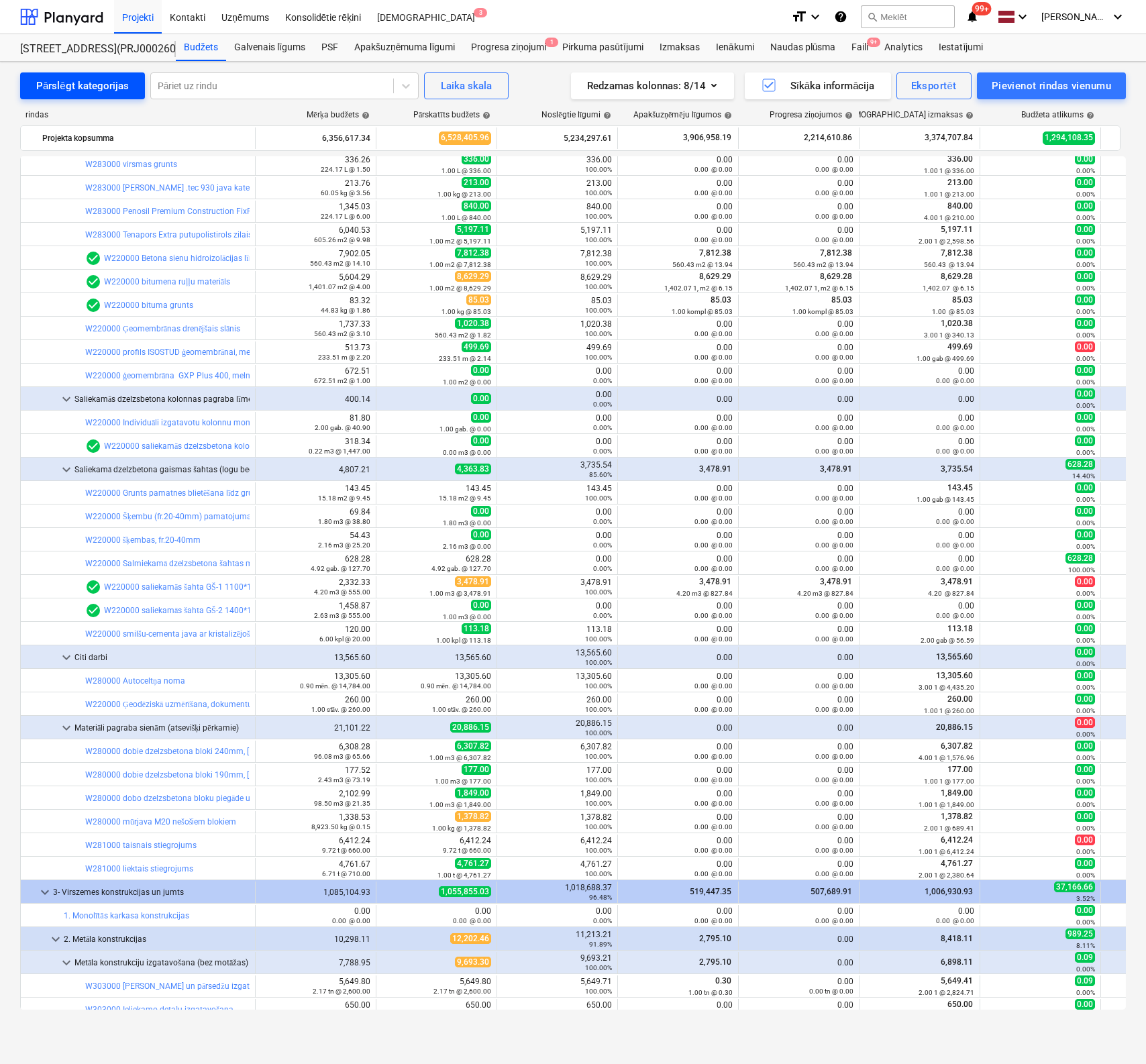
click at [97, 86] on div "Pārslēgt kategorijas" at bounding box center [82, 86] width 93 height 18
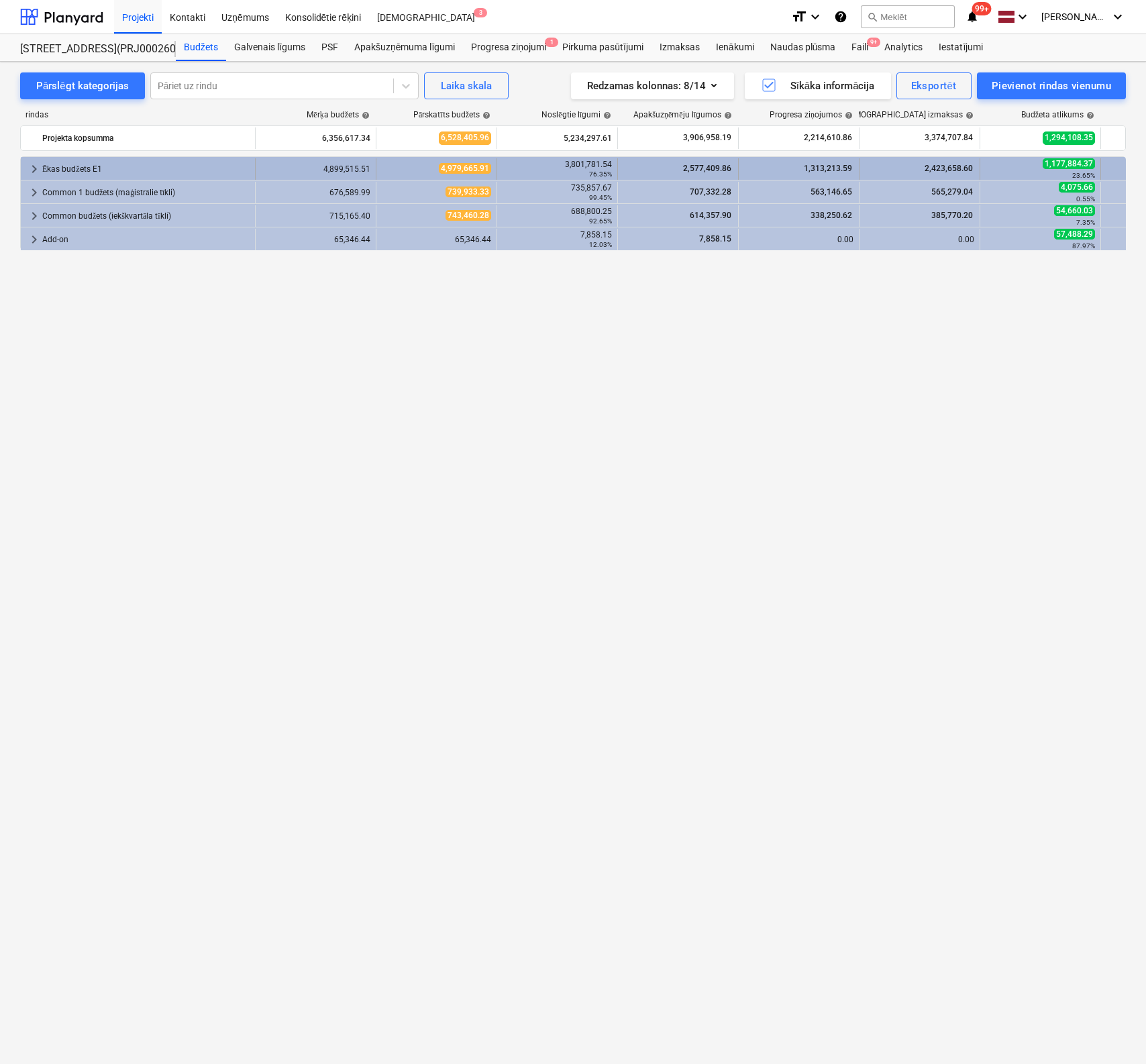
click at [38, 167] on span "keyboard_arrow_right" at bounding box center [34, 169] width 16 height 16
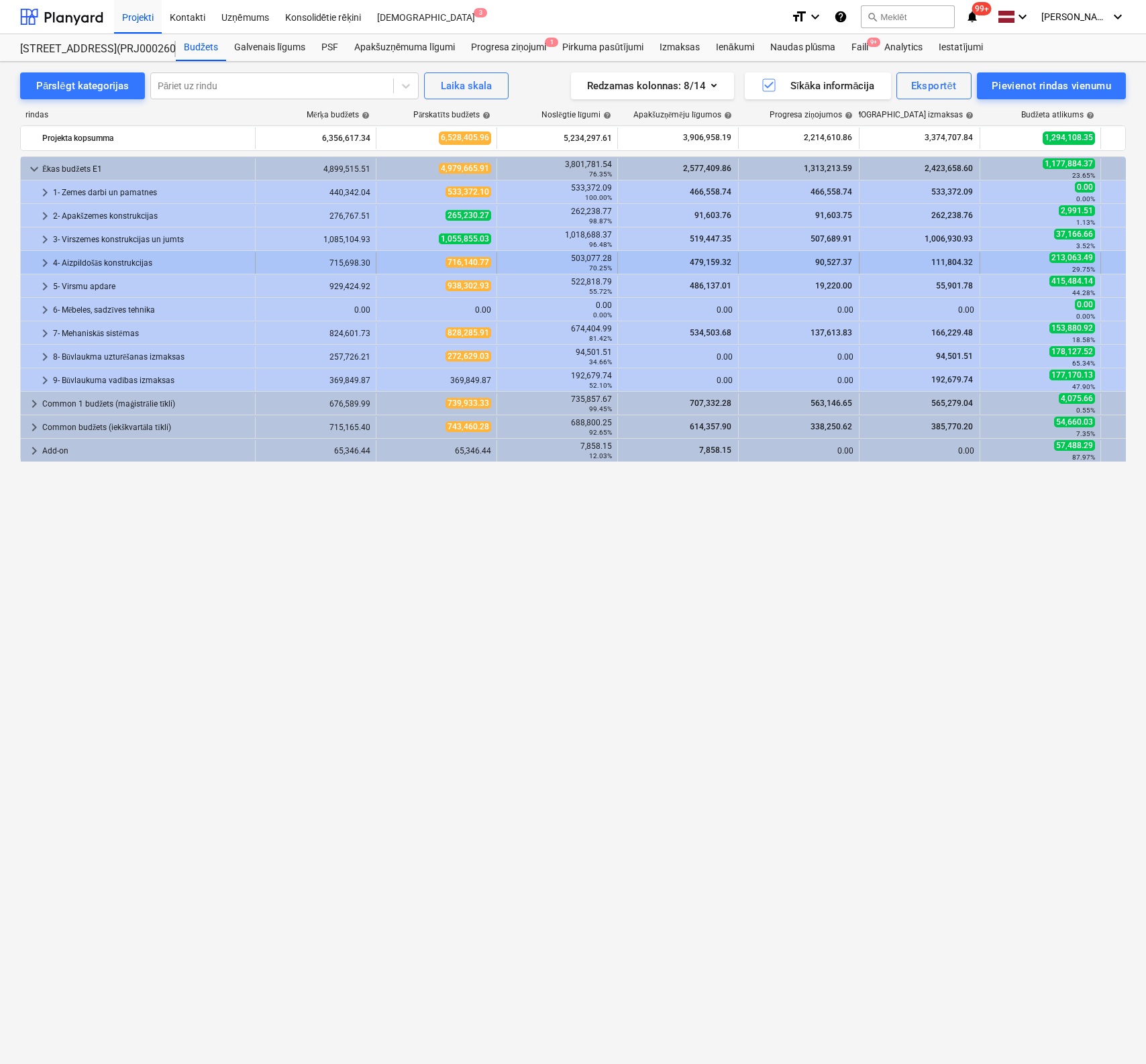
click at [43, 261] on span "keyboard_arrow_right" at bounding box center [45, 263] width 16 height 16
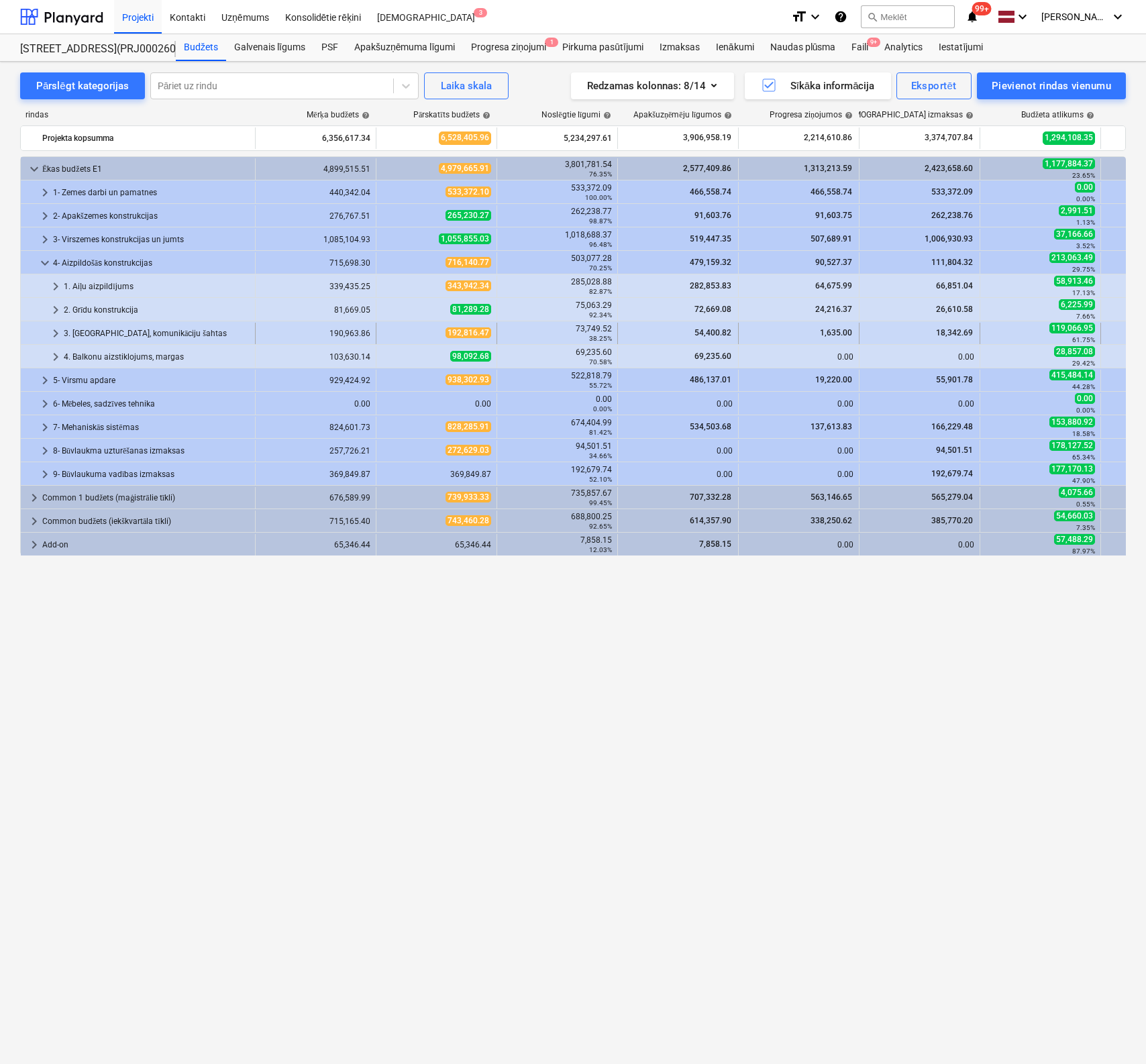
click at [60, 333] on span "keyboard_arrow_right" at bounding box center [55, 333] width 16 height 16
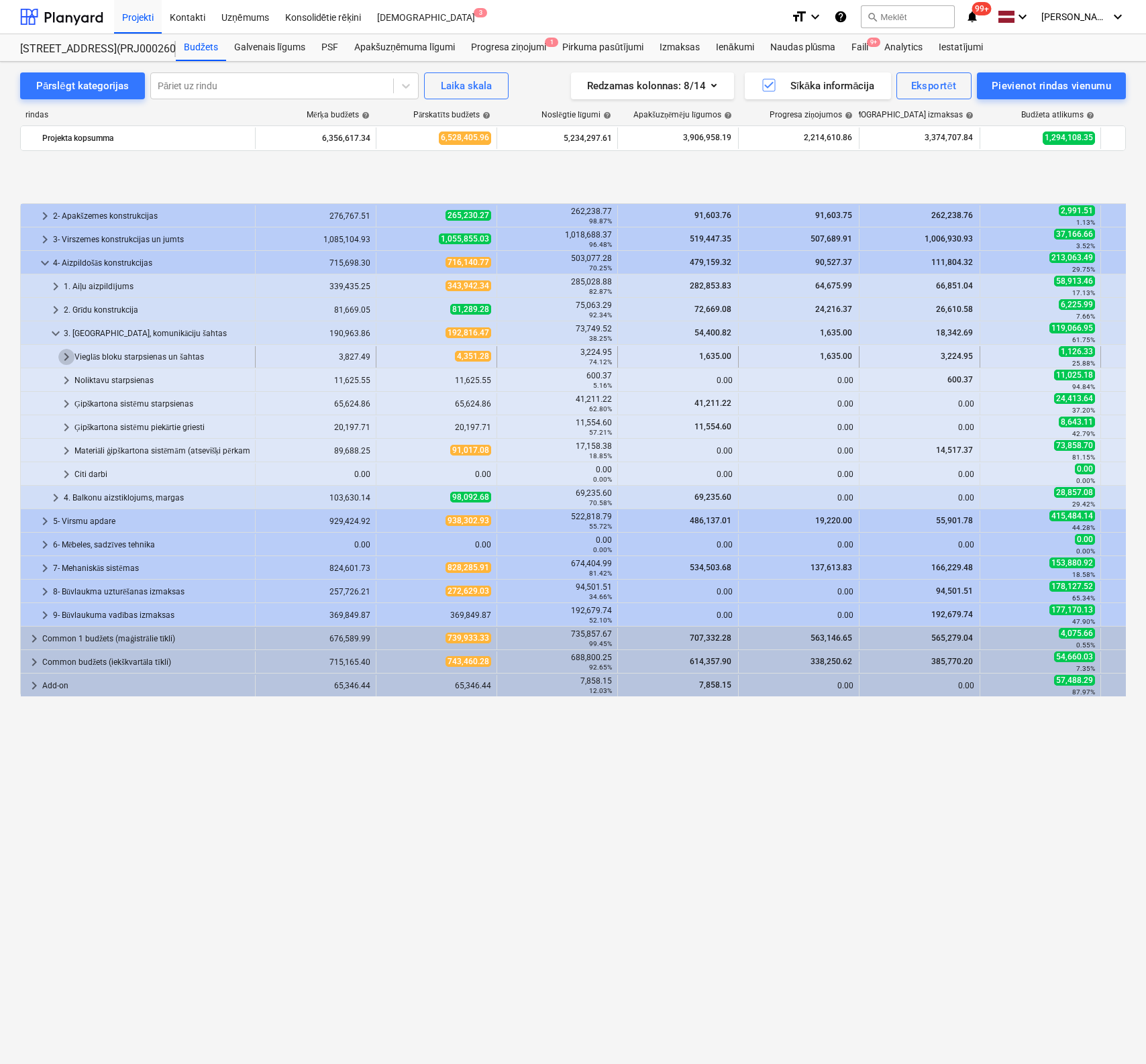
click at [64, 356] on span "keyboard_arrow_right" at bounding box center [67, 357] width 16 height 16
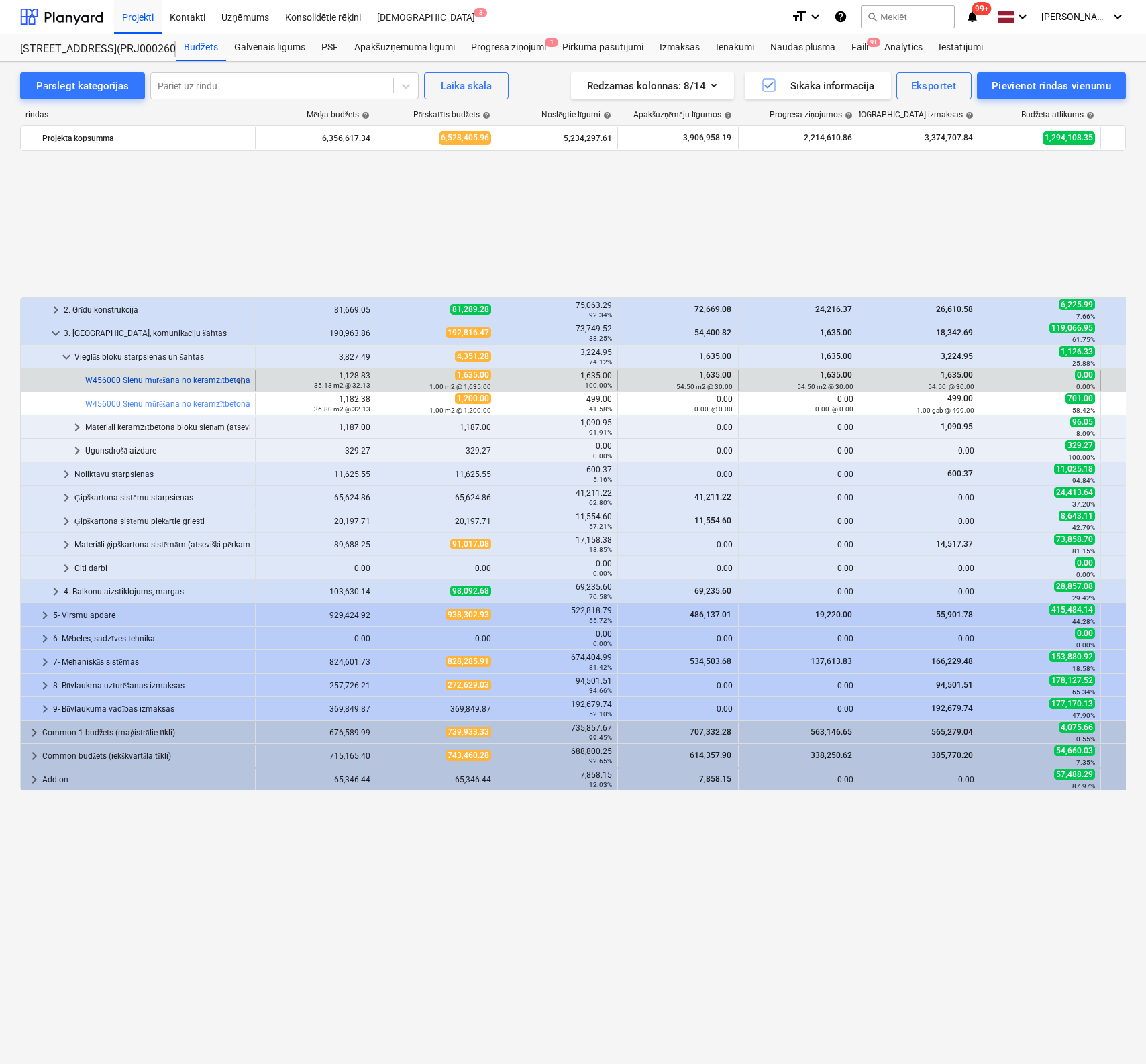
click at [189, 377] on link "W456000 Sienu mūrēšana no keramzītbetona blokiem 150mm, stiegrojot katru ceturt…" at bounding box center [287, 380] width 404 height 10
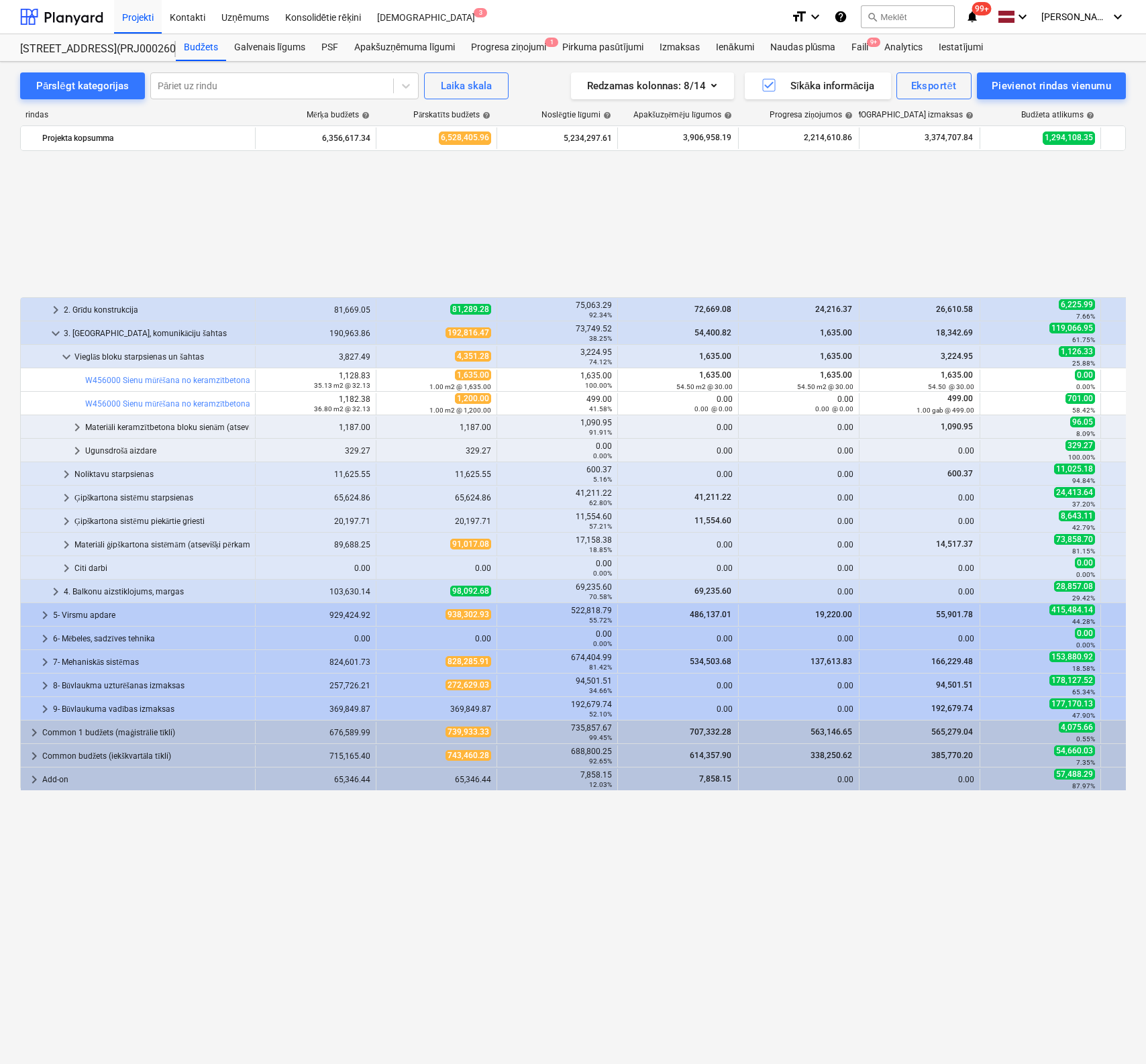
click at [140, 401] on link "W456000 Sienu mūrēšana no keramzītbetona blokiem 100mm, stiegrojot katru ceturt…" at bounding box center [287, 403] width 404 height 10
click at [32, 754] on span "keyboard_arrow_right" at bounding box center [34, 755] width 16 height 16
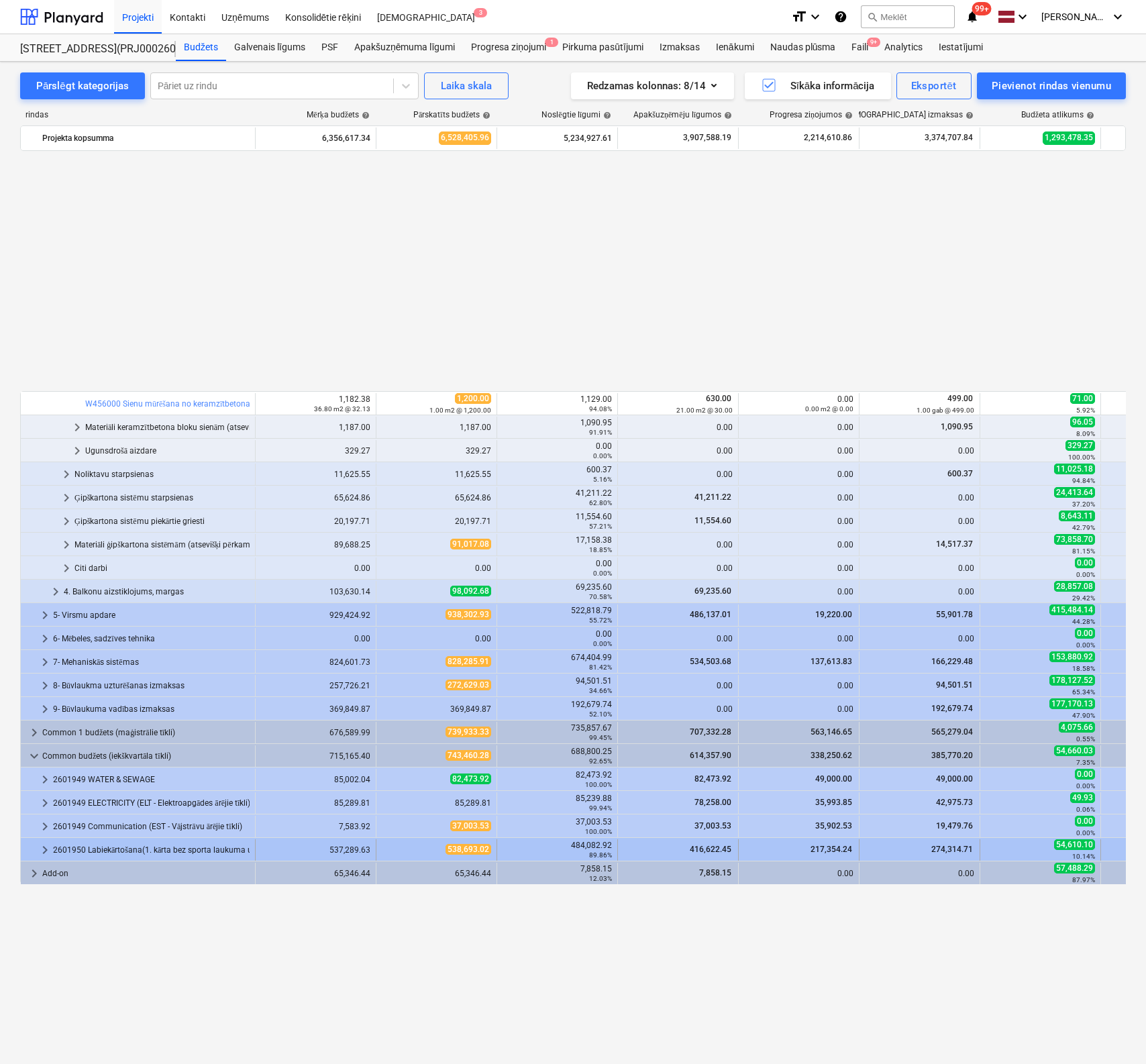
click at [43, 848] on span "keyboard_arrow_right" at bounding box center [45, 849] width 16 height 16
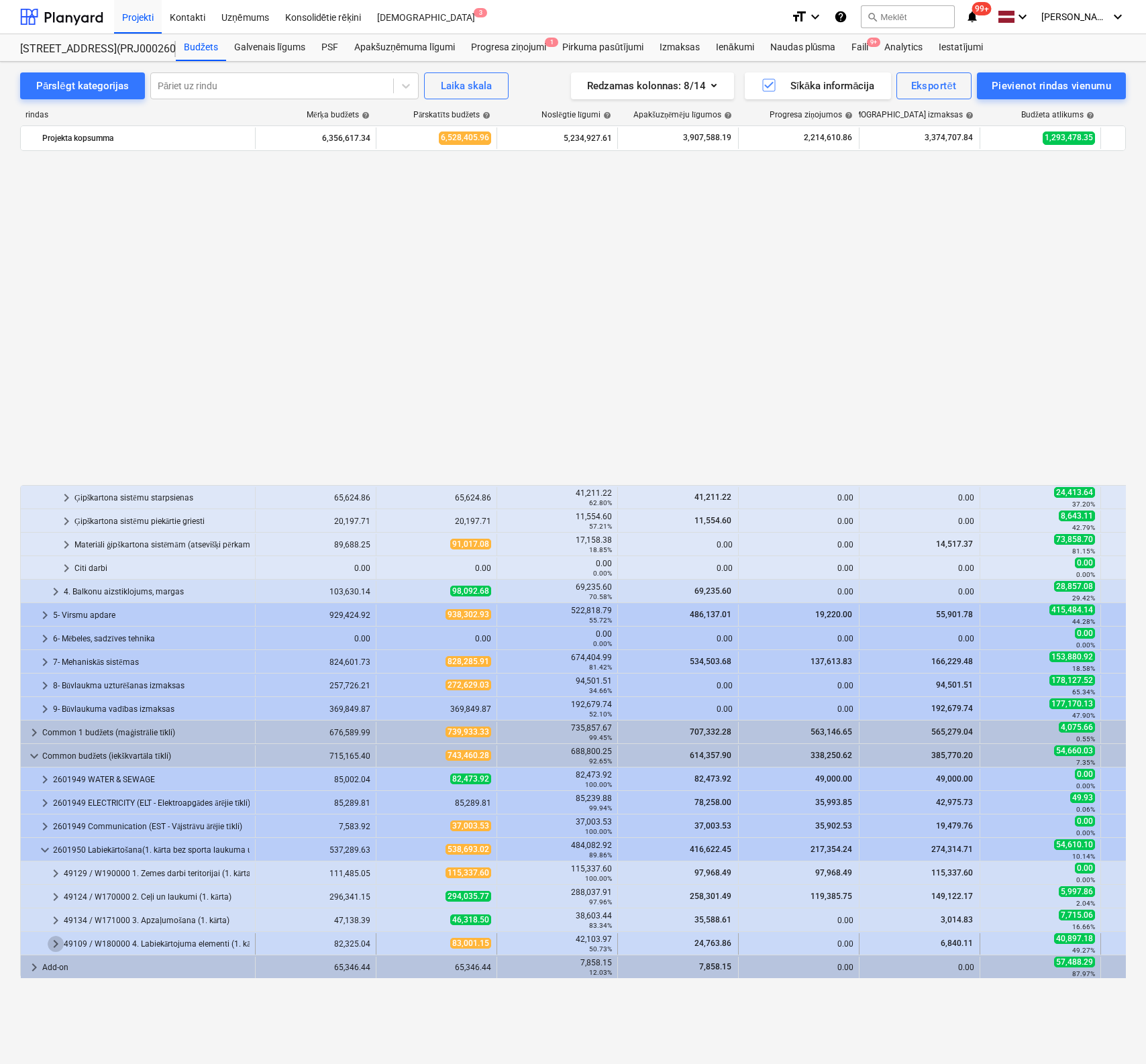
click at [56, 937] on span "keyboard_arrow_right" at bounding box center [55, 944] width 16 height 16
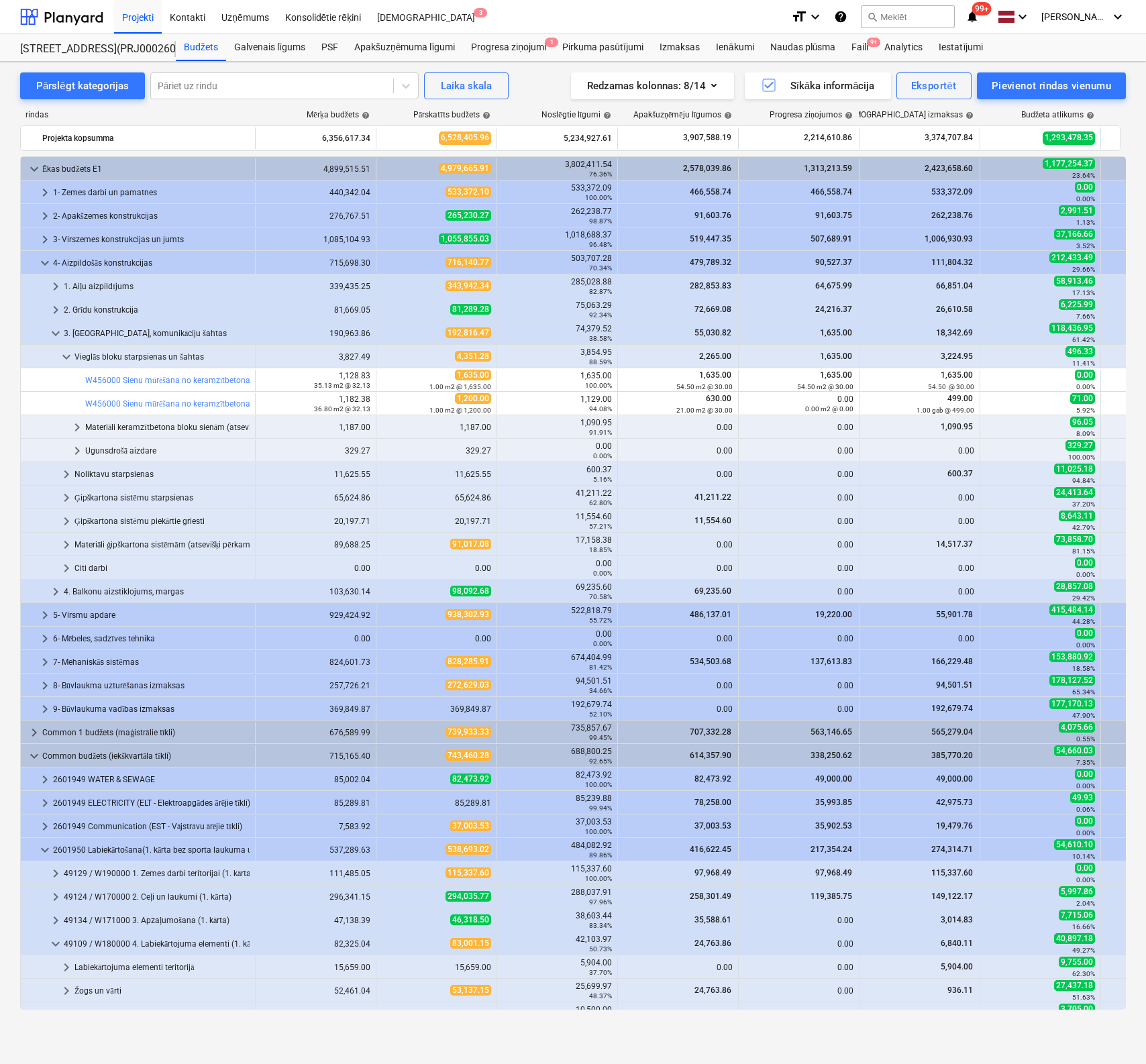
scroll to position [39, 0]
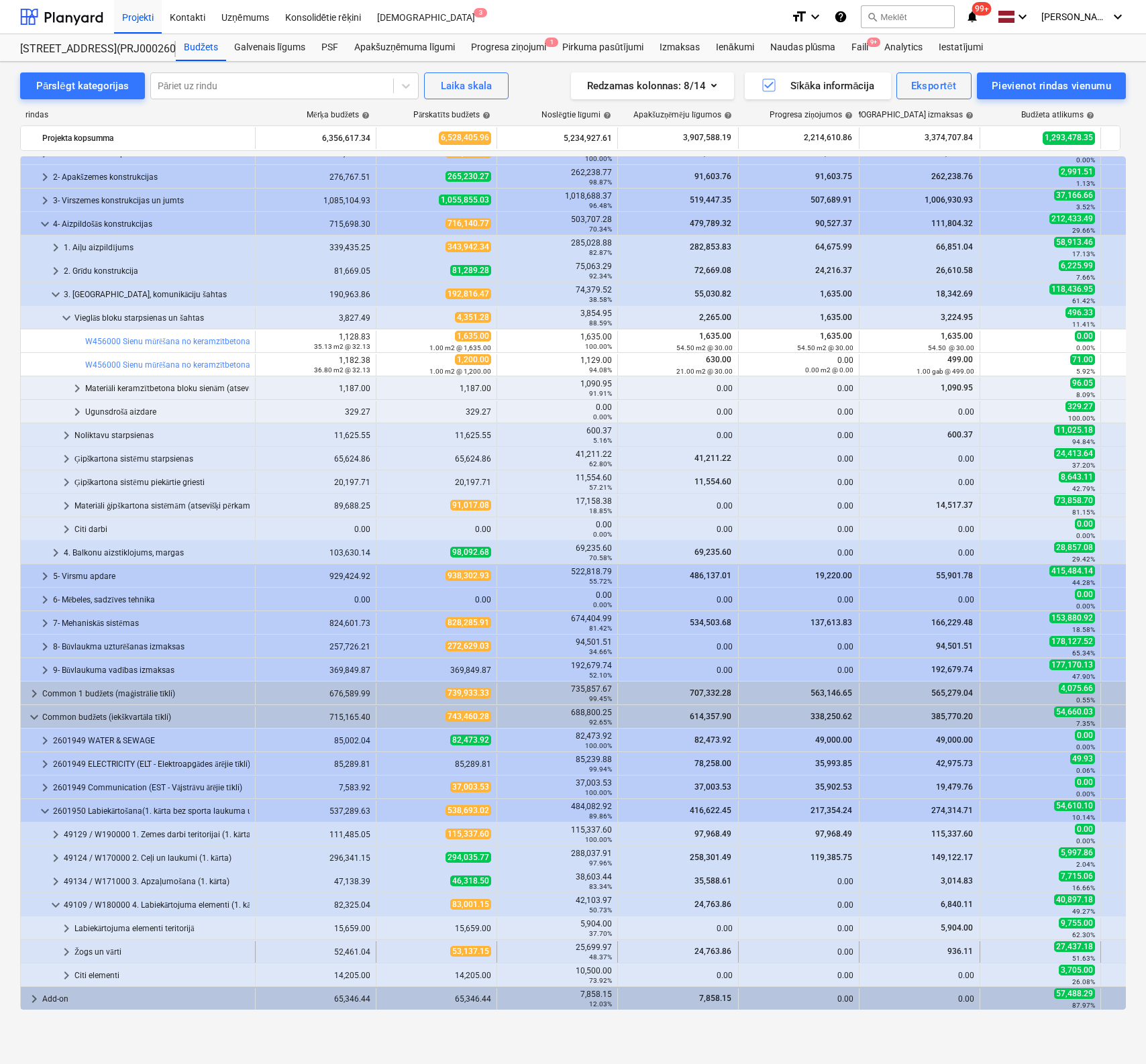
click at [68, 947] on span "keyboard_arrow_right" at bounding box center [67, 952] width 16 height 16
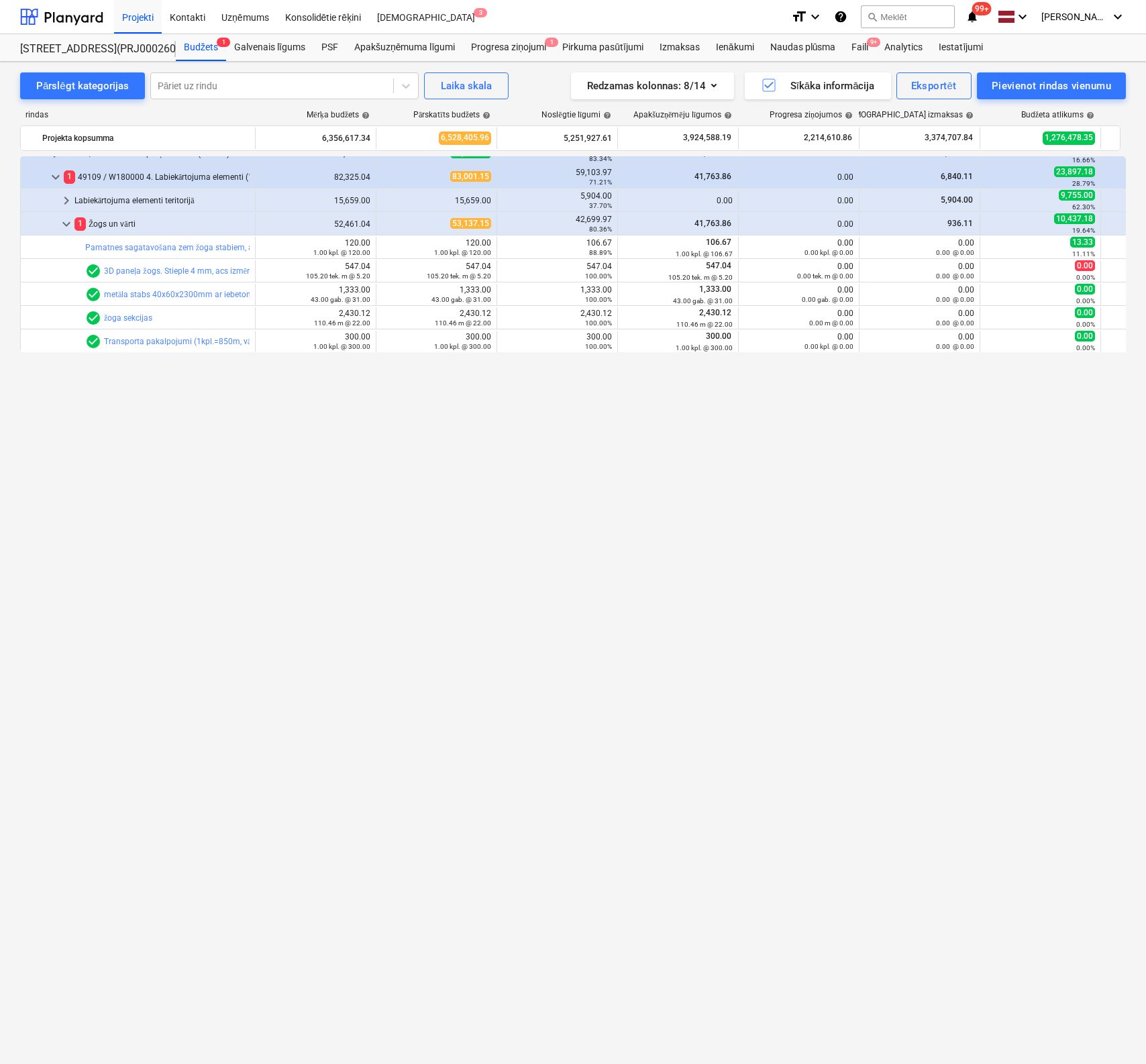
scroll to position [0, 0]
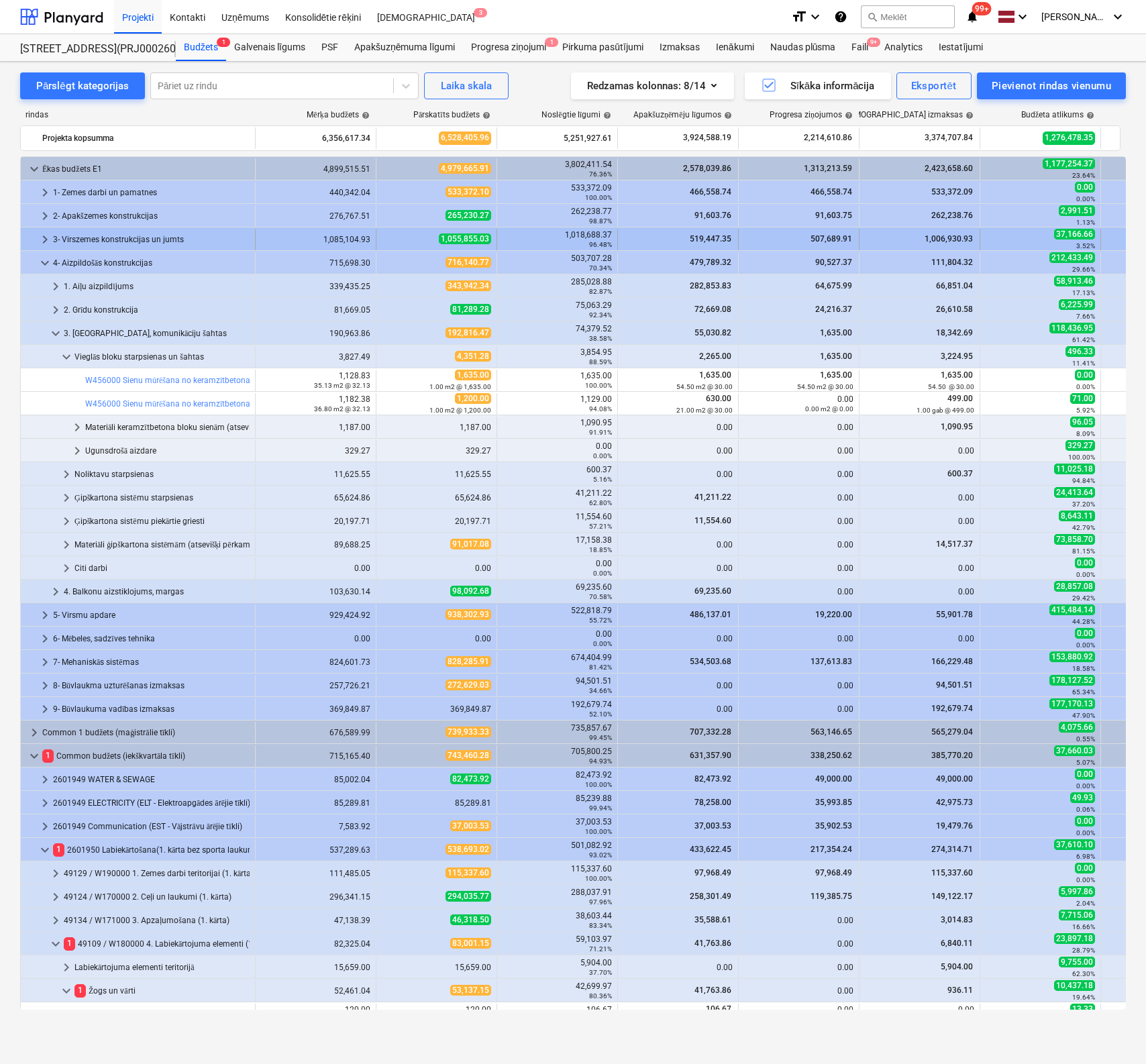
click at [43, 236] on span "keyboard_arrow_right" at bounding box center [45, 239] width 16 height 16
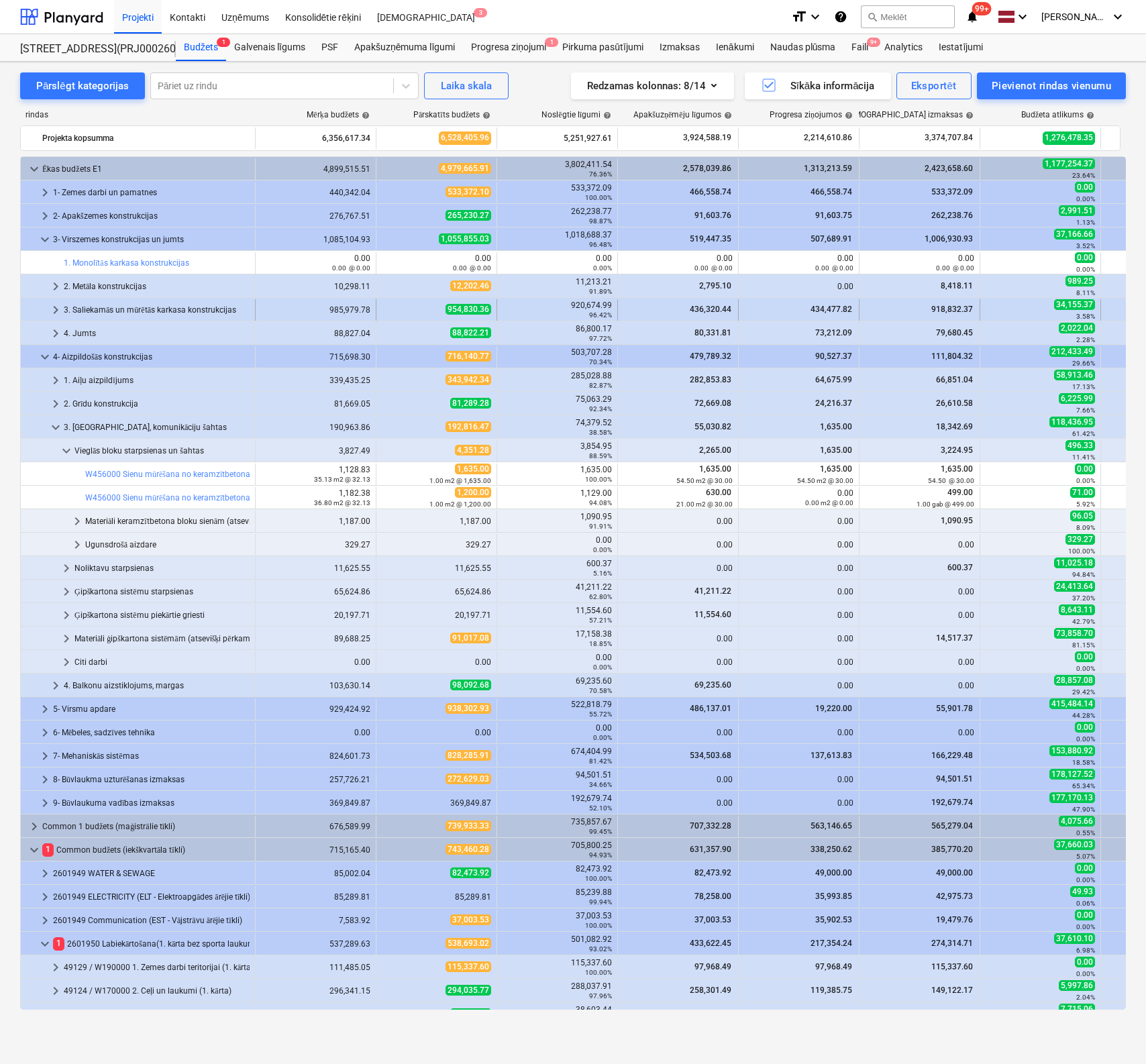
click at [52, 307] on span "keyboard_arrow_right" at bounding box center [55, 309] width 16 height 16
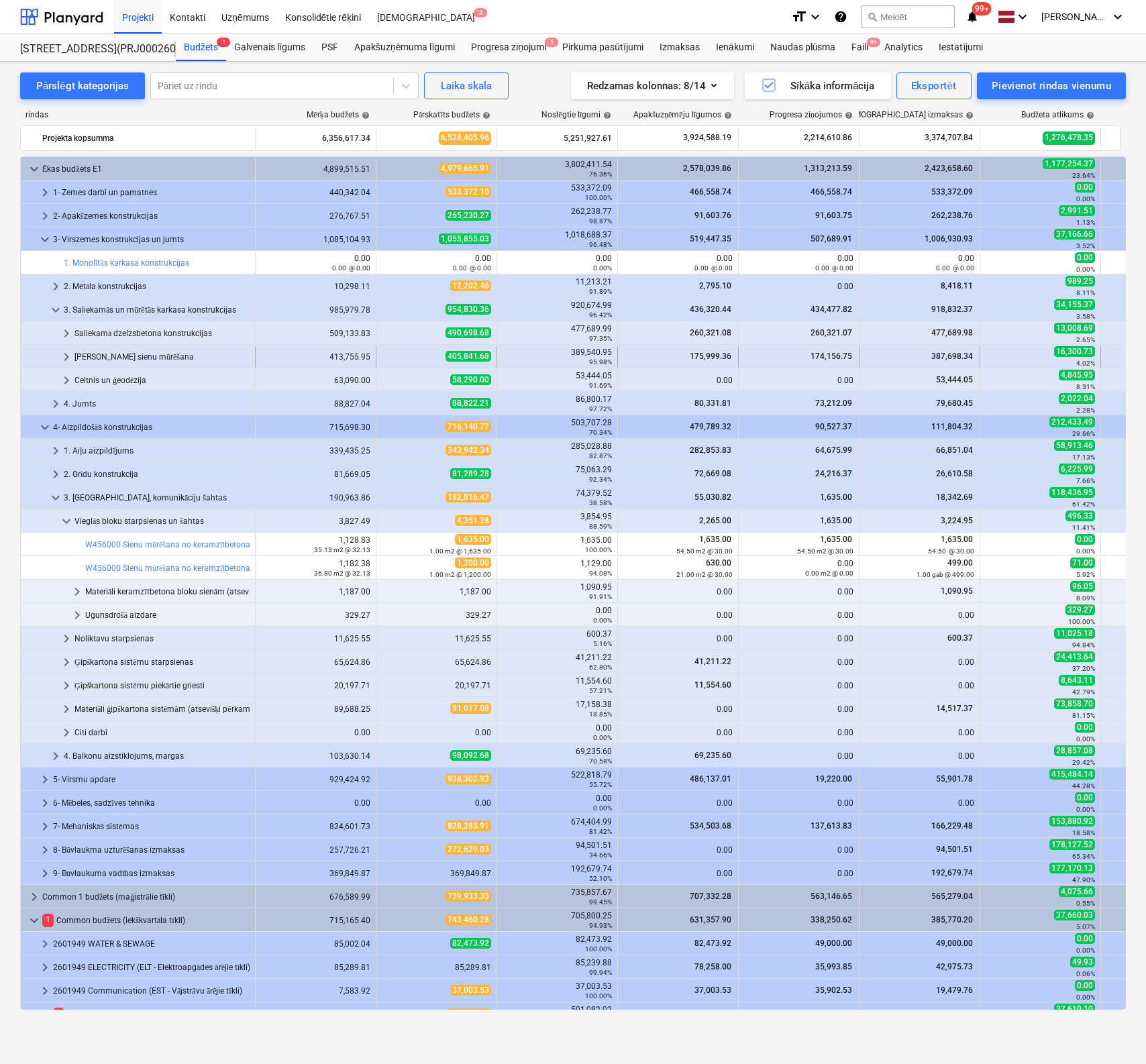
click at [68, 354] on span "keyboard_arrow_right" at bounding box center [67, 357] width 16 height 16
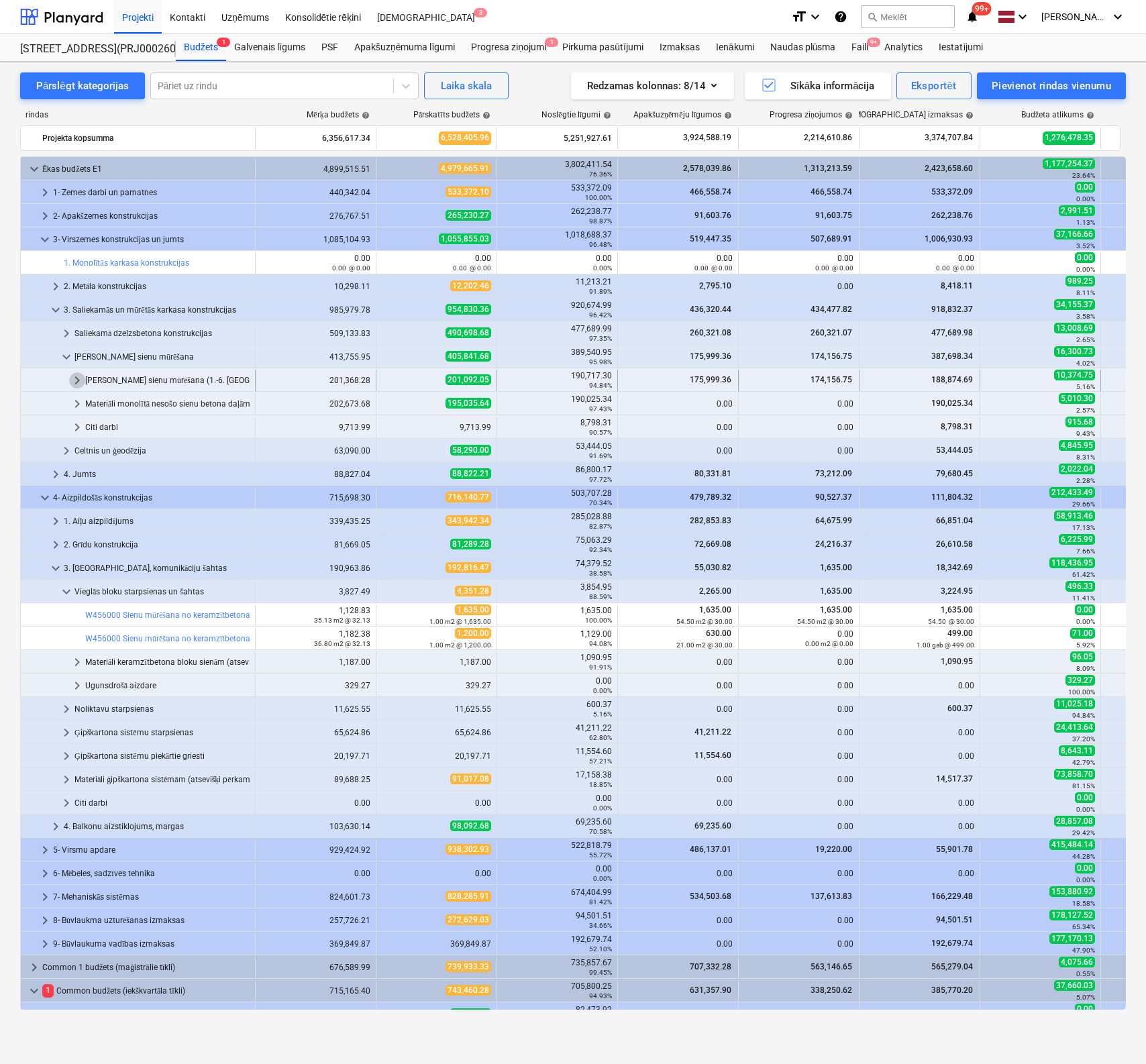
click at [77, 377] on span "keyboard_arrow_right" at bounding box center [77, 380] width 16 height 16
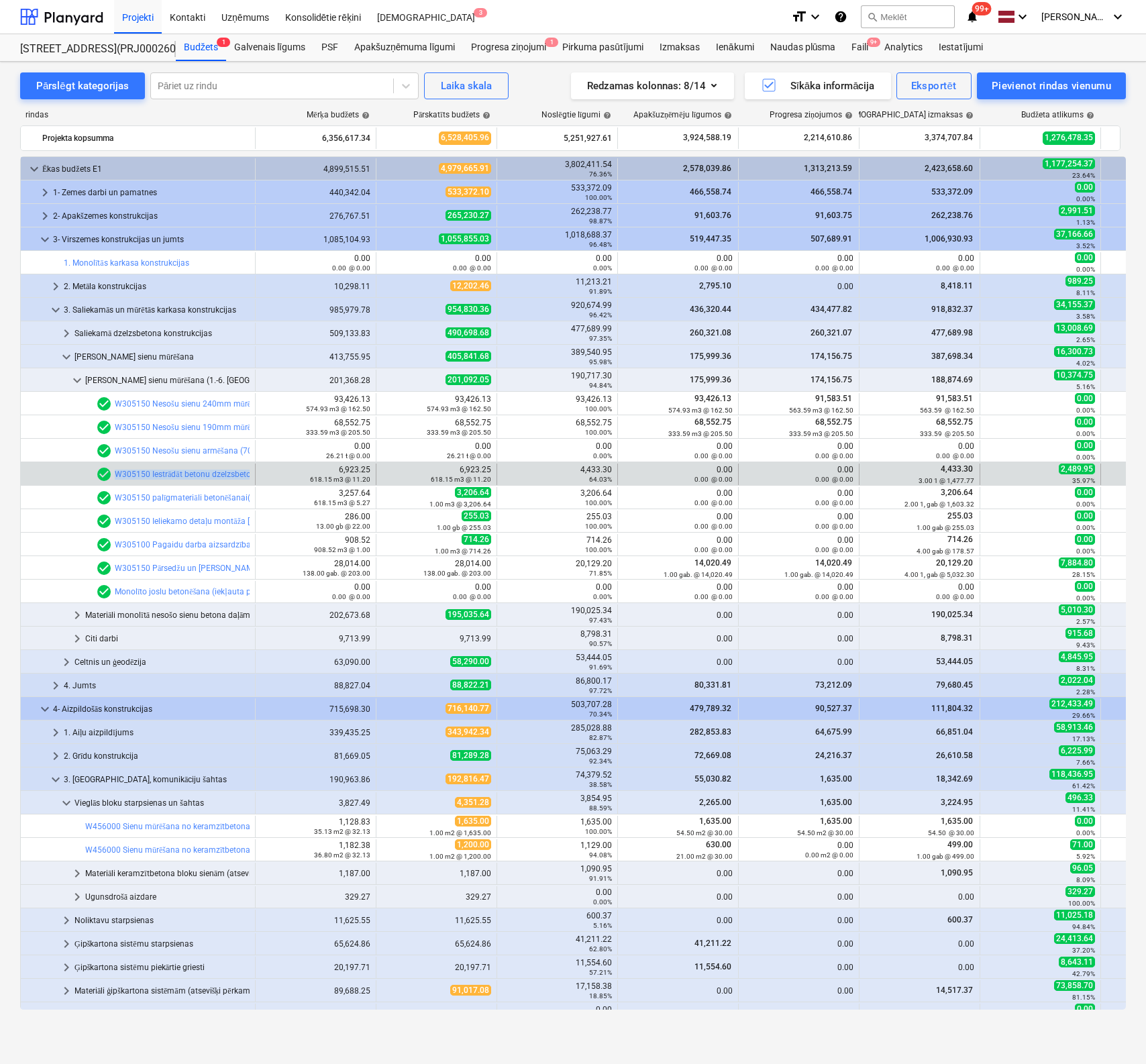
drag, startPoint x: 79, startPoint y: 464, endPoint x: 293, endPoint y: 483, distance: 214.8
click at [273, 470] on div "bar_chart check_circle W305150 Iestrādāt betonu dzelzsbetona bloku dobumos (0,6…" at bounding box center [699, 474] width 1356 height 21
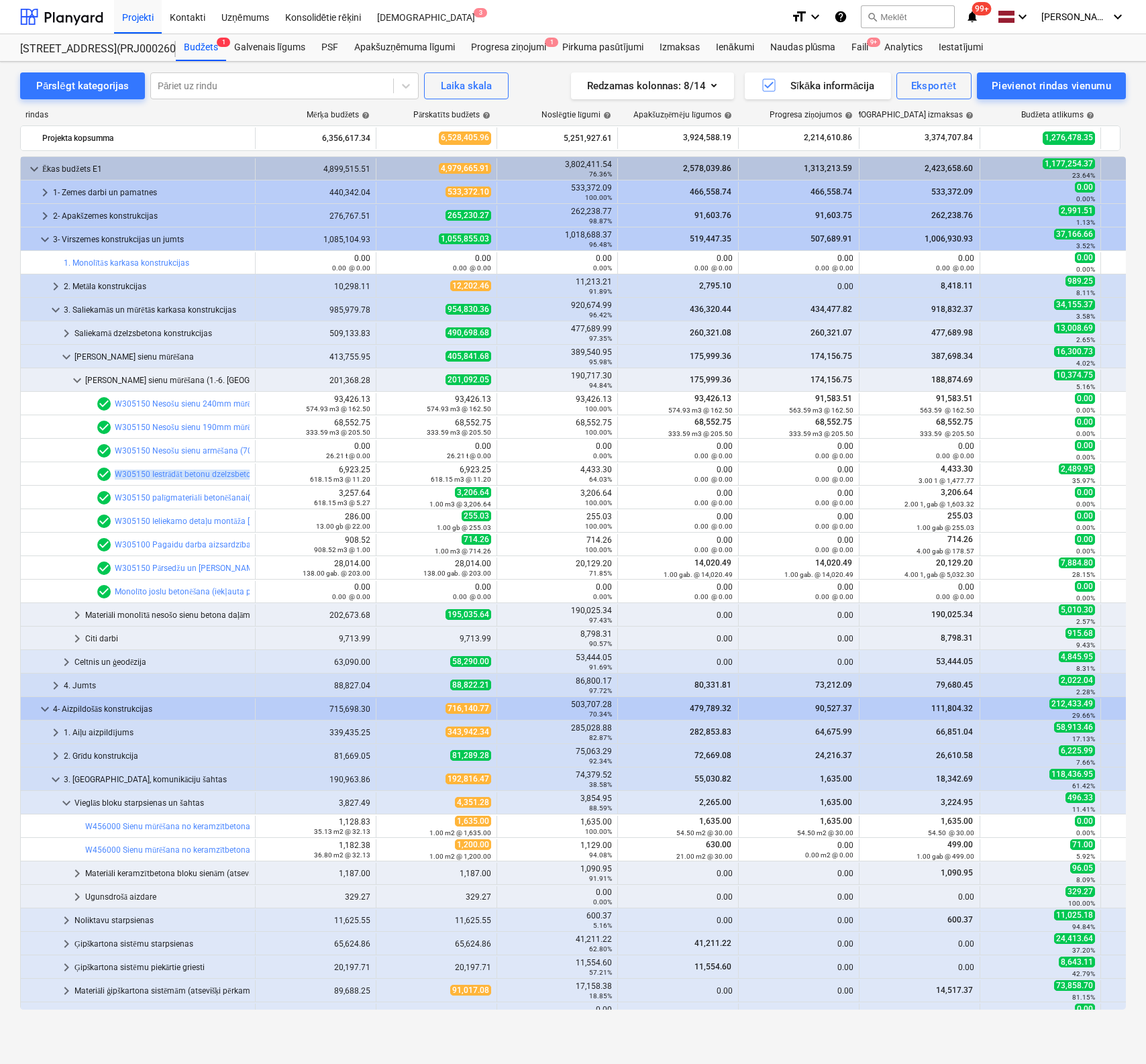
copy div "bar_chart check_circle W305150 Iestrādāt betonu dzelzsbetona bloku dobumos (0,6…"
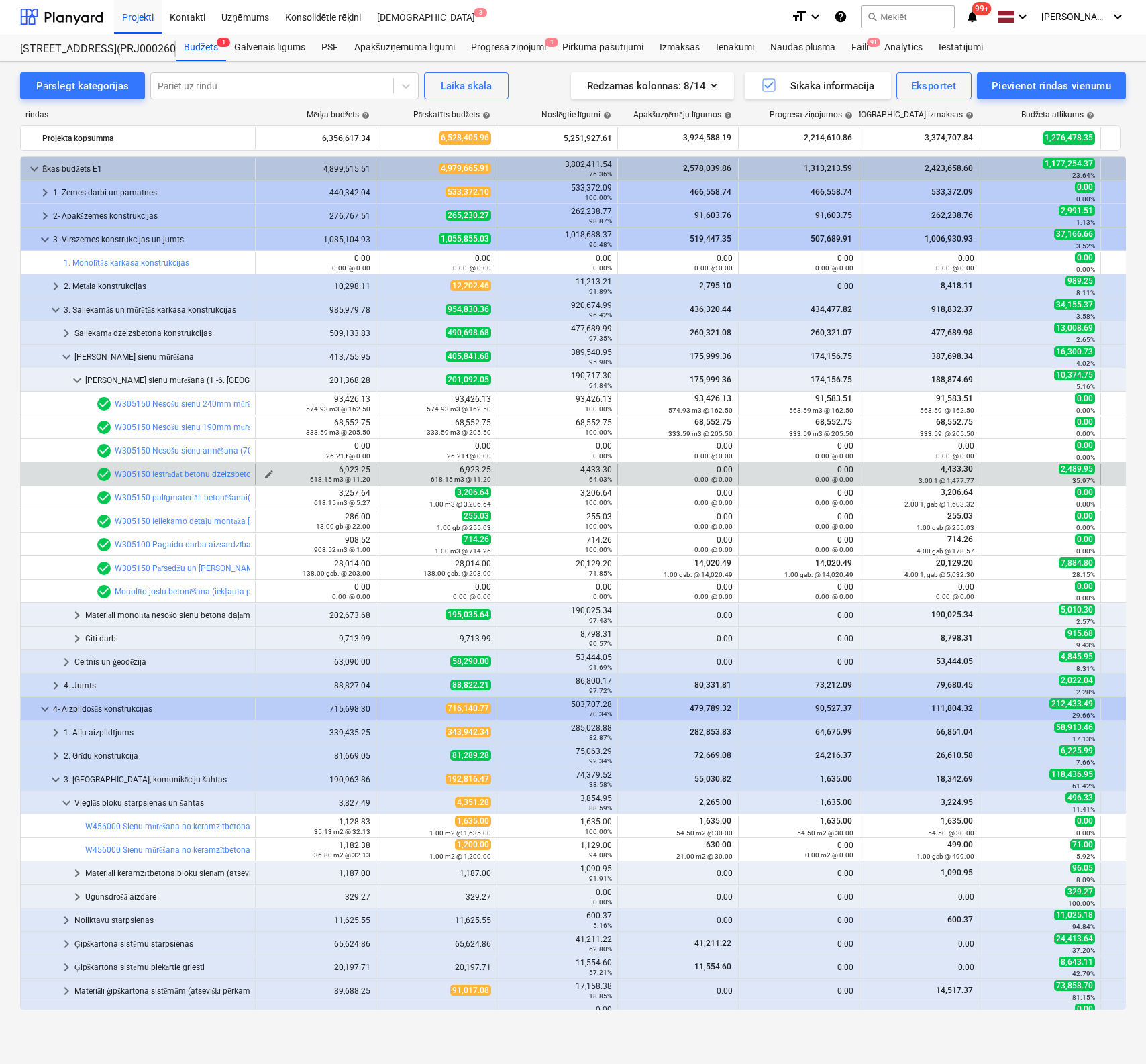
drag, startPoint x: 336, startPoint y: 465, endPoint x: 359, endPoint y: 472, distance: 24.0
click at [369, 478] on div "6,923.25 618.15 m3 @ 11.20" at bounding box center [316, 473] width 110 height 18
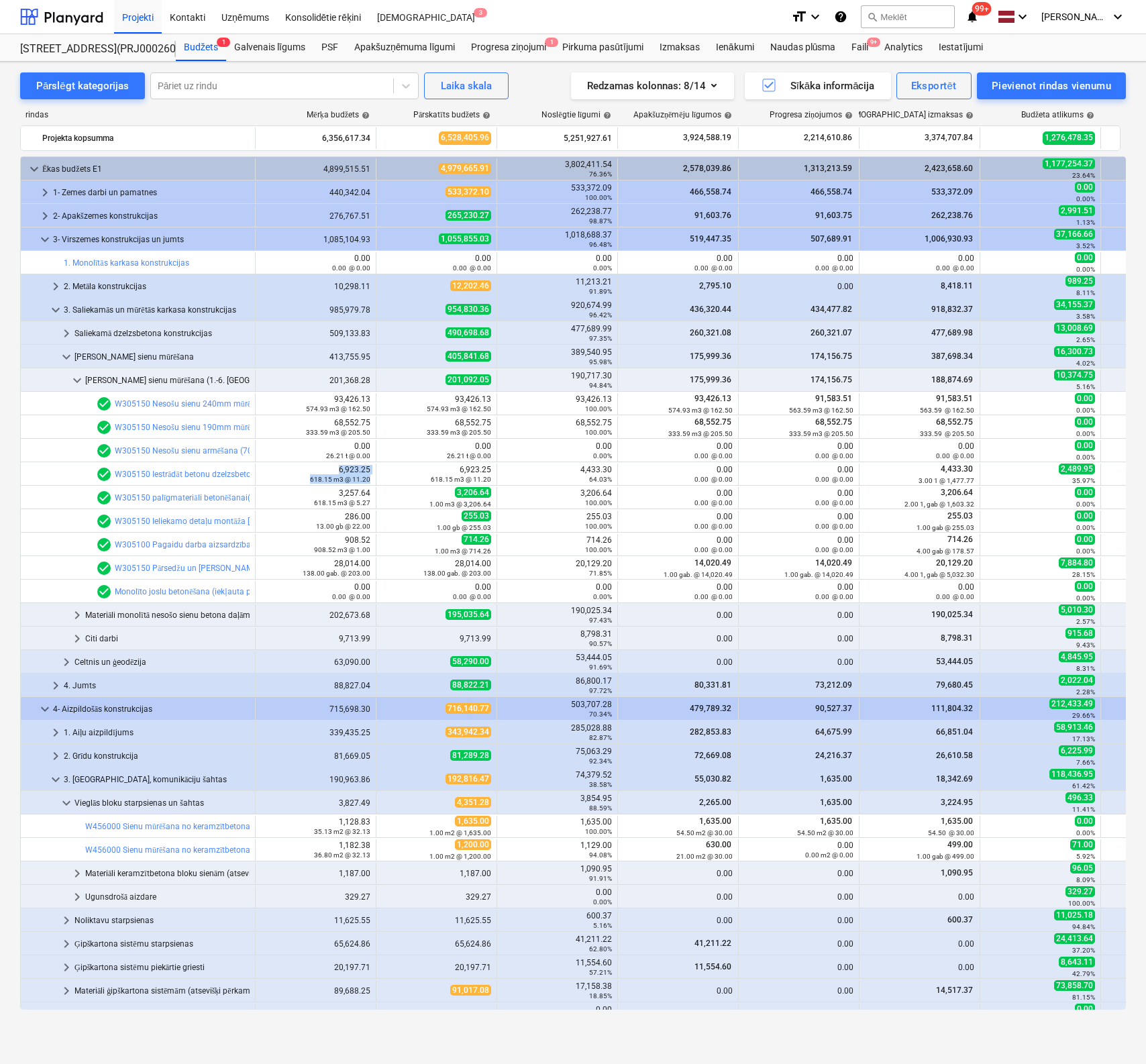
copy div "6,923.25 618.15 m3 @ 11.20"
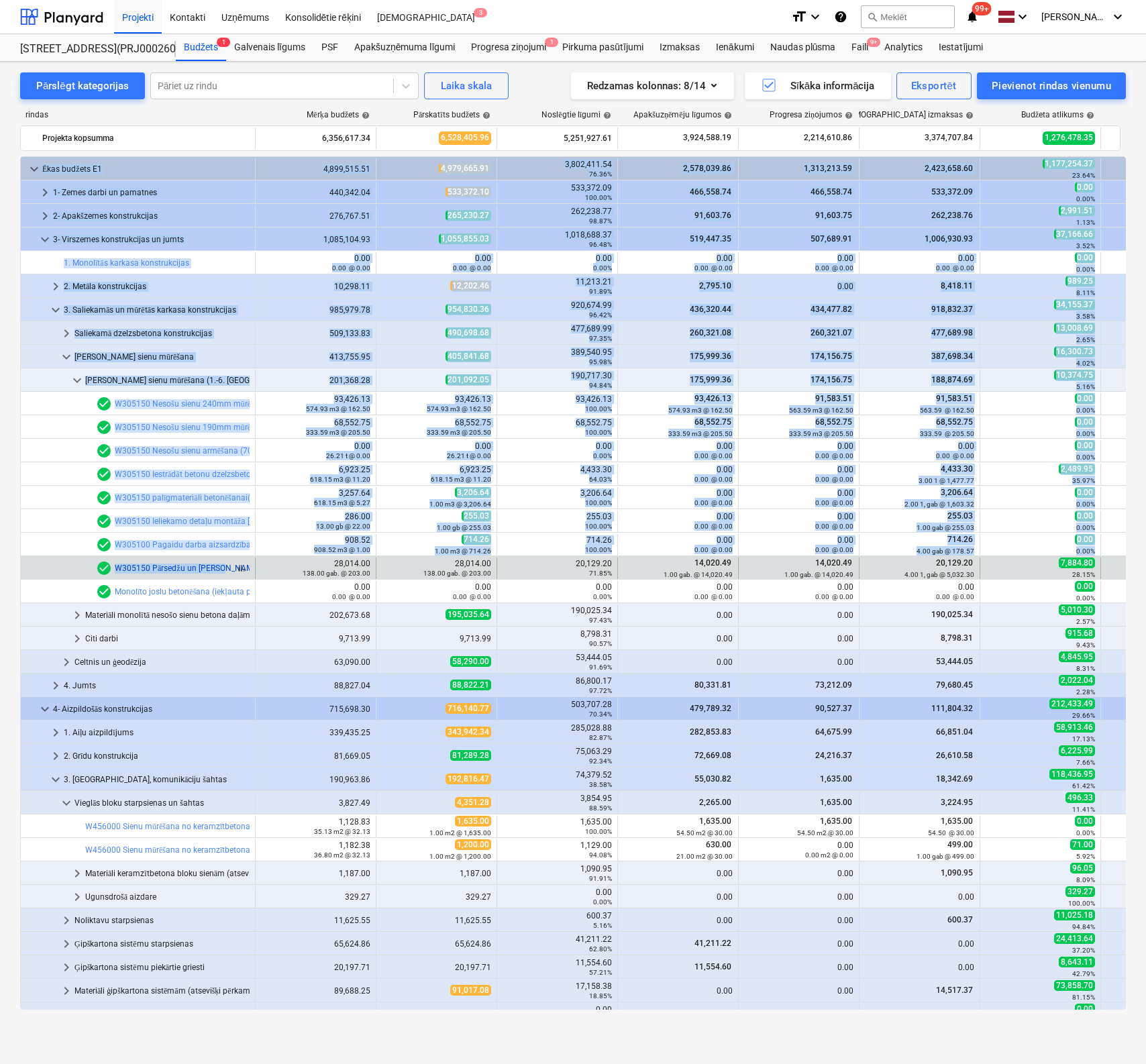
drag, startPoint x: 113, startPoint y: 564, endPoint x: 212, endPoint y: 563, distance: 99.0
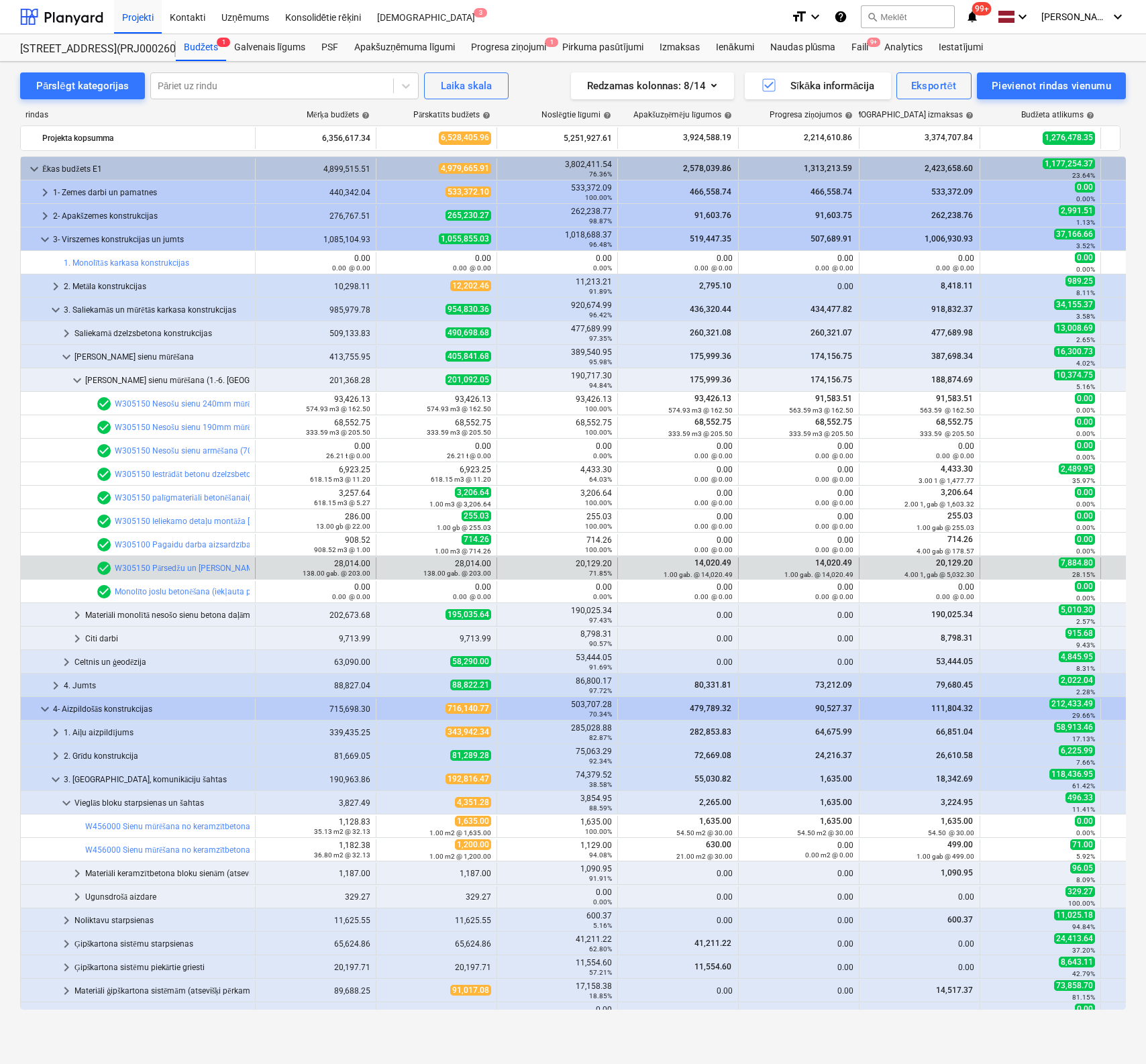
click at [43, 564] on div at bounding box center [53, 568] width 53 height 21
drag, startPoint x: 113, startPoint y: 567, endPoint x: 245, endPoint y: 565, distance: 132.0
click at [245, 565] on div "bar_chart check_circle W305150 Pārsedžu un siju veidņošana un betonēšana" at bounding box center [172, 568] width 153 height 16
drag, startPoint x: 113, startPoint y: 565, endPoint x: 231, endPoint y: 567, distance: 118.0
click at [231, 567] on div "check_circle W305150 Pārsedžu un siju veidņošana un betonēšana" at bounding box center [226, 568] width 261 height 16
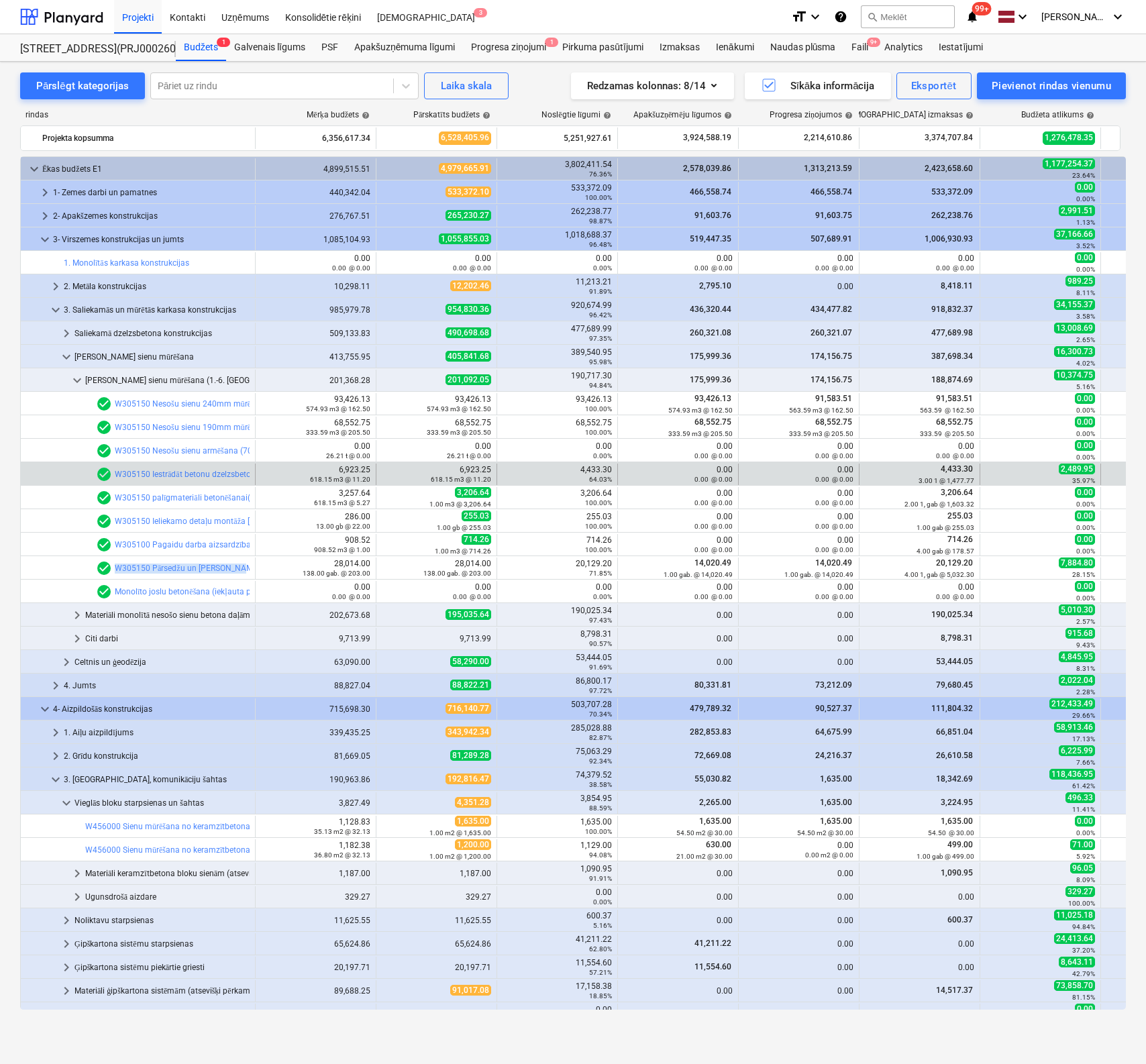
copy link "W305150 Pārsedžu un siju veidņ"
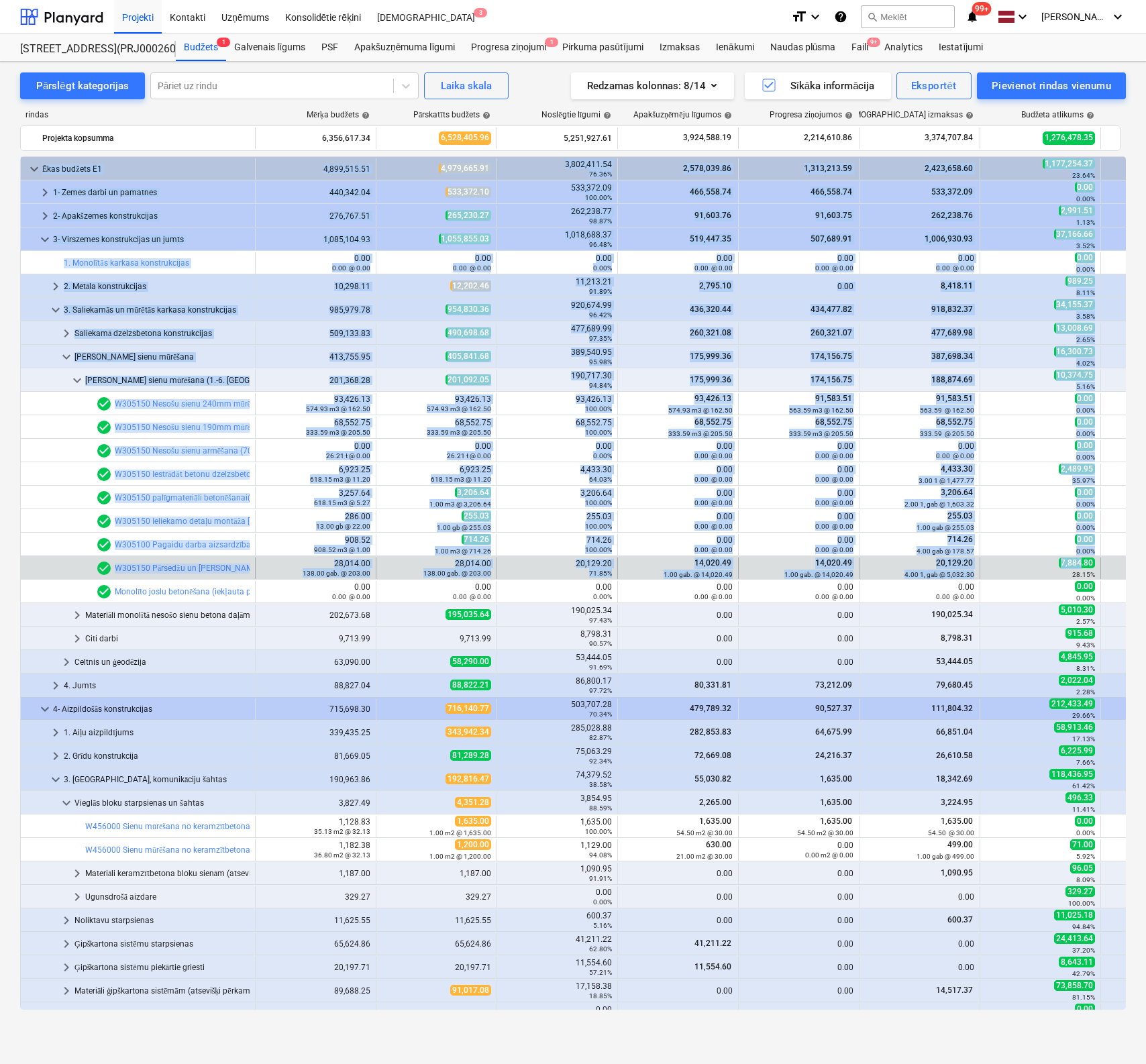
click at [1064, 562] on span "7,884.80" at bounding box center [1077, 563] width 36 height 11
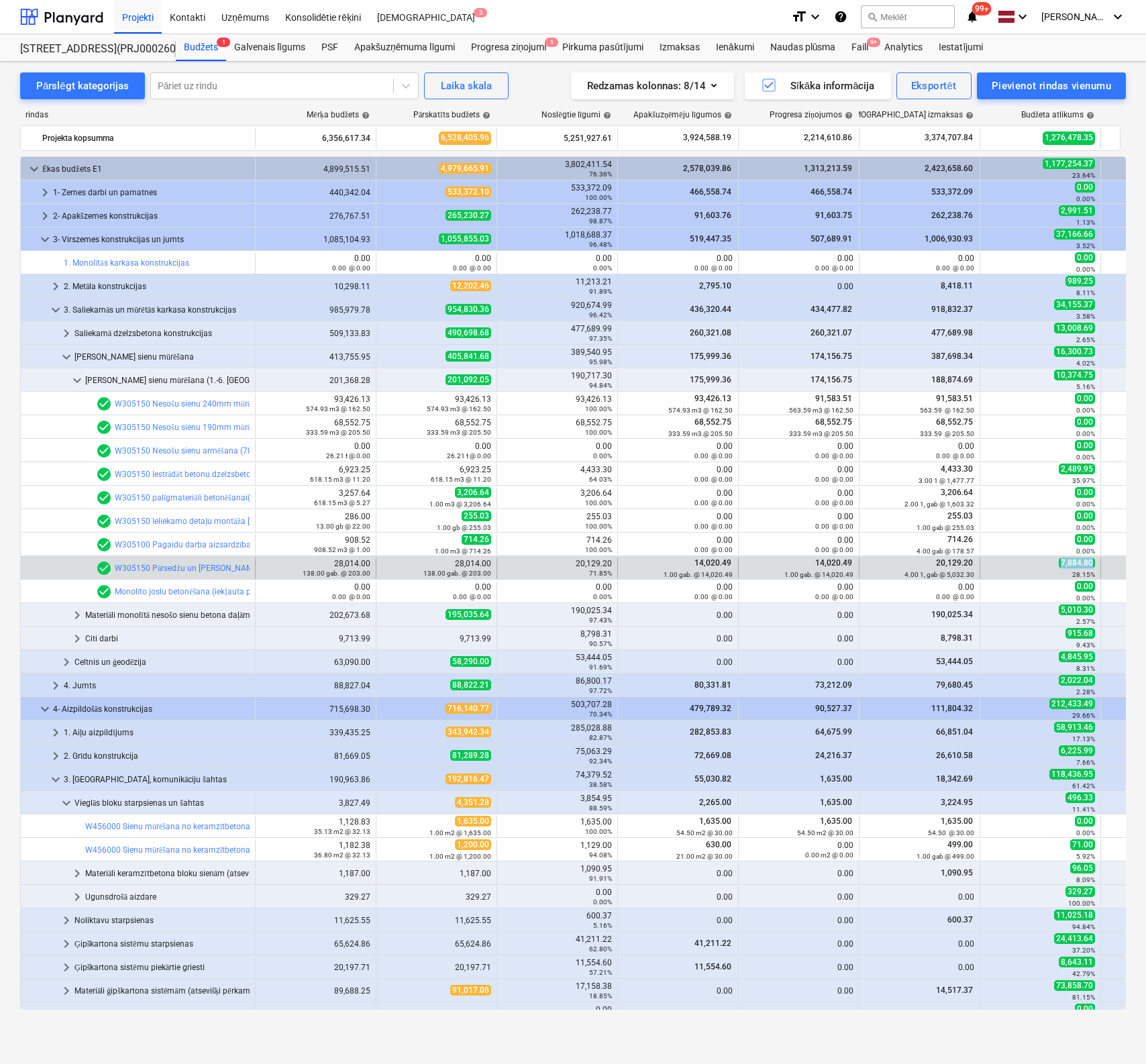
click at [1093, 562] on span "7,884.80" at bounding box center [1077, 563] width 36 height 11
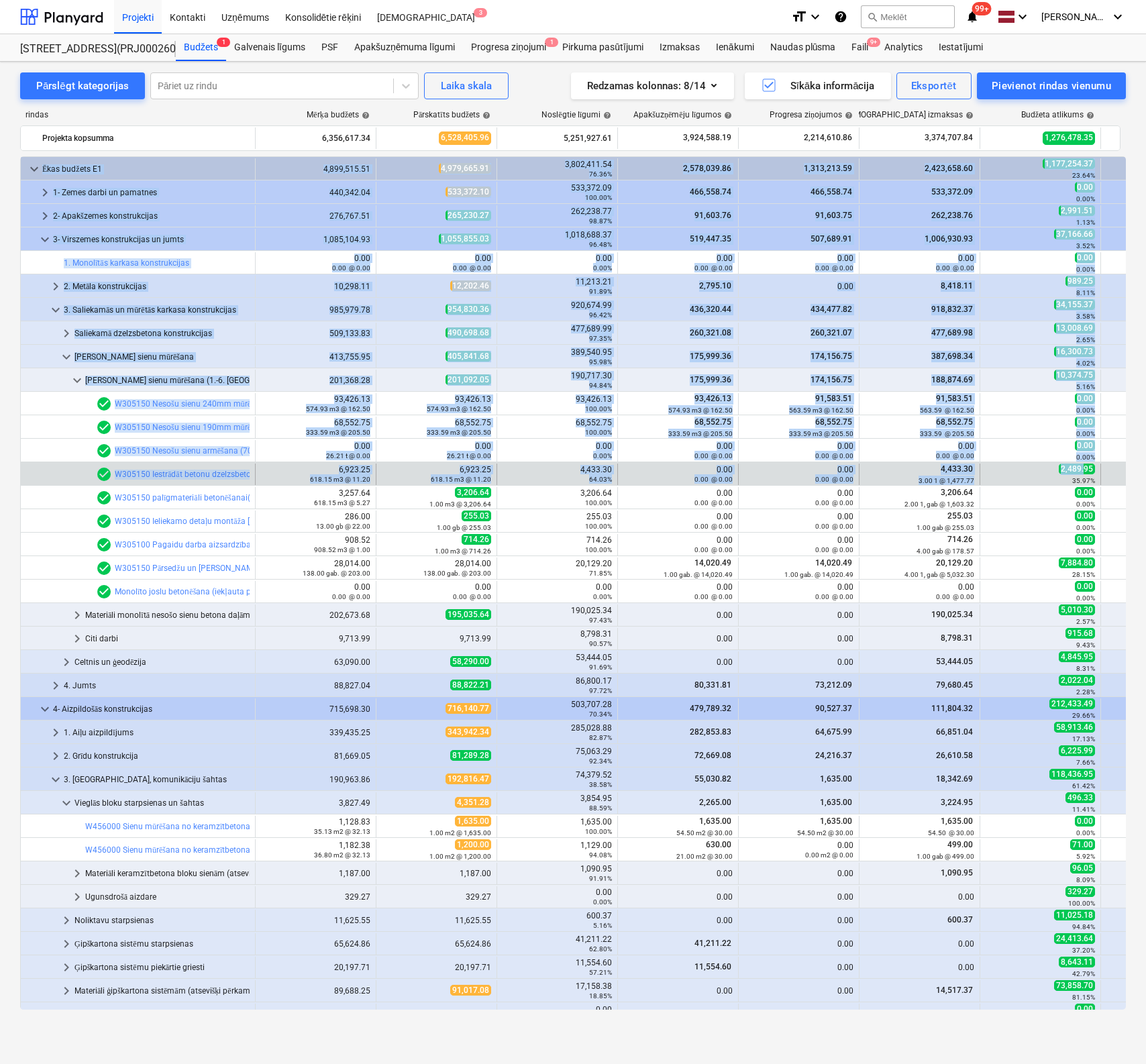
drag, startPoint x: 1062, startPoint y: 469, endPoint x: 1085, endPoint y: 467, distance: 23.1
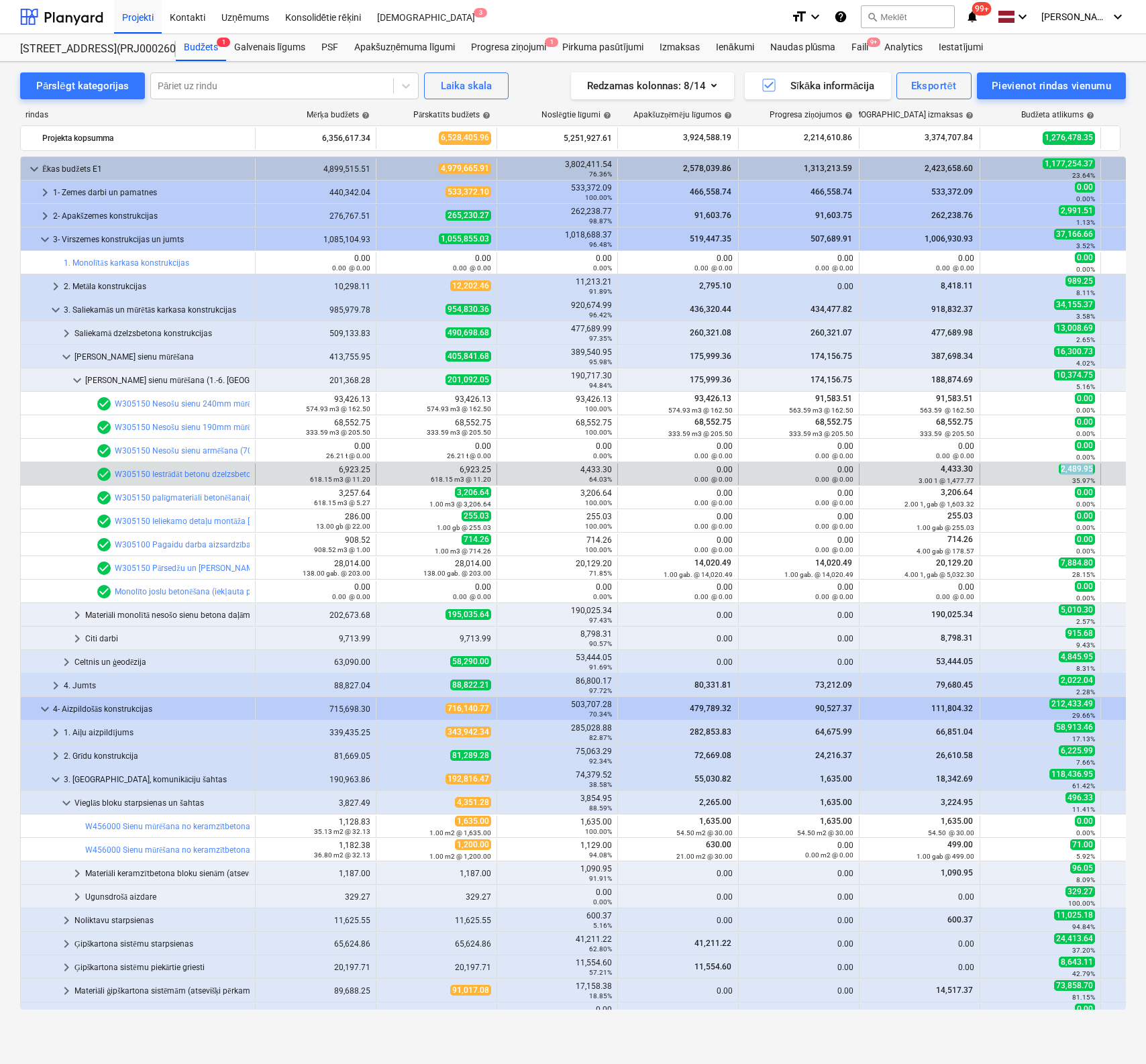
drag, startPoint x: 1062, startPoint y: 468, endPoint x: 1098, endPoint y: 467, distance: 36.0
click at [1098, 467] on div "2,489.95 35.97%" at bounding box center [1041, 474] width 121 height 21
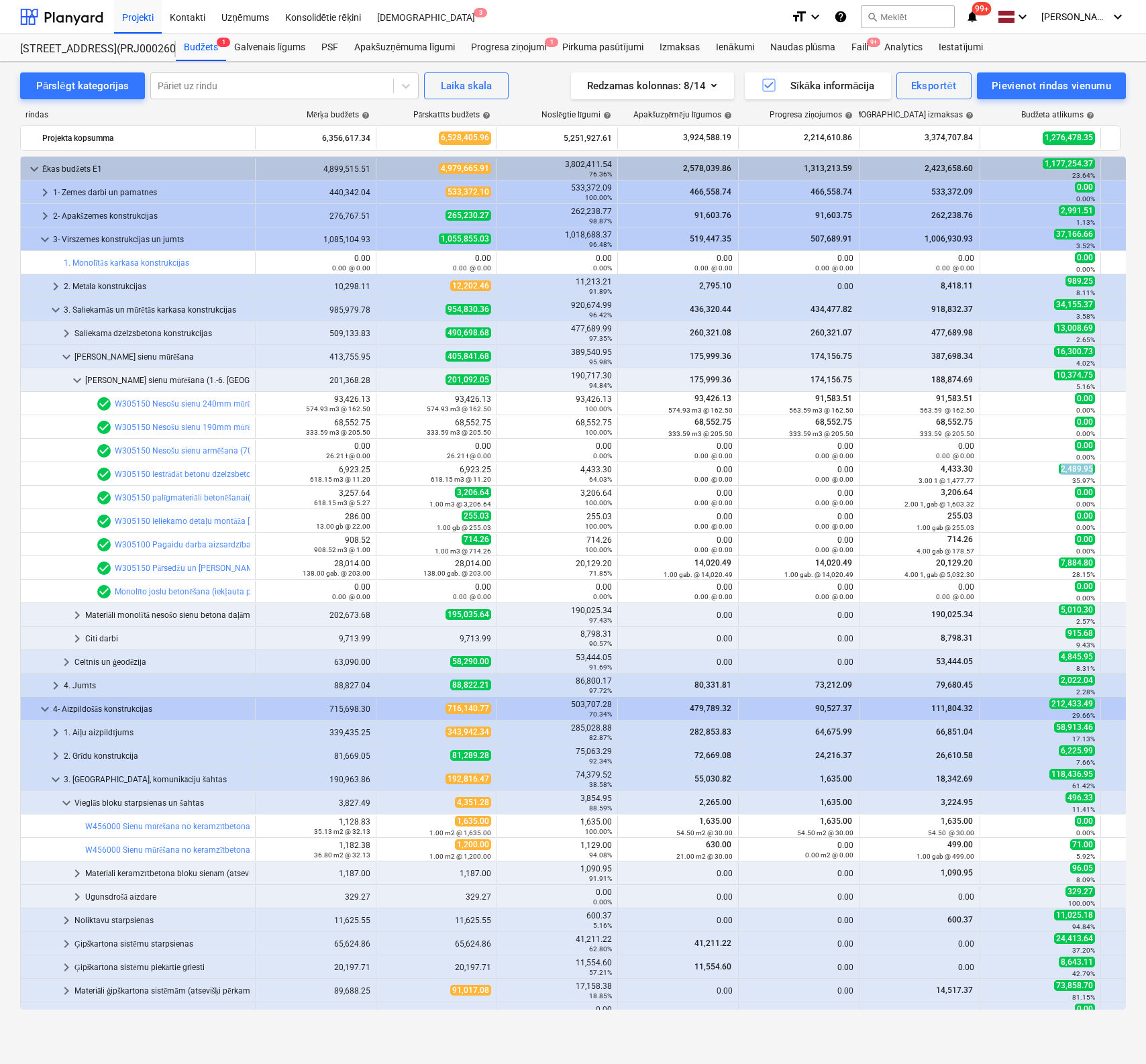
copy span "2,489.95"
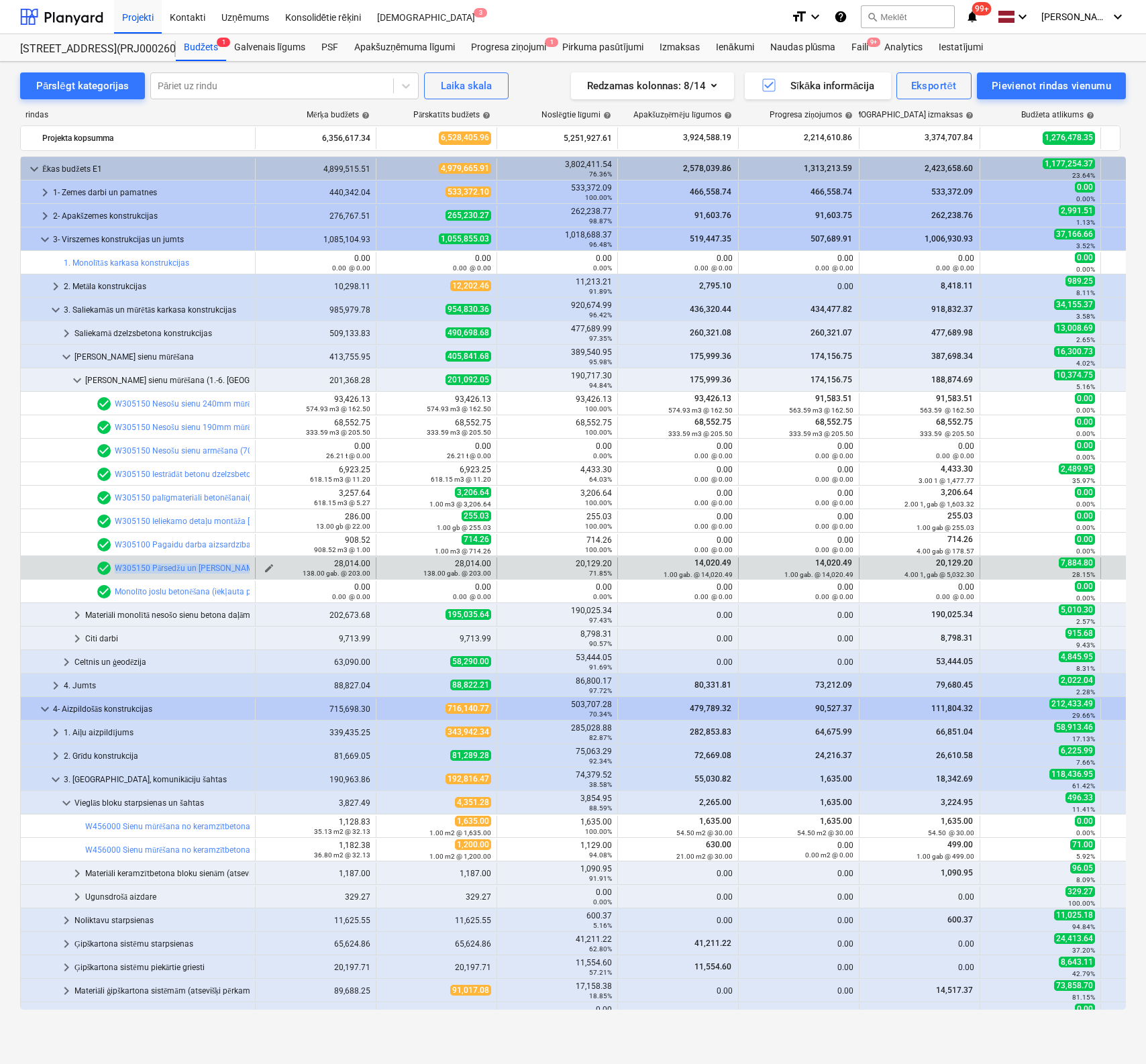
drag, startPoint x: 114, startPoint y: 566, endPoint x: 286, endPoint y: 558, distance: 172.2
click at [284, 558] on div "bar_chart check_circle W305150 Pārsedžu un siju veidņošana un betonēšana edit 2…" at bounding box center [699, 568] width 1356 height 21
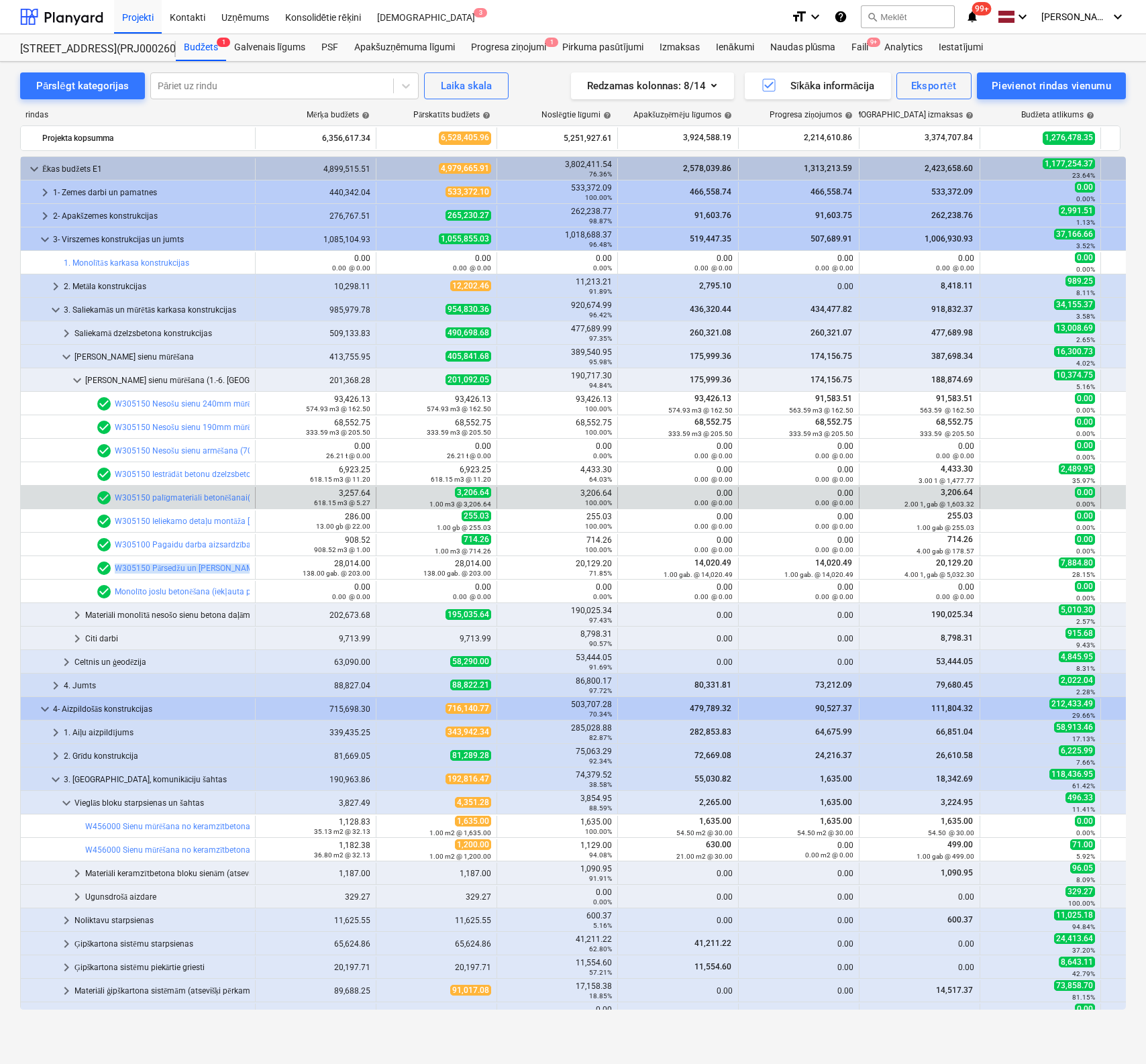
copy div "W305150 Pārsedžu un siju veidņošana un betonēšana edit"
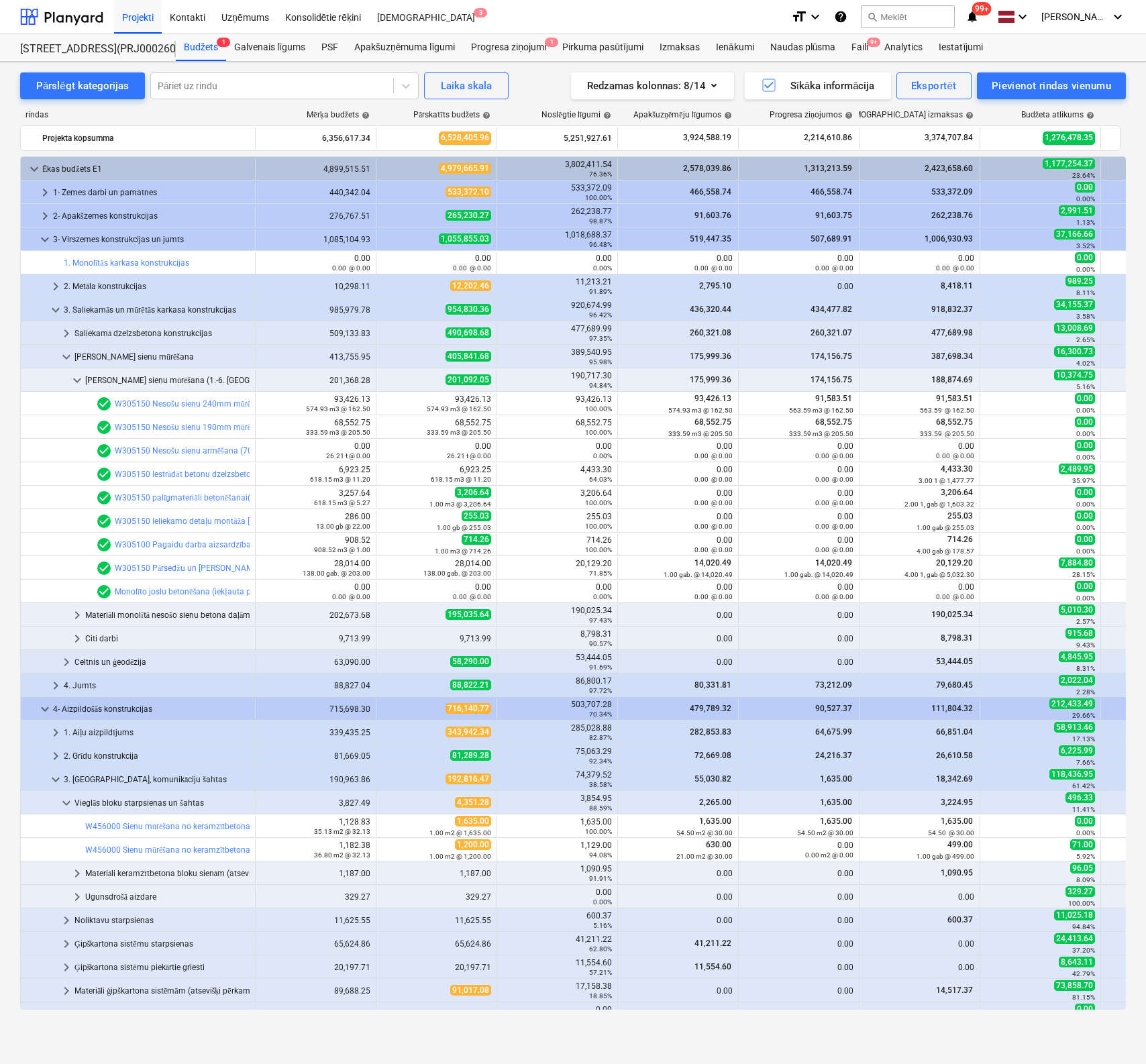
scroll to position [202, 0]
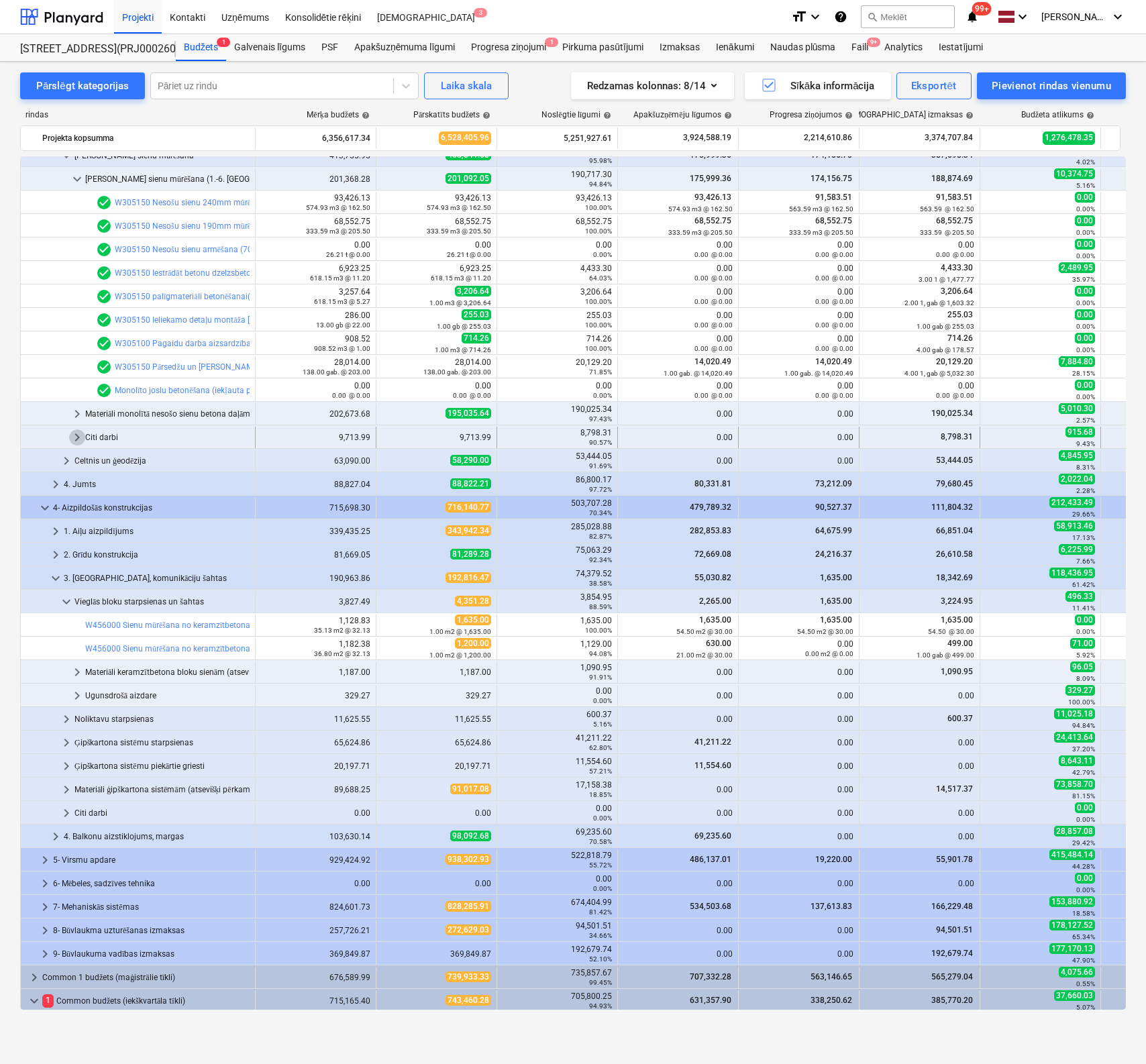
click at [77, 433] on span "keyboard_arrow_right" at bounding box center [77, 437] width 16 height 16
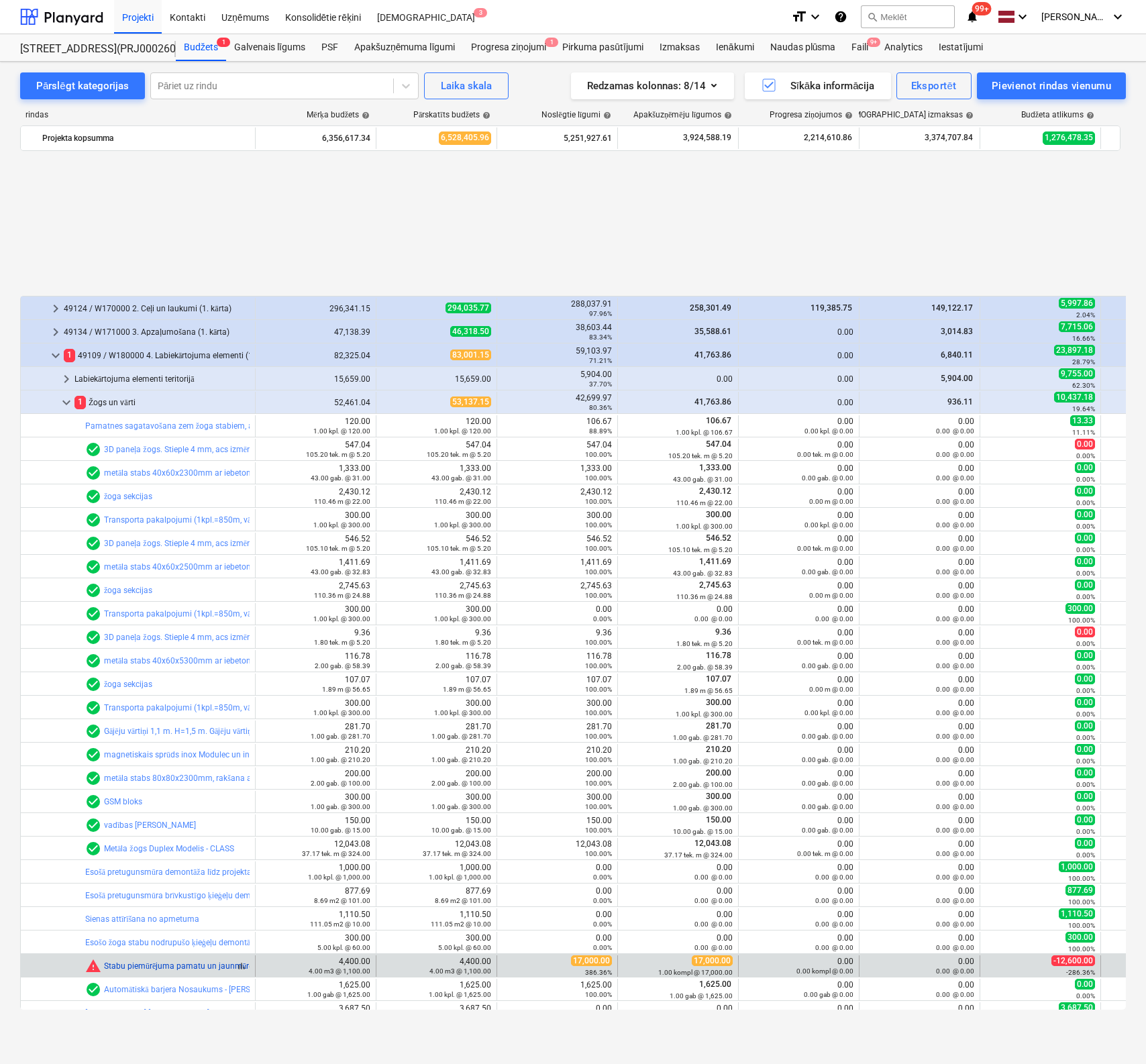
scroll to position [1259, 0]
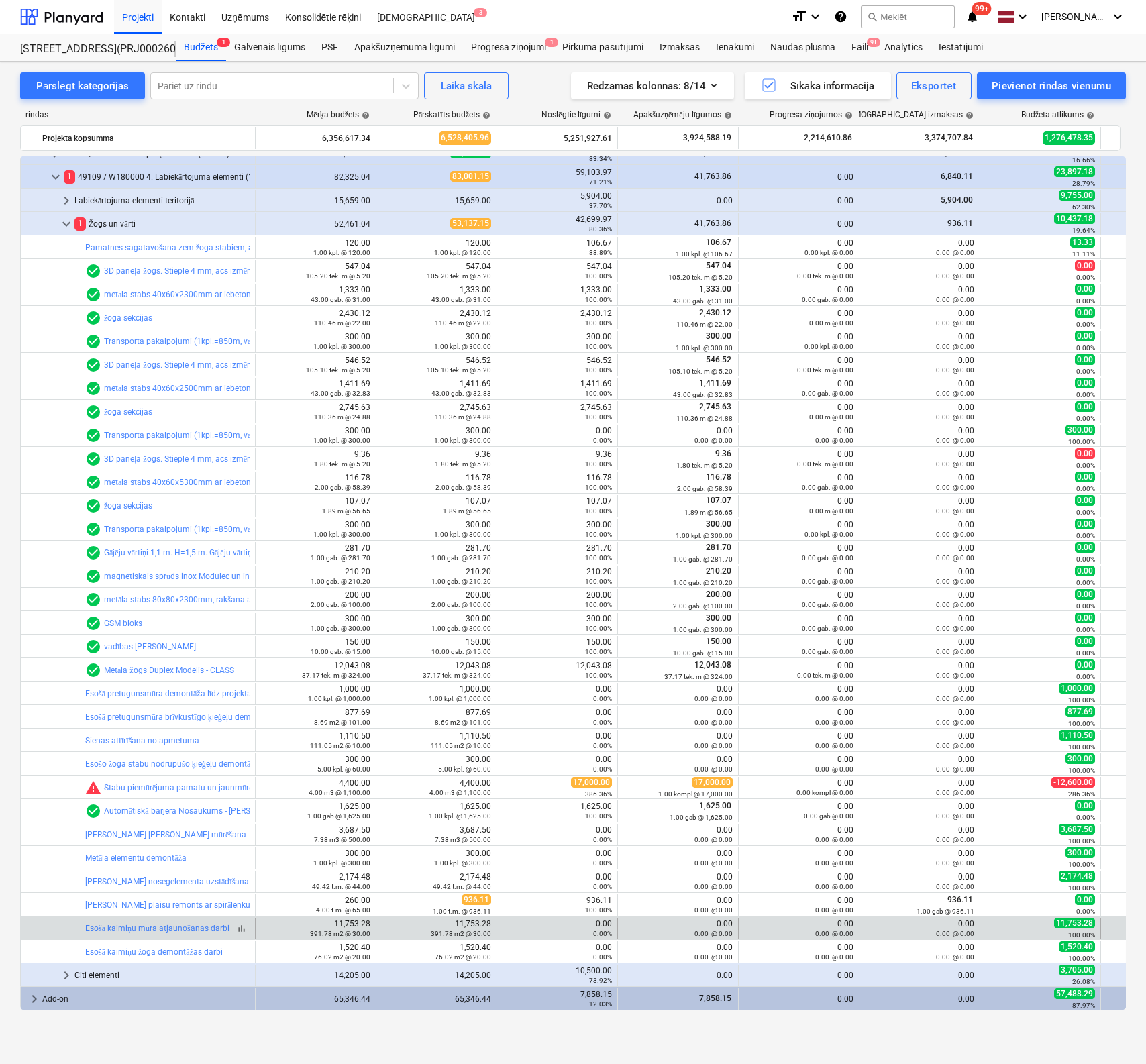
drag, startPoint x: 84, startPoint y: 927, endPoint x: 232, endPoint y: 926, distance: 148.0
click at [232, 926] on div "bar_chart Esošā kaimiņu mūra atjaunošanas darbi" at bounding box center [139, 928] width 235 height 21
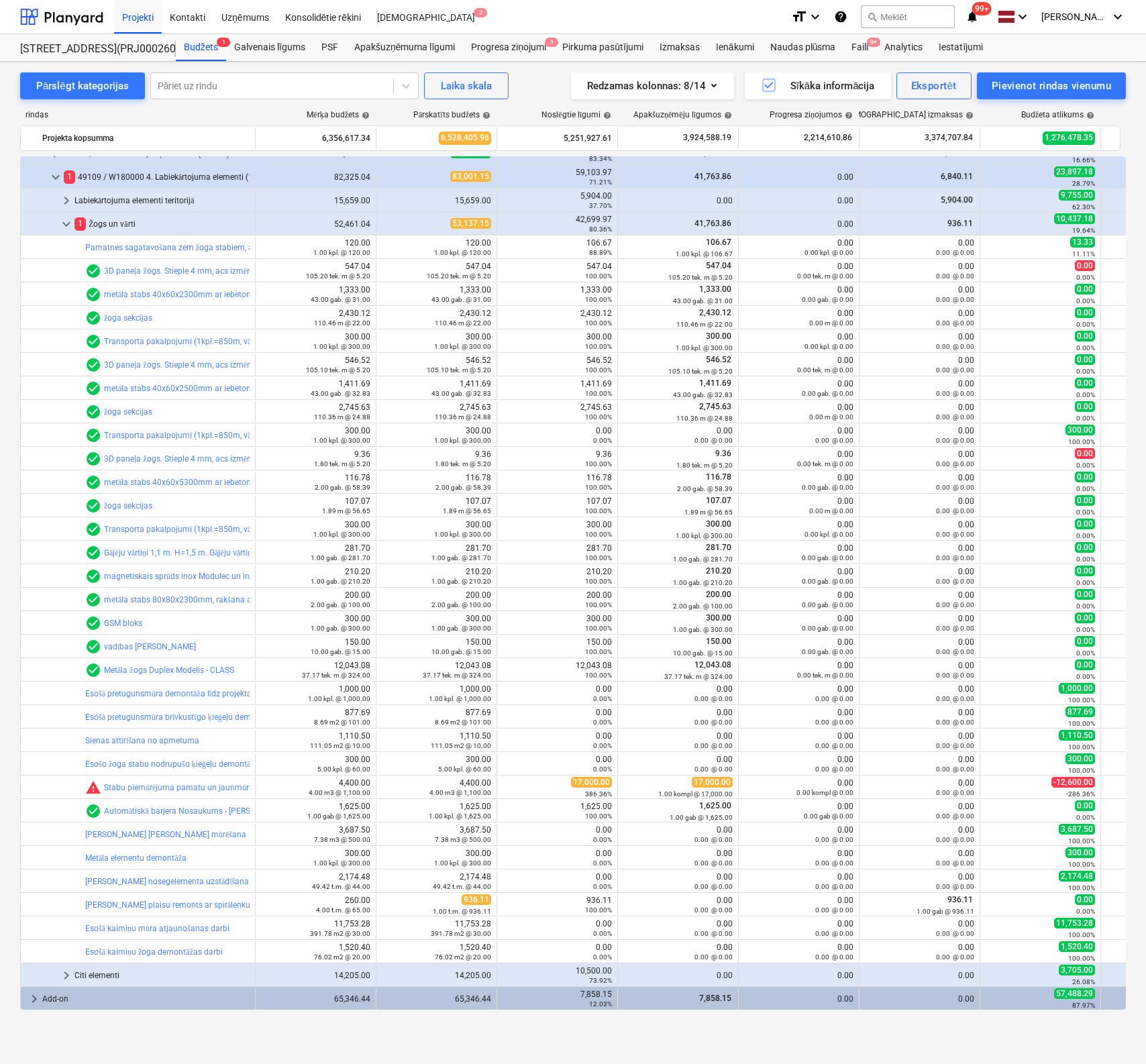
copy div "bar_chart Esošā kaimiņu mūra atjaunošanas darbi"
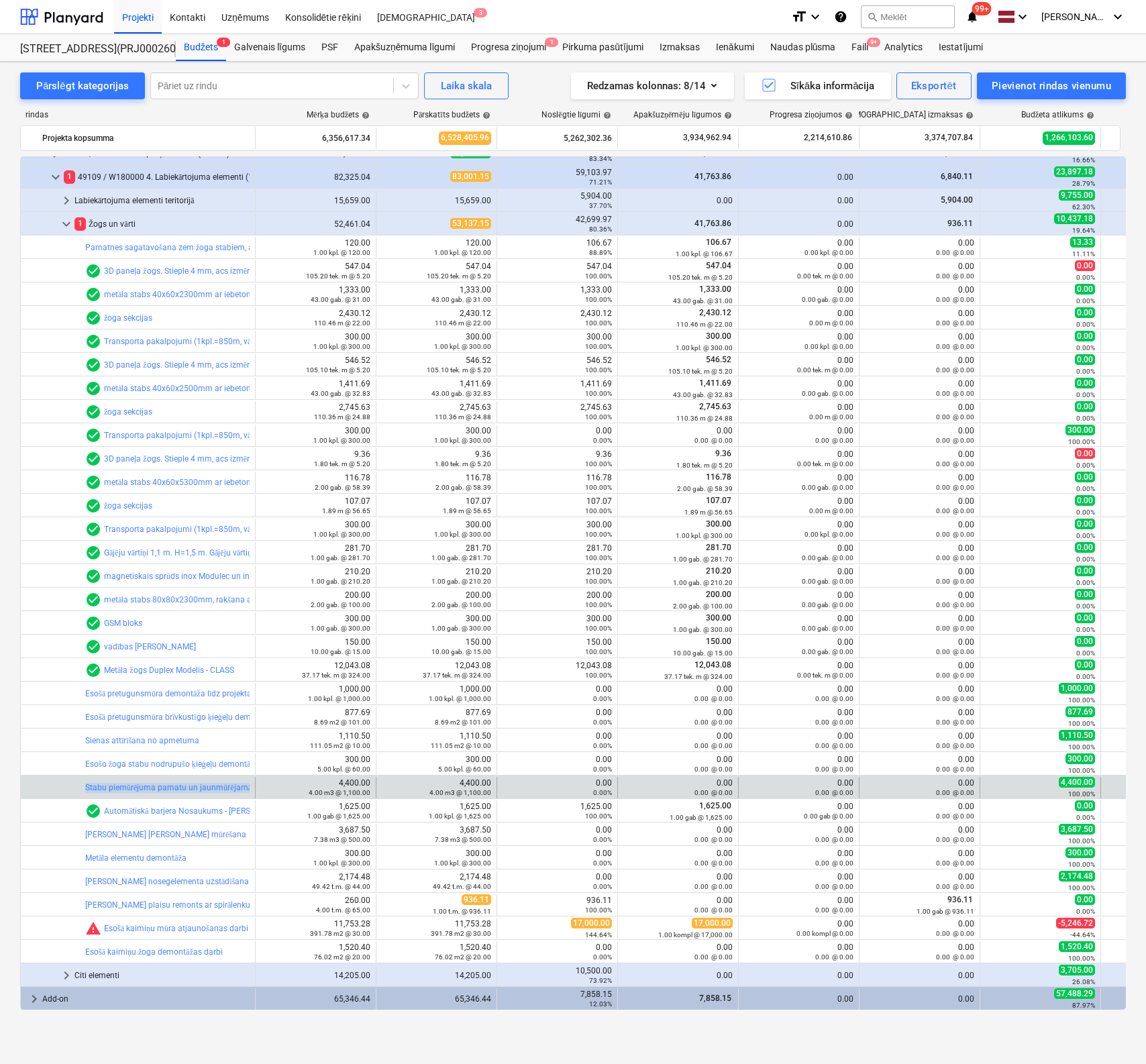
drag, startPoint x: 82, startPoint y: 784, endPoint x: 252, endPoint y: 784, distance: 170.0
click at [252, 784] on div "bar_chart Stabu piemūrējuma pamatu un jaunmūrējamā mūra pamatu stiegrošana un b…" at bounding box center [139, 787] width 235 height 21
copy div "bar_chart Stabu piemūrējuma pamatu un jaunmūrējamā"
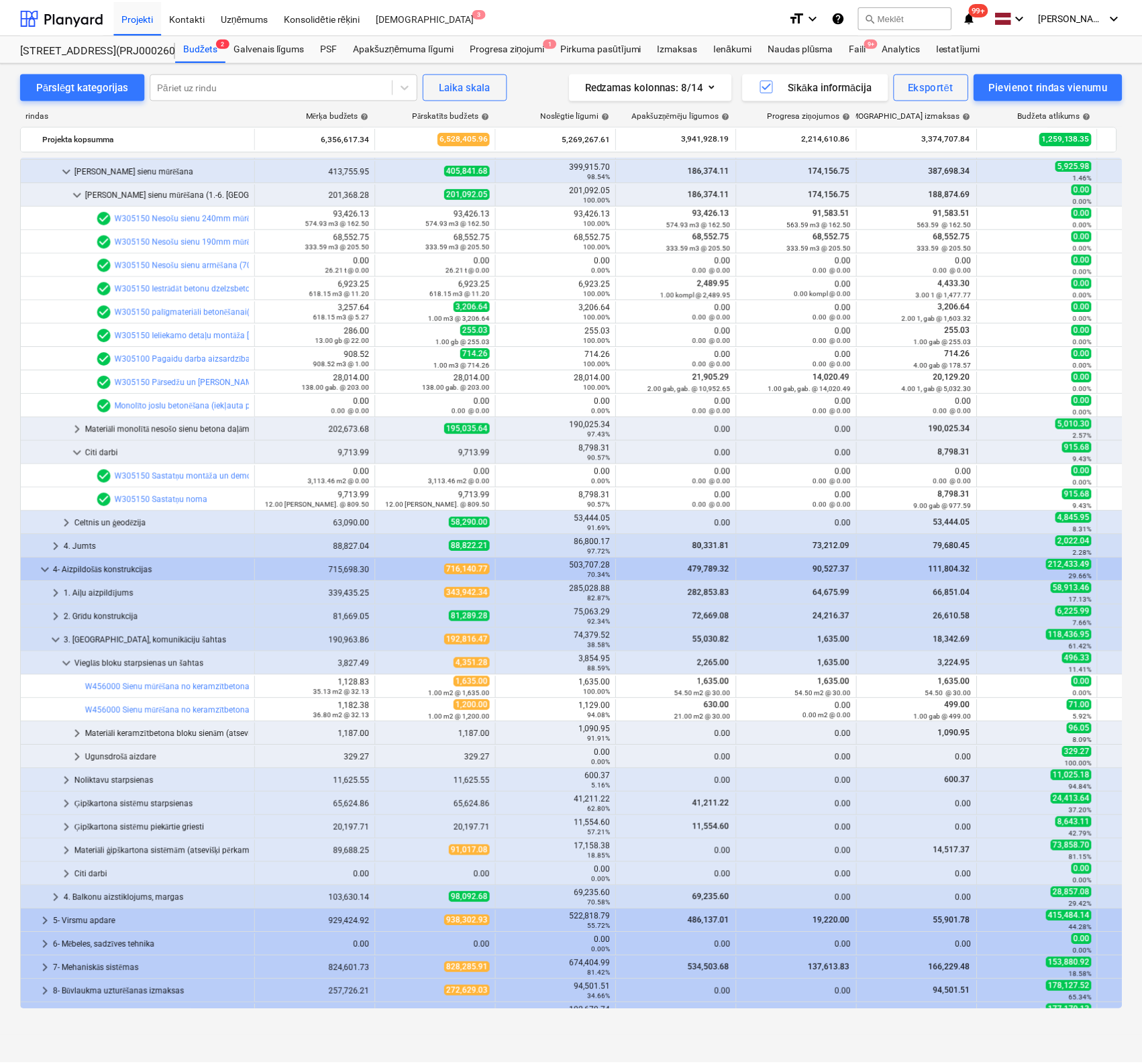
scroll to position [0, 0]
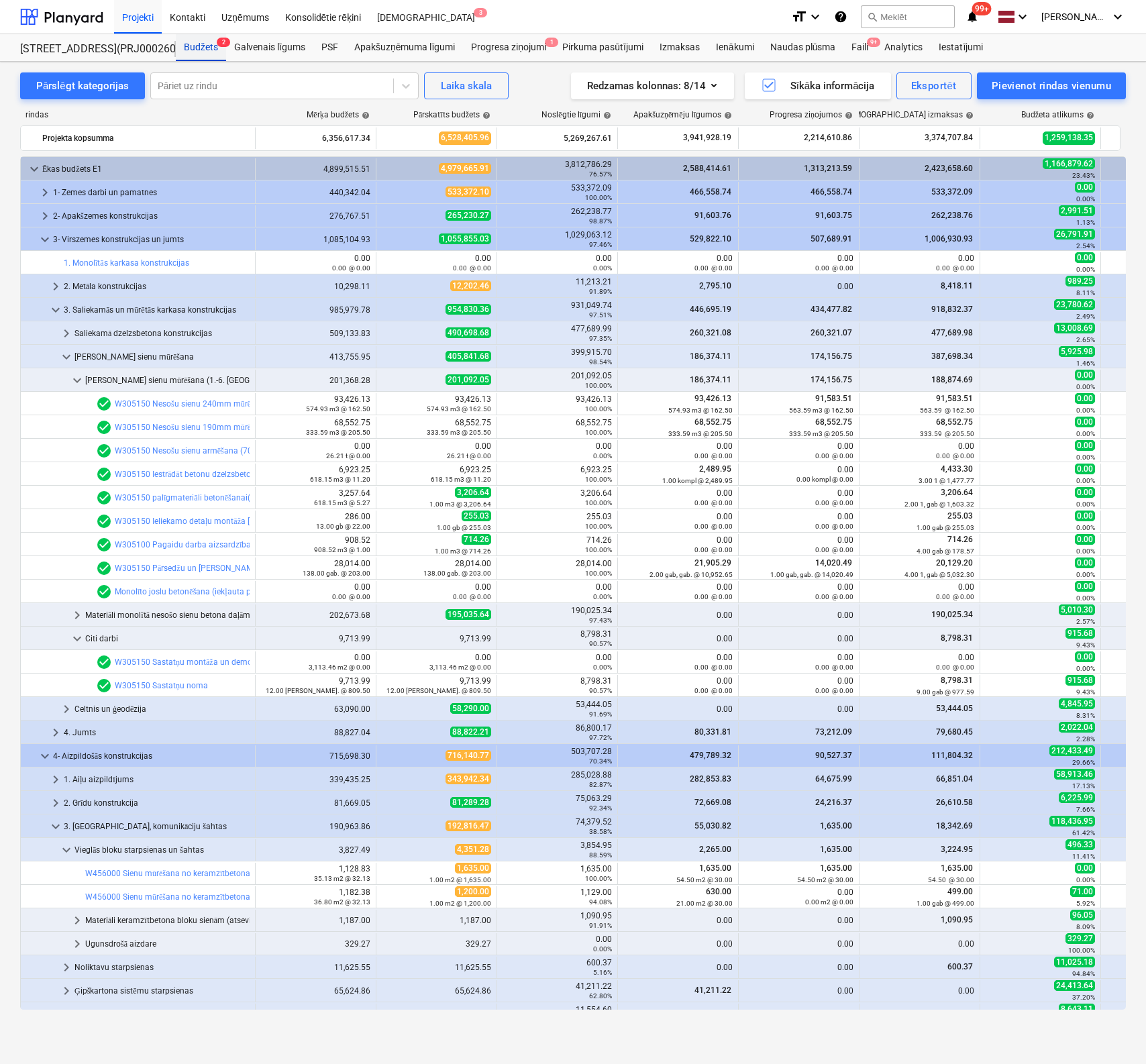
click at [203, 46] on div "Budžets 2" at bounding box center [201, 47] width 50 height 27
click at [422, 46] on div "Apakšuzņēmuma līgumi" at bounding box center [404, 47] width 117 height 27
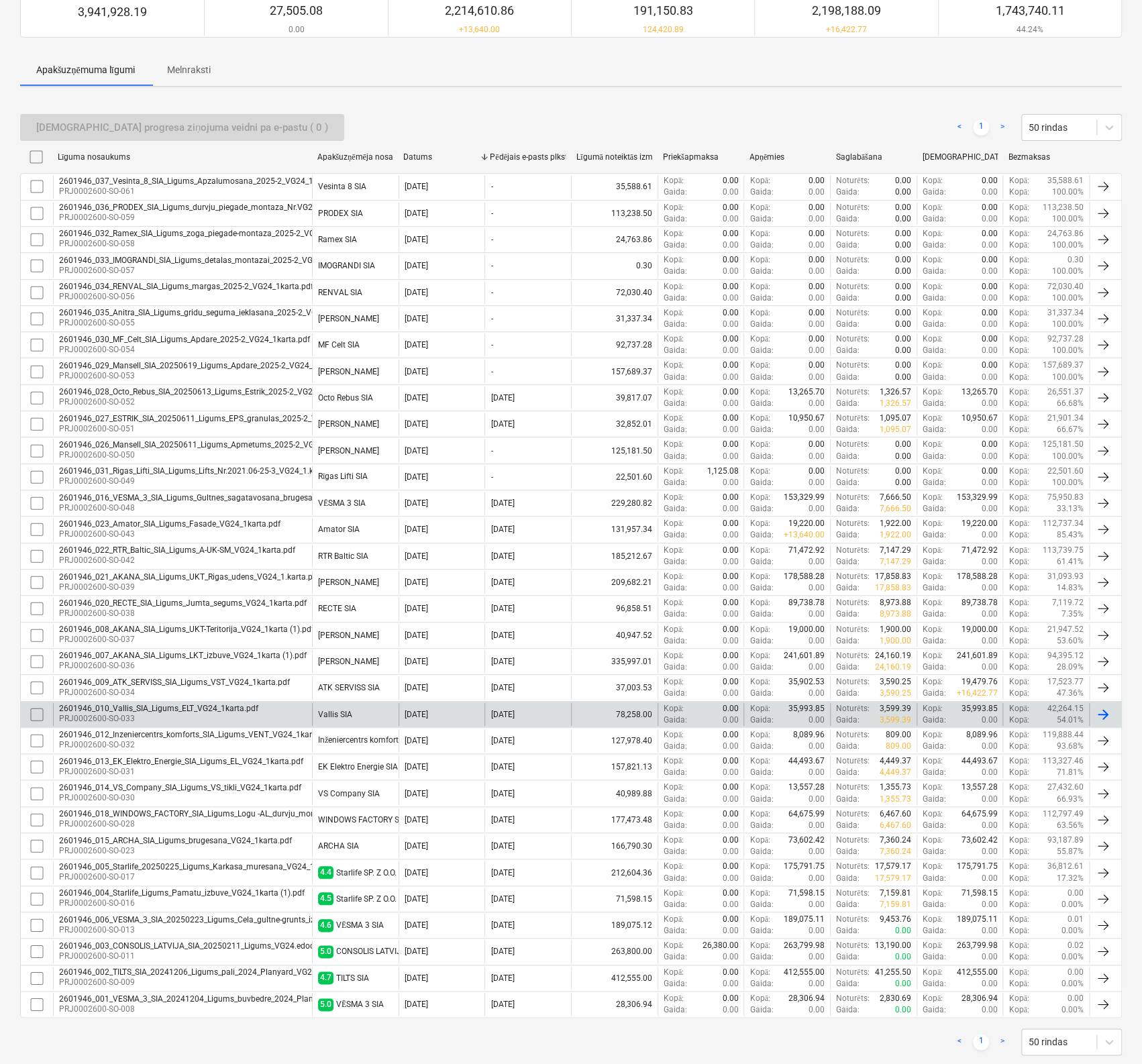
scroll to position [165, 0]
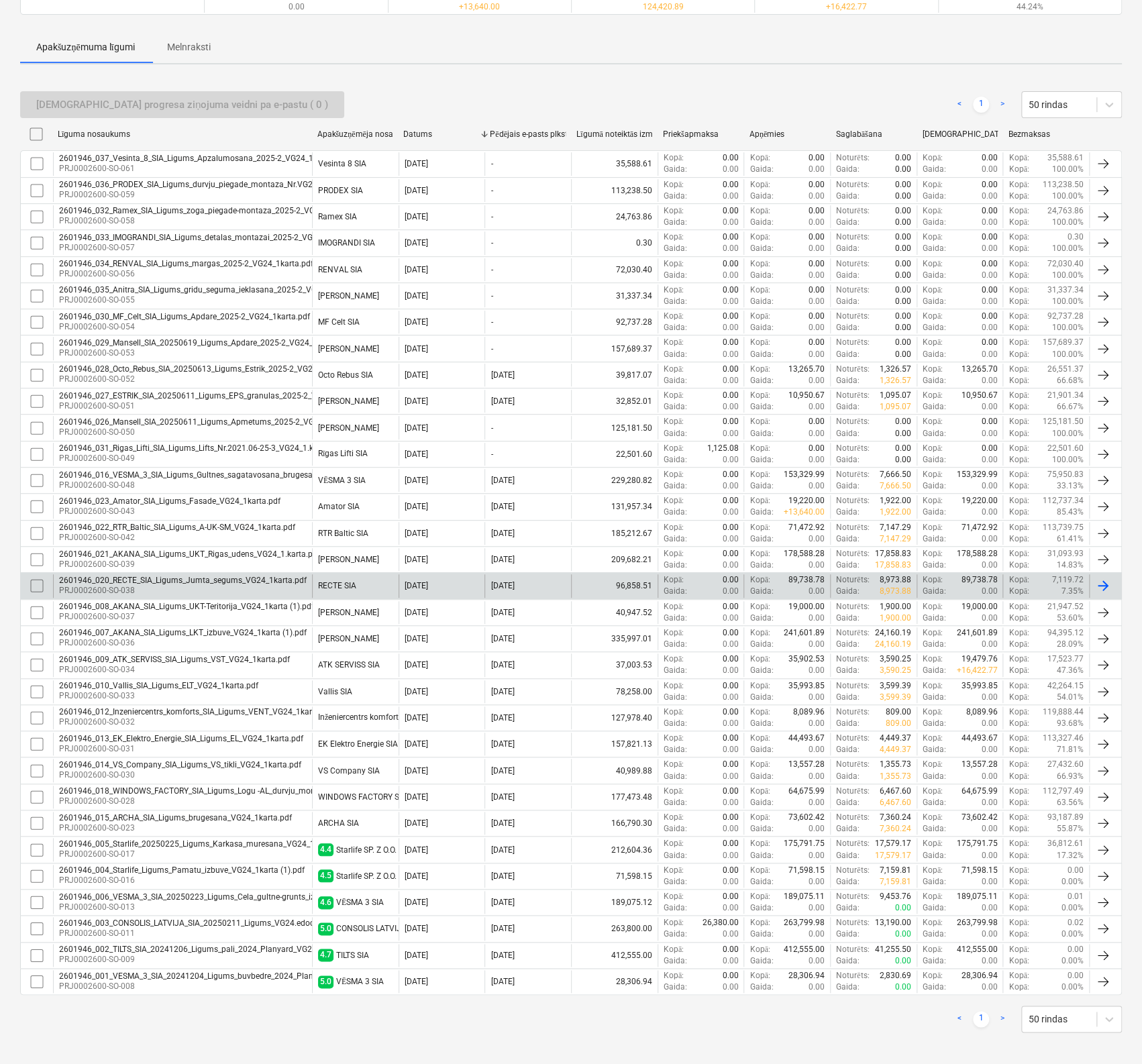
click at [141, 576] on div "2601946_020_RECTE_SIA_Ligums_Jumta_segums_VG24_1karta.pdf" at bounding box center [182, 580] width 247 height 10
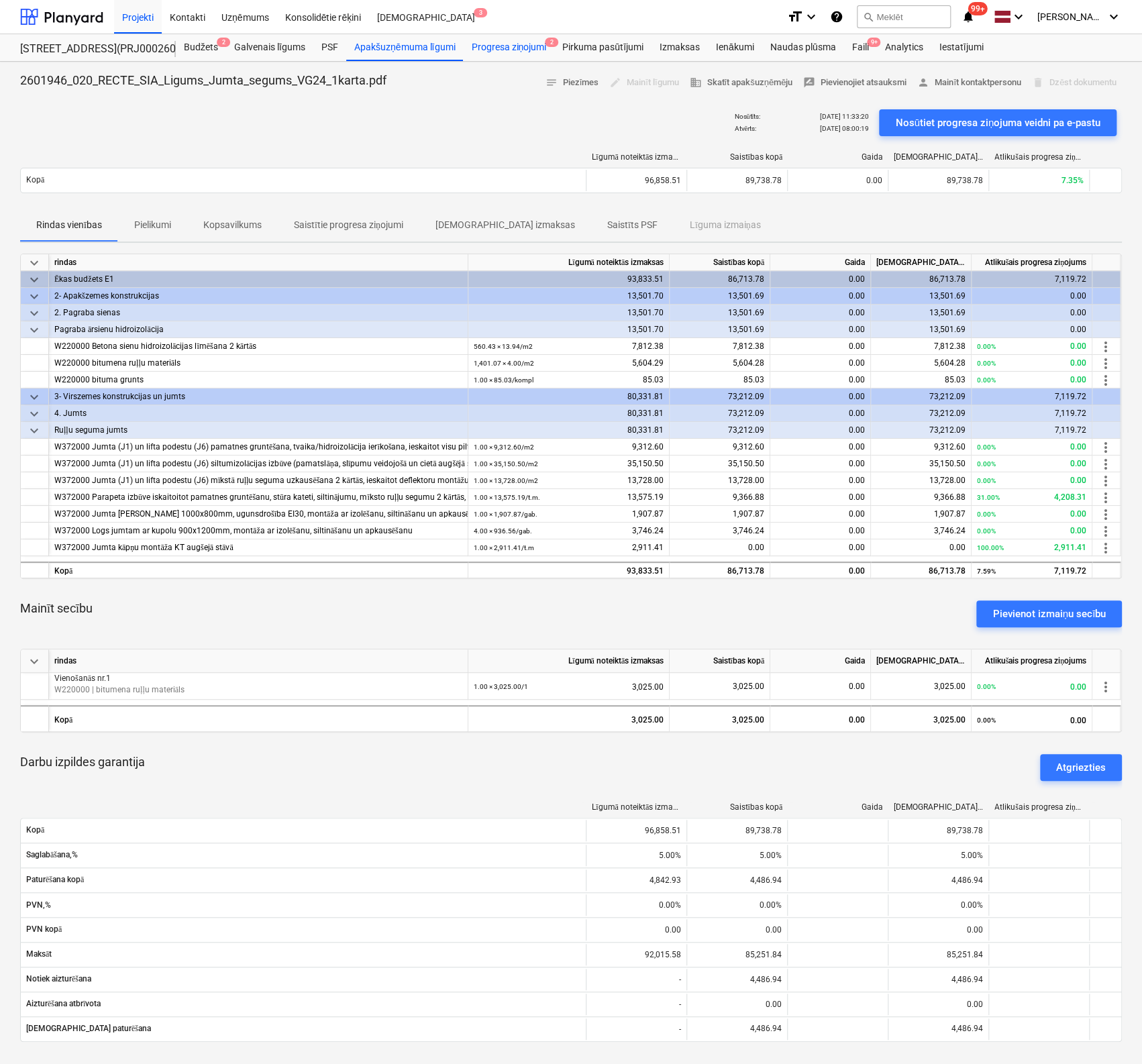
click at [521, 44] on div "Progresa ziņojumi 2" at bounding box center [508, 47] width 91 height 27
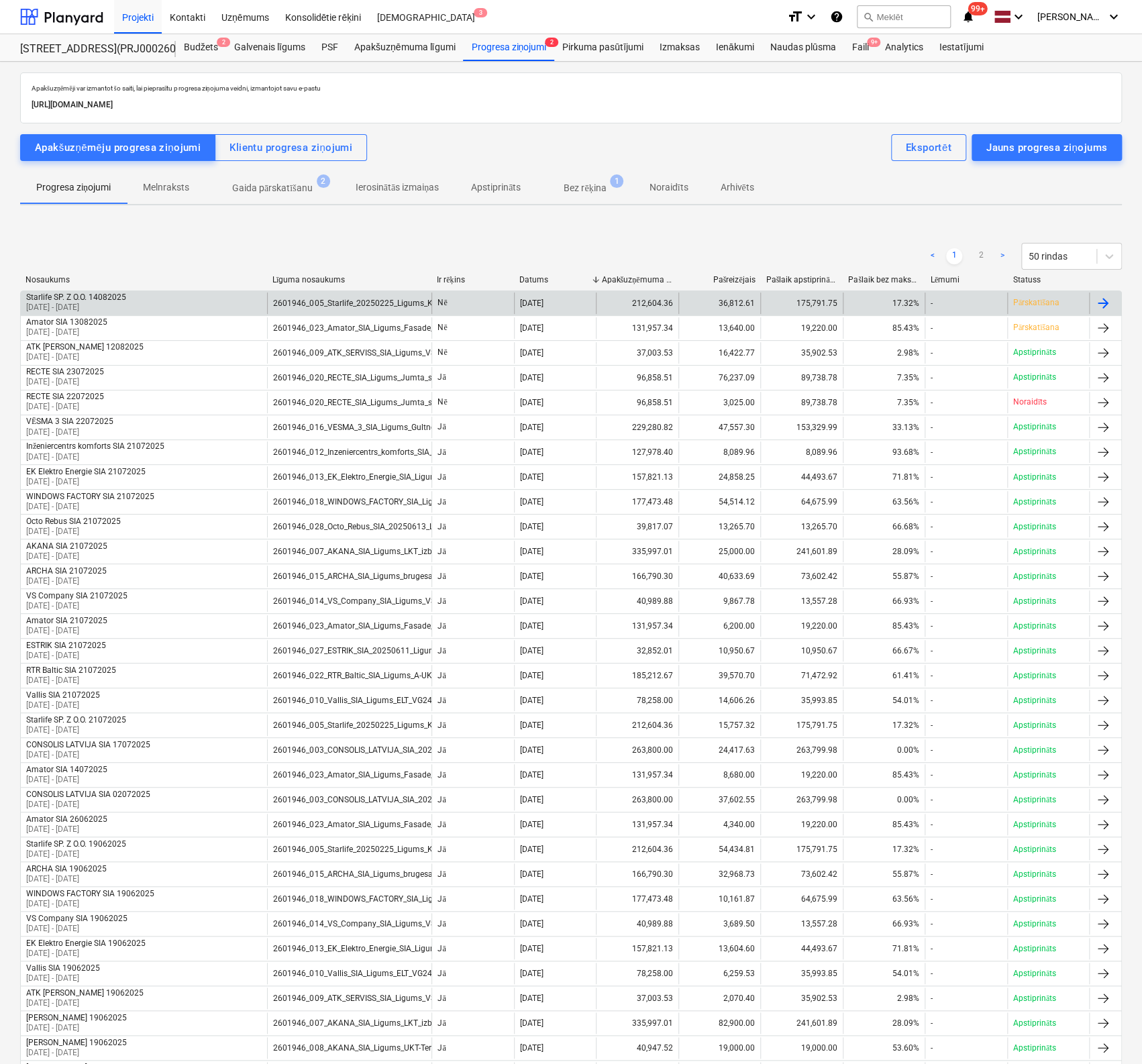
click at [93, 297] on div "Starlife SP. Z O.O. 14082025" at bounding box center [76, 297] width 100 height 10
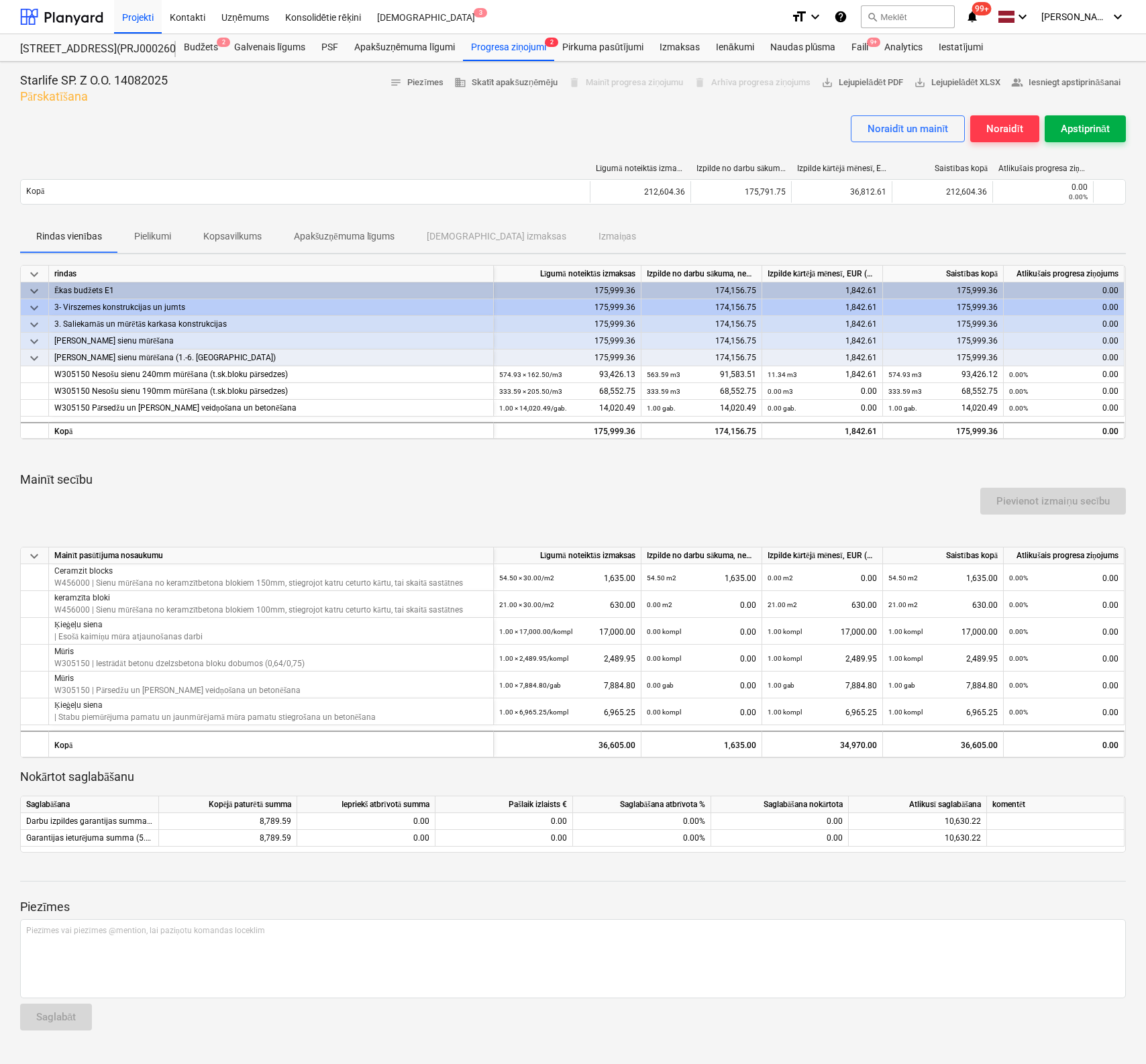
click at [1071, 127] on div "Apstiprināt" at bounding box center [1085, 129] width 49 height 18
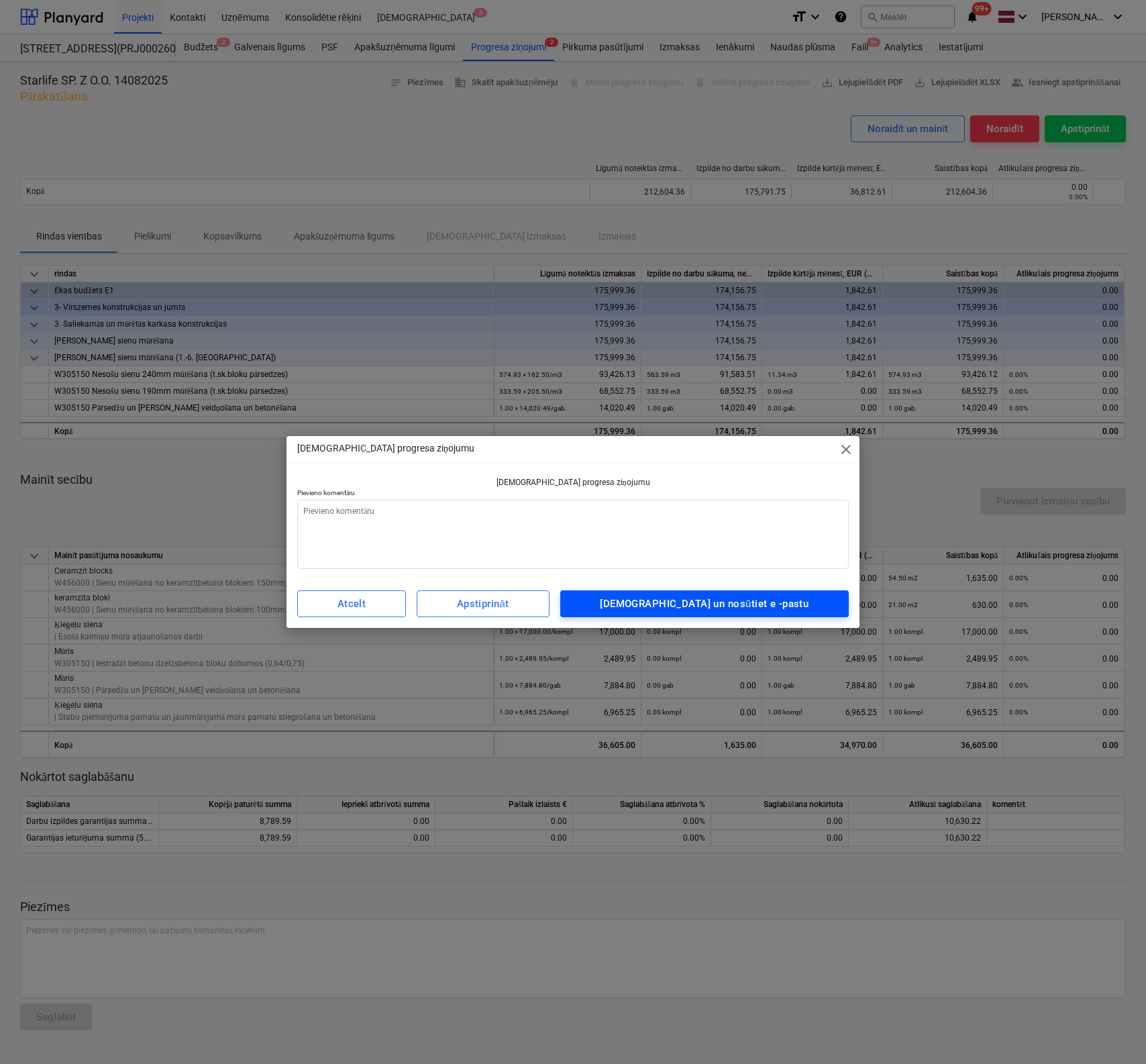
click at [679, 605] on div "Apstipriniet un nosūtiet e -pastu" at bounding box center [704, 604] width 209 height 18
type textarea "x"
